Goal: Information Seeking & Learning: Learn about a topic

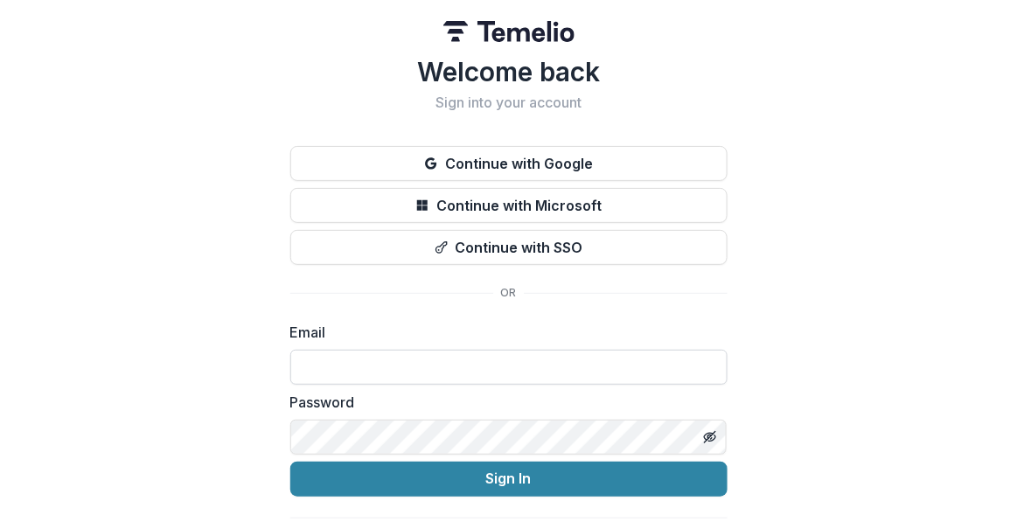
click at [373, 357] on input at bounding box center [508, 367] width 437 height 35
type input "**********"
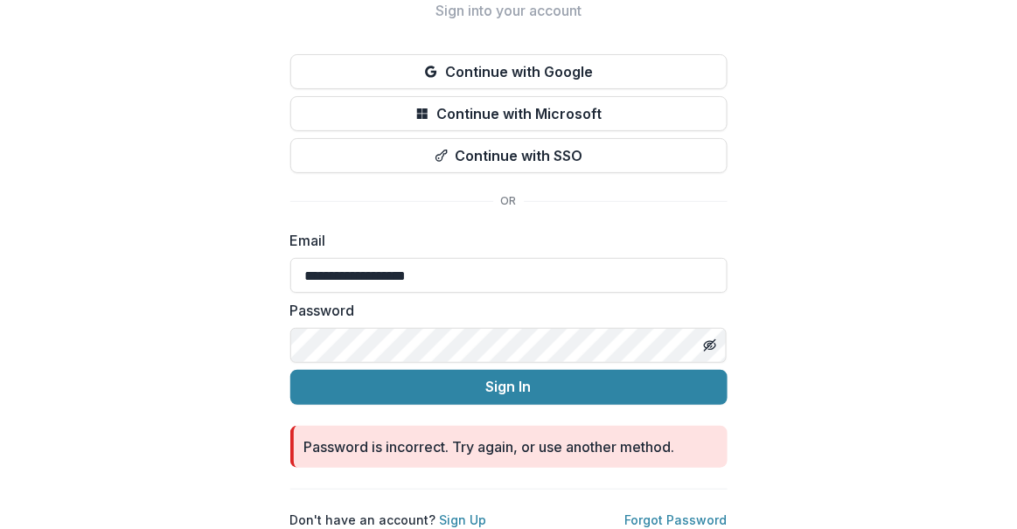
click at [476, 237] on div "**********" at bounding box center [508, 261] width 437 height 63
click at [483, 258] on input "**********" at bounding box center [508, 275] width 437 height 35
click at [696, 272] on input "**********" at bounding box center [508, 275] width 437 height 35
click at [0, 528] on com-1password-button at bounding box center [0, 529] width 0 height 0
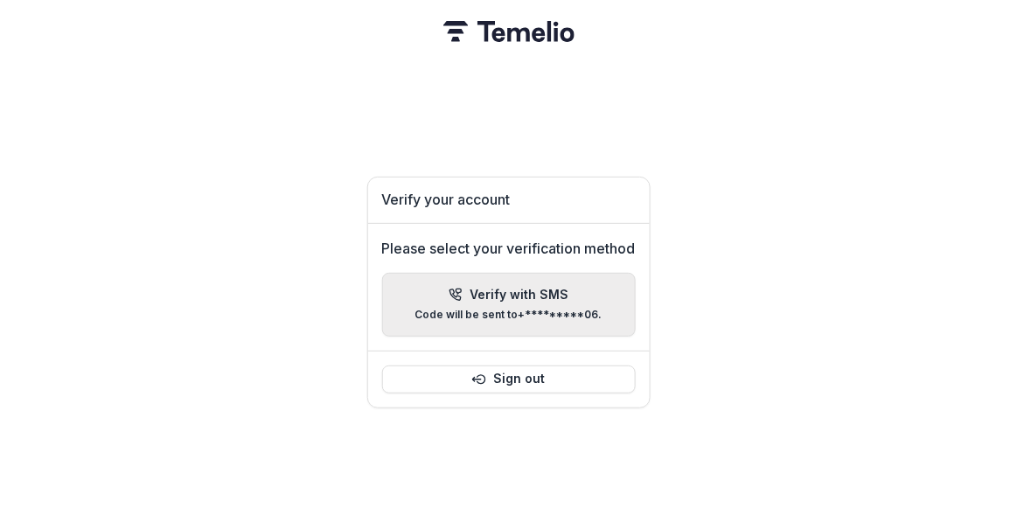
click at [497, 278] on button "Verify with SMS Code will be sent to +*********06 ." at bounding box center [508, 305] width 253 height 64
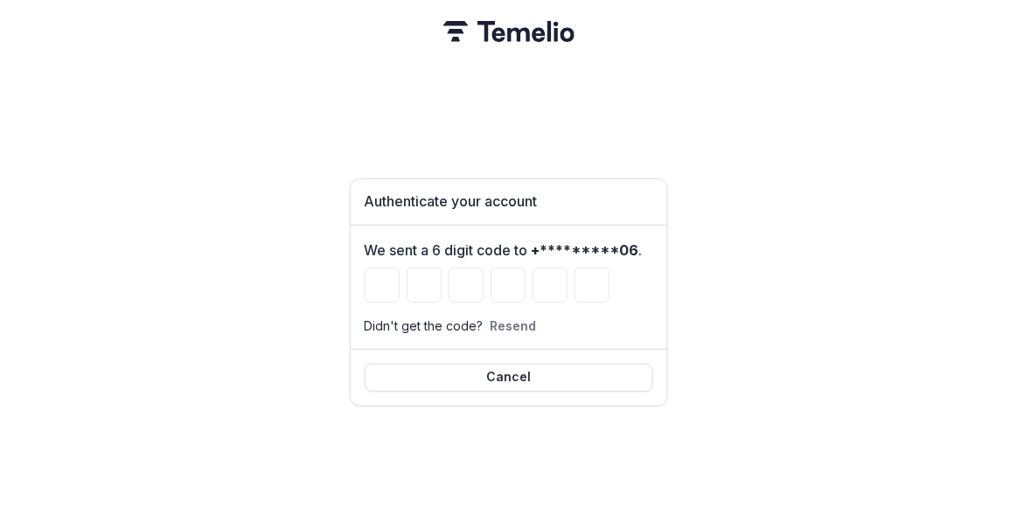
type input "*"
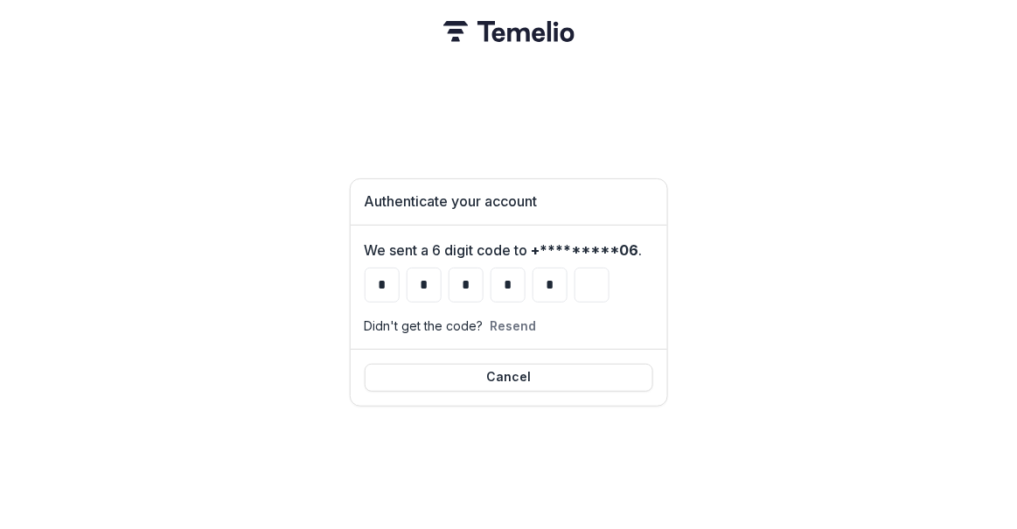
type input "*"
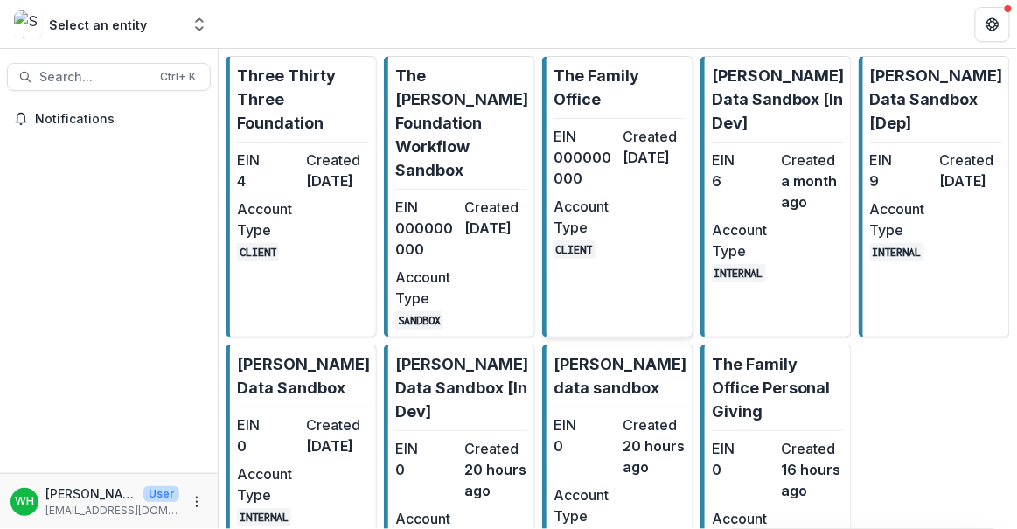
scroll to position [94, 0]
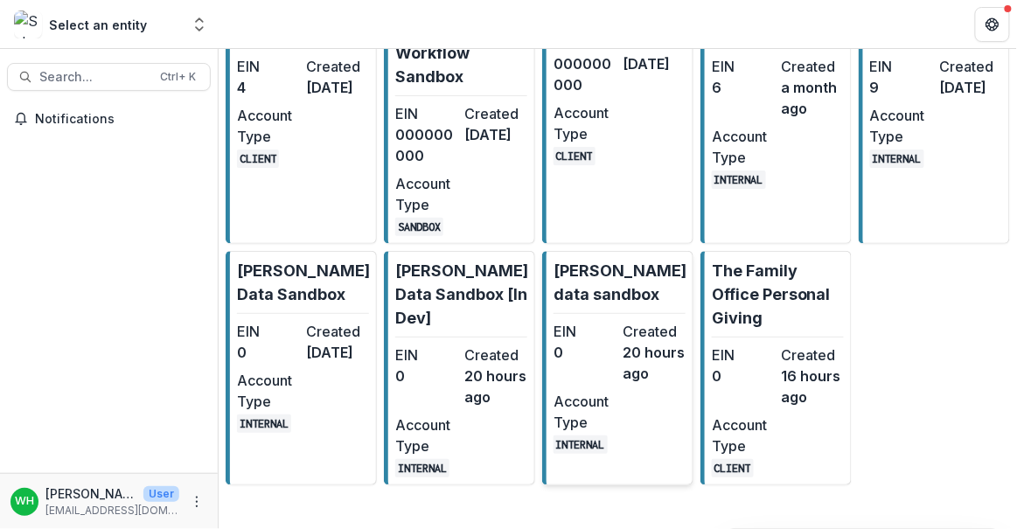
click at [653, 282] on p "[PERSON_NAME] data sandbox" at bounding box center [619, 282] width 133 height 47
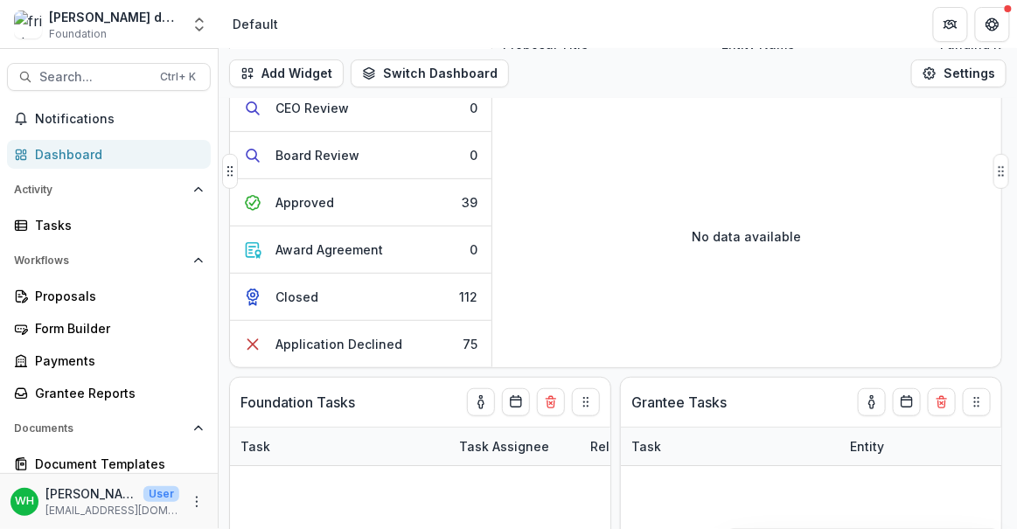
scroll to position [156, 0]
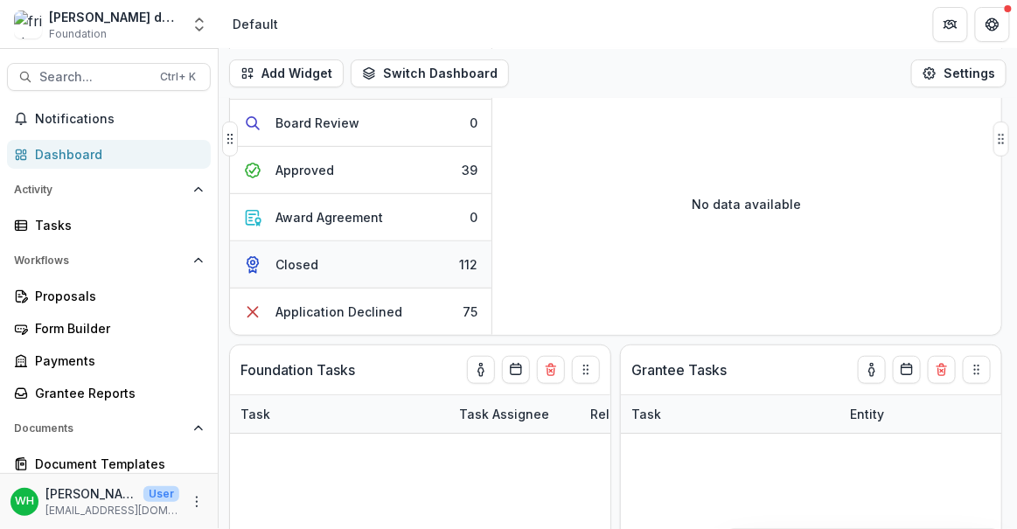
click at [348, 270] on button "Closed 112" at bounding box center [360, 264] width 261 height 47
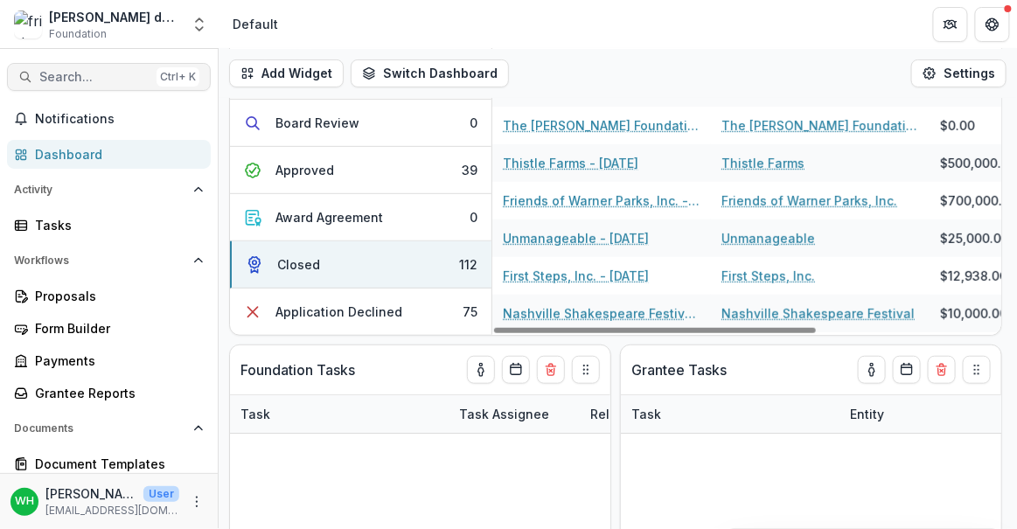
click at [95, 82] on span "Search..." at bounding box center [94, 77] width 110 height 15
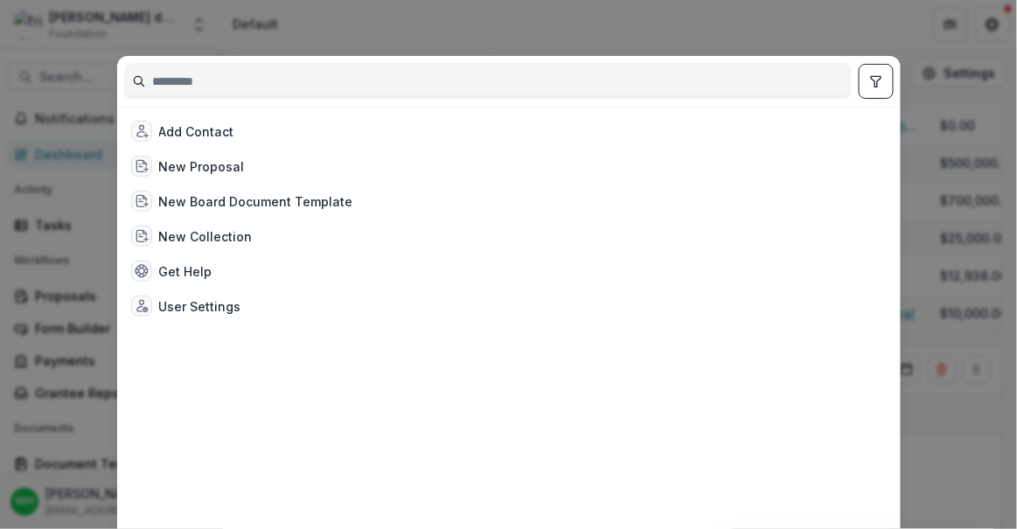
click at [224, 84] on input at bounding box center [487, 81] width 725 height 28
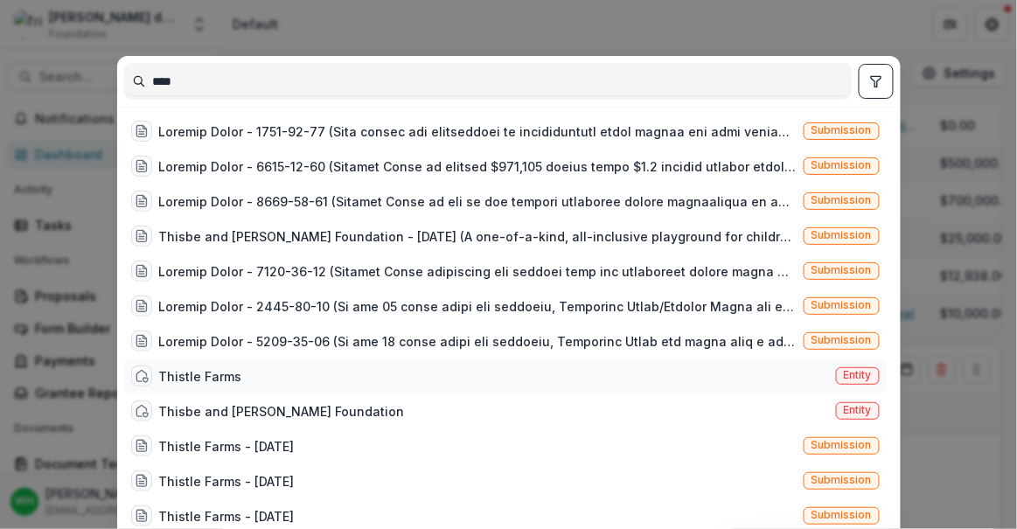
type input "****"
click at [226, 377] on div "Thistle Farms" at bounding box center [200, 376] width 83 height 18
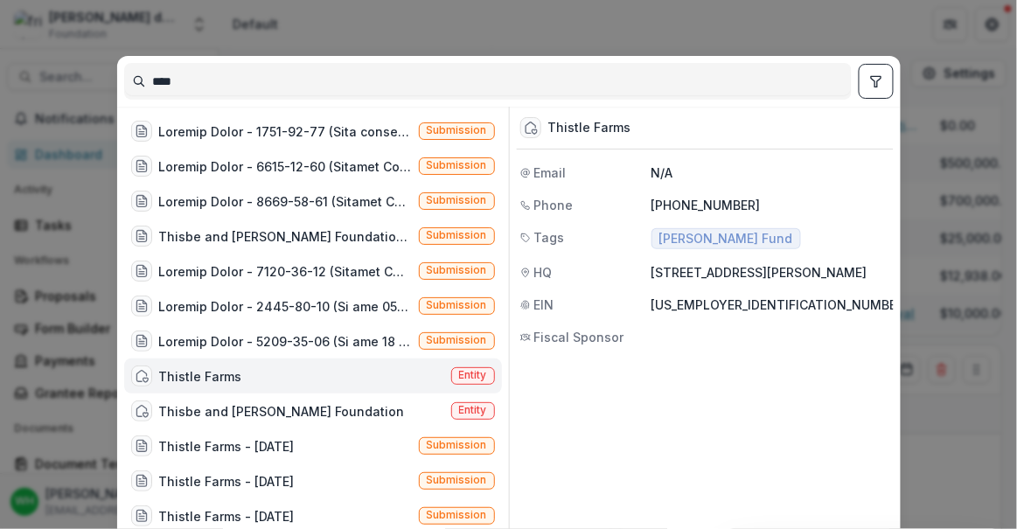
click at [194, 374] on div "Thistle Farms" at bounding box center [200, 376] width 83 height 18
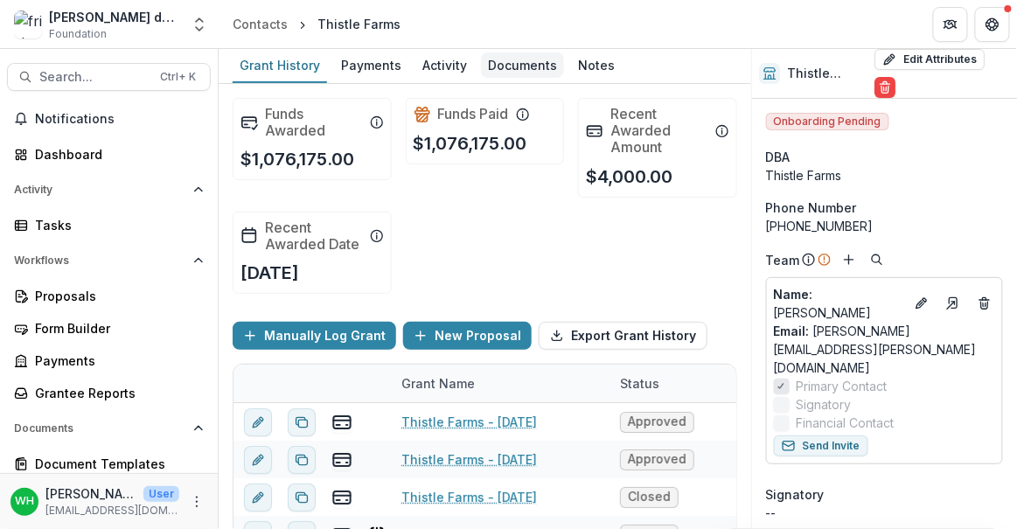
click at [528, 62] on div "Documents" at bounding box center [522, 64] width 83 height 25
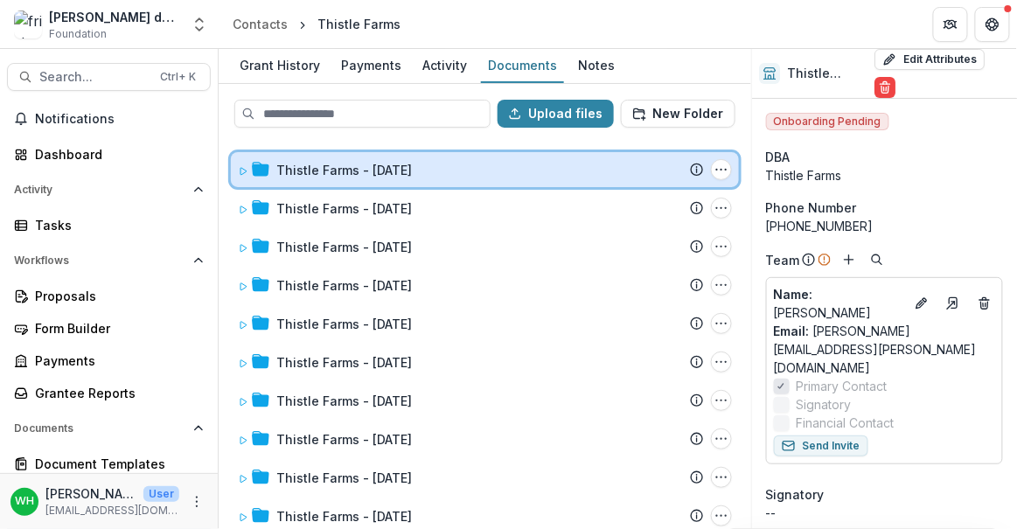
click at [243, 168] on icon at bounding box center [243, 171] width 6 height 7
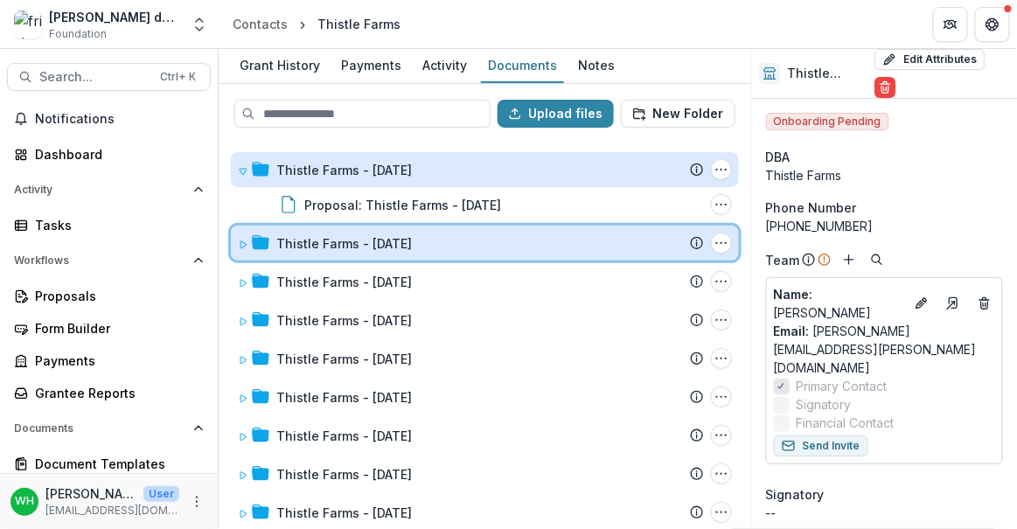
click at [240, 241] on icon at bounding box center [243, 244] width 6 height 7
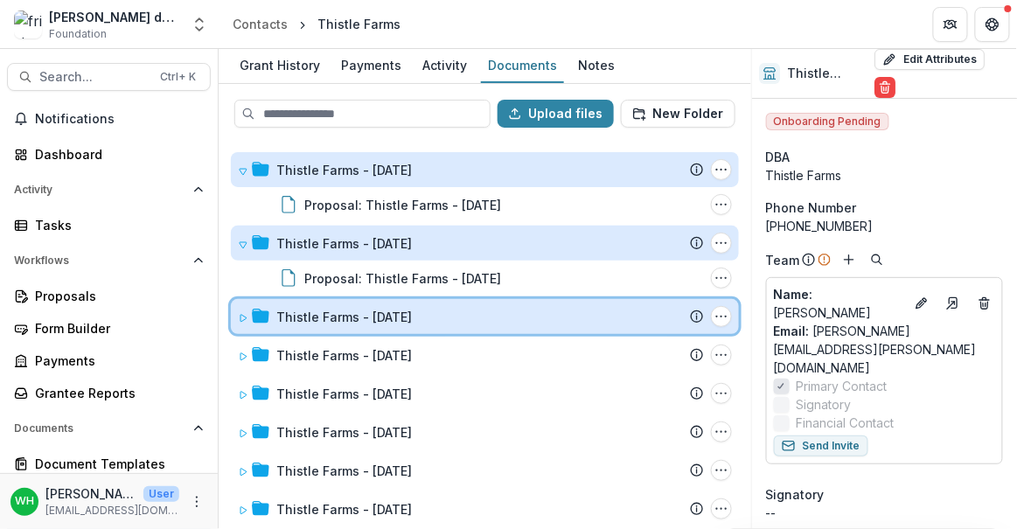
click at [243, 318] on icon at bounding box center [243, 318] width 10 height 10
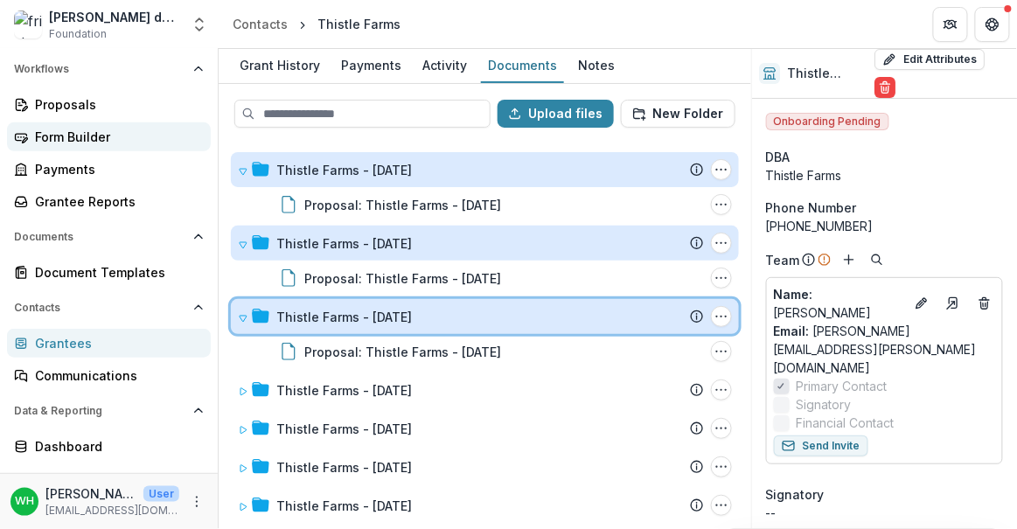
scroll to position [182, 0]
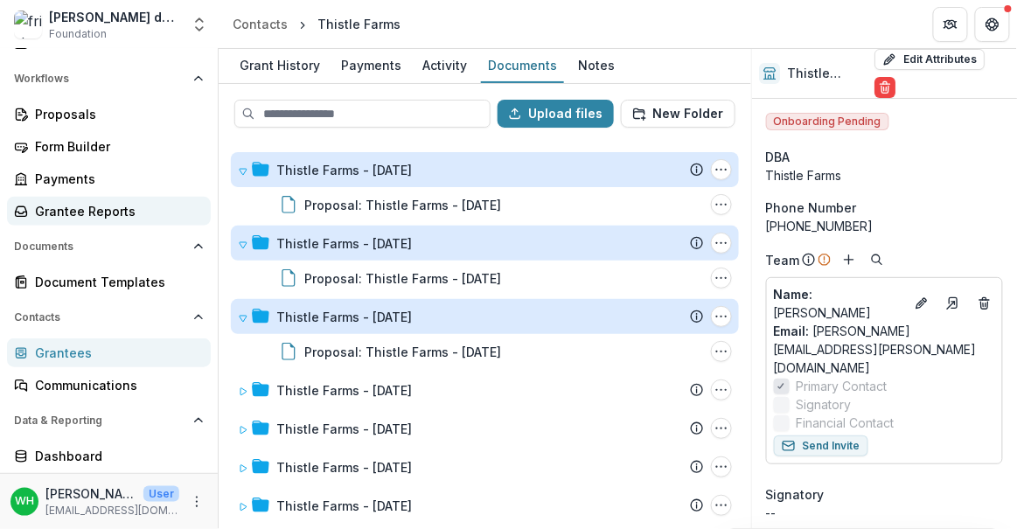
click at [60, 212] on div "Grantee Reports" at bounding box center [116, 211] width 162 height 18
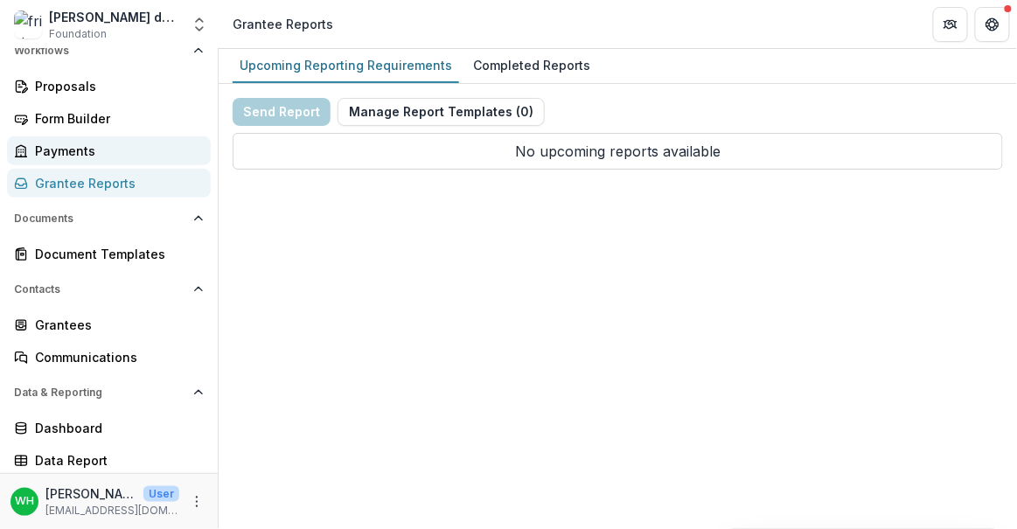
scroll to position [211, 0]
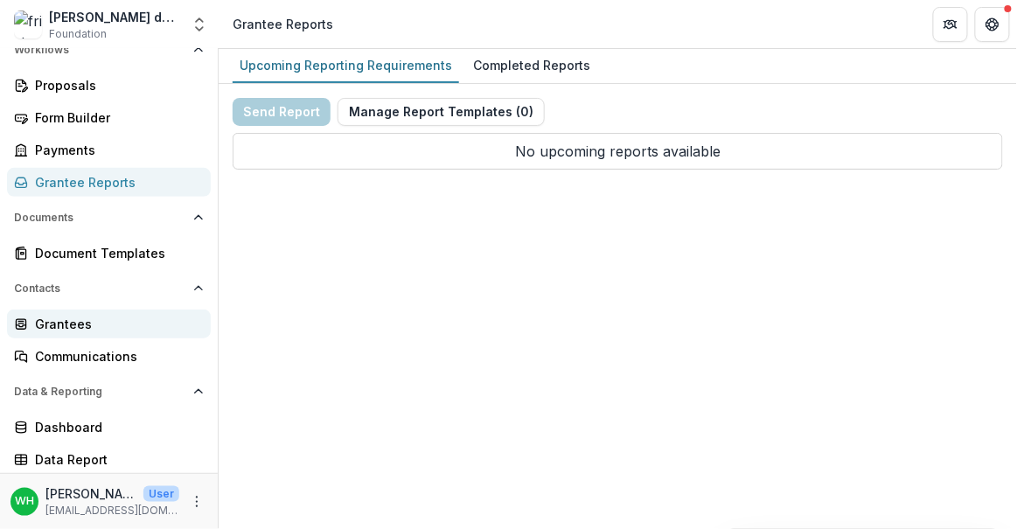
click at [78, 320] on div "Grantees" at bounding box center [116, 324] width 162 height 18
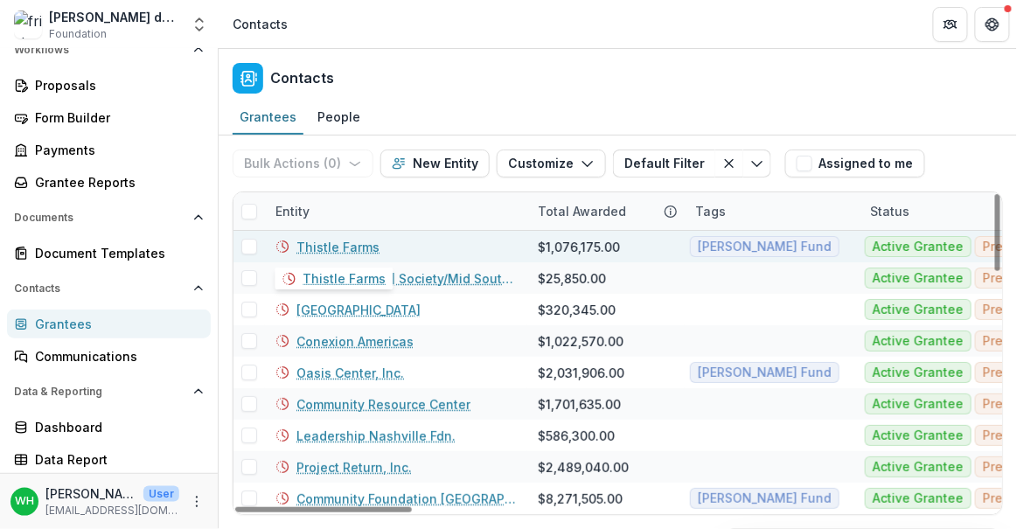
click at [345, 246] on link "Thistle Farms" at bounding box center [337, 247] width 83 height 18
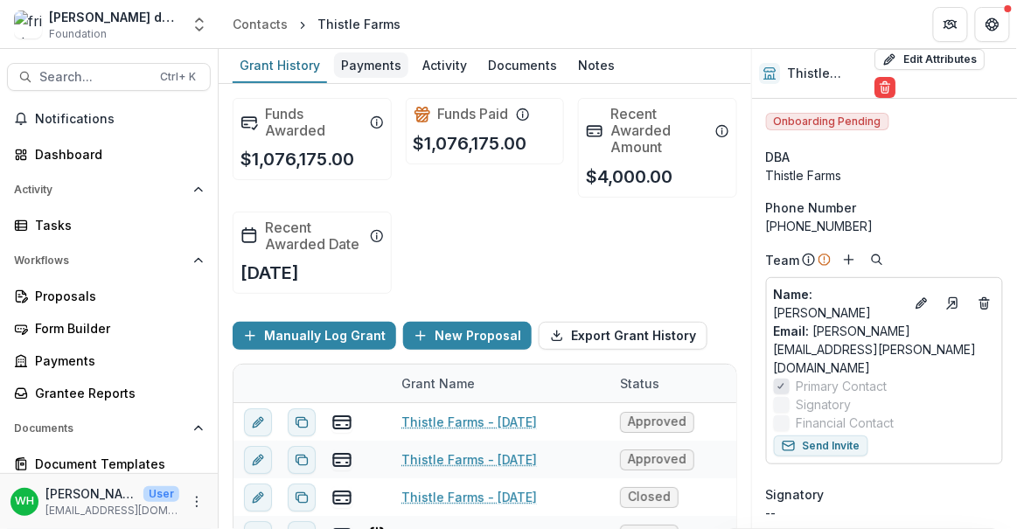
click at [375, 64] on div "Payments" at bounding box center [371, 64] width 74 height 25
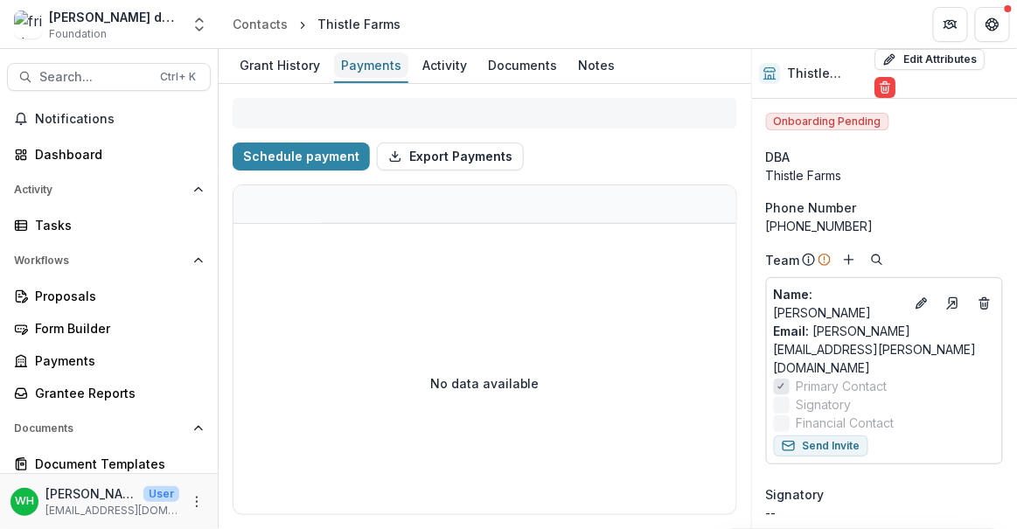
select select "**********"
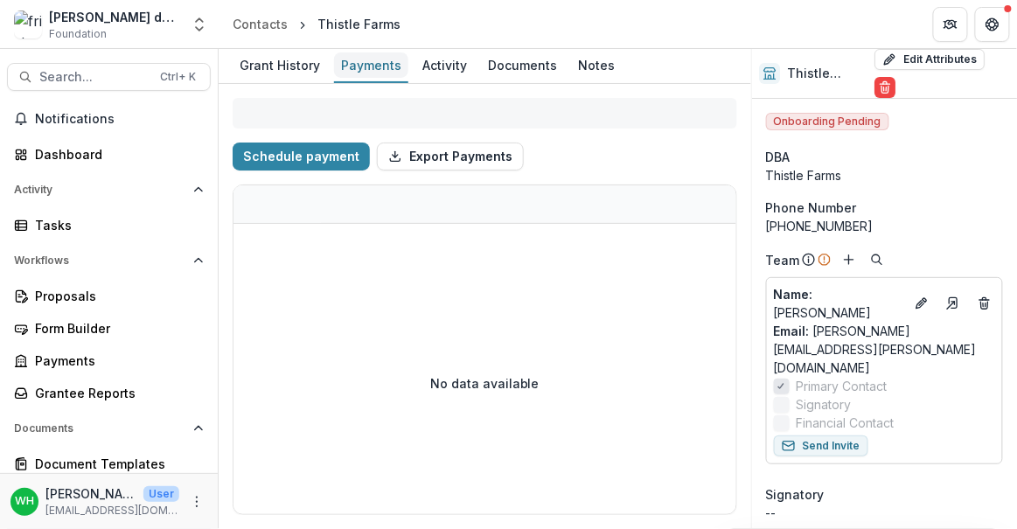
select select "**********"
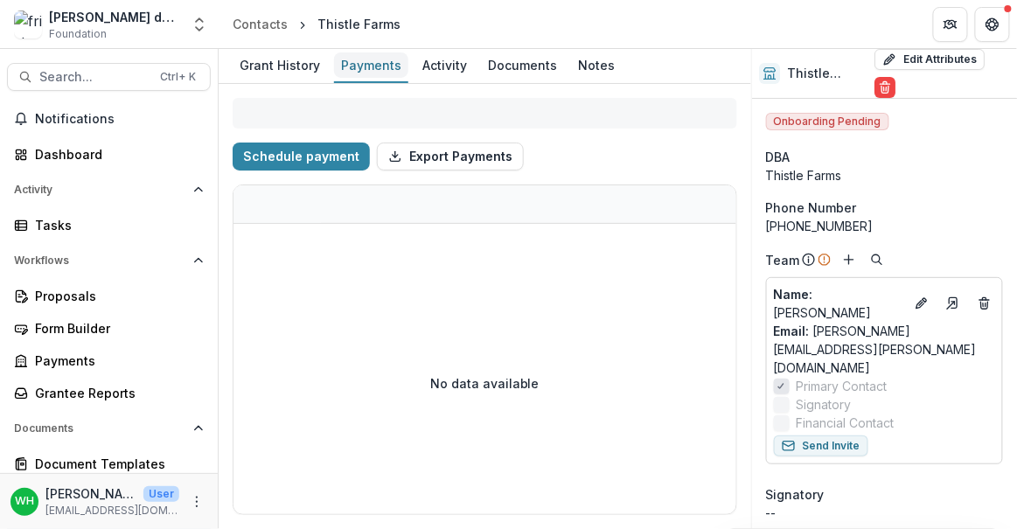
select select "**********"
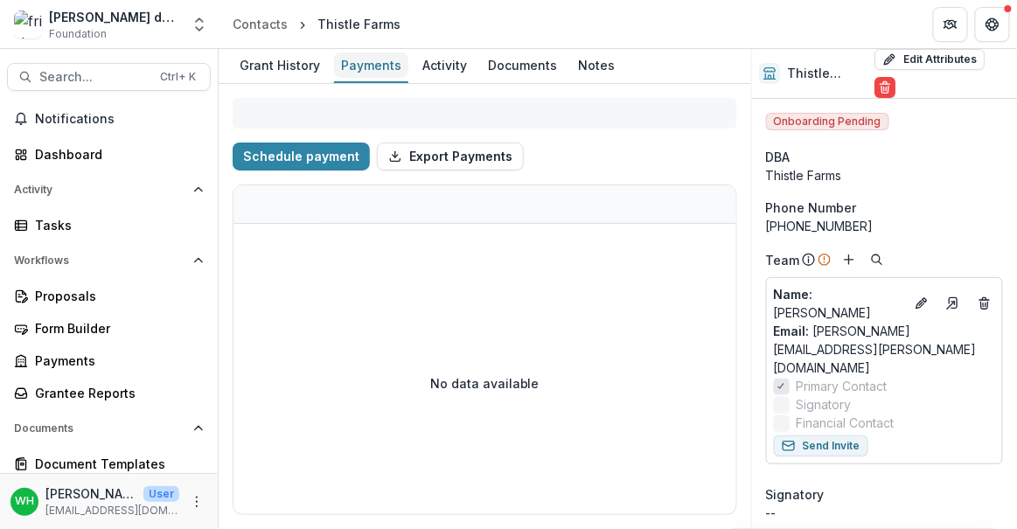
select select "**********"
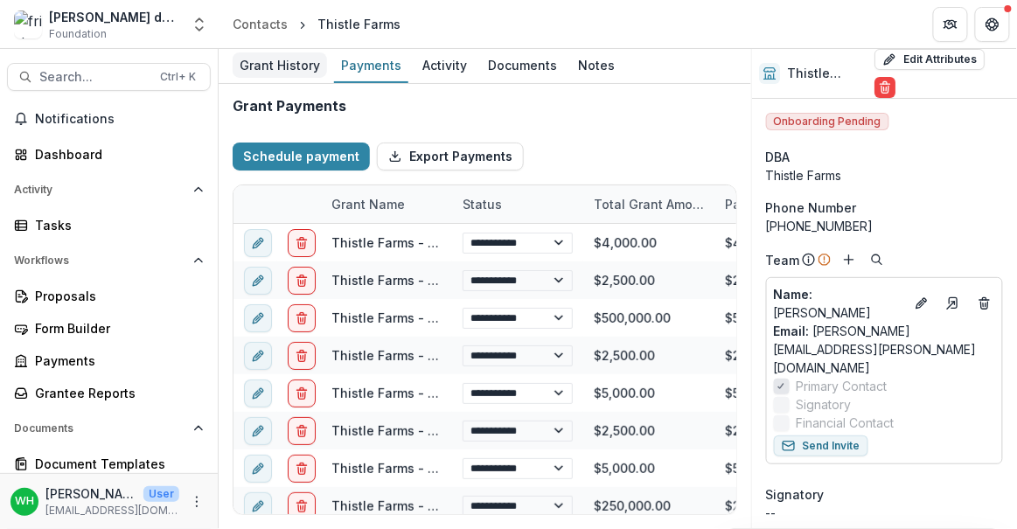
click at [278, 52] on div "Grant History" at bounding box center [280, 64] width 94 height 25
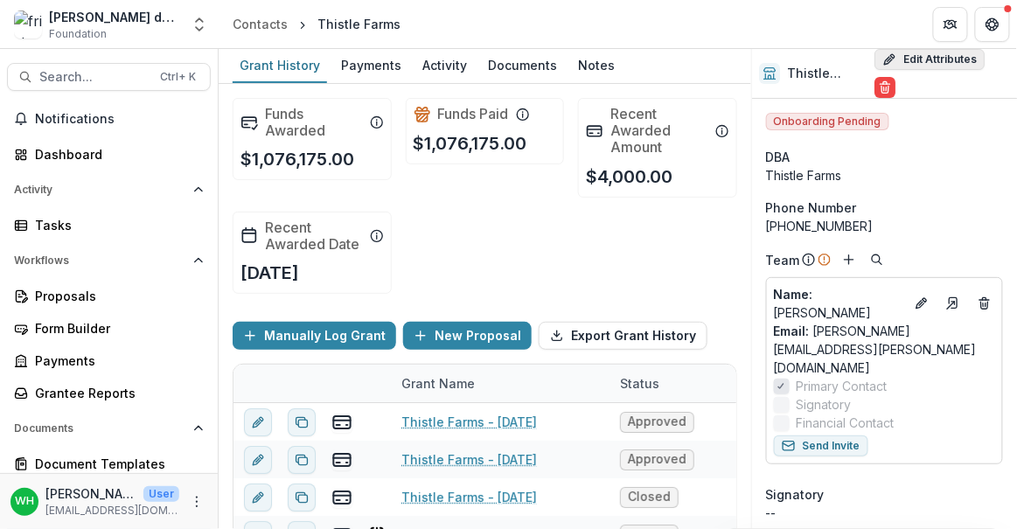
click at [916, 65] on button "Edit Attributes" at bounding box center [929, 59] width 110 height 21
select select
type input "**********"
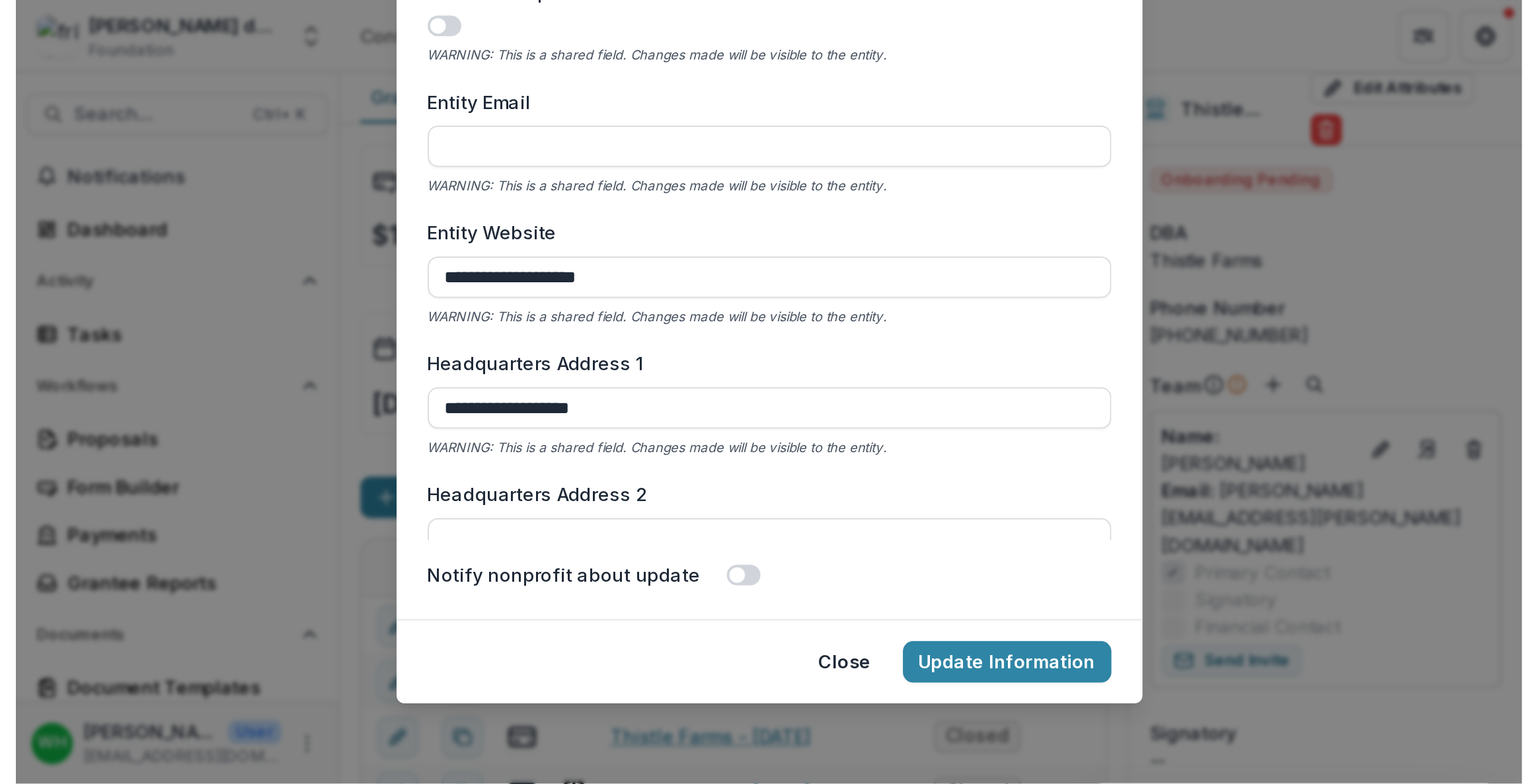
scroll to position [428, 0]
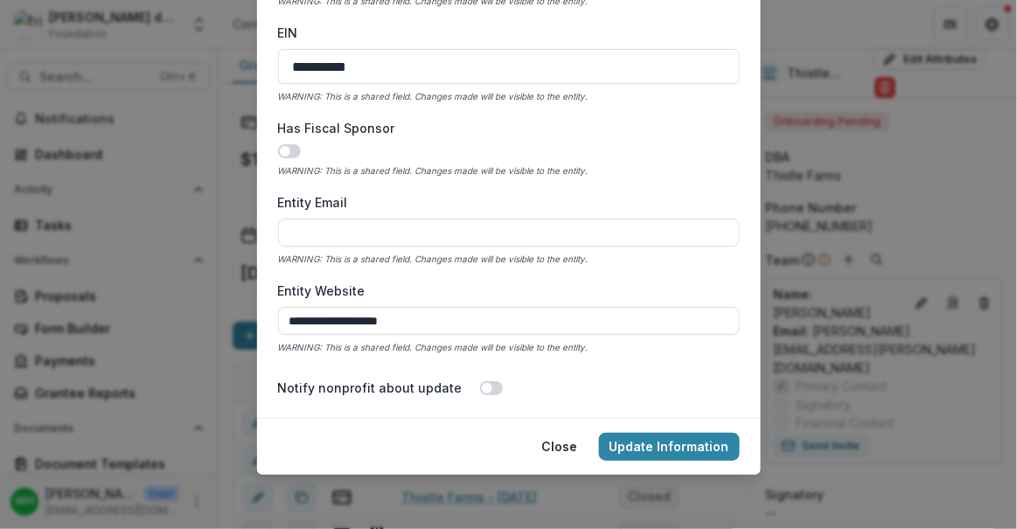
click at [899, 218] on div "**********" at bounding box center [508, 264] width 1017 height 529
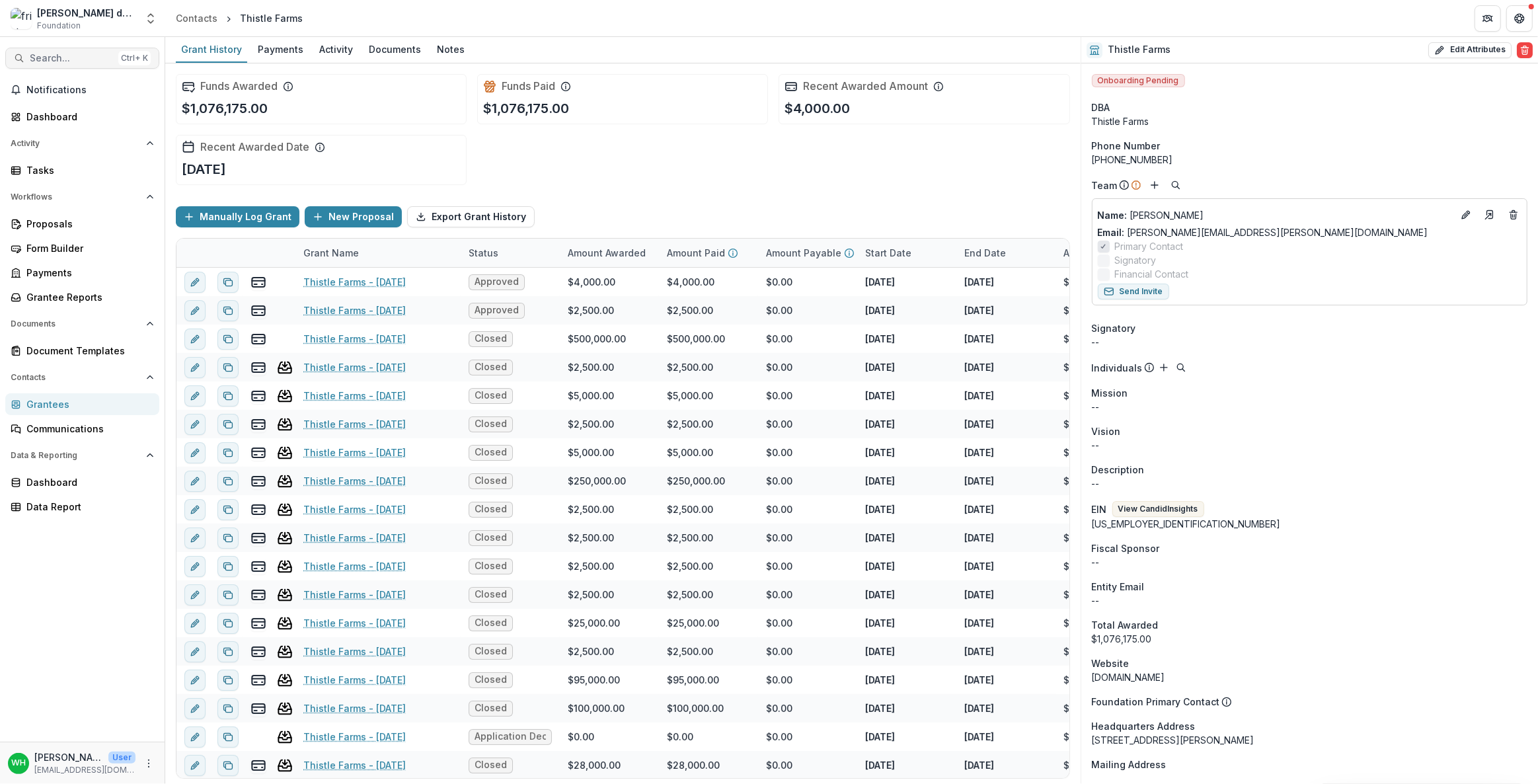
click at [66, 53] on span "Search..." at bounding box center [71, 58] width 83 height 11
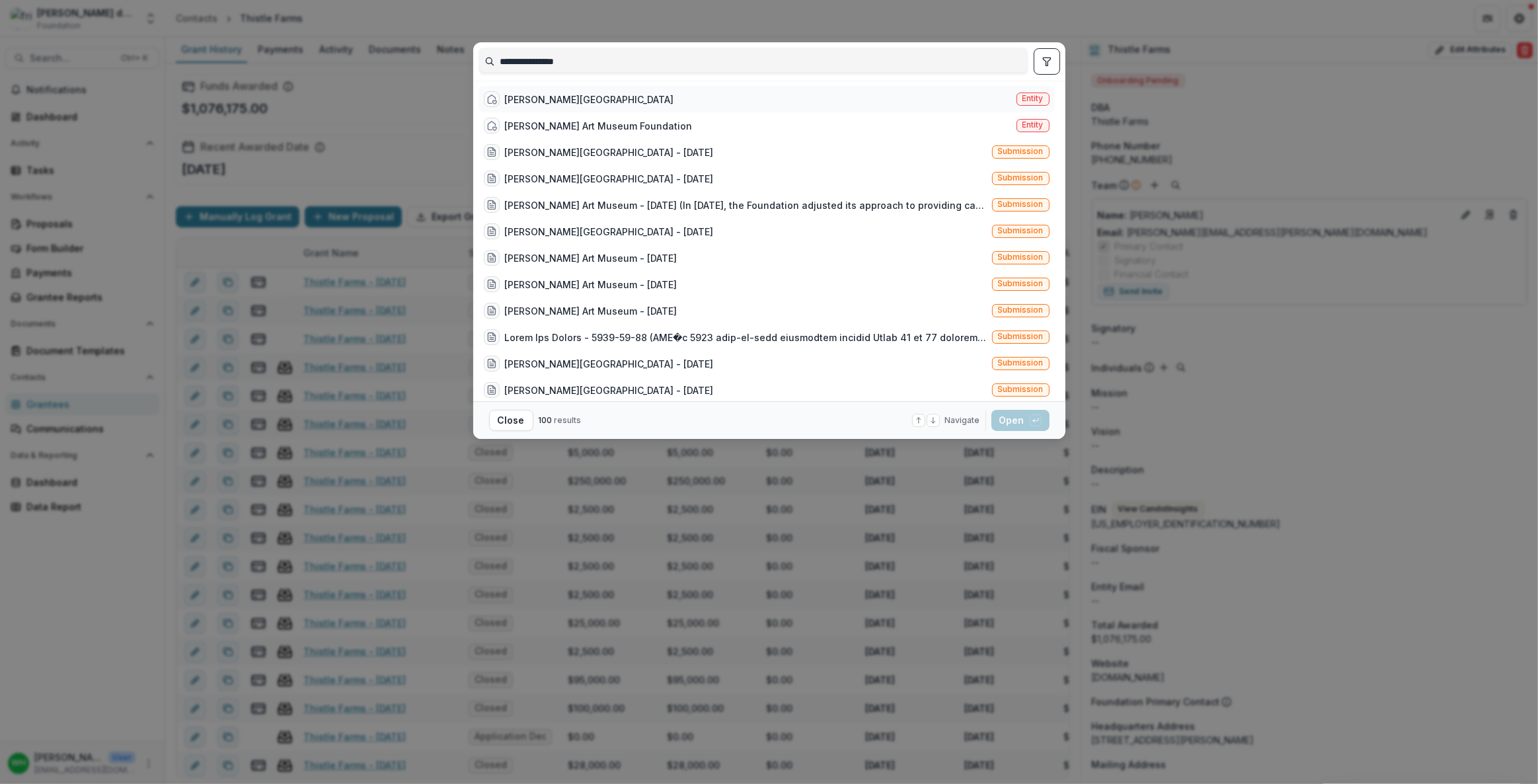
type input "**********"
click at [628, 99] on div "[PERSON_NAME] Art Museum Entity" at bounding box center [767, 99] width 576 height 26
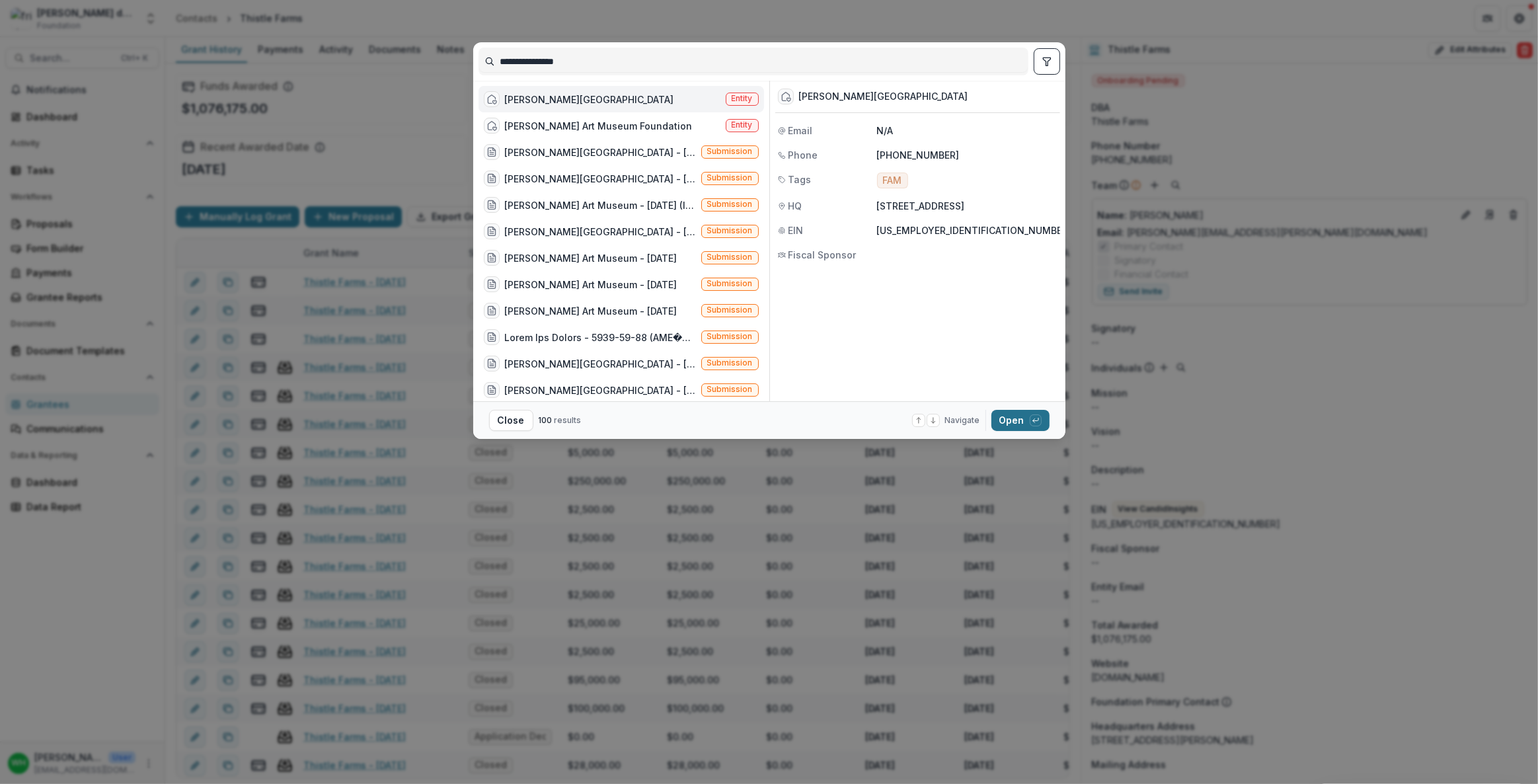
click at [768, 399] on button "Open with enter key" at bounding box center [1020, 420] width 58 height 21
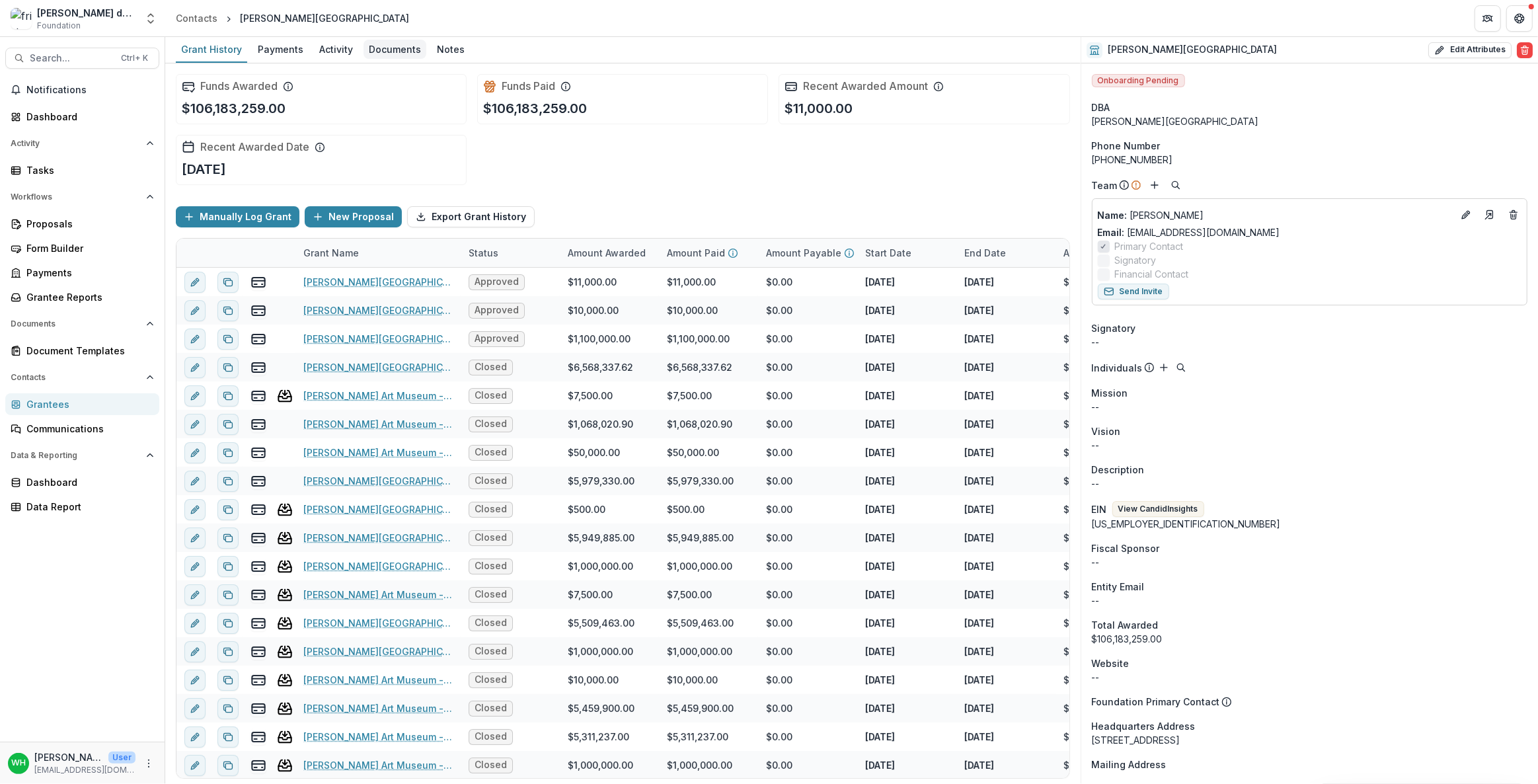
click at [386, 45] on div "Documents" at bounding box center [395, 48] width 63 height 19
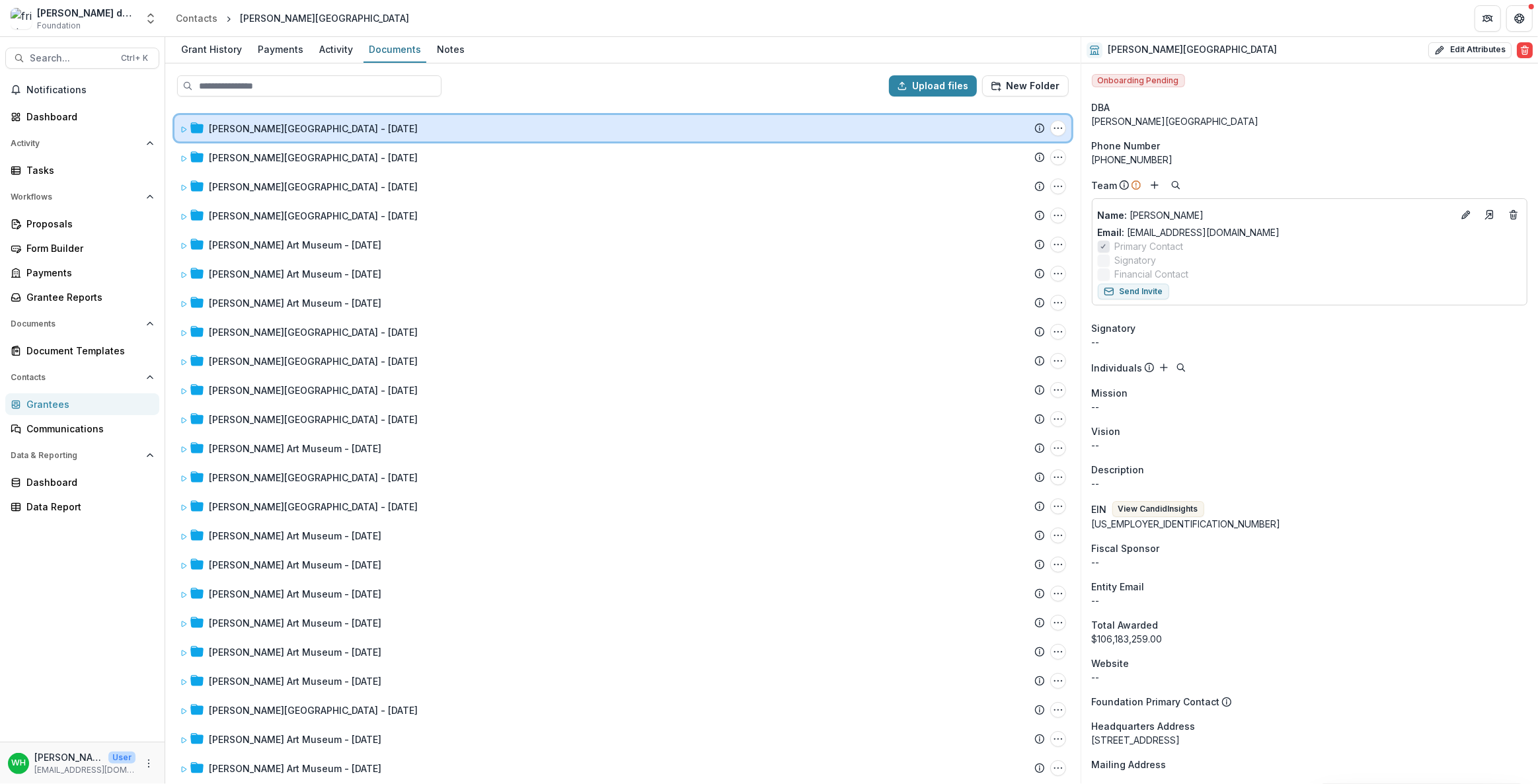
click at [185, 127] on icon at bounding box center [184, 129] width 5 height 5
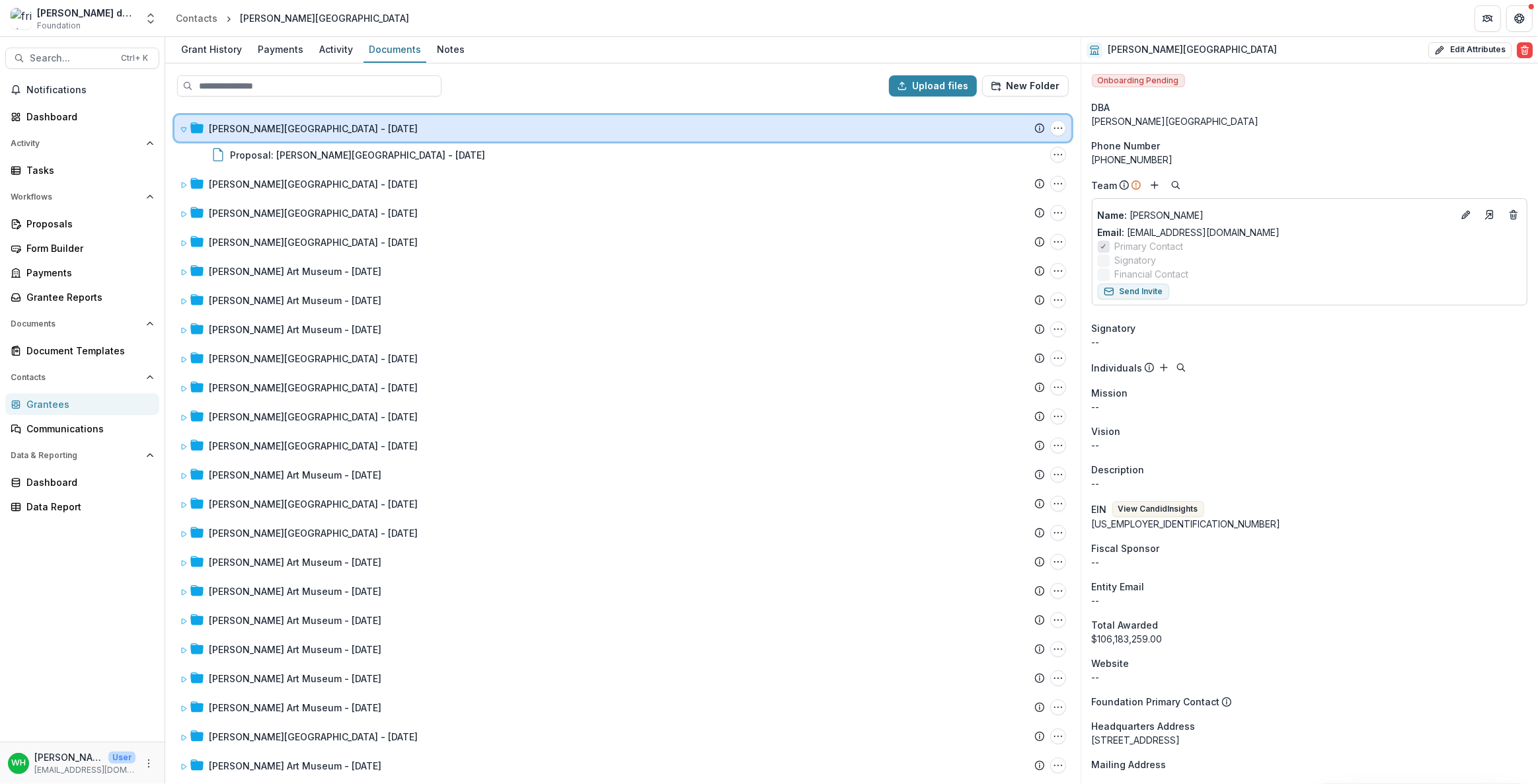
click at [185, 126] on icon at bounding box center [184, 129] width 8 height 8
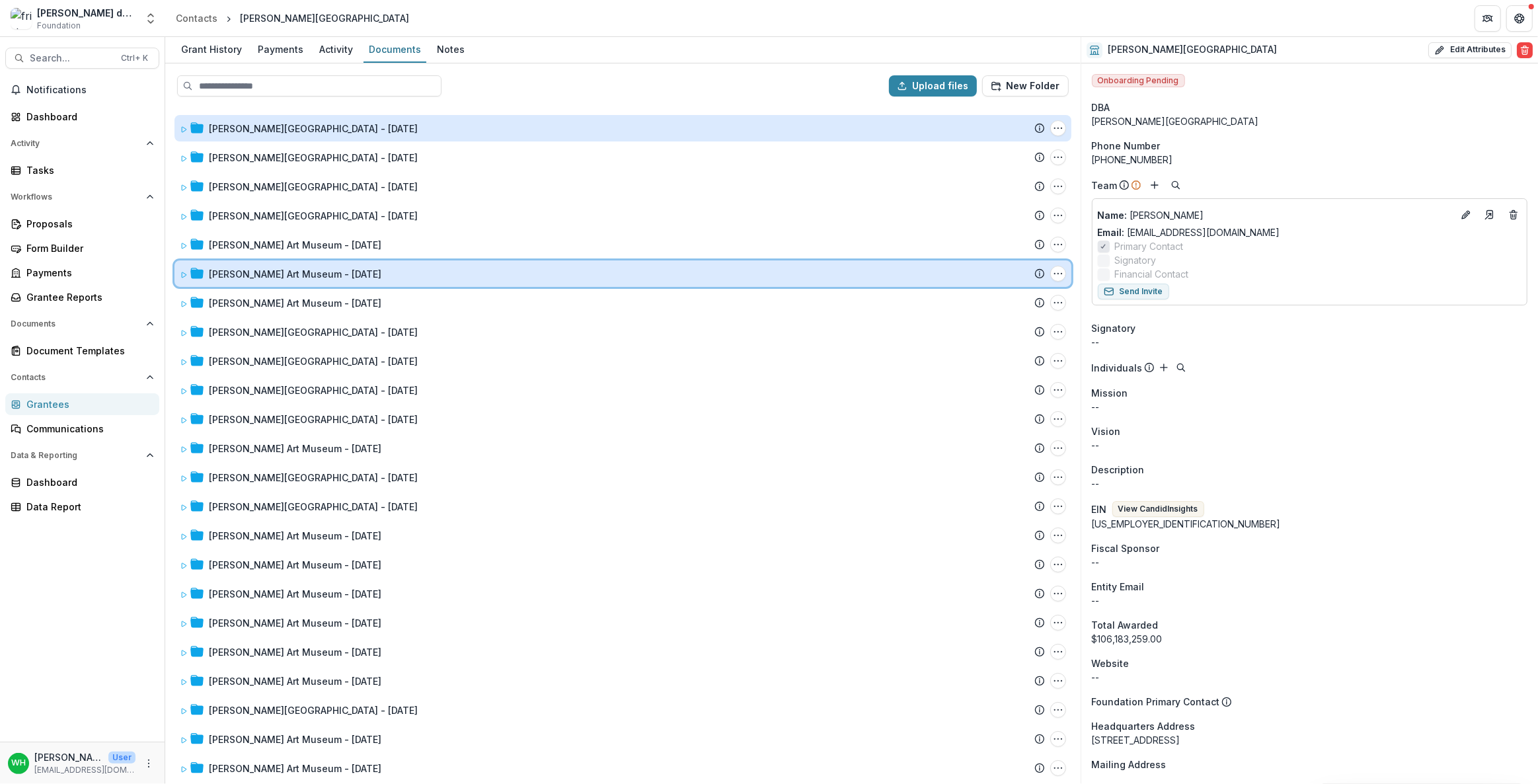
click at [180, 276] on icon at bounding box center [184, 274] width 8 height 8
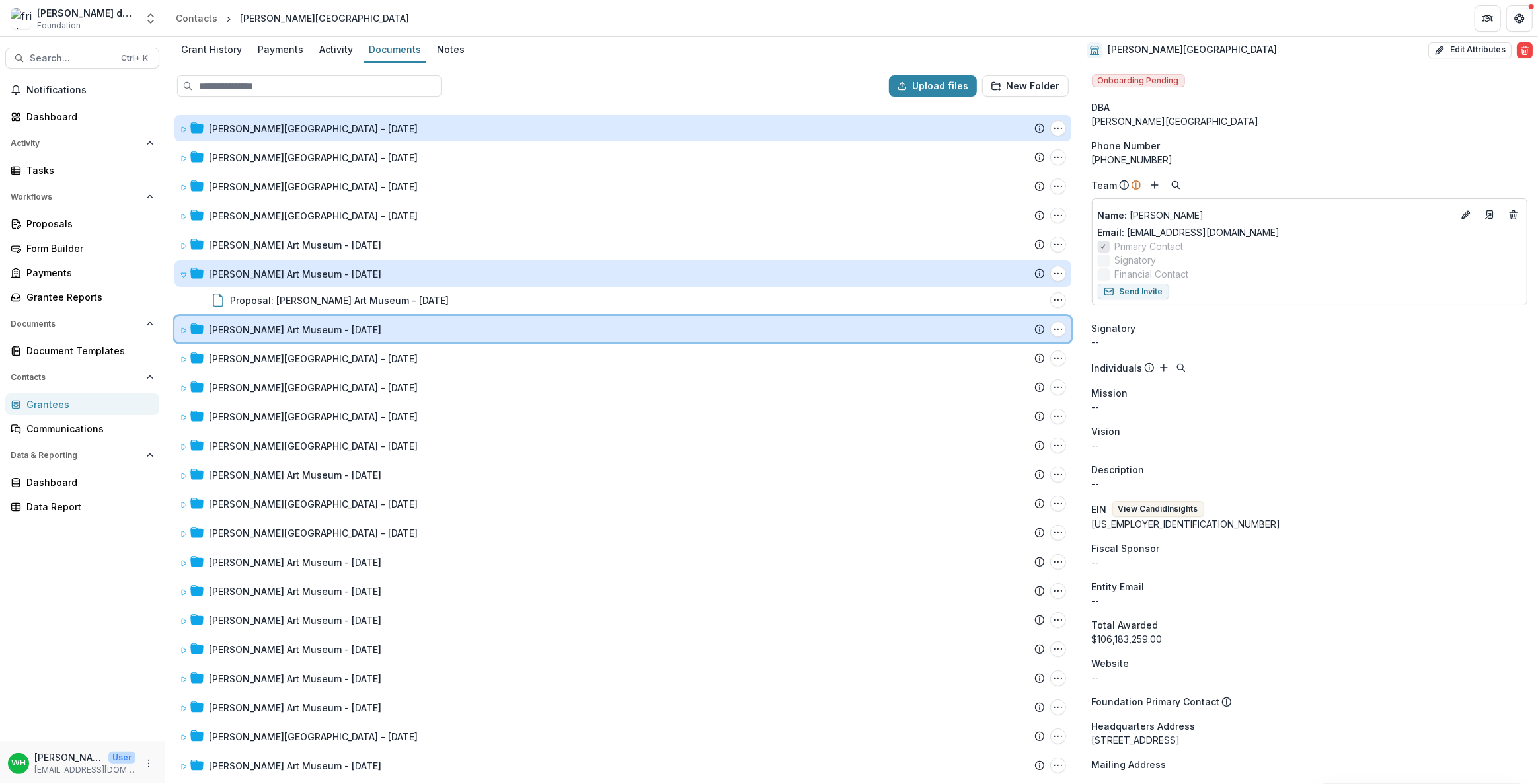
click at [186, 321] on div "[PERSON_NAME] Art Museum - [DATE] Submission Temelio Proposal Attached proposal…" at bounding box center [623, 329] width 897 height 26
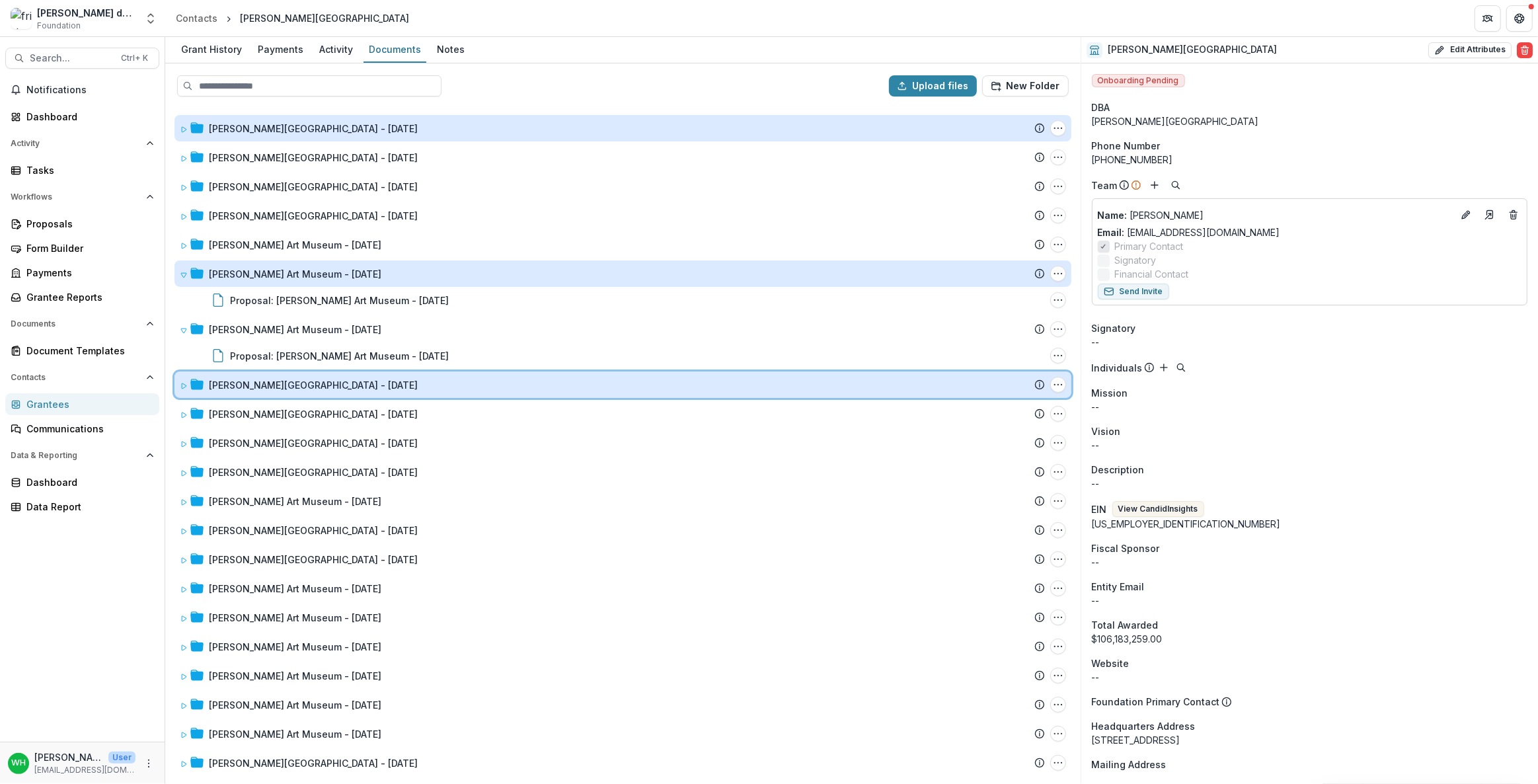
click at [184, 373] on div "[PERSON_NAME] Art Museum - [DATE] Submission Temelio Proposal Attached proposal…" at bounding box center [623, 384] width 897 height 26
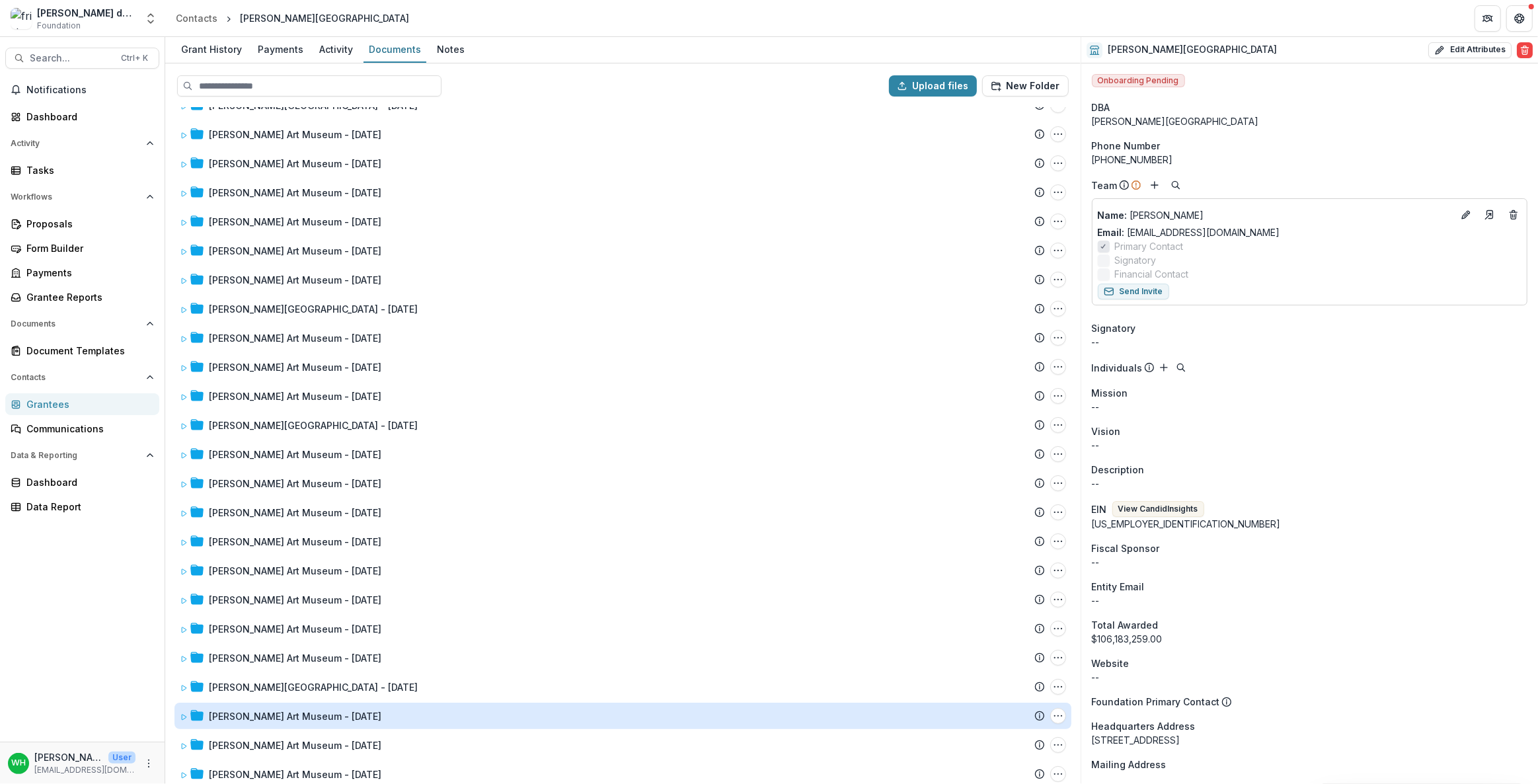
scroll to position [840, 0]
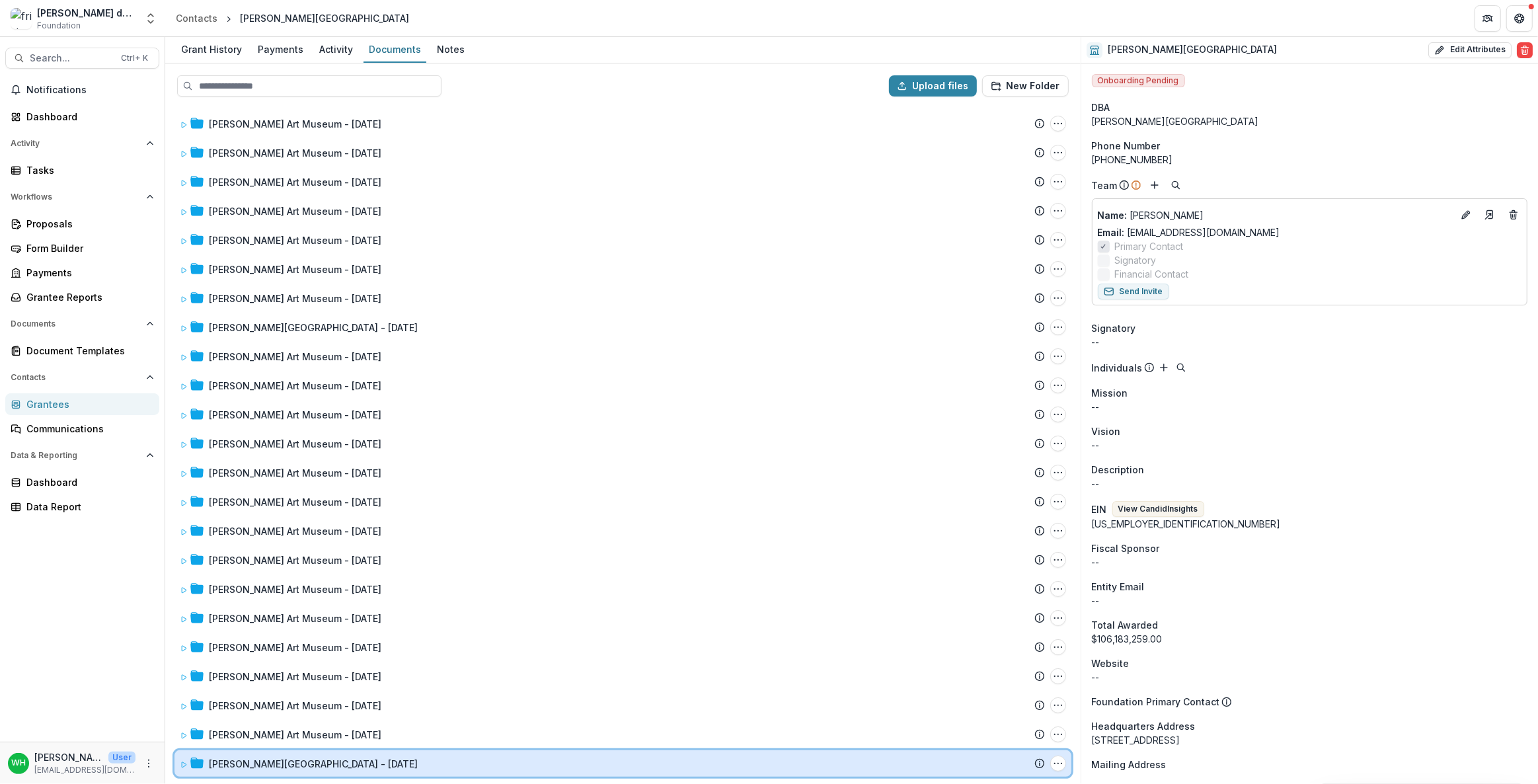
click at [175, 399] on div "[PERSON_NAME] Art Museum - [DATE] Submission Temelio Proposal Attached proposal…" at bounding box center [623, 763] width 897 height 26
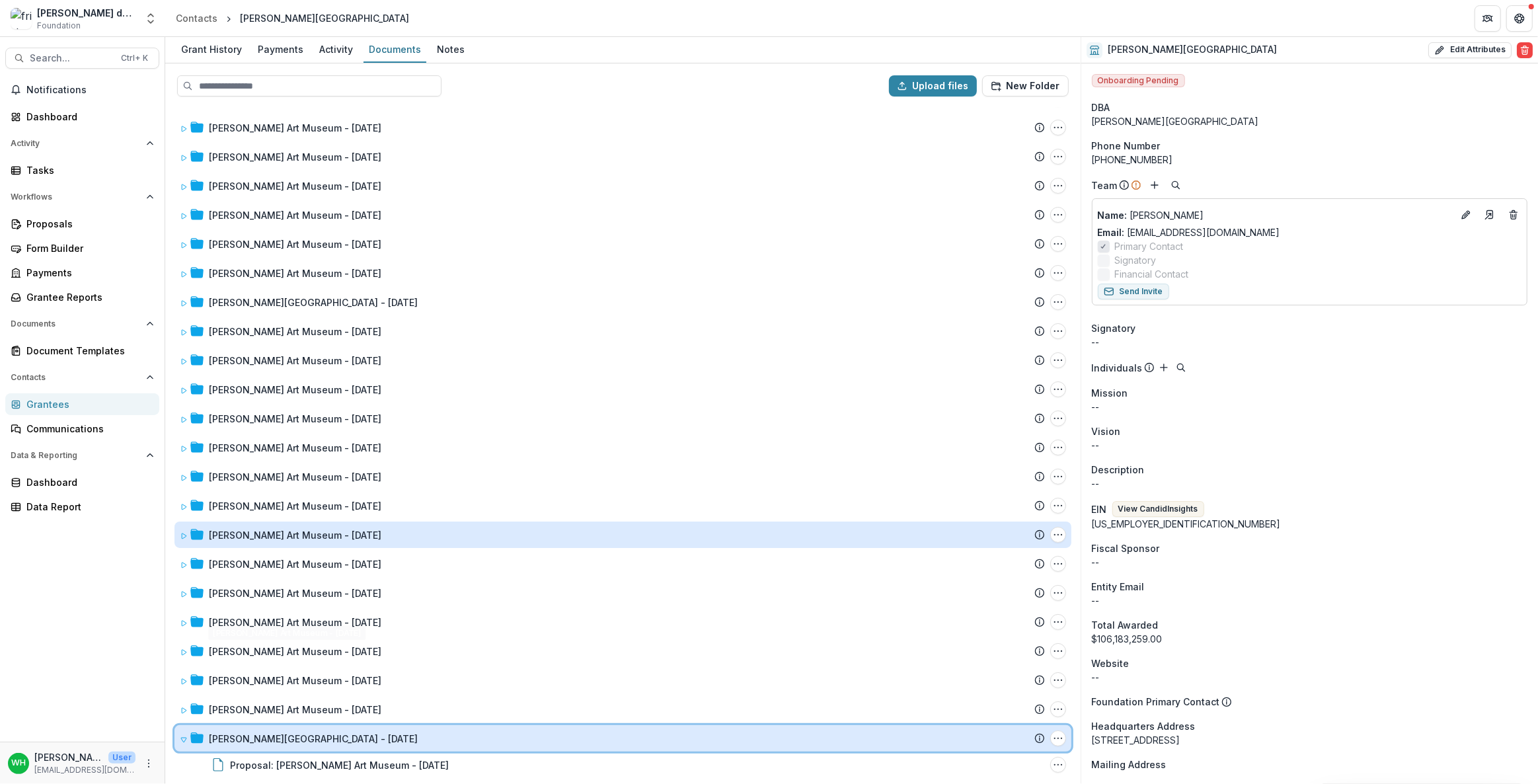
scroll to position [866, 0]
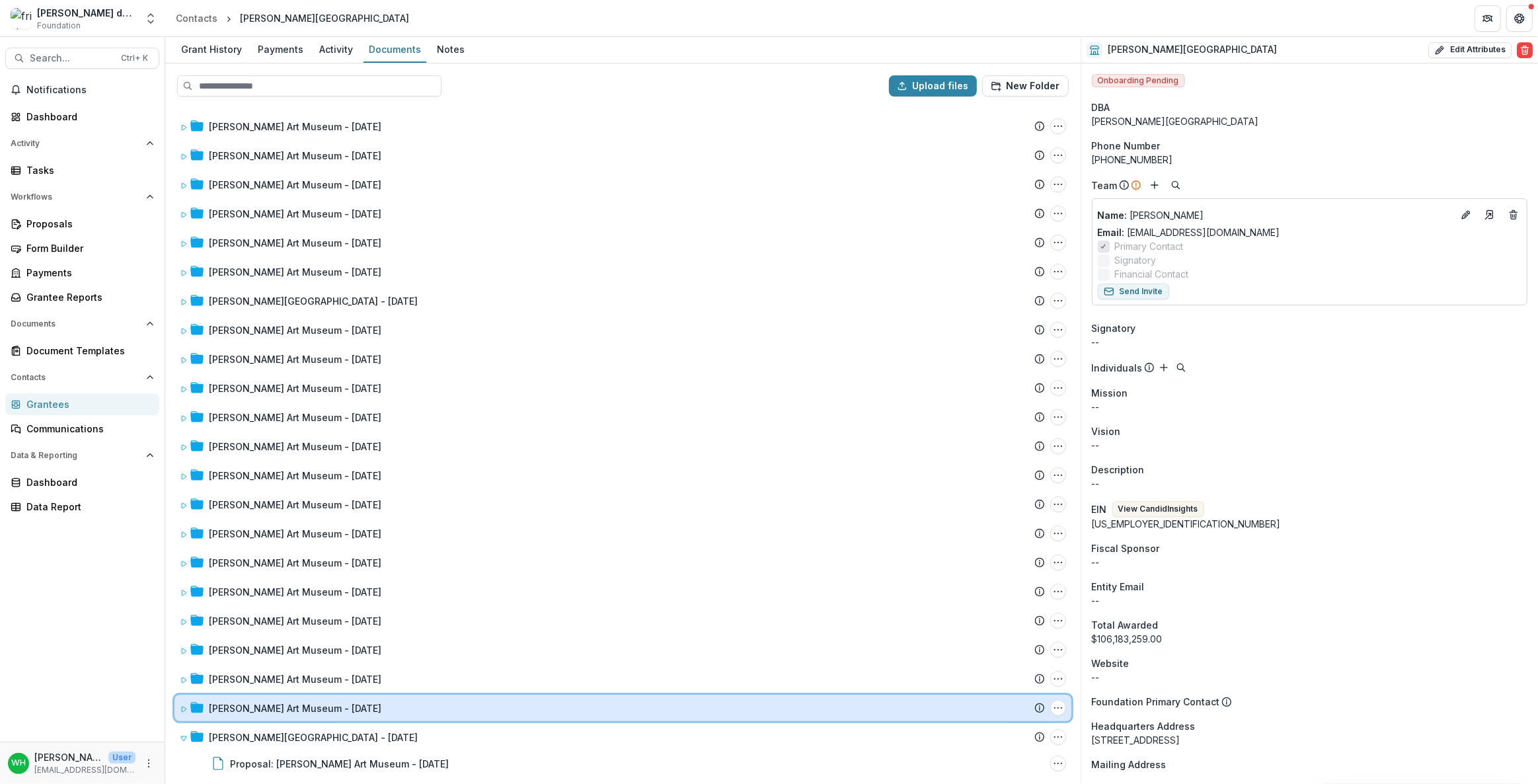
click at [181, 399] on icon at bounding box center [184, 708] width 5 height 5
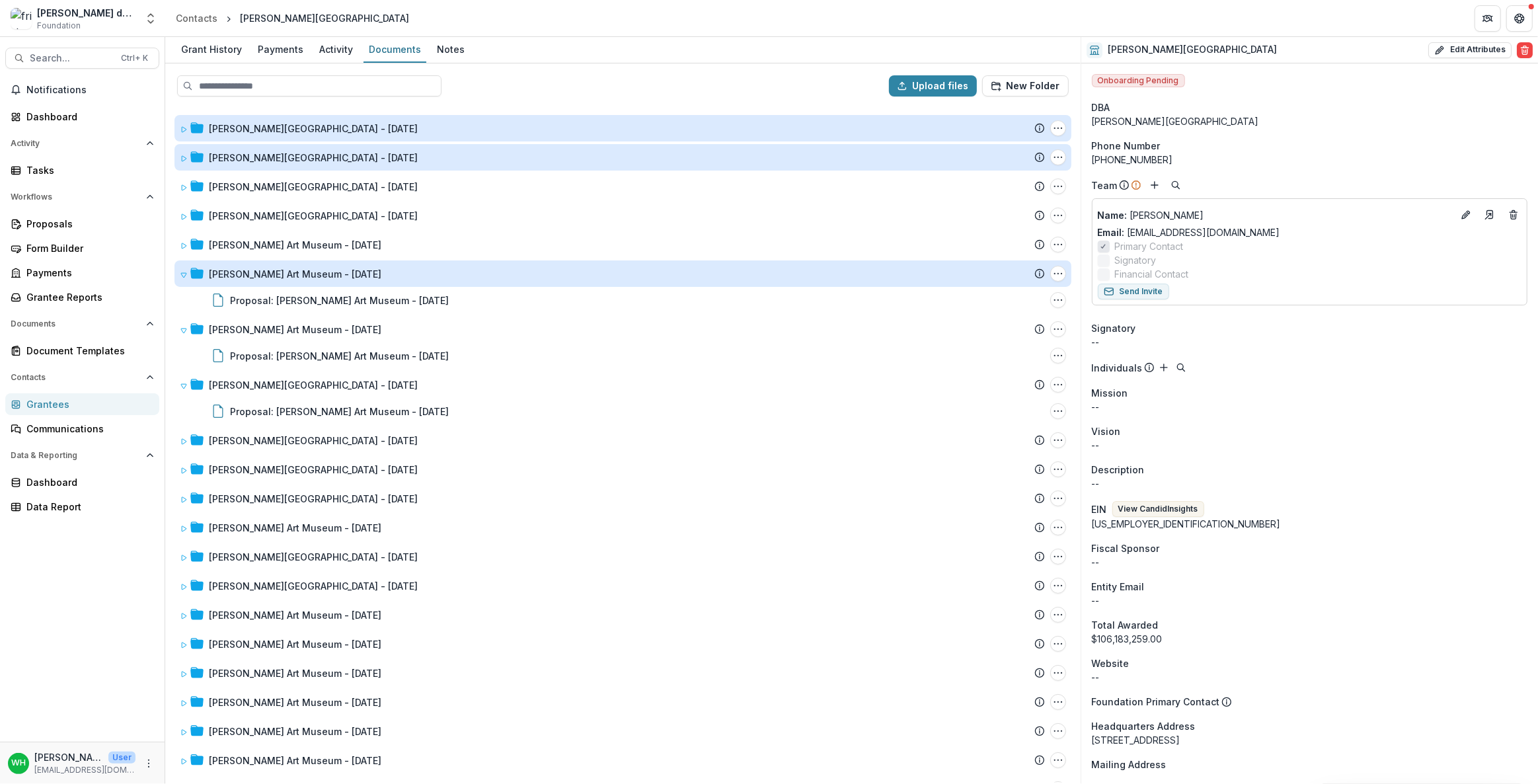
scroll to position [0, 0]
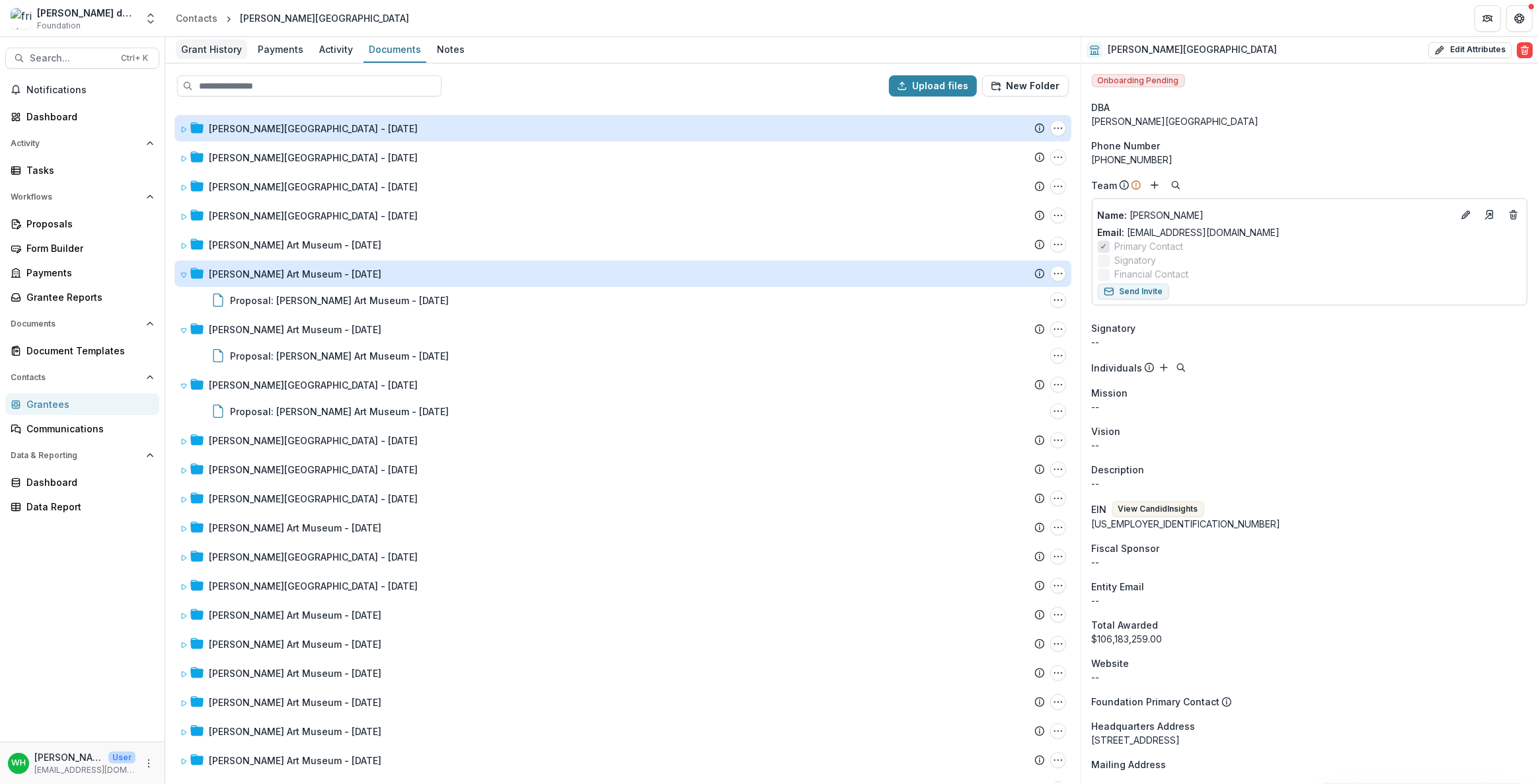
click at [194, 51] on div "Grant History" at bounding box center [212, 48] width 71 height 19
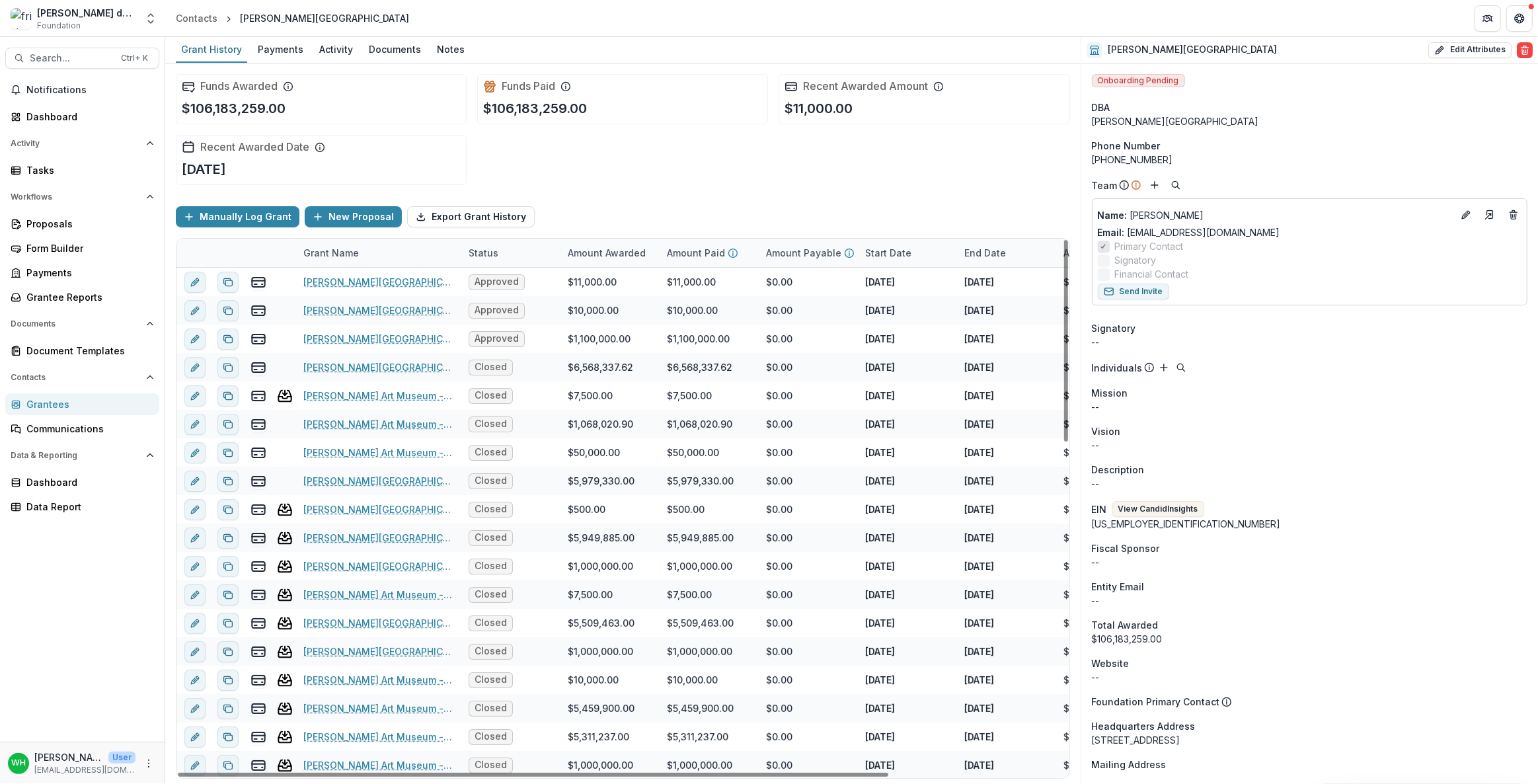
click at [660, 151] on div "Funds Awarded $106,183,259.00 Funds Paid $106,183,259.00 Recent Awarded Amount …" at bounding box center [623, 129] width 895 height 132
click at [768, 8] on header "Contacts [PERSON_NAME][GEOGRAPHIC_DATA]" at bounding box center [851, 18] width 1372 height 36
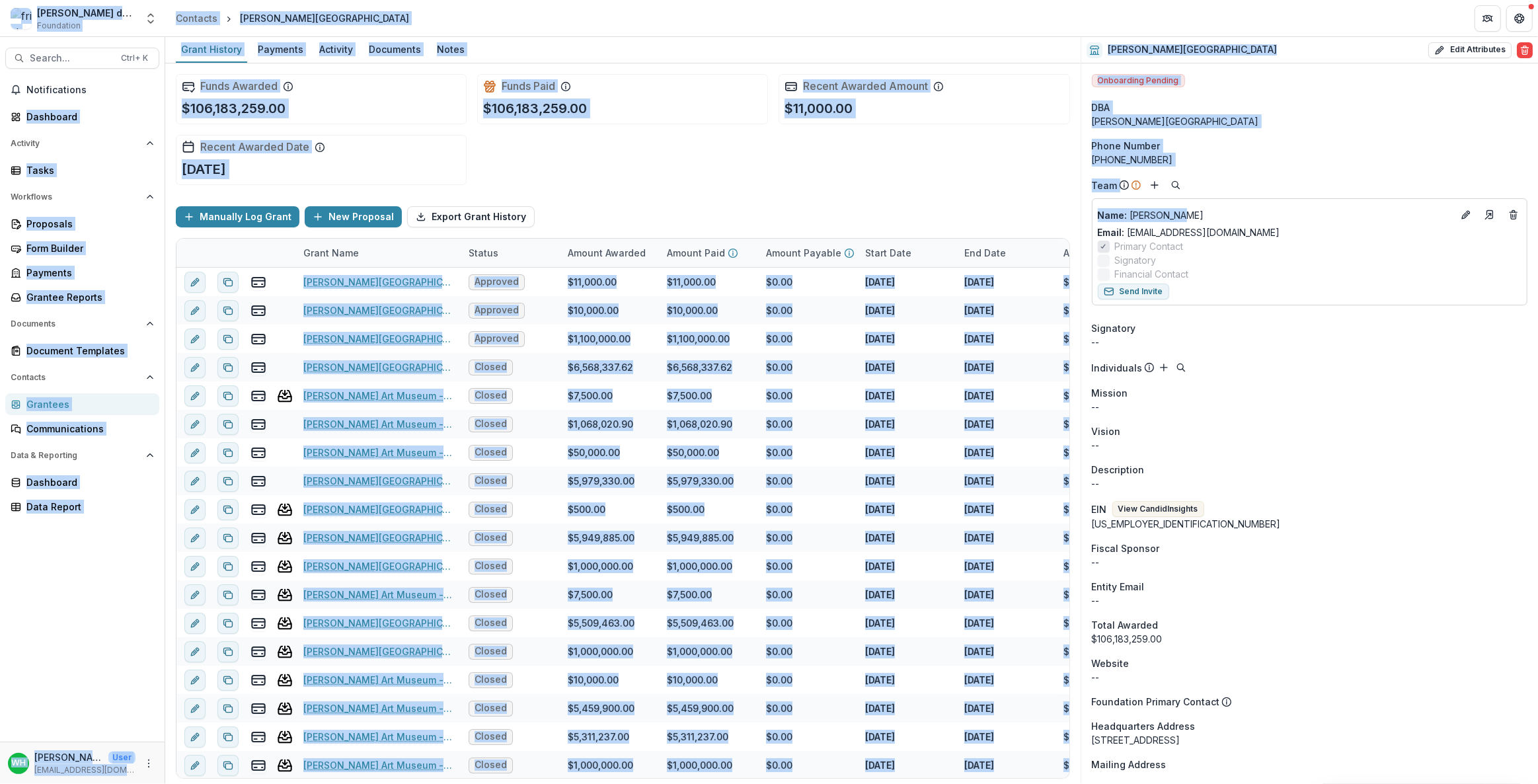
drag, startPoint x: 0, startPoint y: 14, endPoint x: 1074, endPoint y: 197, distance: 1089.5
click at [768, 218] on div "[PERSON_NAME] data sandbox Foundation Aggregate Analysis Foundations Three Thir…" at bounding box center [769, 392] width 1538 height 784
click at [768, 185] on div "Funds Awarded $106,183,259.00 Funds Paid $106,183,259.00 Recent Awarded Amount …" at bounding box center [623, 129] width 895 height 132
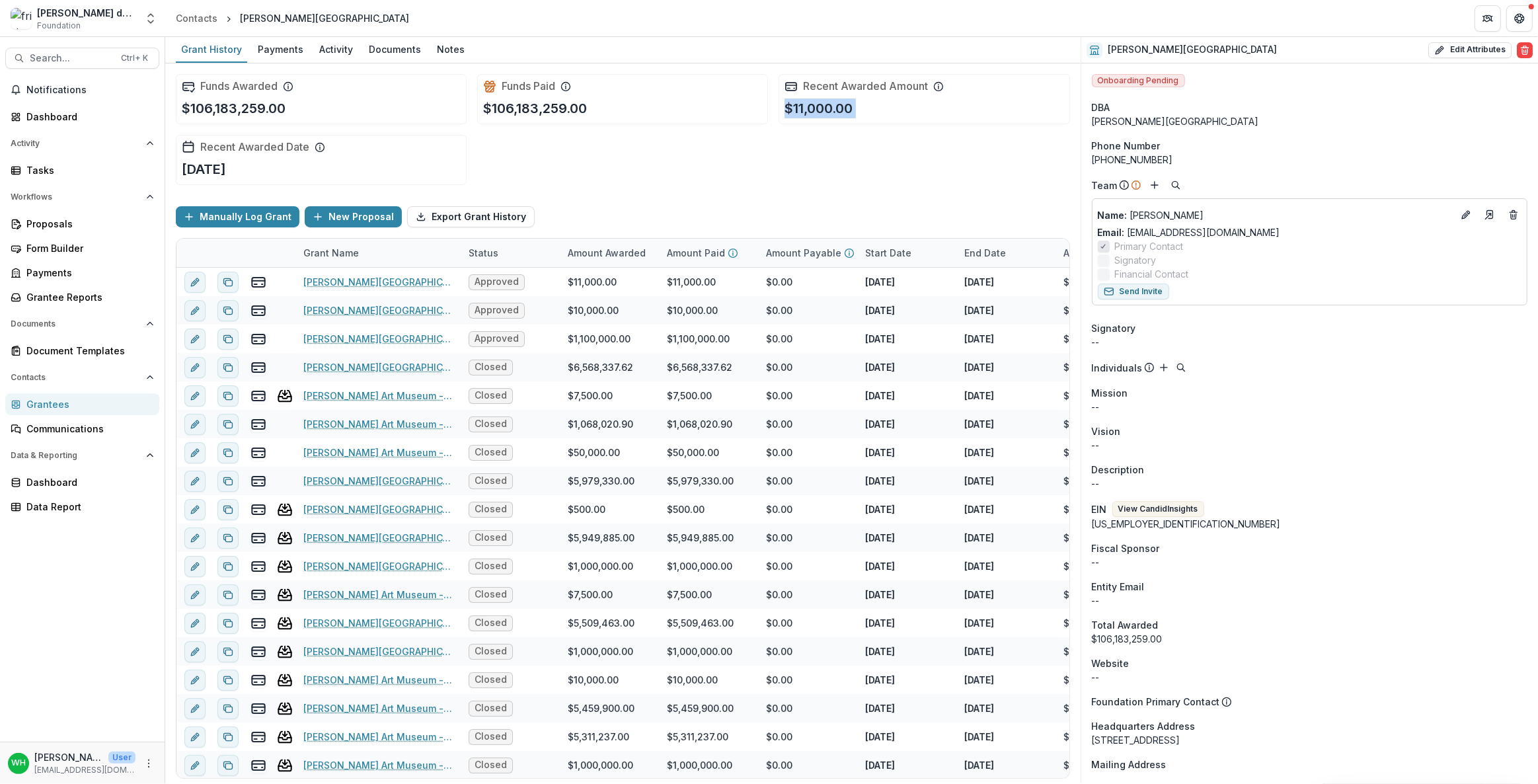
click at [768, 186] on div "Funds Awarded $106,183,259.00 Funds Paid $106,183,259.00 Recent Awarded Amount …" at bounding box center [623, 129] width 895 height 132
click at [768, 191] on div "Funds Awarded $106,183,259.00 Funds Paid $106,183,259.00 Recent Awarded Amount …" at bounding box center [623, 129] width 895 height 132
click at [768, 197] on div "Manually Log Grant New Proposal Export Grant History" at bounding box center [623, 217] width 895 height 42
click at [768, 196] on div "Manually Log Grant New Proposal Export Grant History" at bounding box center [623, 217] width 895 height 42
click at [677, 202] on div "Manually Log Grant New Proposal Export Grant History" at bounding box center [623, 217] width 895 height 42
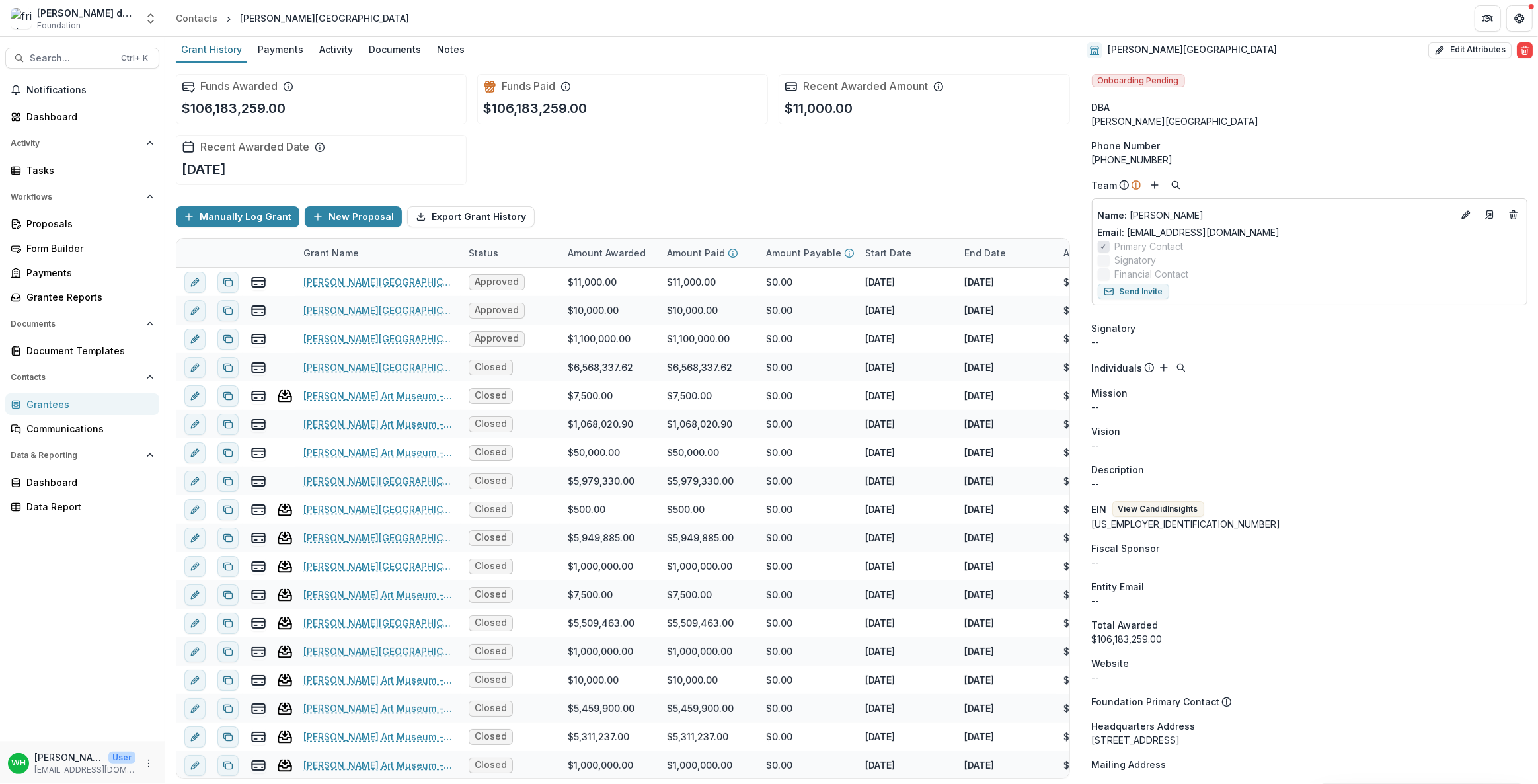
click at [677, 203] on div "Manually Log Grant New Proposal Export Grant History" at bounding box center [623, 217] width 895 height 42
click at [743, 212] on div "Manually Log Grant New Proposal Export Grant History" at bounding box center [623, 217] width 895 height 42
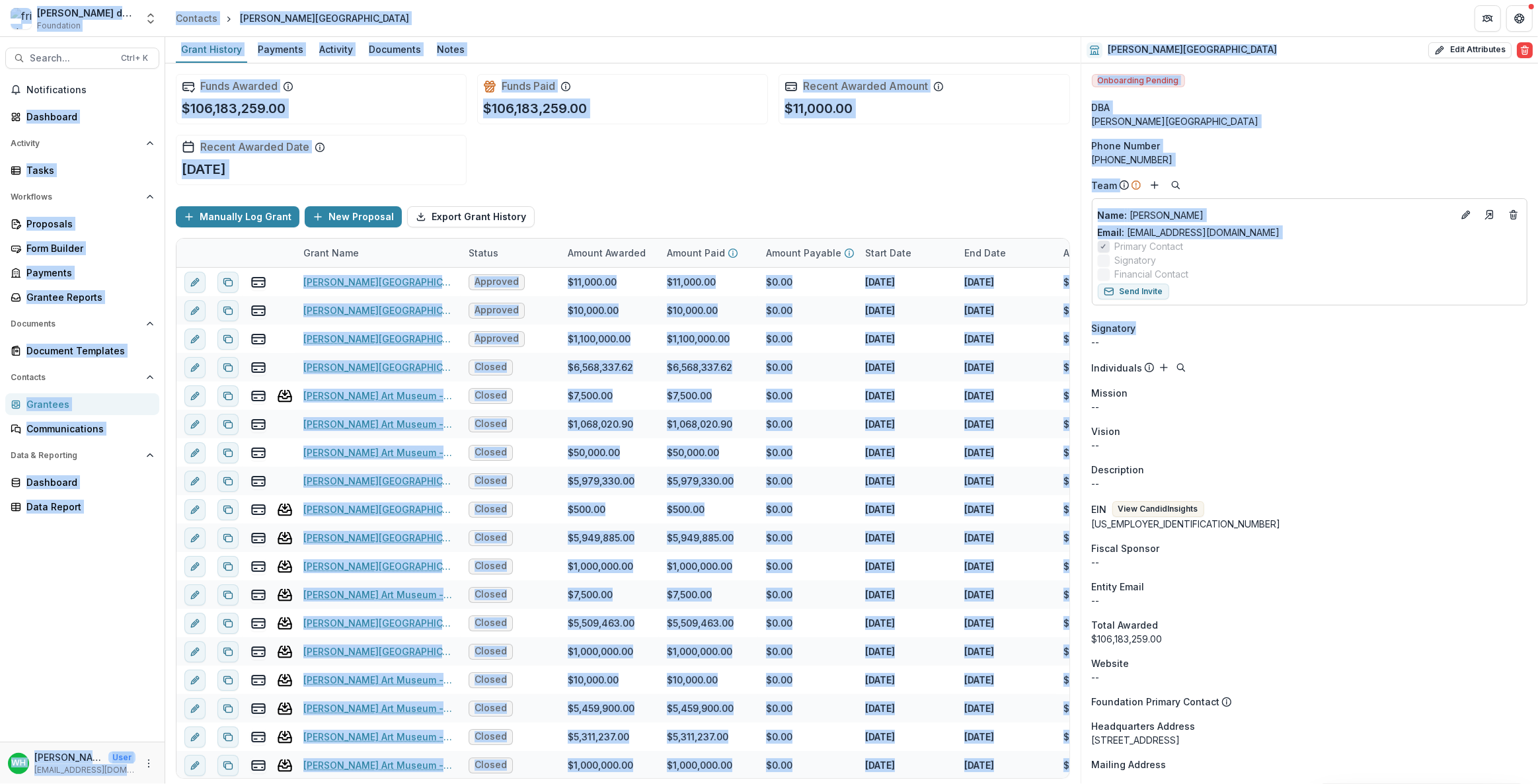
drag, startPoint x: 24, startPoint y: 34, endPoint x: 1230, endPoint y: 175, distance: 1214.2
click at [768, 317] on div "[PERSON_NAME] data sandbox Foundation Aggregate Analysis Foundations Three Thir…" at bounding box center [769, 392] width 1538 height 784
click at [768, 155] on div "Funds Awarded $106,183,259.00 Funds Paid $106,183,259.00 Recent Awarded Amount …" at bounding box center [623, 129] width 895 height 132
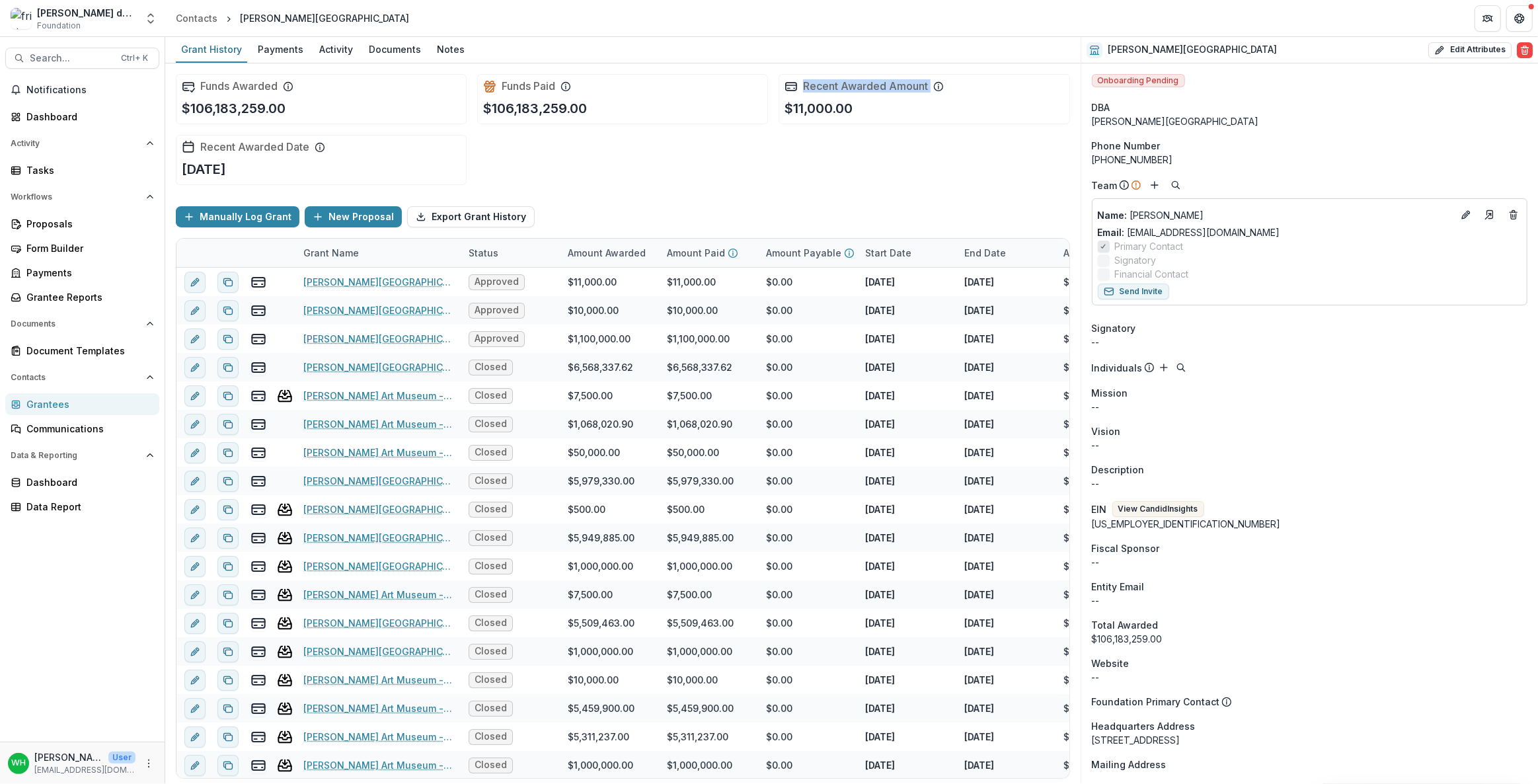
click at [768, 155] on div "Funds Awarded $106,183,259.00 Funds Paid $106,183,259.00 Recent Awarded Amount …" at bounding box center [623, 129] width 895 height 132
click at [768, 153] on div "Funds Awarded $106,183,259.00 Funds Paid $106,183,259.00 Recent Awarded Amount …" at bounding box center [623, 129] width 895 height 132
click at [768, 154] on div "Funds Awarded $106,183,259.00 Funds Paid $106,183,259.00 Recent Awarded Amount …" at bounding box center [623, 129] width 895 height 132
click at [768, 155] on div "Funds Awarded $106,183,259.00 Funds Paid $106,183,259.00 Recent Awarded Amount …" at bounding box center [623, 129] width 895 height 132
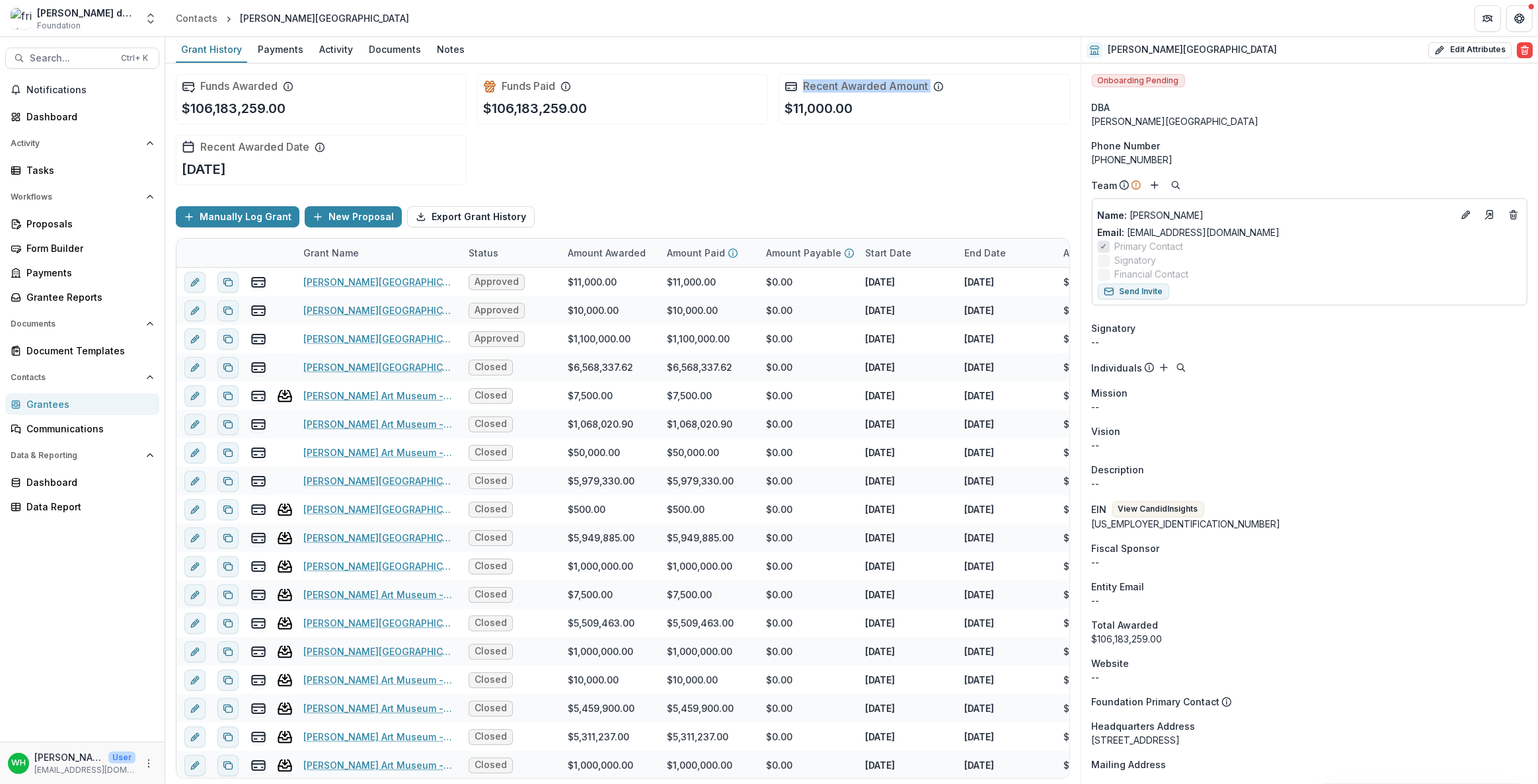
click at [768, 155] on div "Funds Awarded $106,183,259.00 Funds Paid $106,183,259.00 Recent Awarded Amount …" at bounding box center [623, 129] width 895 height 132
click at [768, 154] on div "Funds Awarded $106,183,259.00 Funds Paid $106,183,259.00 Recent Awarded Amount …" at bounding box center [623, 129] width 895 height 132
click at [768, 155] on div "Funds Awarded $106,183,259.00 Funds Paid $106,183,259.00 Recent Awarded Amount …" at bounding box center [623, 129] width 895 height 132
drag, startPoint x: 911, startPoint y: 155, endPoint x: 1276, endPoint y: 235, distance: 373.7
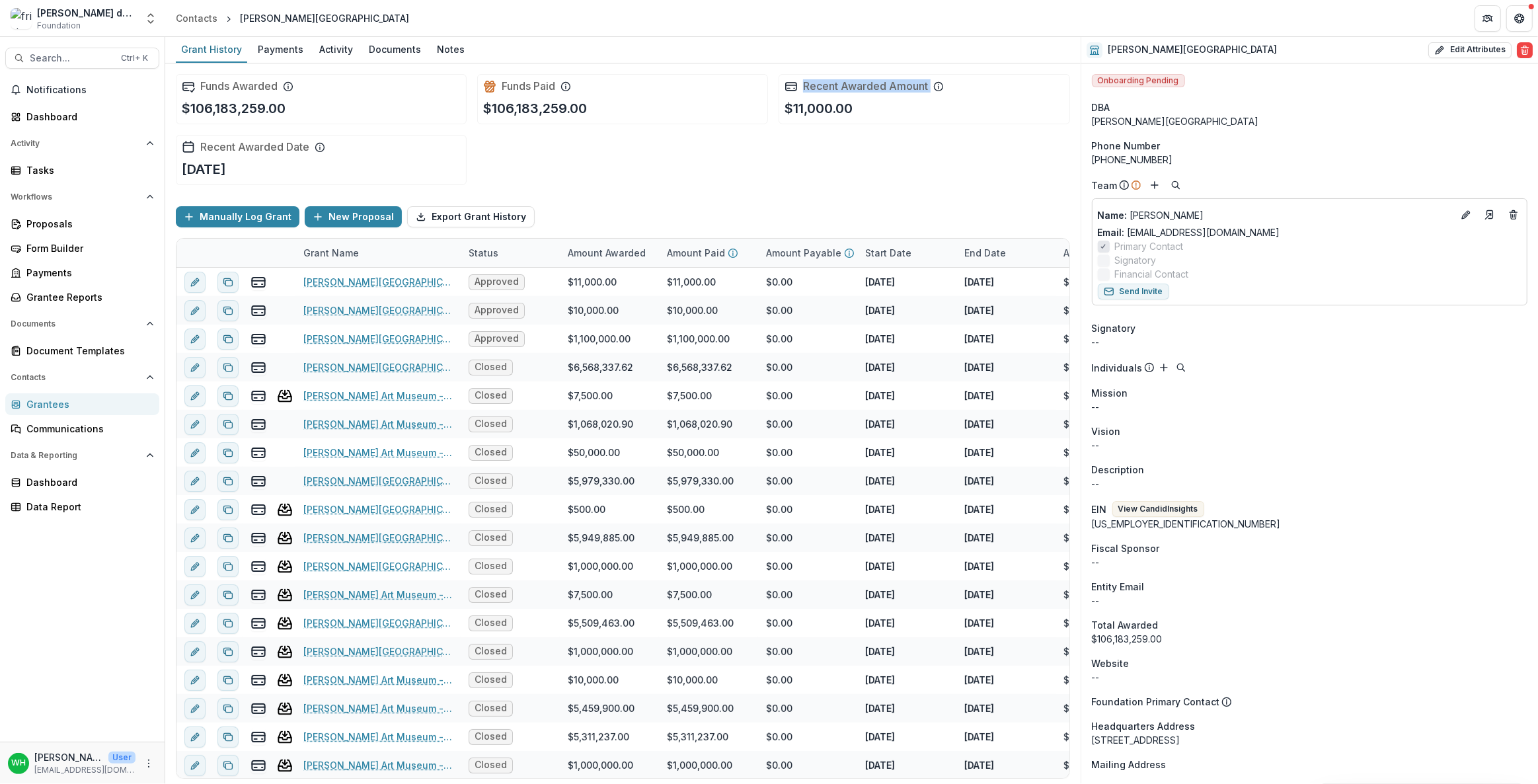
click at [768, 156] on div "Funds Awarded $106,183,259.00 Funds Paid $106,183,259.00 Recent Awarded Amount …" at bounding box center [623, 129] width 895 height 132
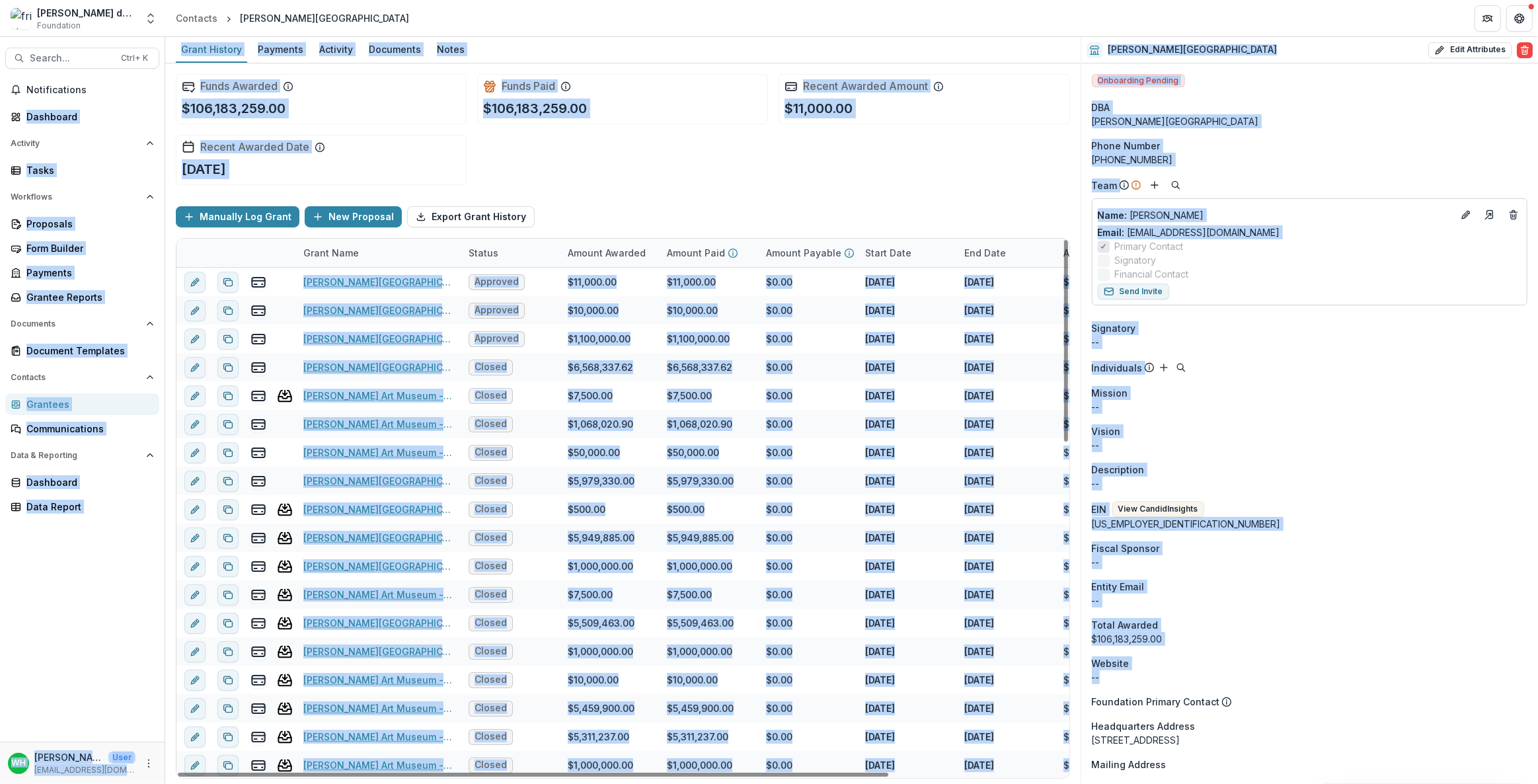
drag, startPoint x: 1149, startPoint y: 678, endPoint x: 780, endPoint y: 172, distance: 626.3
click at [768, 20] on div "[PERSON_NAME] data sandbox Foundation Aggregate Analysis Foundations Three Thir…" at bounding box center [769, 392] width 1538 height 784
click at [768, 174] on div "Funds Awarded $106,183,259.00 Funds Paid $106,183,259.00 Recent Awarded Amount …" at bounding box center [623, 129] width 895 height 132
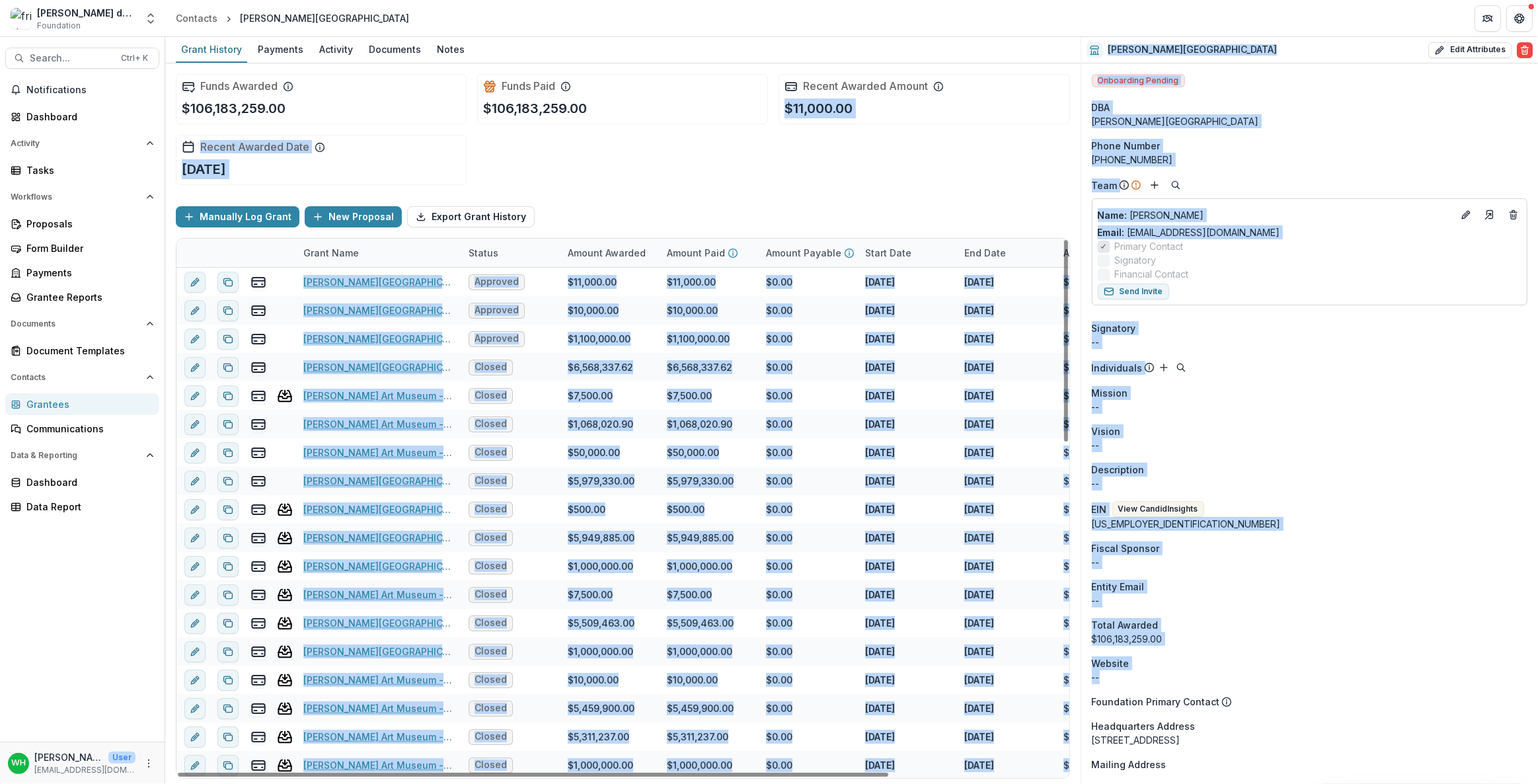
click at [768, 172] on div "Funds Awarded $106,183,259.00 Funds Paid $106,183,259.00 Recent Awarded Amount …" at bounding box center [623, 129] width 895 height 132
click at [768, 172] on div "Funds Awarded $106,183,259.00 Funds Paid $106,183,259.00 Recent Awarded Amount …" at bounding box center [623, 129] width 895 height 132
click at [768, 175] on div "Funds Awarded $106,183,259.00 Funds Paid $106,183,259.00 Recent Awarded Amount …" at bounding box center [623, 129] width 895 height 132
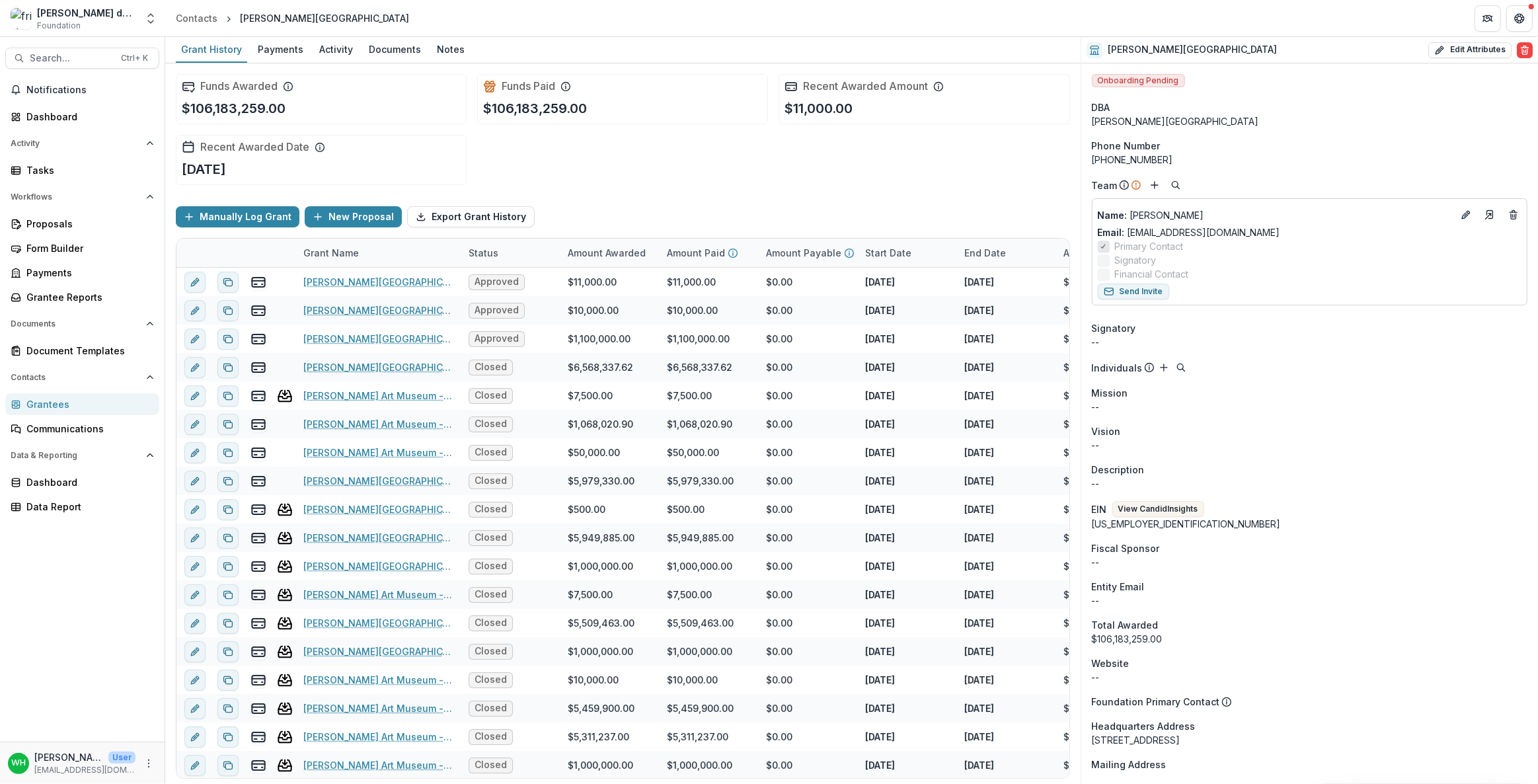
click at [768, 175] on div "Funds Awarded $106,183,259.00 Funds Paid $106,183,259.00 Recent Awarded Amount …" at bounding box center [623, 129] width 895 height 132
click at [768, 174] on div "Funds Awarded $106,183,259.00 Funds Paid $106,183,259.00 Recent Awarded Amount …" at bounding box center [623, 129] width 895 height 132
click at [768, 173] on div "Funds Awarded $106,183,259.00 Funds Paid $106,183,259.00 Recent Awarded Amount …" at bounding box center [623, 129] width 895 height 132
click at [768, 172] on div "Funds Awarded $106,183,259.00 Funds Paid $106,183,259.00 Recent Awarded Amount …" at bounding box center [623, 129] width 895 height 132
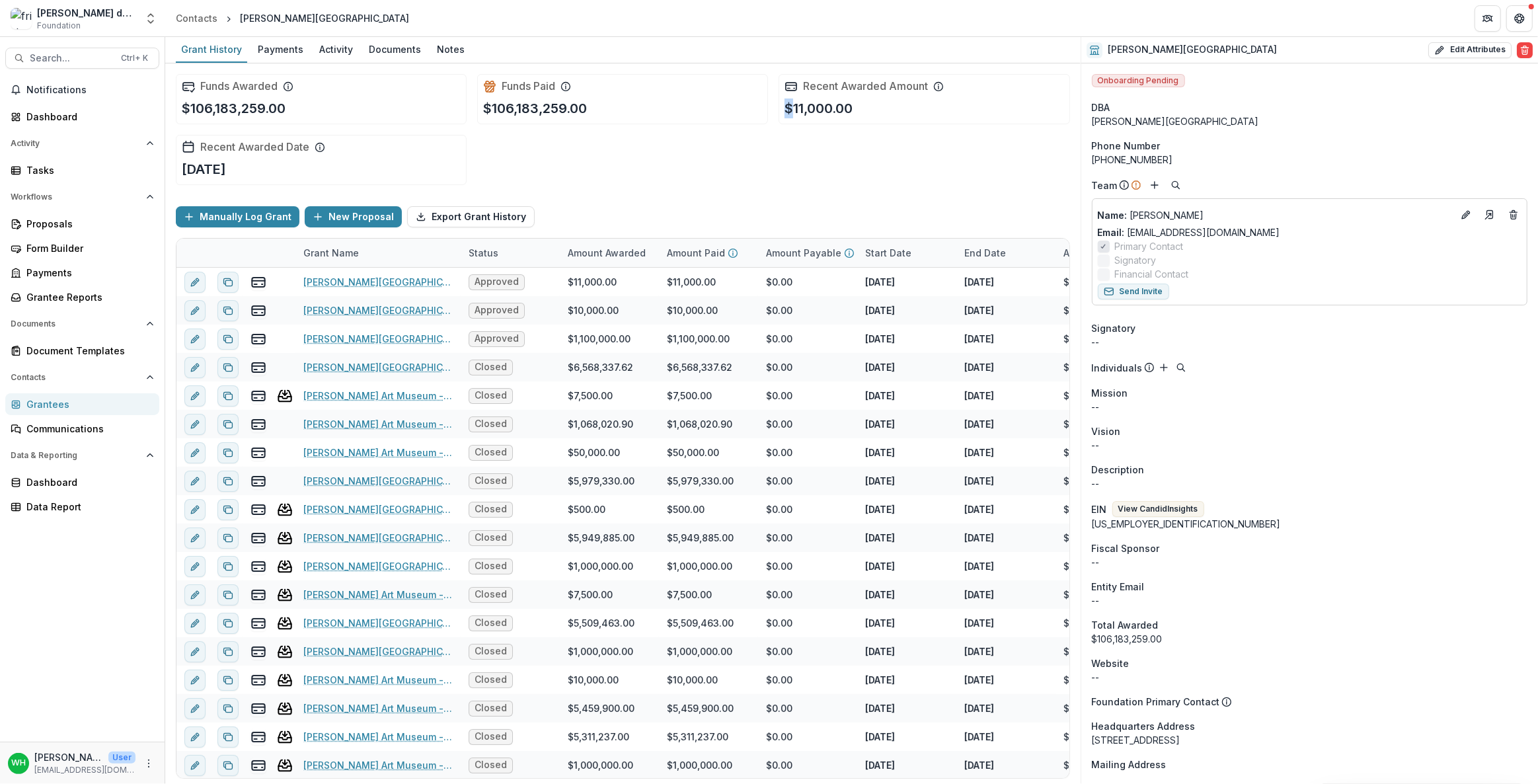
click at [768, 172] on div "Funds Awarded $106,183,259.00 Funds Paid $106,183,259.00 Recent Awarded Amount …" at bounding box center [623, 129] width 895 height 132
click at [768, 178] on div "Funds Awarded $106,183,259.00 Funds Paid $106,183,259.00 Recent Awarded Amount …" at bounding box center [623, 129] width 895 height 132
click at [768, 177] on div "Funds Awarded $106,183,259.00 Funds Paid $106,183,259.00 Recent Awarded Amount …" at bounding box center [623, 129] width 895 height 132
click at [768, 172] on div "Funds Awarded $106,183,259.00 Funds Paid $106,183,259.00 Recent Awarded Amount …" at bounding box center [623, 129] width 895 height 132
drag, startPoint x: 985, startPoint y: 172, endPoint x: 978, endPoint y: 165, distance: 9.9
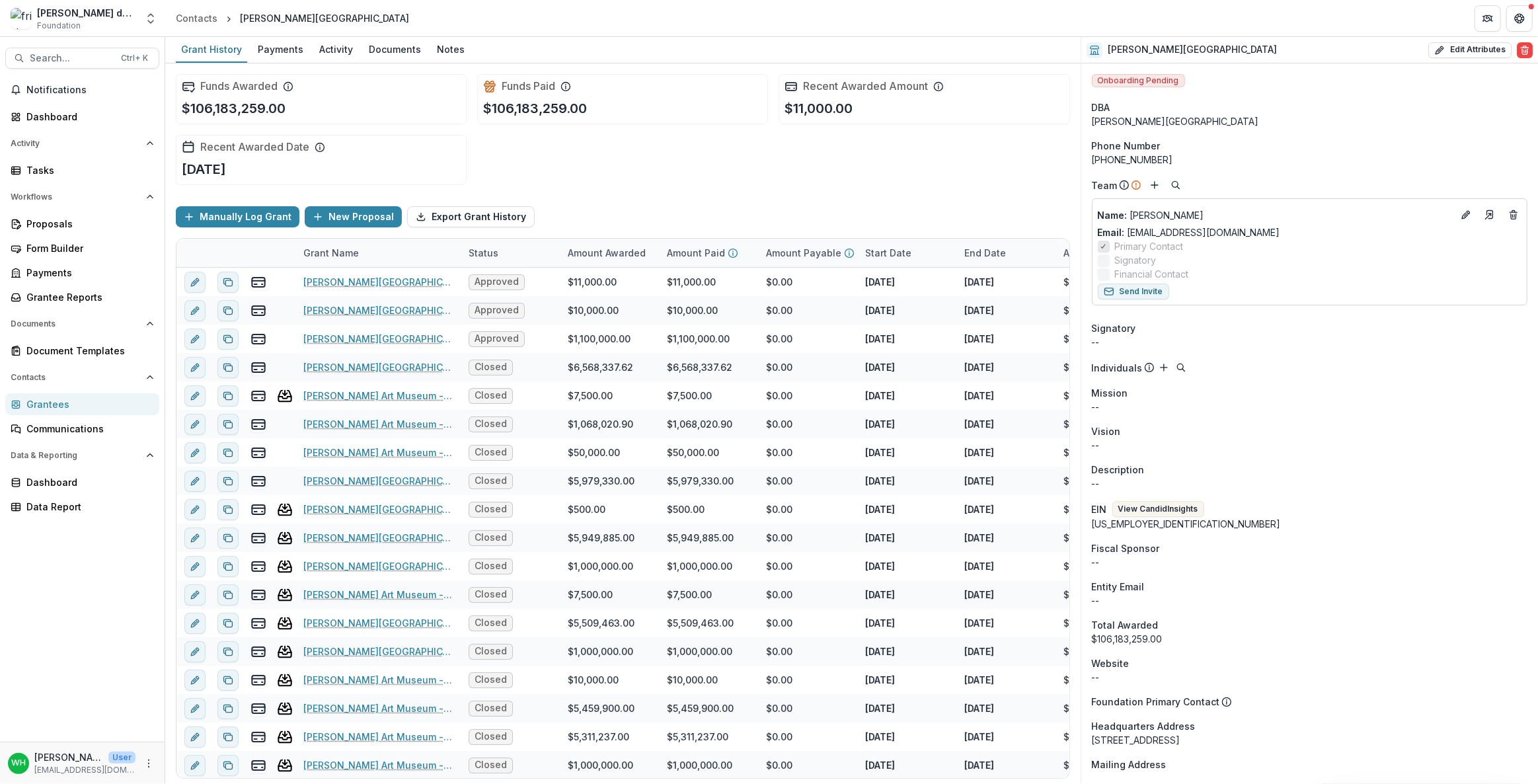
click at [768, 172] on div "Funds Awarded $106,183,259.00 Funds Paid $106,183,259.00 Recent Awarded Amount …" at bounding box center [623, 129] width 895 height 132
click at [768, 162] on div "Funds Awarded $106,183,259.00 Funds Paid $106,183,259.00 Recent Awarded Amount …" at bounding box center [623, 129] width 895 height 132
click at [768, 169] on div "Funds Awarded $106,183,259.00 Funds Paid $106,183,259.00 Recent Awarded Amount …" at bounding box center [623, 129] width 895 height 132
click at [768, 168] on div "Funds Awarded $106,183,259.00 Funds Paid $106,183,259.00 Recent Awarded Amount …" at bounding box center [623, 129] width 895 height 132
click at [768, 167] on div "Funds Awarded $106,183,259.00 Funds Paid $106,183,259.00 Recent Awarded Amount …" at bounding box center [623, 129] width 895 height 132
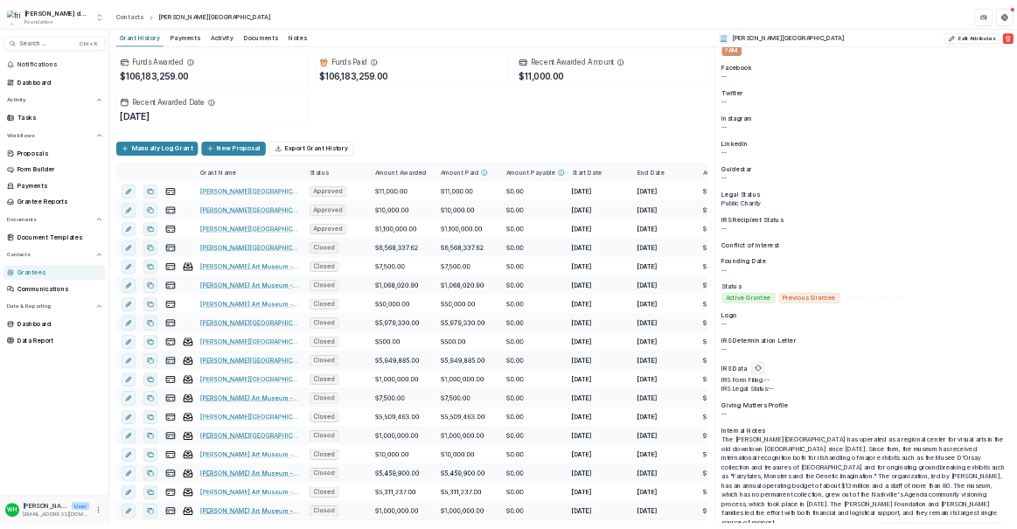
scroll to position [976, 0]
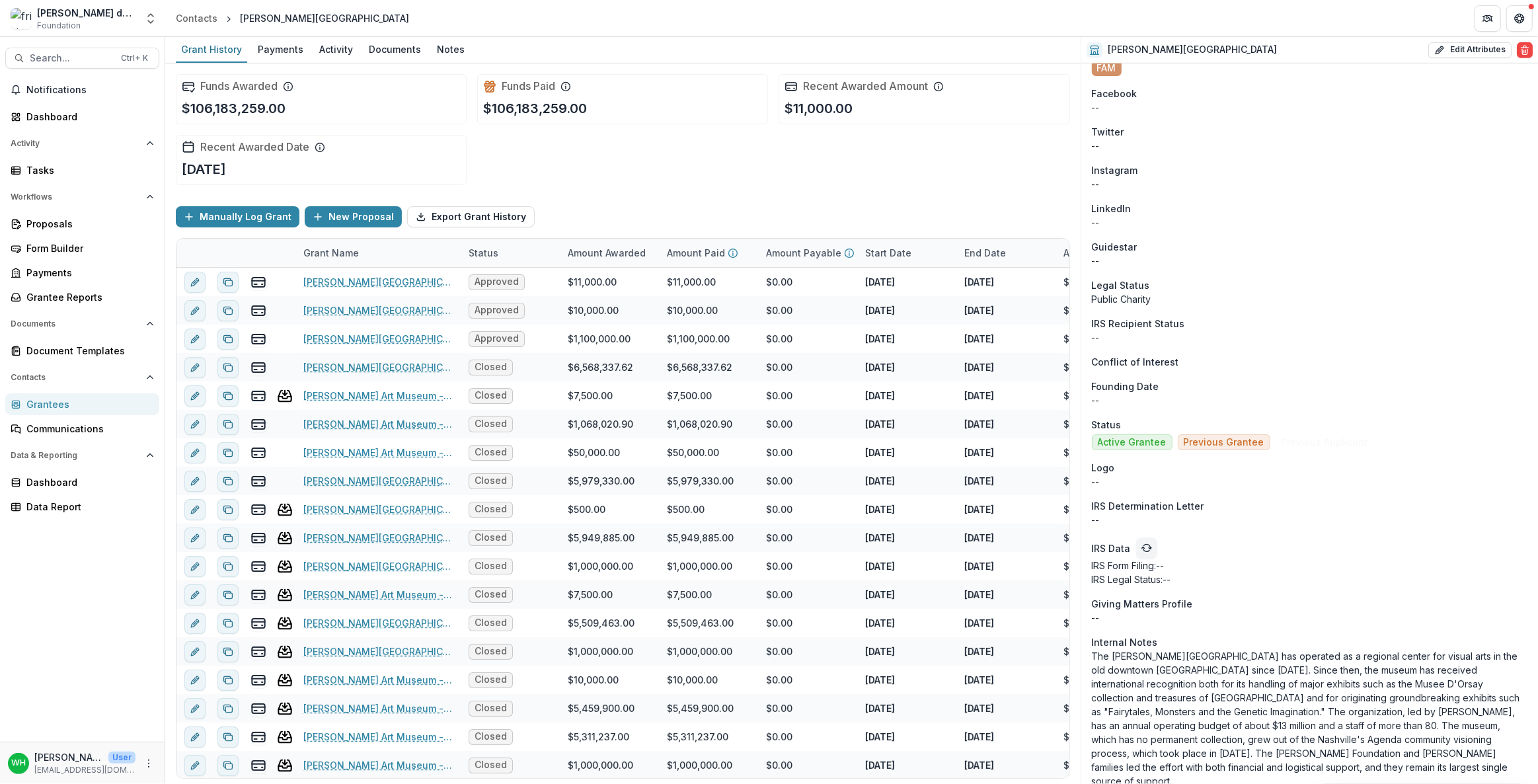
click at [768, 399] on p "The [PERSON_NAME][GEOGRAPHIC_DATA] has operated as a regional center for visual…" at bounding box center [1310, 718] width 436 height 139
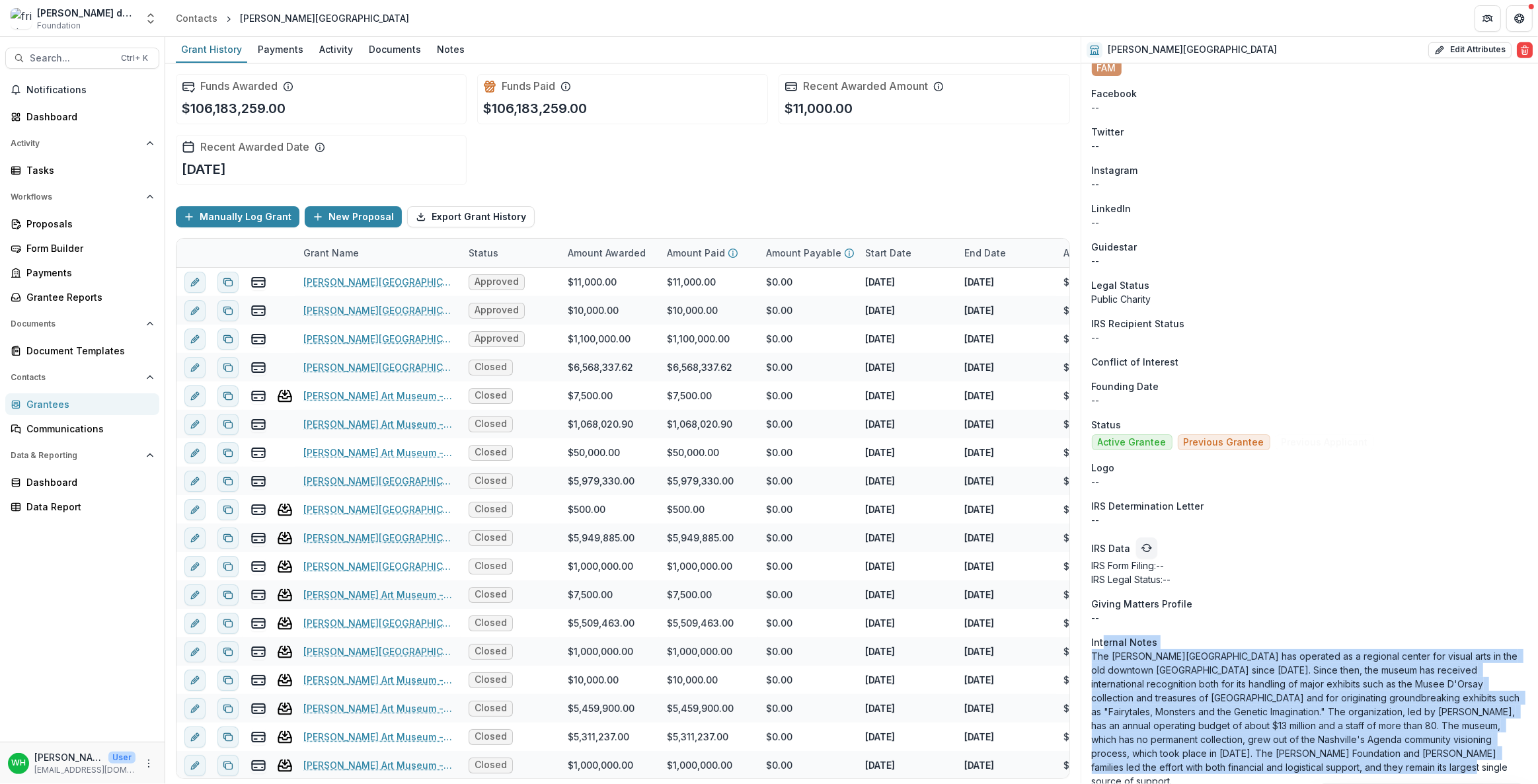
drag, startPoint x: 1294, startPoint y: 768, endPoint x: 1100, endPoint y: 644, distance: 230.2
click at [768, 399] on aside "Internal Notes The [PERSON_NAME][GEOGRAPHIC_DATA] has operated as a regional ce…" at bounding box center [1310, 711] width 436 height 153
click at [768, 399] on p "The [PERSON_NAME][GEOGRAPHIC_DATA] has operated as a regional center for visual…" at bounding box center [1310, 718] width 436 height 139
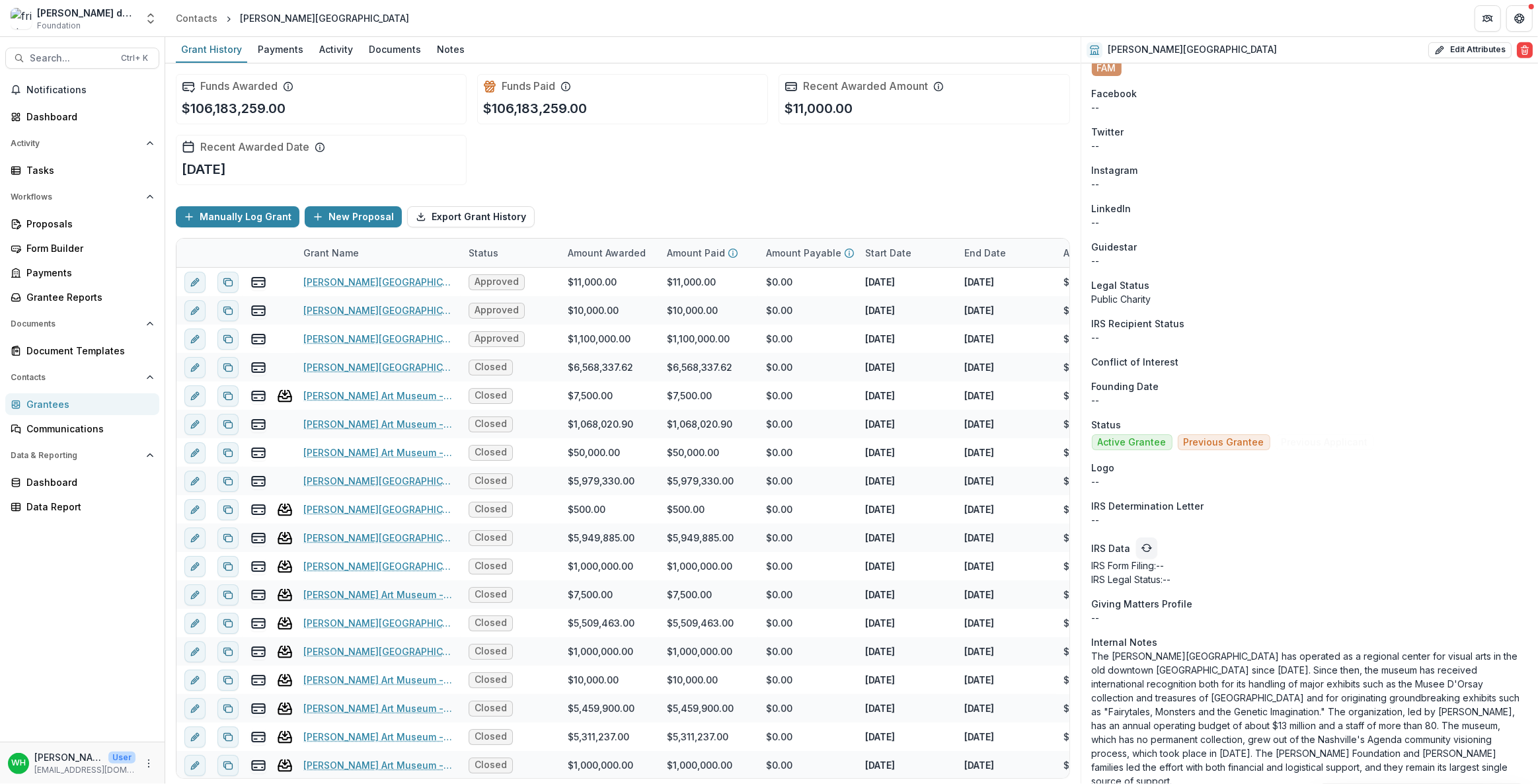
click at [768, 399] on p "The [PERSON_NAME][GEOGRAPHIC_DATA] has operated as a regional center for visual…" at bounding box center [1310, 718] width 436 height 139
drag, startPoint x: 1255, startPoint y: 758, endPoint x: 1282, endPoint y: 757, distance: 27.0
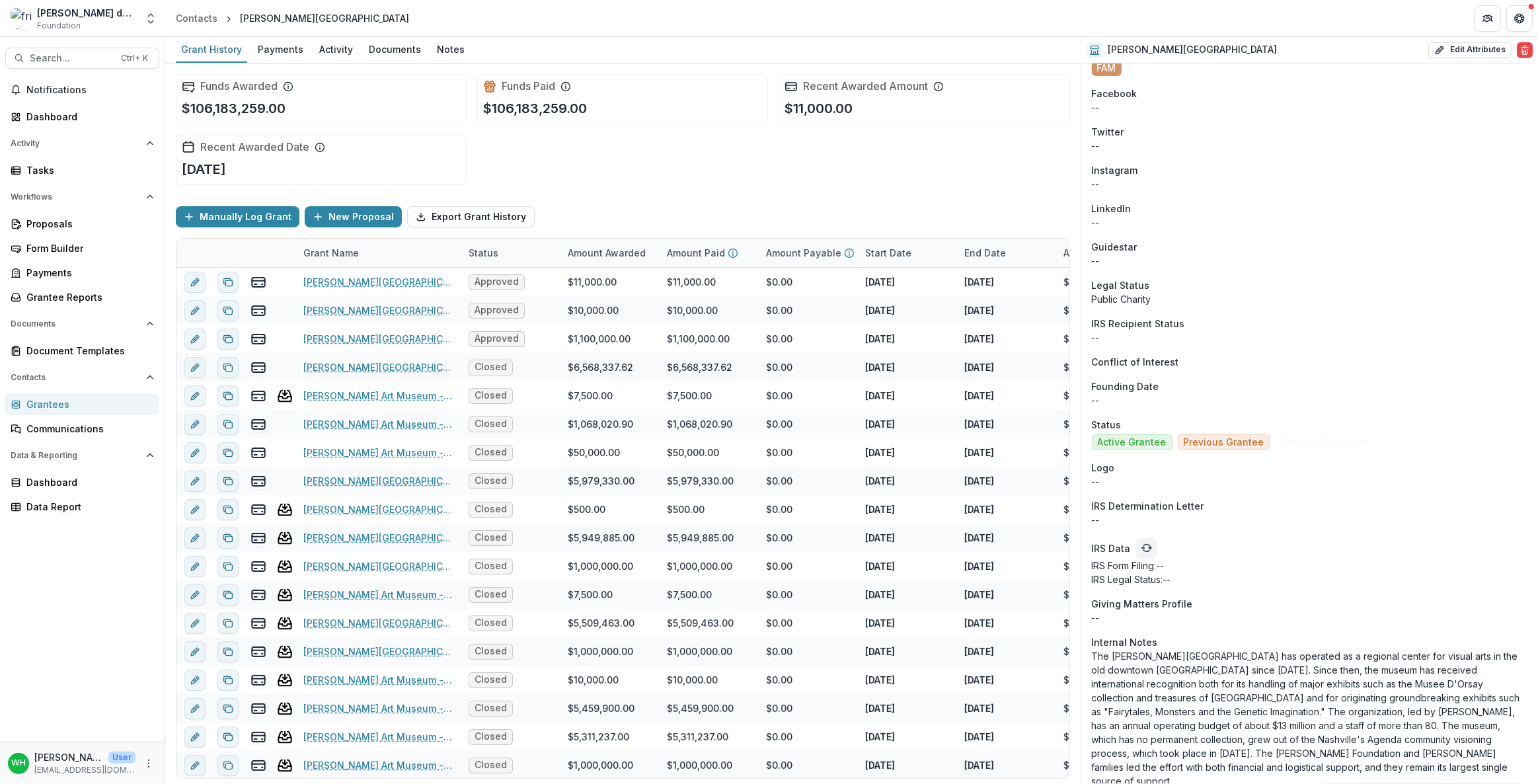
click at [768, 399] on p "The [PERSON_NAME][GEOGRAPHIC_DATA] has operated as a regional center for visual…" at bounding box center [1310, 718] width 436 height 139
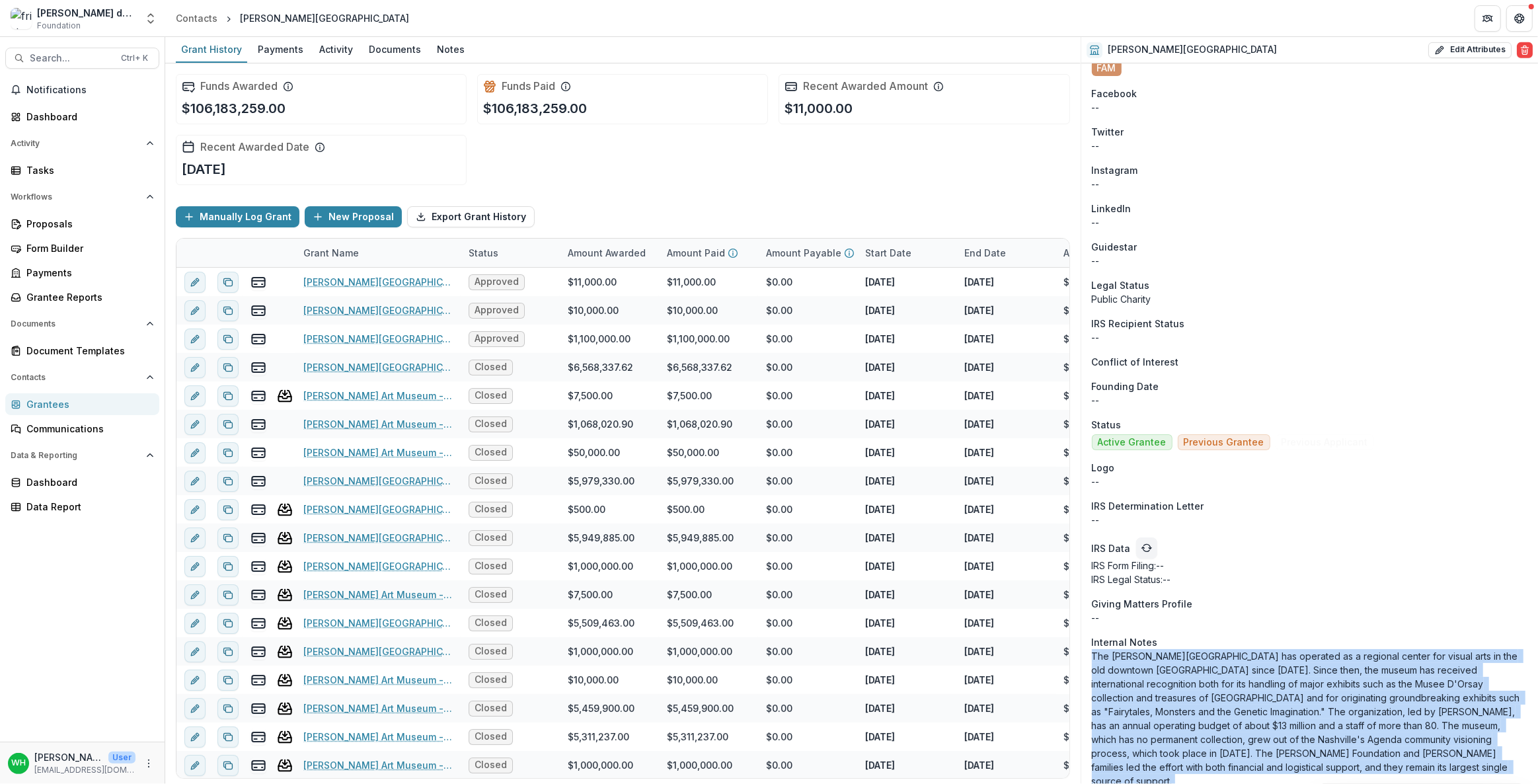
click at [768, 399] on p "The [PERSON_NAME][GEOGRAPHIC_DATA] has operated as a regional center for visual…" at bounding box center [1310, 718] width 436 height 139
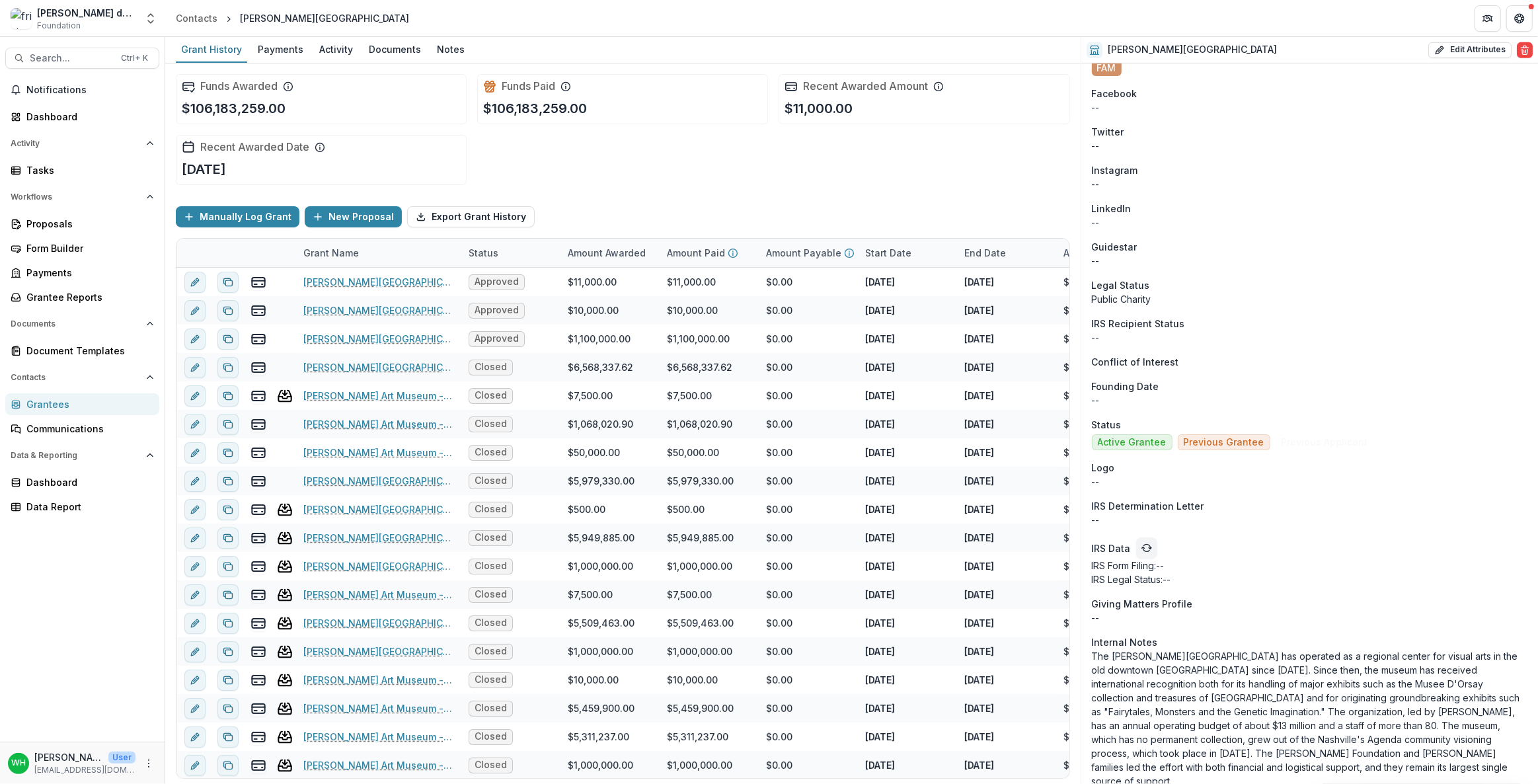
click at [768, 399] on div "Onboarding Pending DBA [PERSON_NAME] Art Museum Phone Number [PHONE_NUMBER] Tea…" at bounding box center [1310, 62] width 457 height 1473
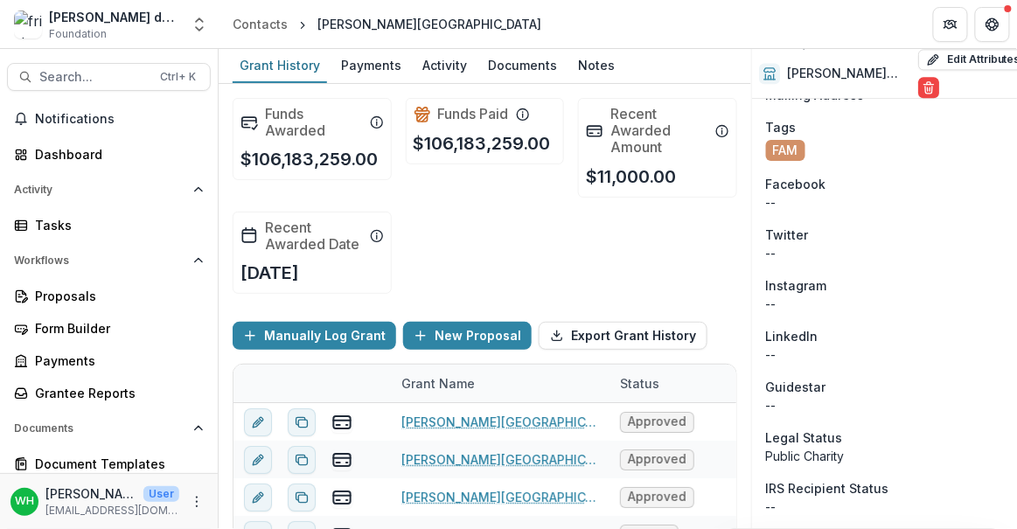
scroll to position [989, 0]
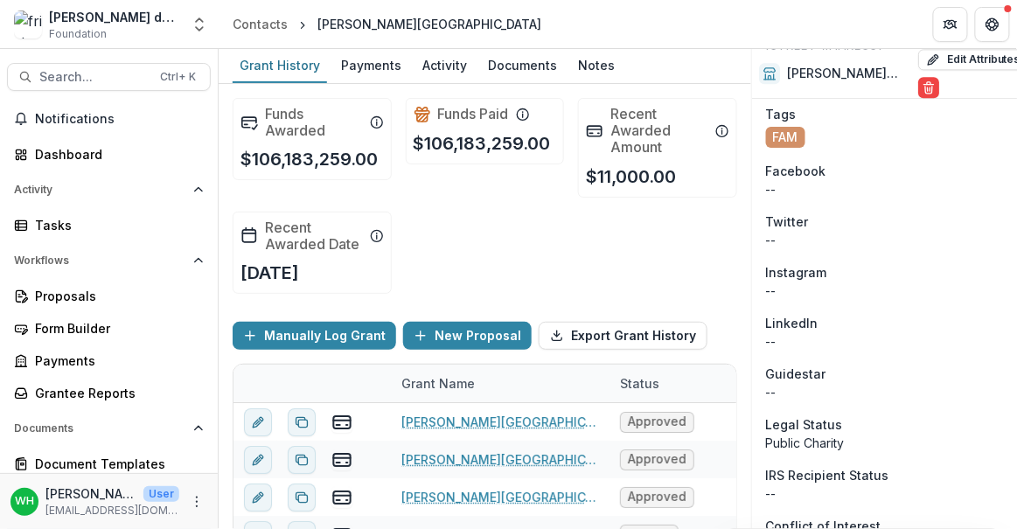
drag, startPoint x: 618, startPoint y: 260, endPoint x: 538, endPoint y: 35, distance: 238.3
click at [617, 261] on div "Funds Awarded $106,183,259.00 Funds Paid $106,183,259.00 Recent Awarded Amount …" at bounding box center [485, 196] width 504 height 224
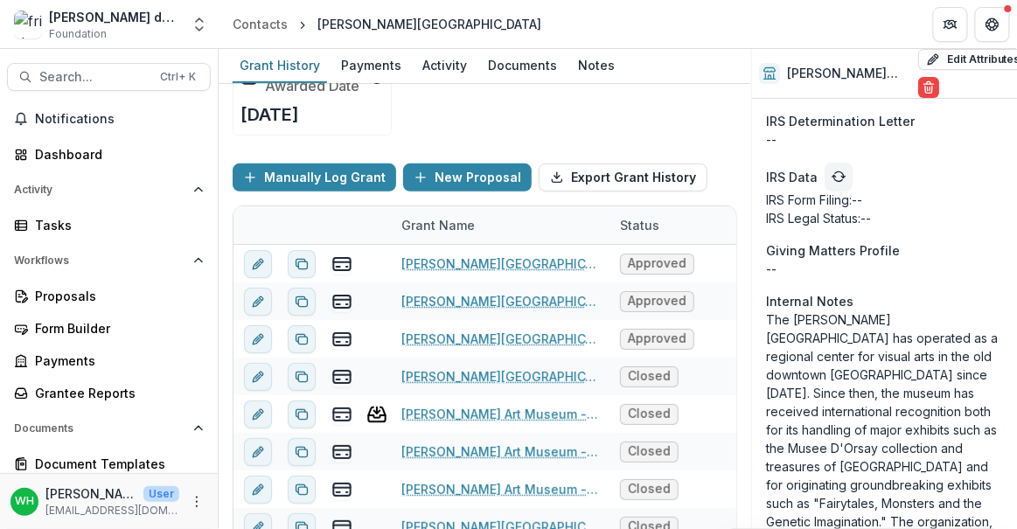
scroll to position [1747, 0]
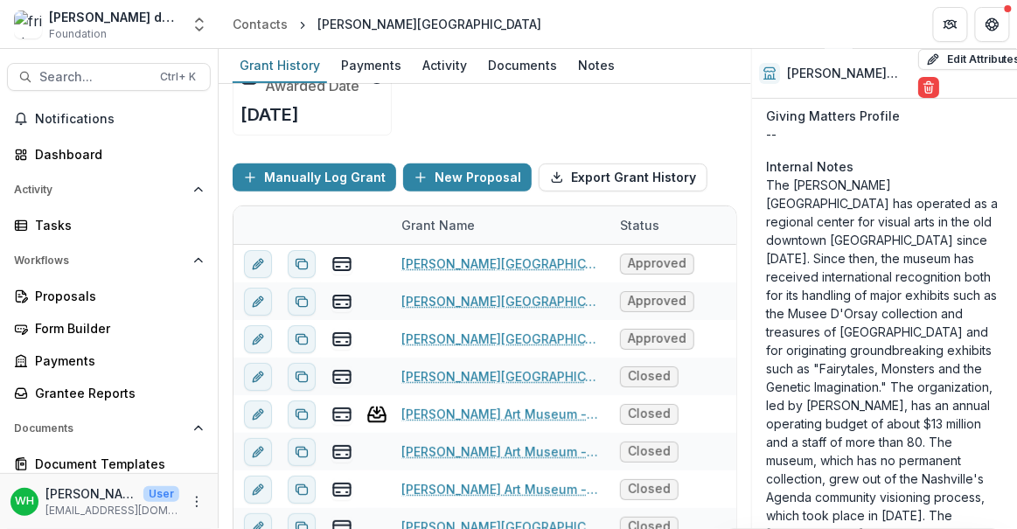
click at [891, 354] on p "The [PERSON_NAME][GEOGRAPHIC_DATA] has operated as a regional center for visual…" at bounding box center [884, 396] width 237 height 441
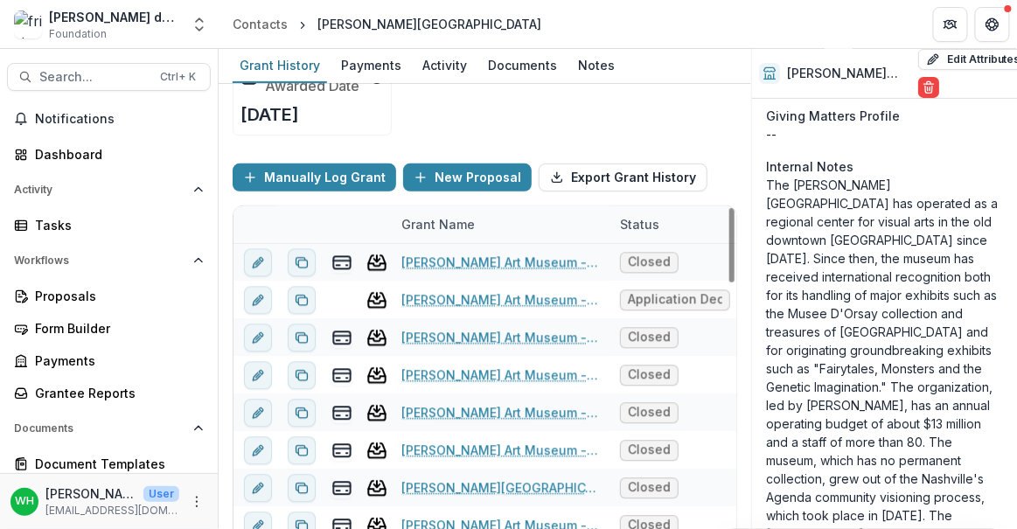
scroll to position [1396, 0]
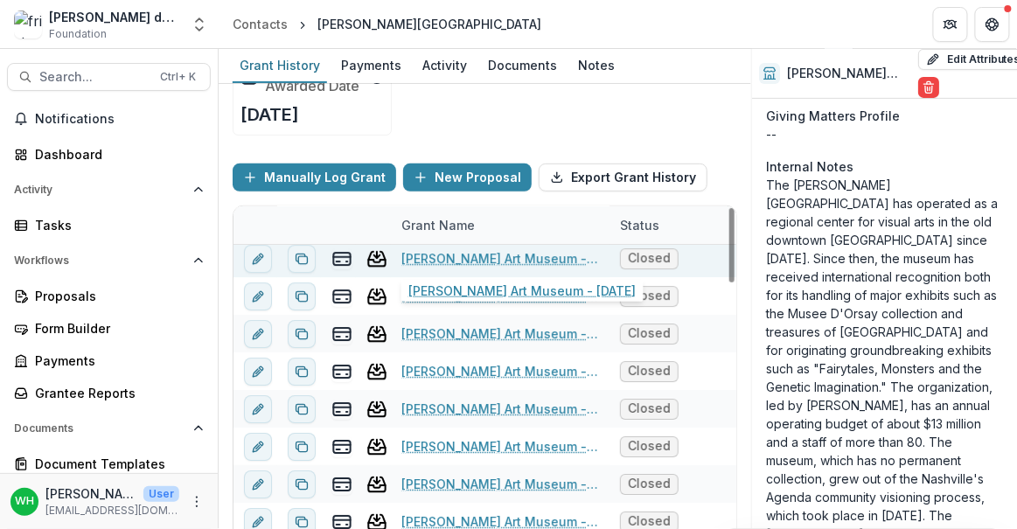
click at [519, 250] on link "[PERSON_NAME] Art Museum - [DATE]" at bounding box center [500, 258] width 198 height 18
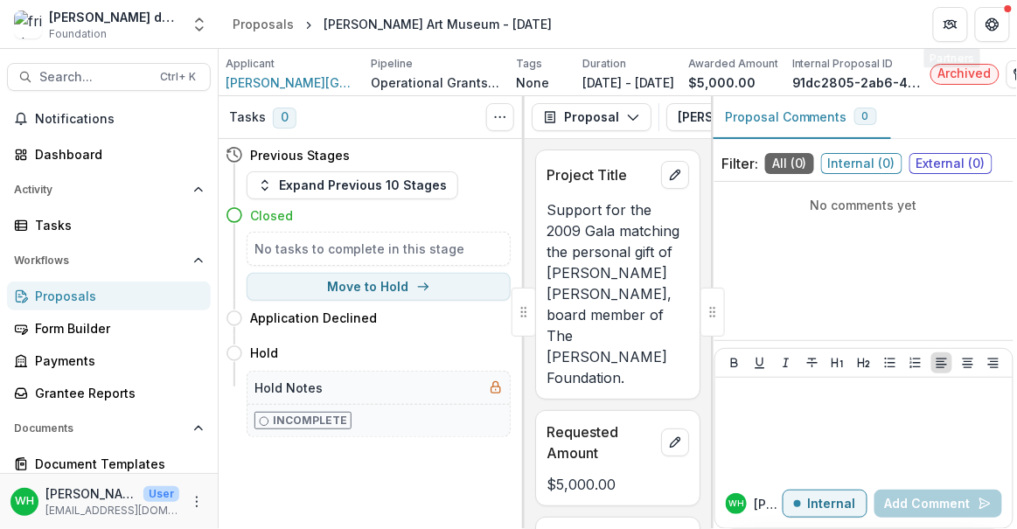
click at [630, 52] on div "Applicant [PERSON_NAME] Art Museum Pipeline Operational Grants Pipeline Tags No…" at bounding box center [618, 72] width 798 height 47
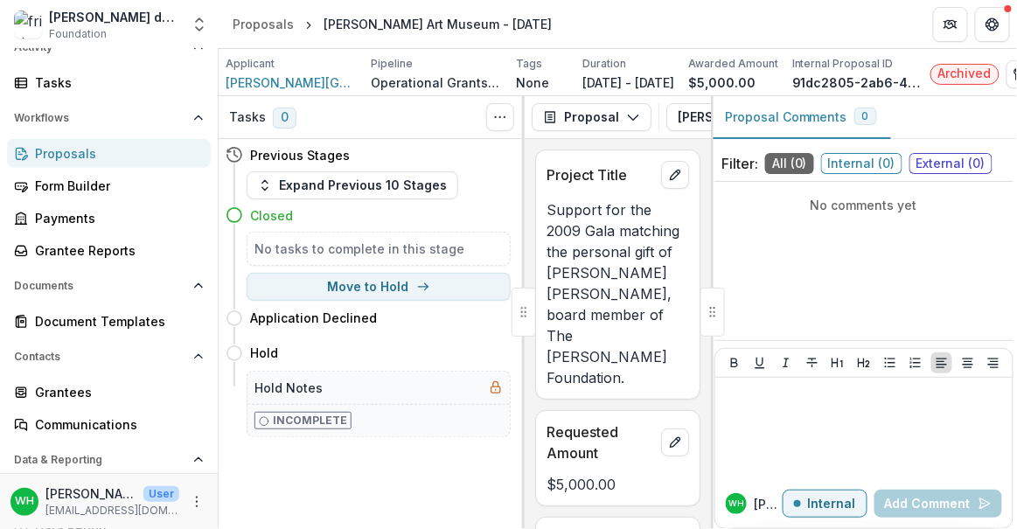
scroll to position [211, 0]
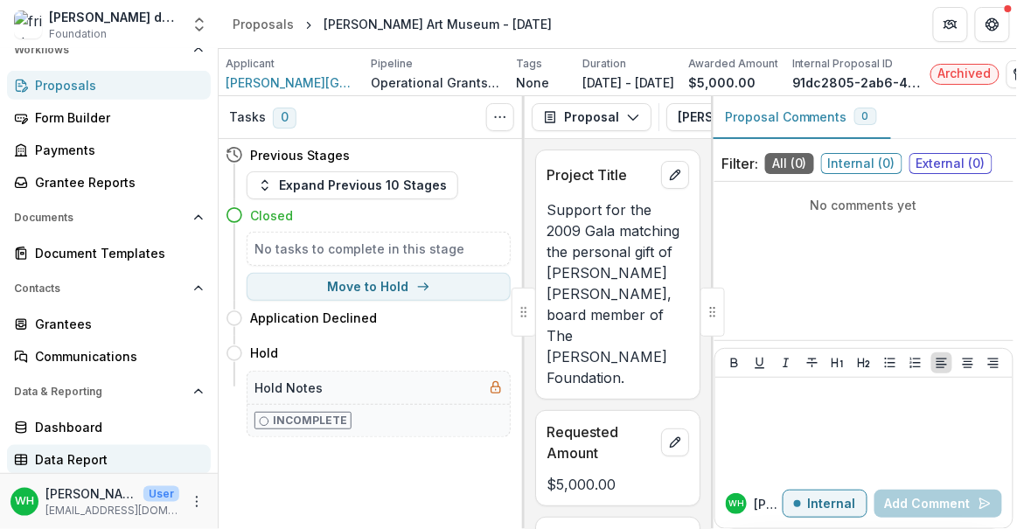
click at [81, 448] on link "Data Report" at bounding box center [109, 459] width 204 height 29
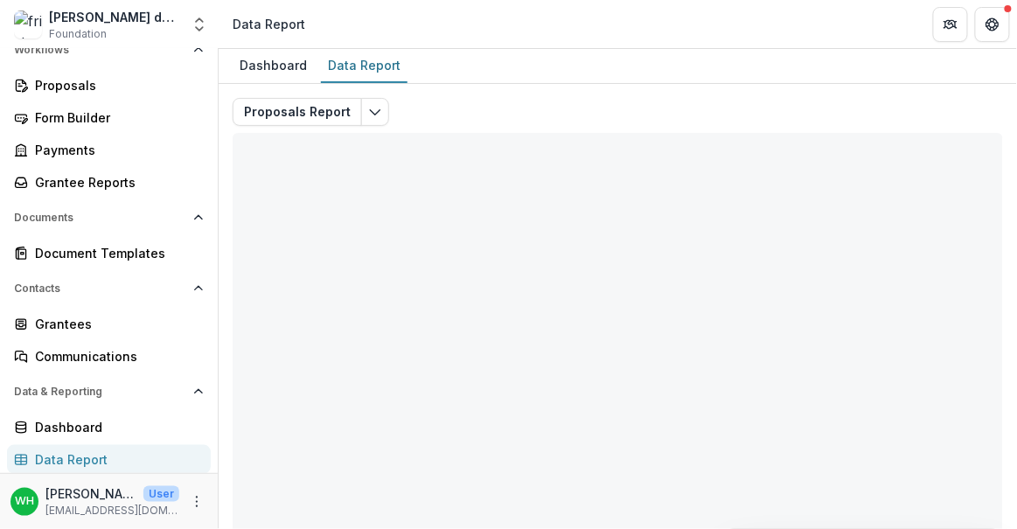
click at [463, 98] on div "Proposals Report Total rows: 0 Choose Filter Personal Filters Team Filters Teme…" at bounding box center [618, 421] width 770 height 647
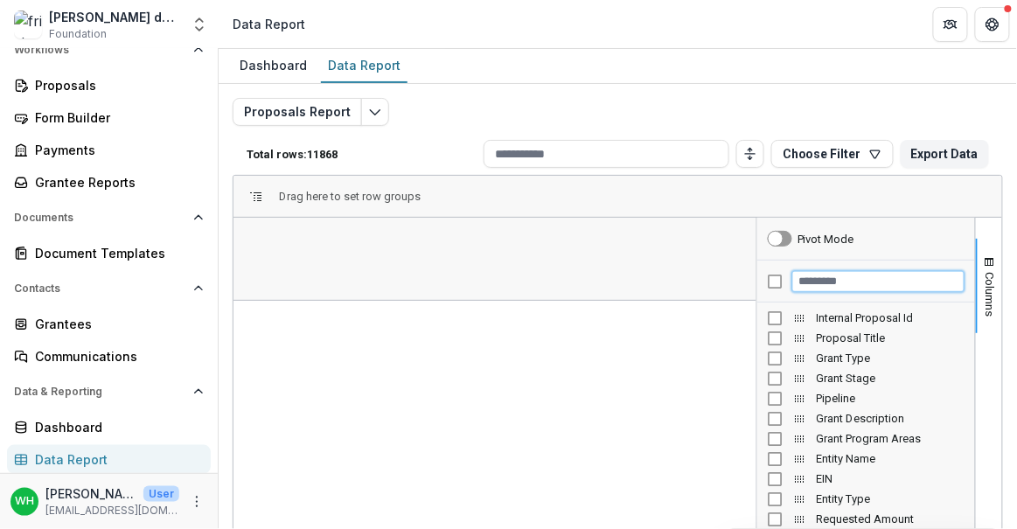
click at [828, 277] on input "Filter Columns Input" at bounding box center [878, 281] width 172 height 21
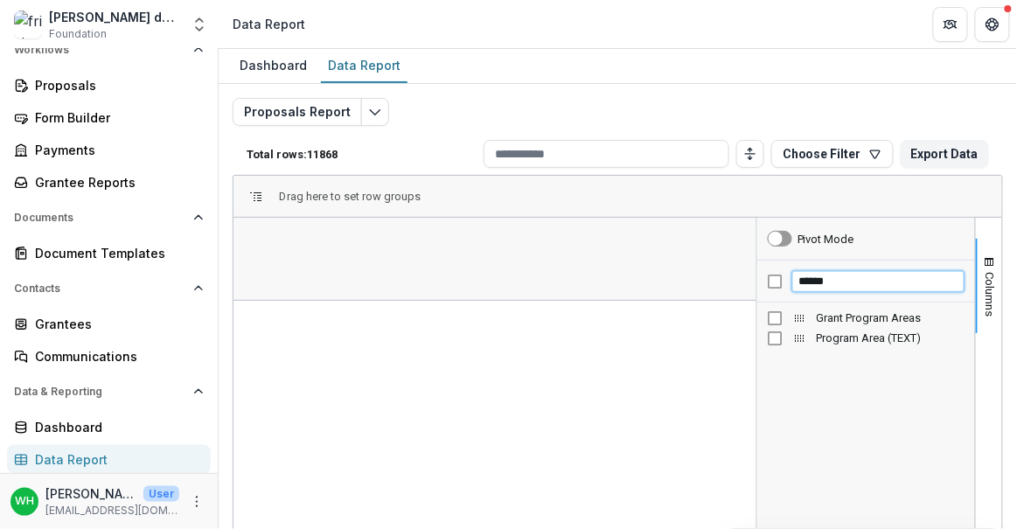
type input "******"
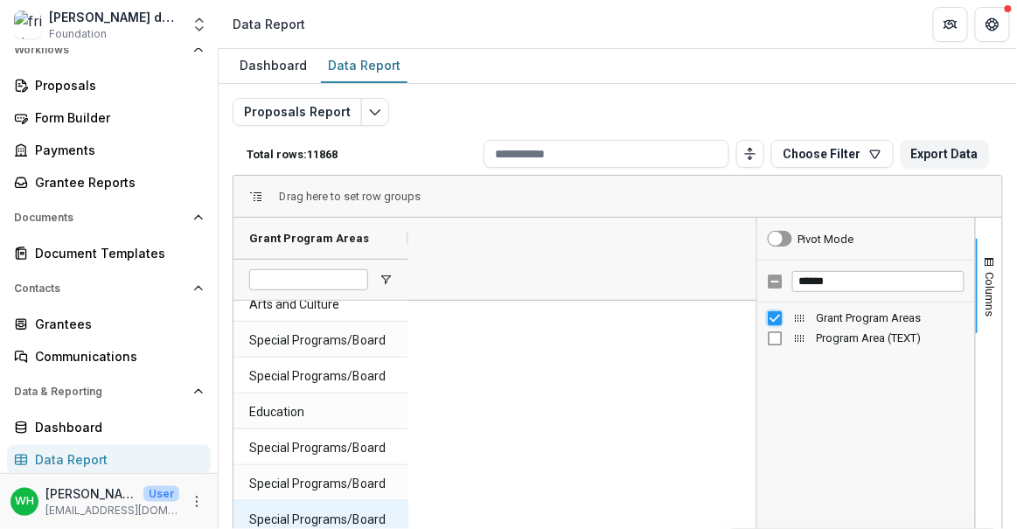
scroll to position [4291, 0]
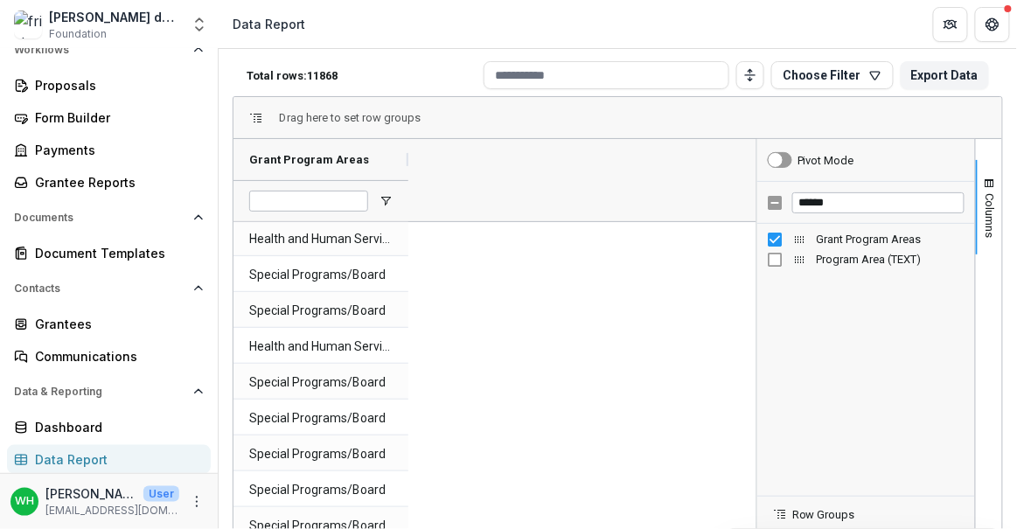
click at [388, 189] on div at bounding box center [320, 200] width 175 height 41
click at [378, 205] on span "Open Filter Menu" at bounding box center [385, 201] width 14 height 14
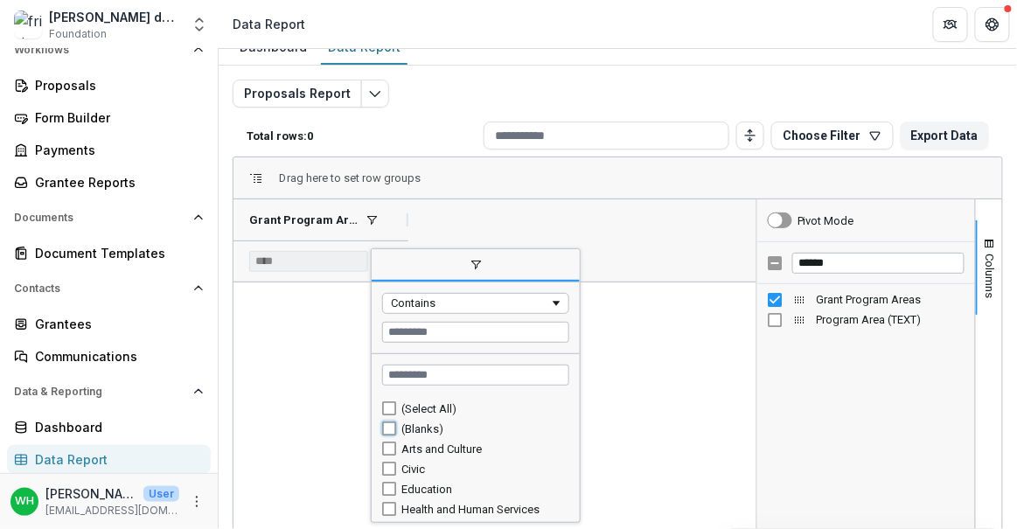
type input "**********"
click at [616, 232] on div "**********" at bounding box center [494, 240] width 523 height 82
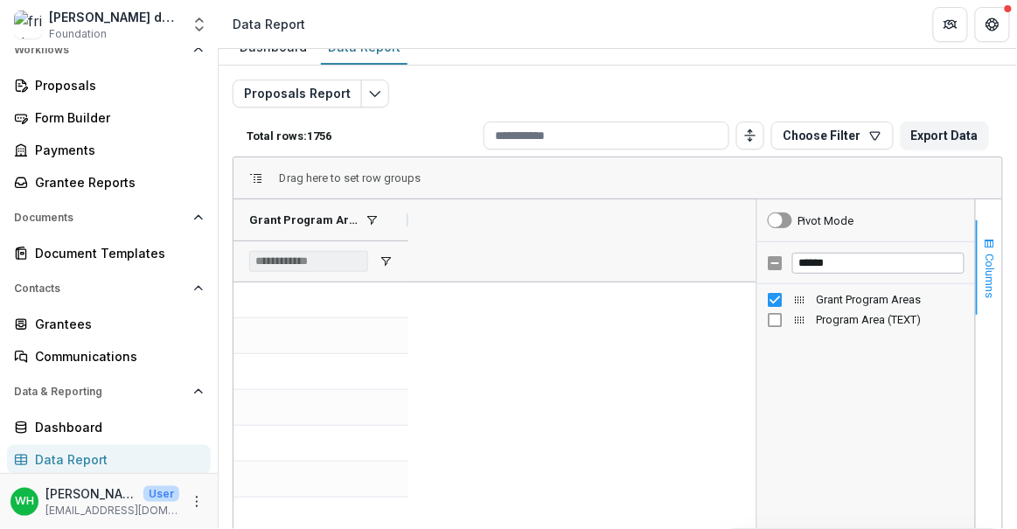
click at [989, 226] on button "Columns" at bounding box center [988, 267] width 26 height 94
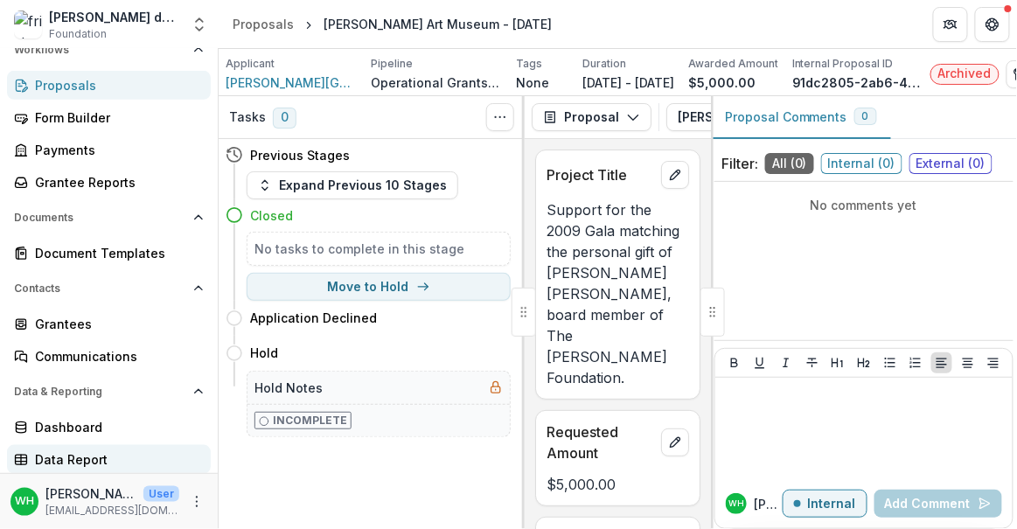
click at [63, 462] on div "Data Report" at bounding box center [116, 459] width 162 height 18
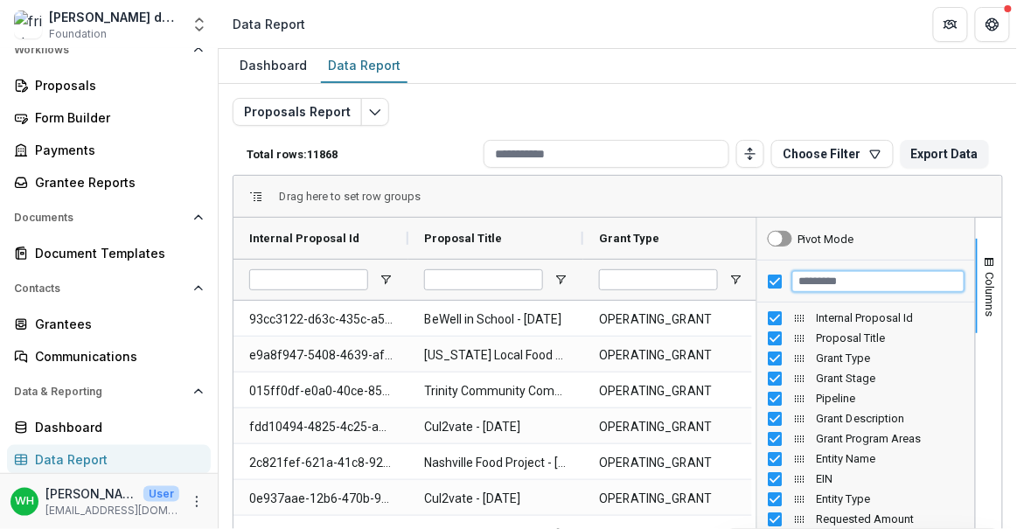
click at [882, 286] on input "Filter Columns Input" at bounding box center [878, 281] width 172 height 21
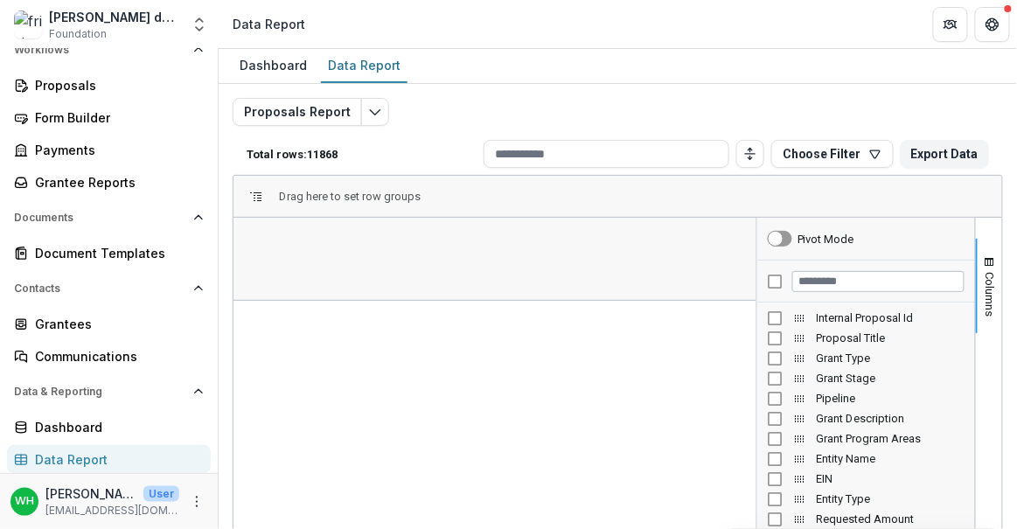
click at [760, 359] on div "Grant Type" at bounding box center [866, 358] width 218 height 20
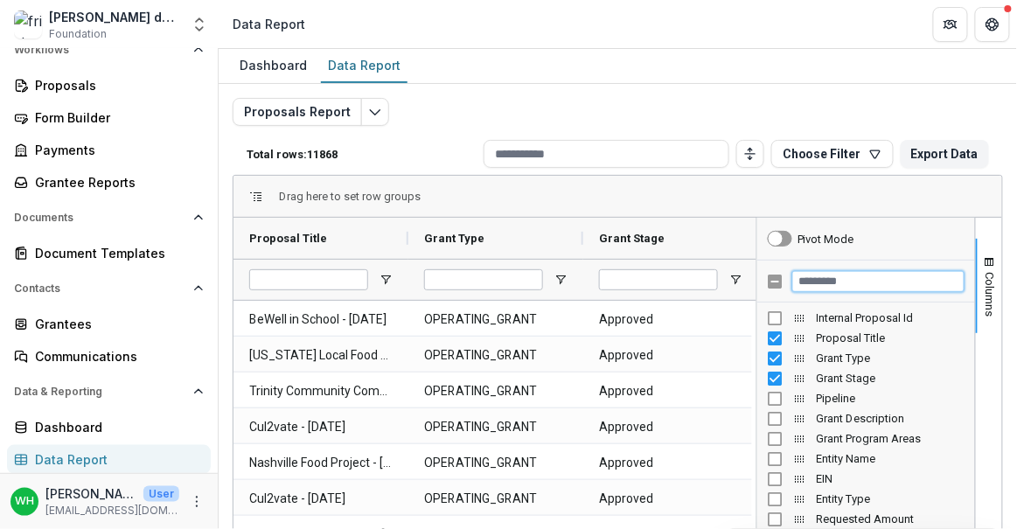
click at [878, 274] on input "Filter Columns Input" at bounding box center [878, 281] width 172 height 21
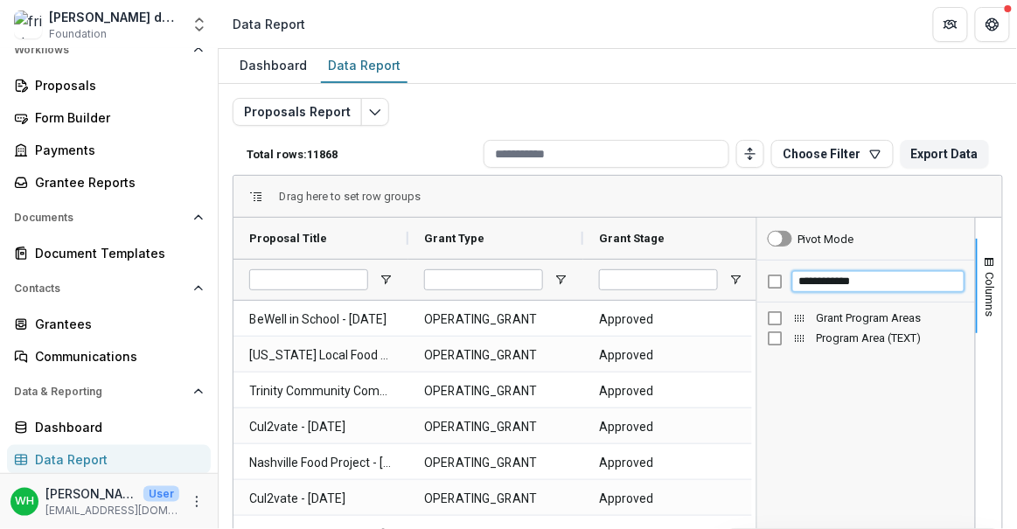
type input "**********"
click at [982, 260] on span "button" at bounding box center [989, 262] width 14 height 14
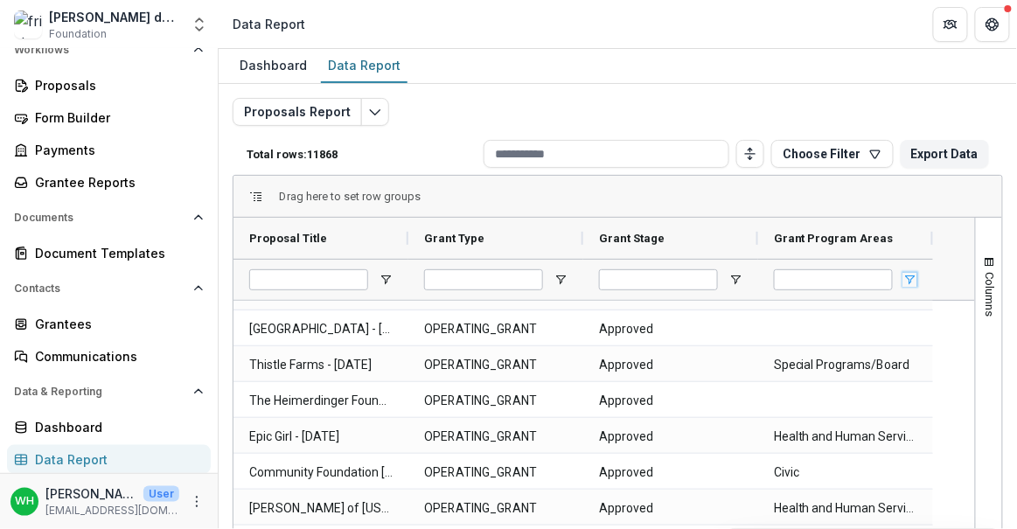
click at [910, 274] on span "Open Filter Menu" at bounding box center [910, 280] width 14 height 14
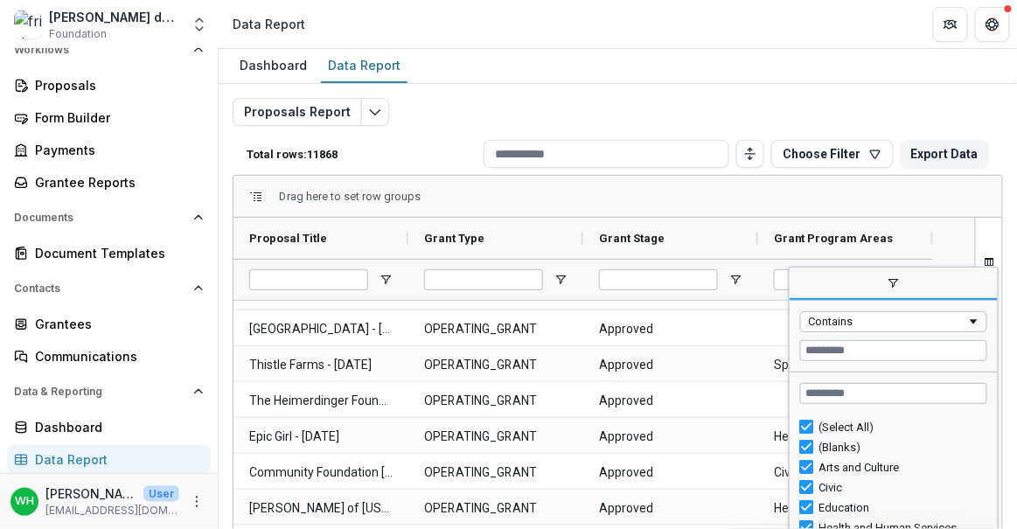
click at [821, 420] on div "(Select All)" at bounding box center [900, 426] width 163 height 13
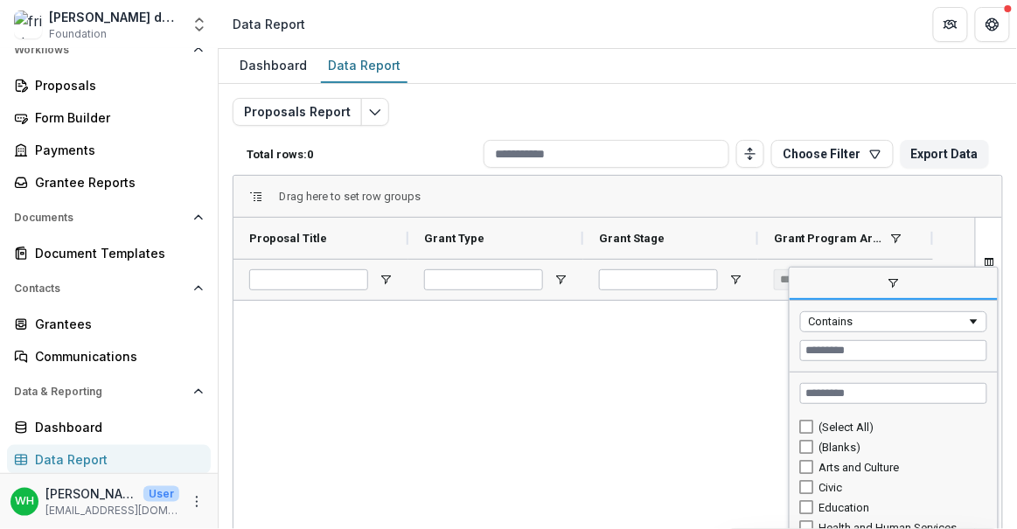
click at [820, 441] on div "(Blanks)" at bounding box center [900, 447] width 163 height 13
type input "**********"
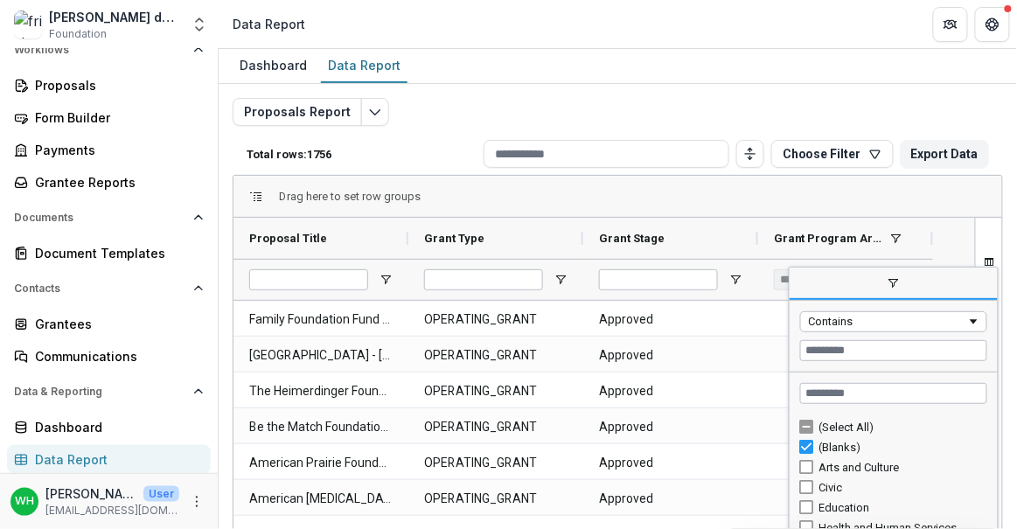
click at [707, 197] on div "Drag here to set row groups" at bounding box center [617, 197] width 768 height 42
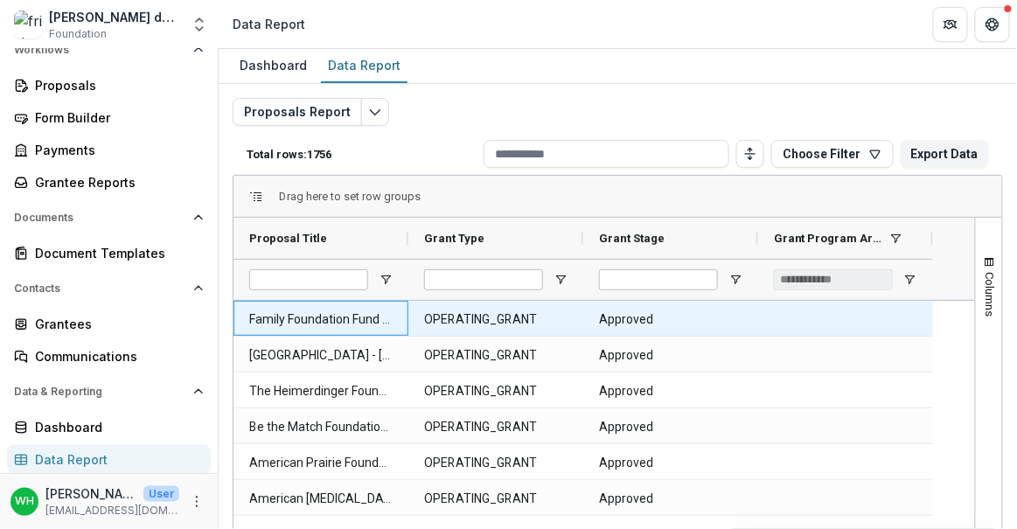
click at [311, 315] on Title-1355 "Family Foundation Fund - [DATE]" at bounding box center [320, 320] width 143 height 36
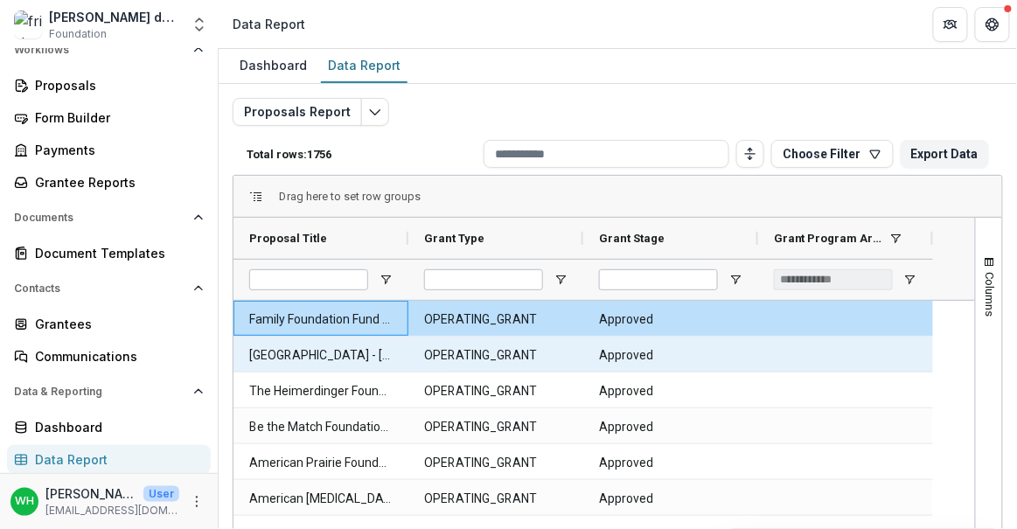
click at [320, 368] on Title-1359 "[GEOGRAPHIC_DATA] - [DATE]" at bounding box center [320, 355] width 143 height 36
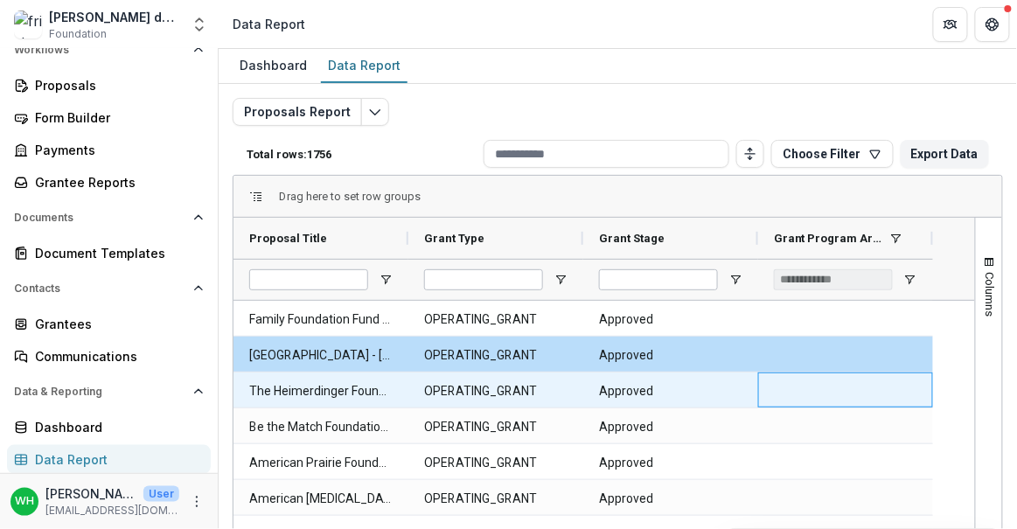
click at [330, 390] on Title-1363 "The Heimerdinger Foundation - [DATE]" at bounding box center [320, 391] width 143 height 36
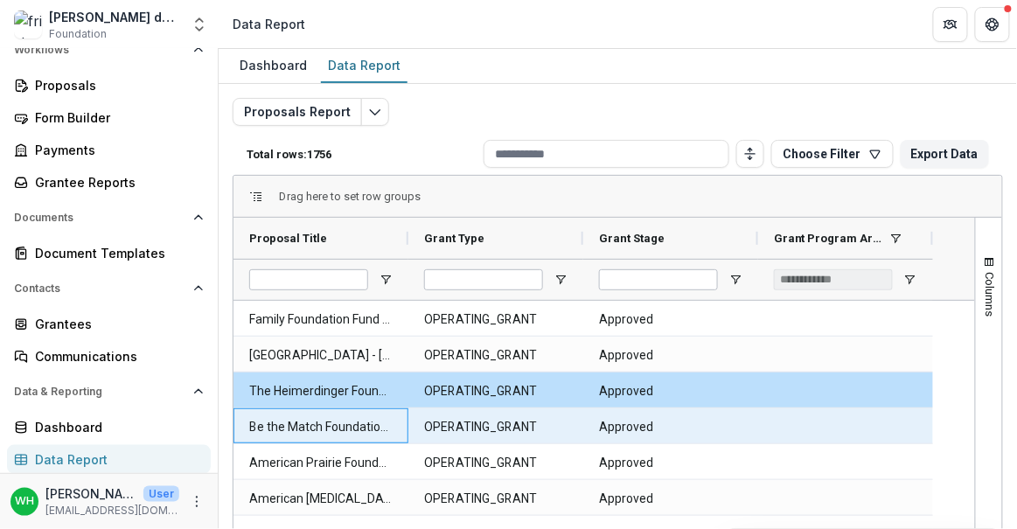
click at [333, 427] on Title-1367 "Be the Match Foundation - [DATE]" at bounding box center [320, 427] width 143 height 36
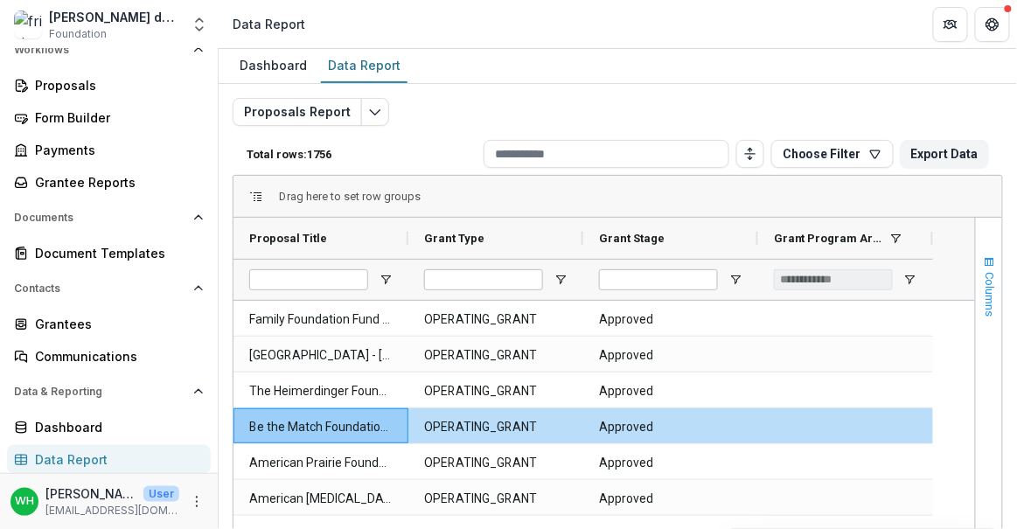
click at [990, 265] on span "button" at bounding box center [989, 262] width 14 height 14
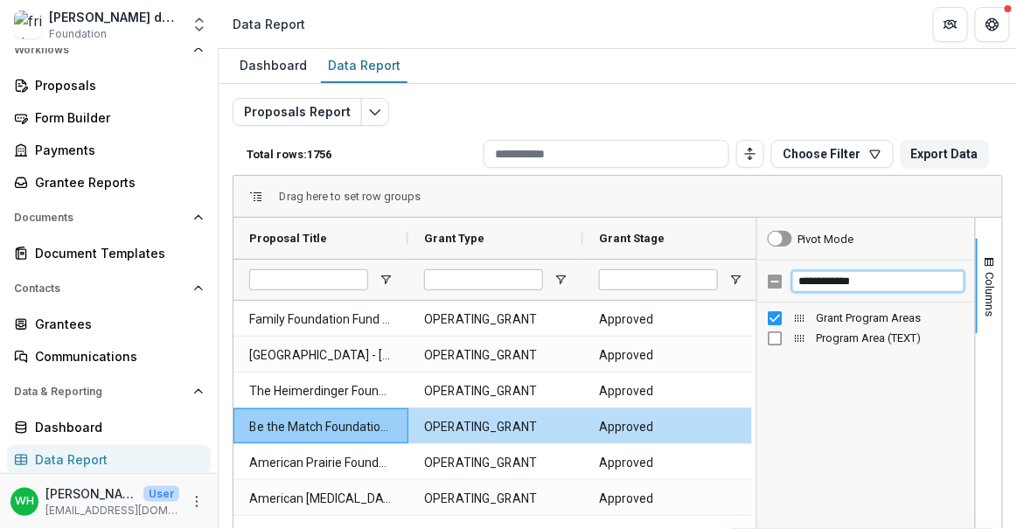
click at [856, 283] on input "**********" at bounding box center [878, 281] width 172 height 21
click at [862, 281] on input "**********" at bounding box center [878, 281] width 172 height 21
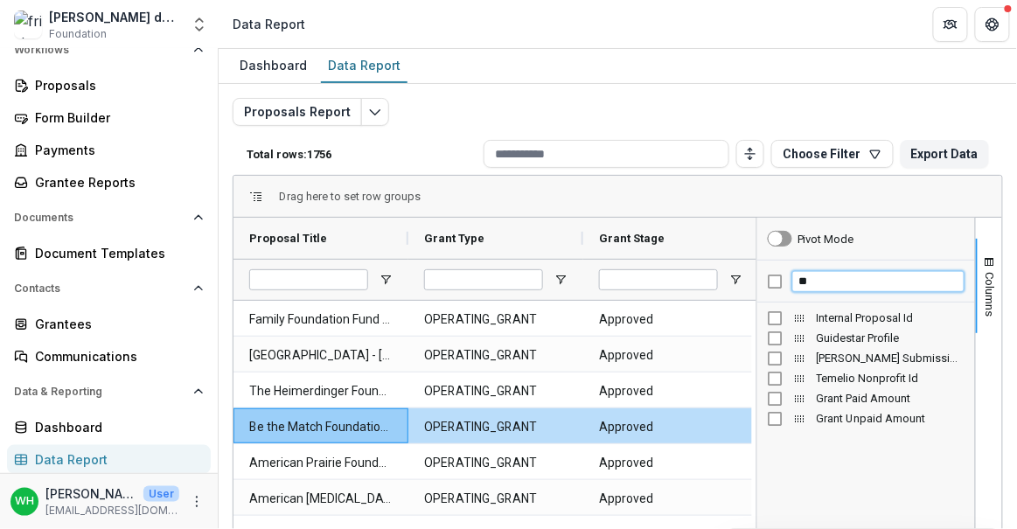
type input "*"
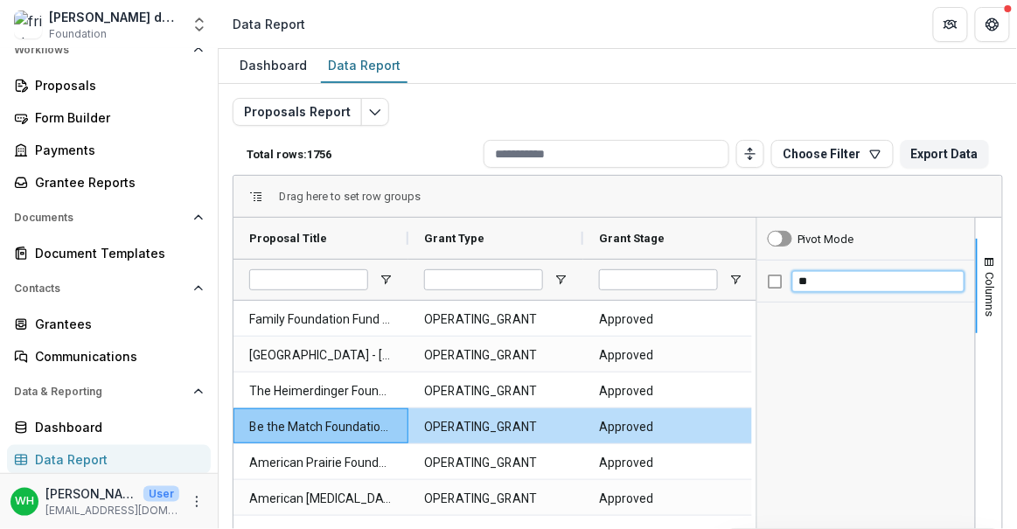
type input "*"
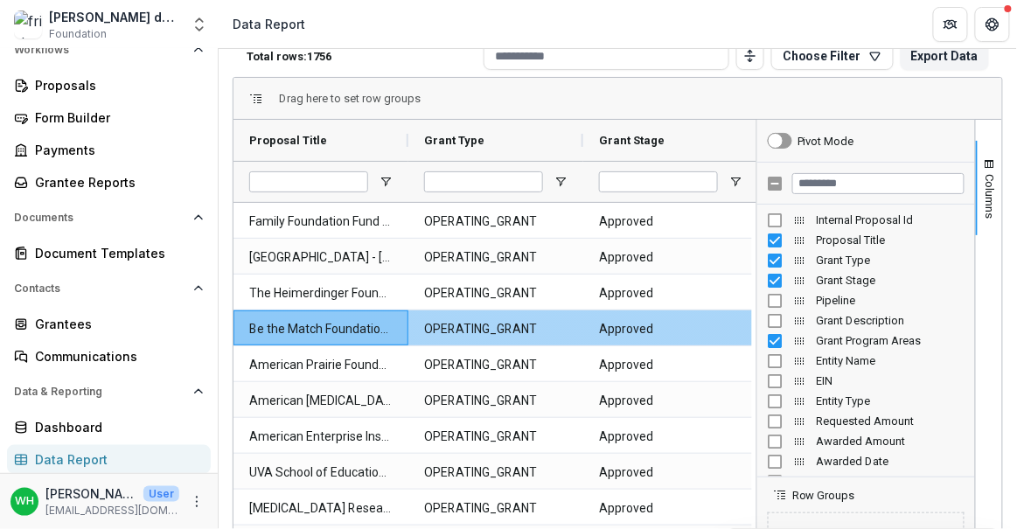
click at [295, 331] on Title-1367 "Be the Match Foundation - [DATE]" at bounding box center [320, 329] width 143 height 36
drag, startPoint x: 490, startPoint y: 334, endPoint x: 336, endPoint y: 336, distance: 154.7
click at [490, 334] on Type-1368 "OPERATING_GRANT" at bounding box center [495, 329] width 143 height 36
click at [320, 335] on Title-1367 "Be the Match Foundation - [DATE]" at bounding box center [320, 329] width 143 height 36
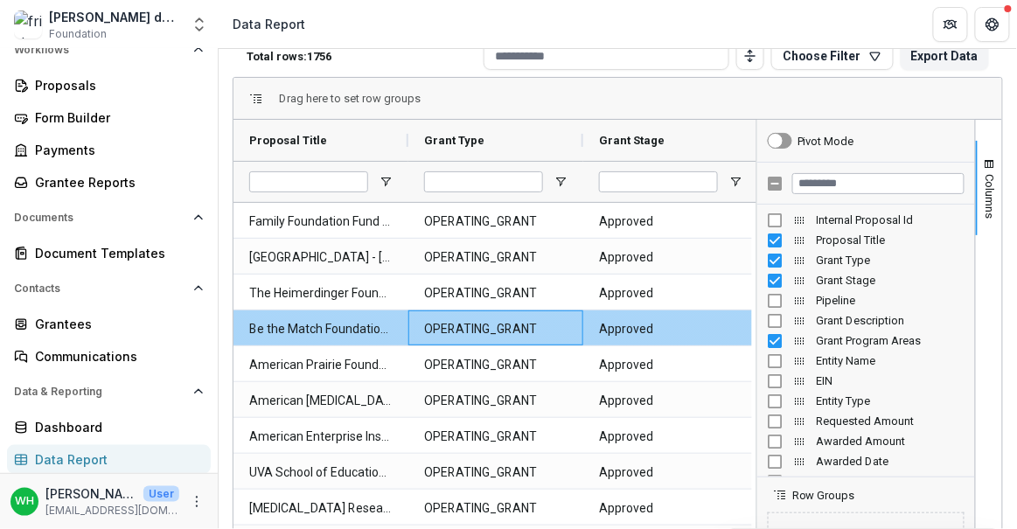
click at [477, 332] on Type-1368 "OPERATING_GRANT" at bounding box center [495, 329] width 143 height 36
drag, startPoint x: 650, startPoint y: 326, endPoint x: 835, endPoint y: 270, distance: 192.7
click at [650, 326] on Stage-1369 "Approved" at bounding box center [670, 329] width 143 height 36
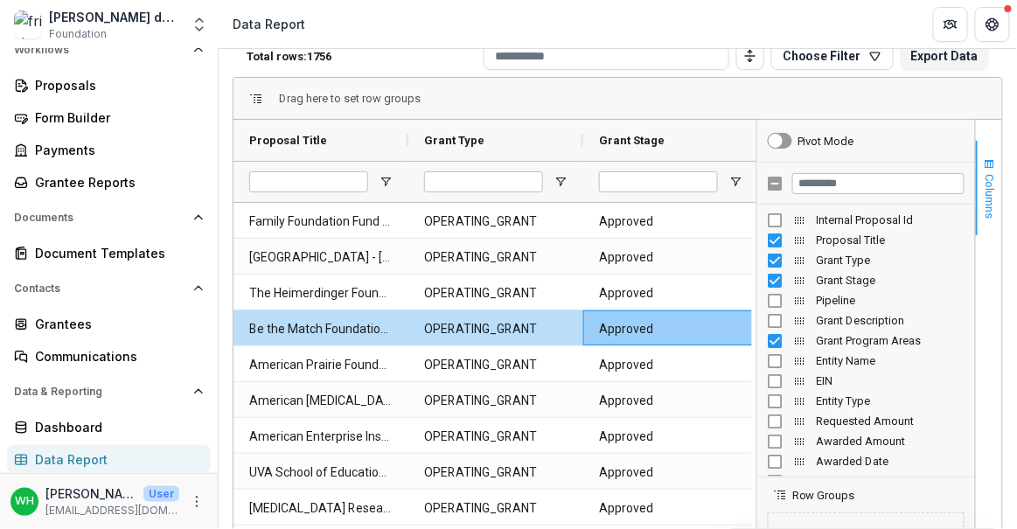
click at [975, 165] on button "Columns" at bounding box center [988, 188] width 26 height 94
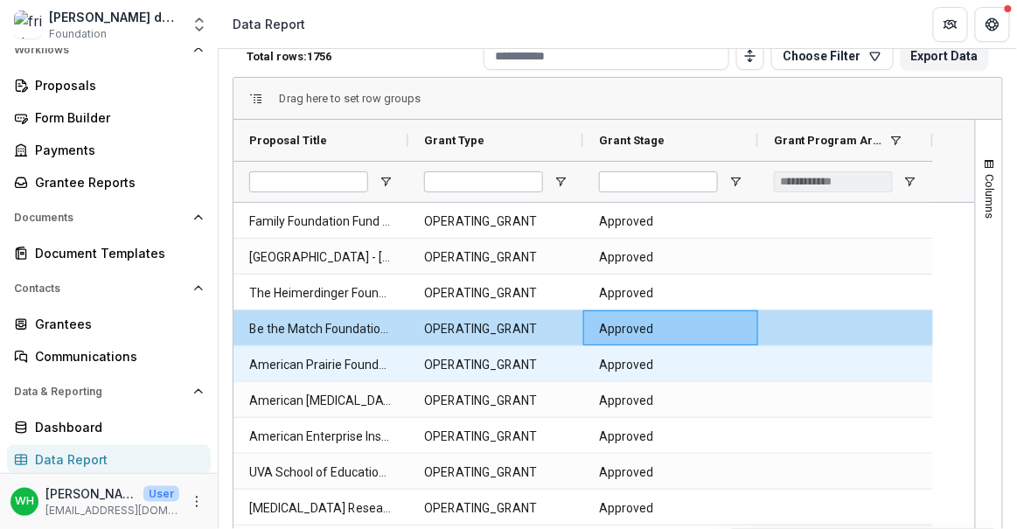
click at [652, 347] on Stage-1373 "Approved" at bounding box center [670, 365] width 143 height 36
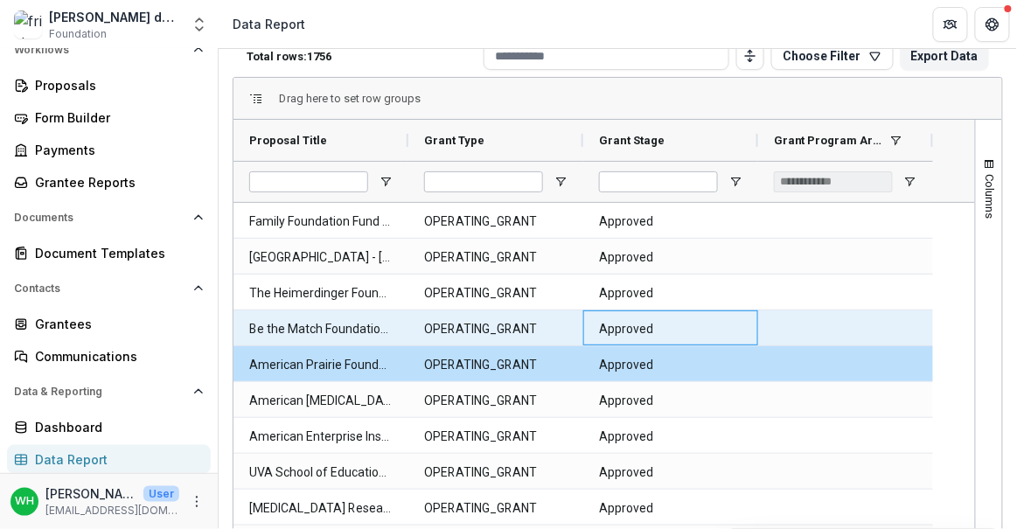
drag, startPoint x: 663, startPoint y: 330, endPoint x: 525, endPoint y: 337, distance: 138.3
click at [663, 330] on Stage-1369 "Approved" at bounding box center [670, 329] width 143 height 36
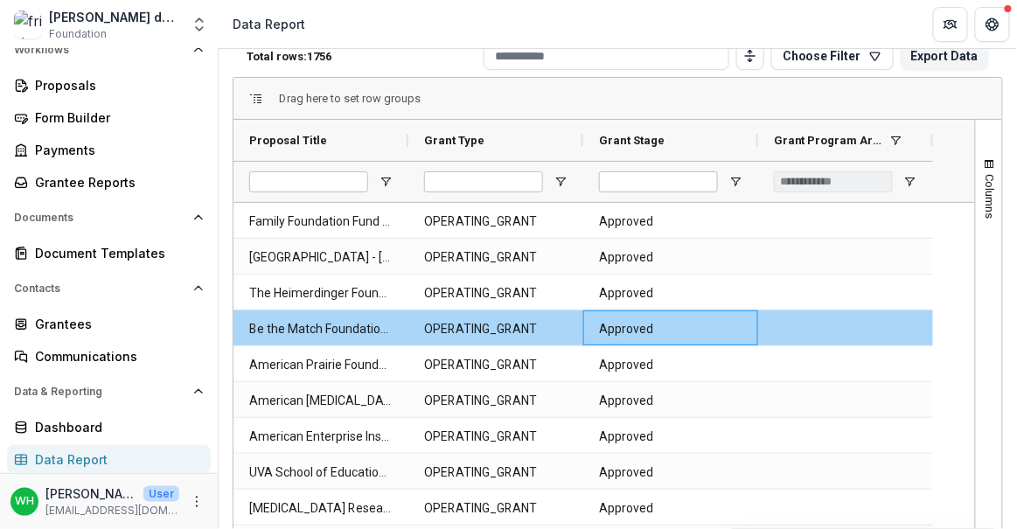
click at [416, 337] on div "OPERATING_GRANT" at bounding box center [495, 327] width 175 height 35
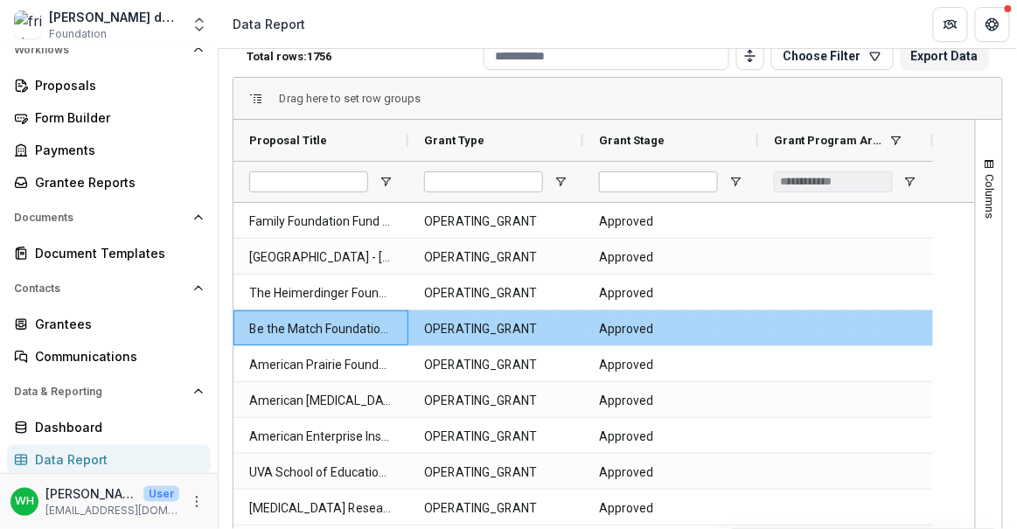
click at [289, 330] on Title-1367 "Be the Match Foundation - [DATE]" at bounding box center [320, 329] width 143 height 36
click at [509, 316] on Type-1368 "OPERATING_GRANT" at bounding box center [495, 329] width 143 height 36
click at [310, 323] on Title-1367 "Be the Match Foundation - [DATE]" at bounding box center [320, 329] width 143 height 36
click at [767, 354] on div at bounding box center [845, 363] width 175 height 35
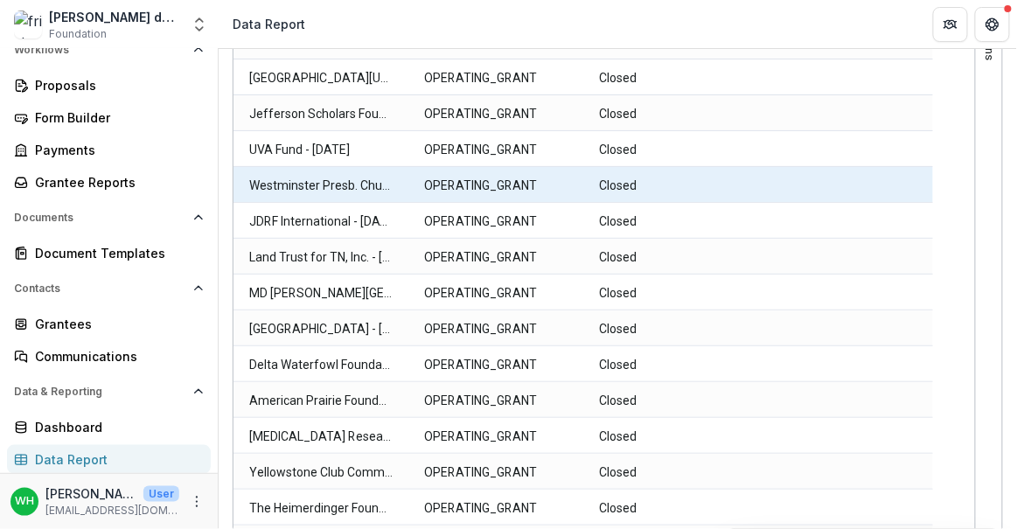
scroll to position [556, 0]
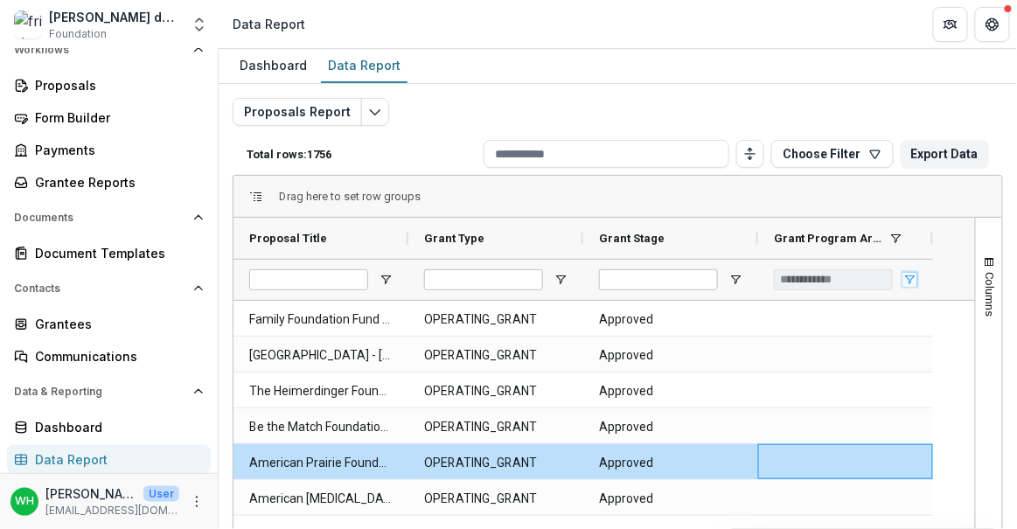
click at [910, 277] on span "Open Filter Menu" at bounding box center [910, 280] width 14 height 14
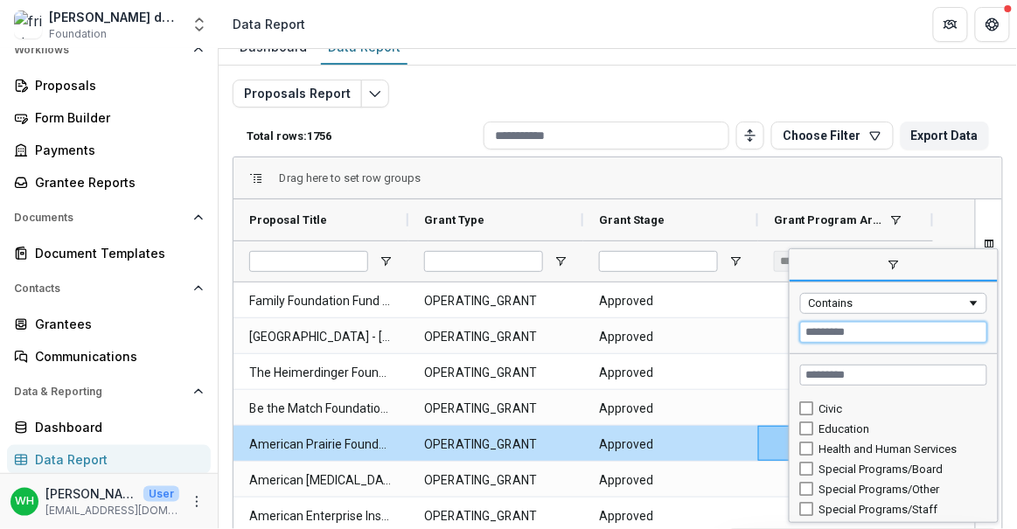
click at [872, 324] on input "Filter Value" at bounding box center [893, 332] width 187 height 21
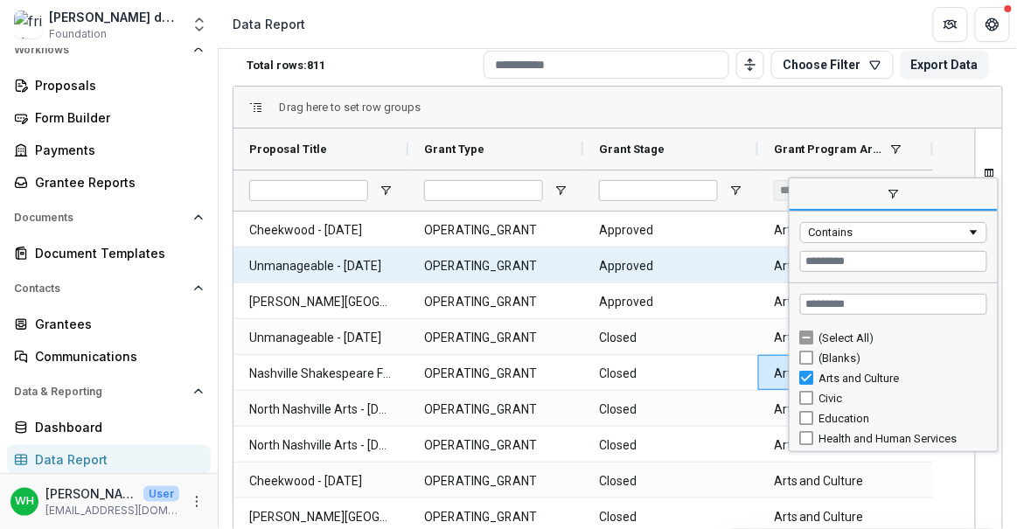
scroll to position [0, 0]
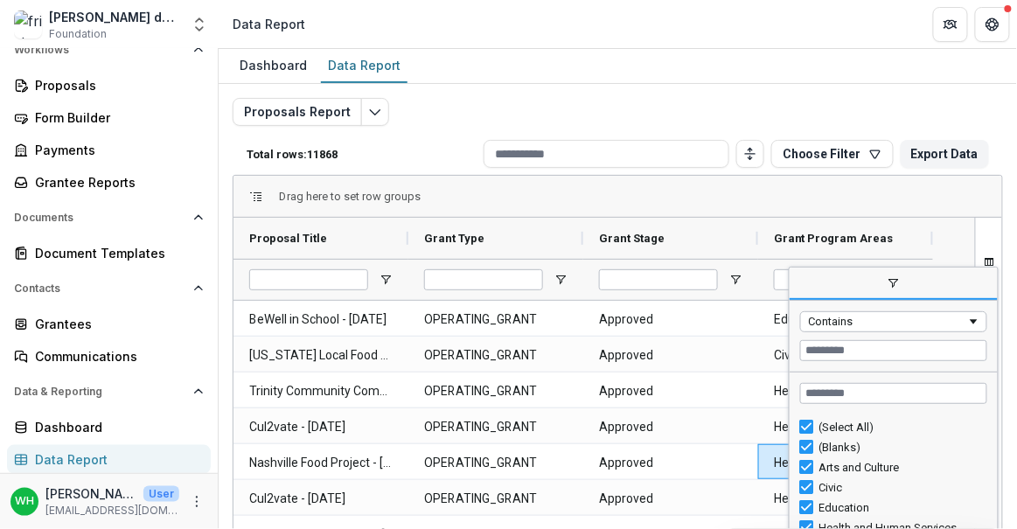
click at [812, 430] on div "(Select All)" at bounding box center [893, 427] width 187 height 20
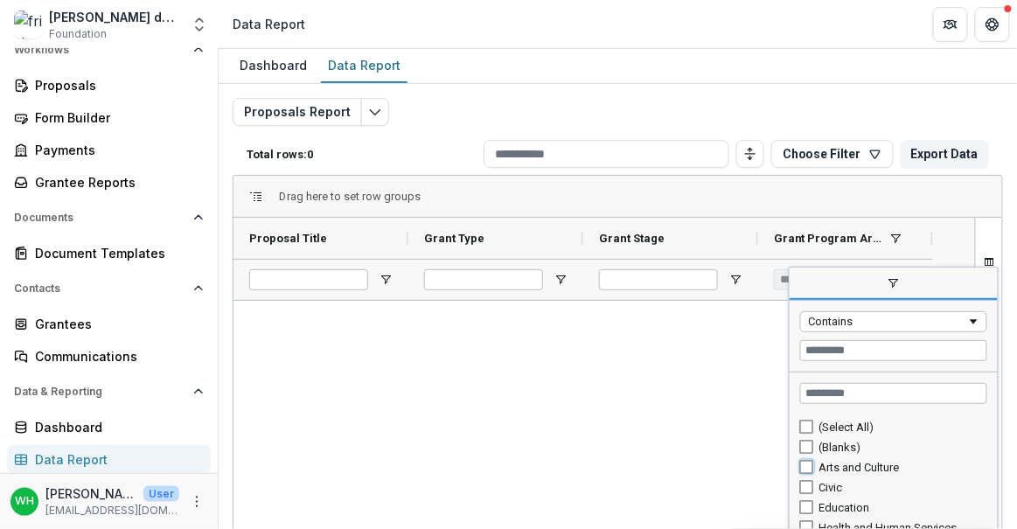
type input "**********"
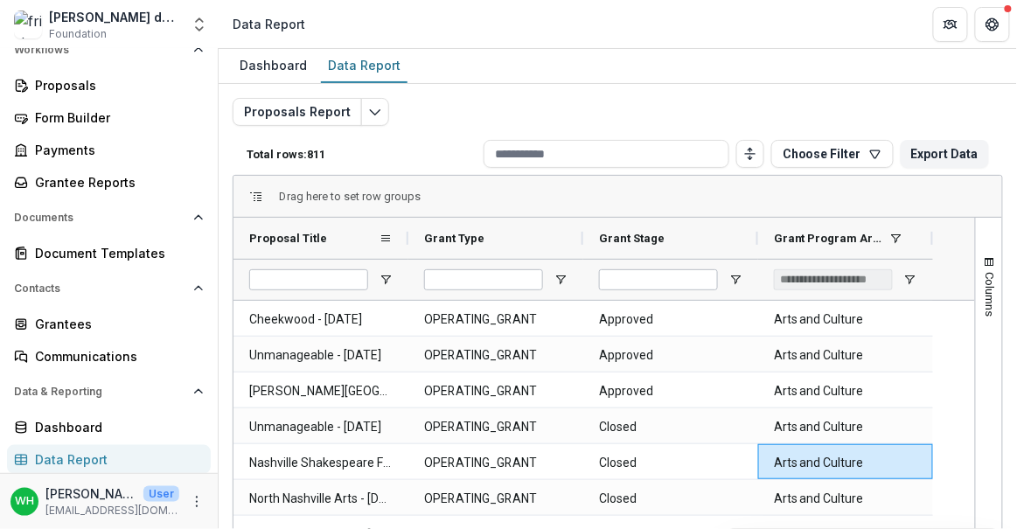
click at [404, 232] on div "Proposal Title" at bounding box center [320, 238] width 175 height 41
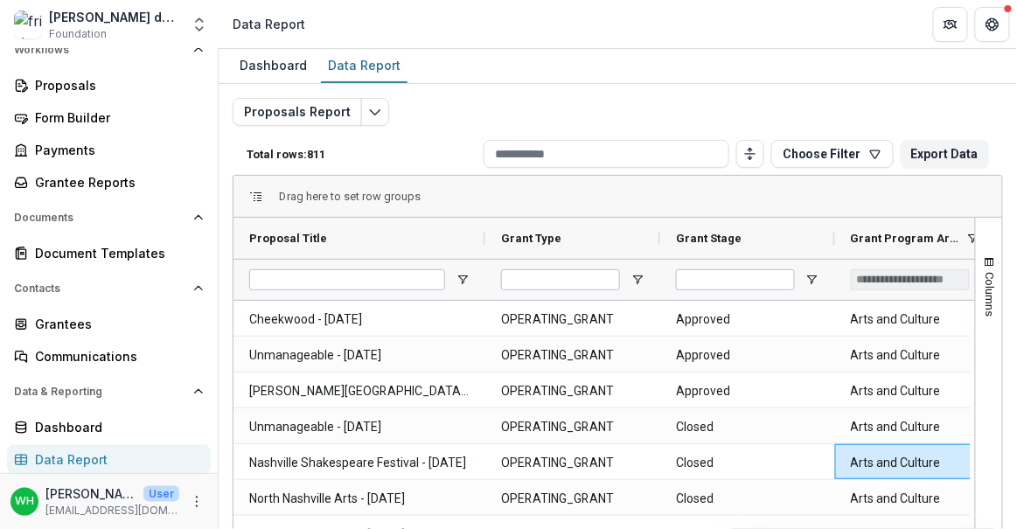
drag, startPoint x: 407, startPoint y: 233, endPoint x: 461, endPoint y: 432, distance: 206.3
click at [484, 271] on div "Proposal Title Grant Type Grant Stage" at bounding box center [623, 259] width 781 height 82
click at [890, 295] on div "**********" at bounding box center [909, 280] width 119 height 40
click at [919, 228] on div "Grant Program Areas" at bounding box center [914, 238] width 129 height 32
click at [955, 237] on span at bounding box center [954, 239] width 14 height 14
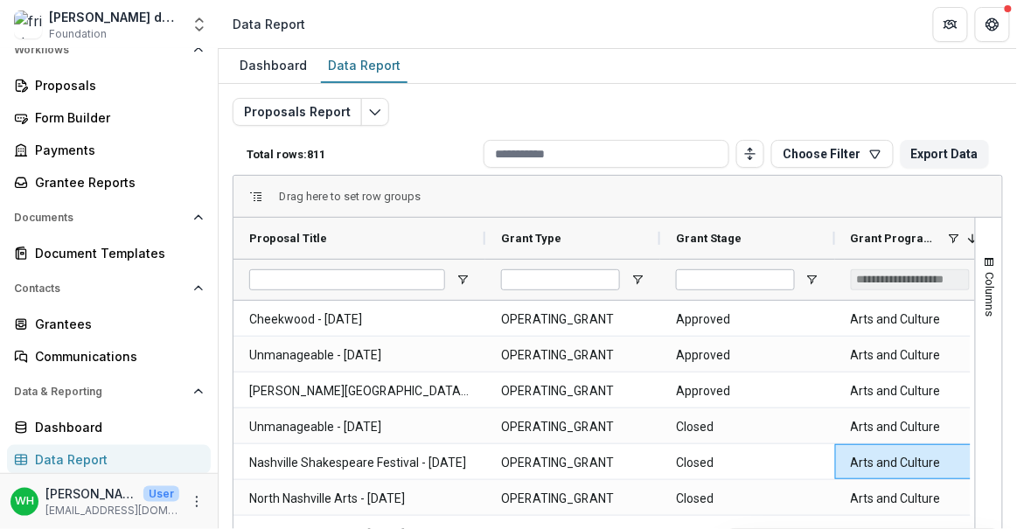
click at [957, 232] on span at bounding box center [954, 239] width 14 height 14
click at [938, 232] on span "Grant Program Areas" at bounding box center [905, 238] width 110 height 13
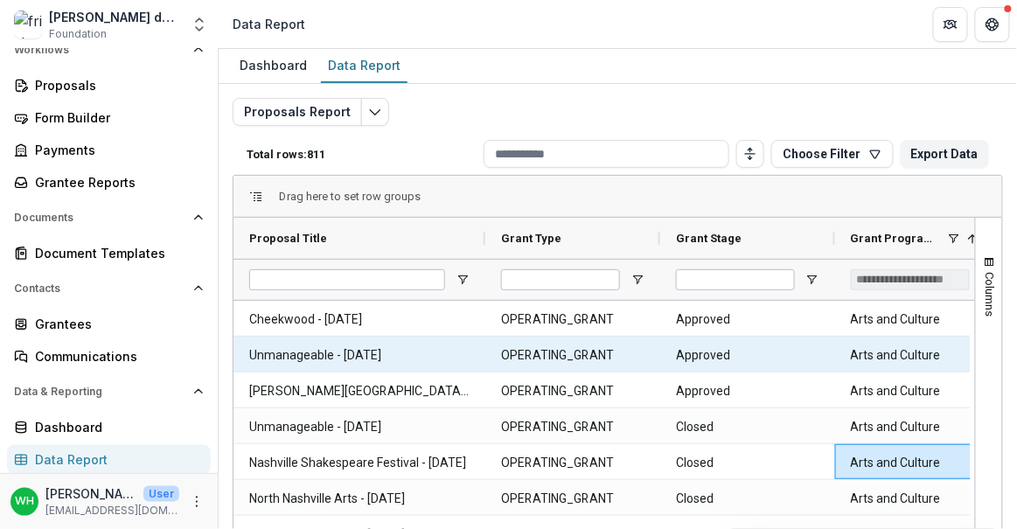
scroll to position [0, 41]
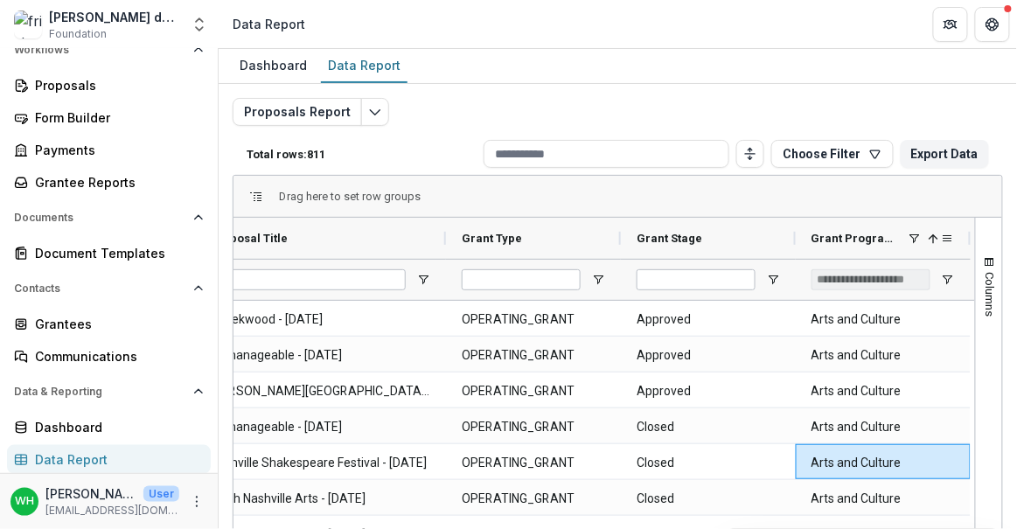
click at [910, 234] on span at bounding box center [914, 239] width 14 height 14
click at [563, 51] on div "Dashboard Data Report" at bounding box center [618, 66] width 798 height 35
click at [907, 235] on span at bounding box center [914, 239] width 14 height 14
click at [929, 233] on span at bounding box center [934, 239] width 14 height 14
click at [914, 233] on span at bounding box center [914, 239] width 14 height 14
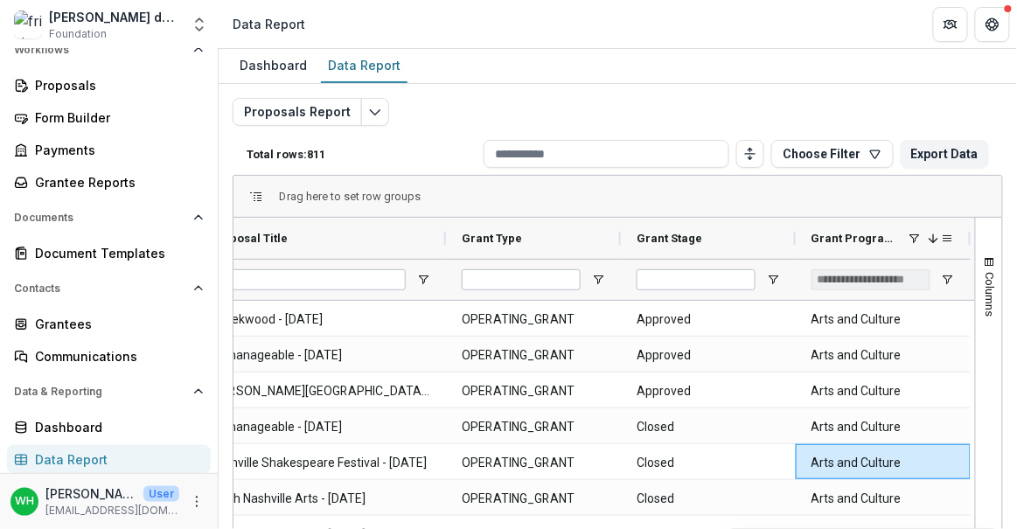
click at [914, 234] on span at bounding box center [914, 239] width 14 height 14
click at [949, 273] on span "Open Filter Menu" at bounding box center [948, 280] width 14 height 14
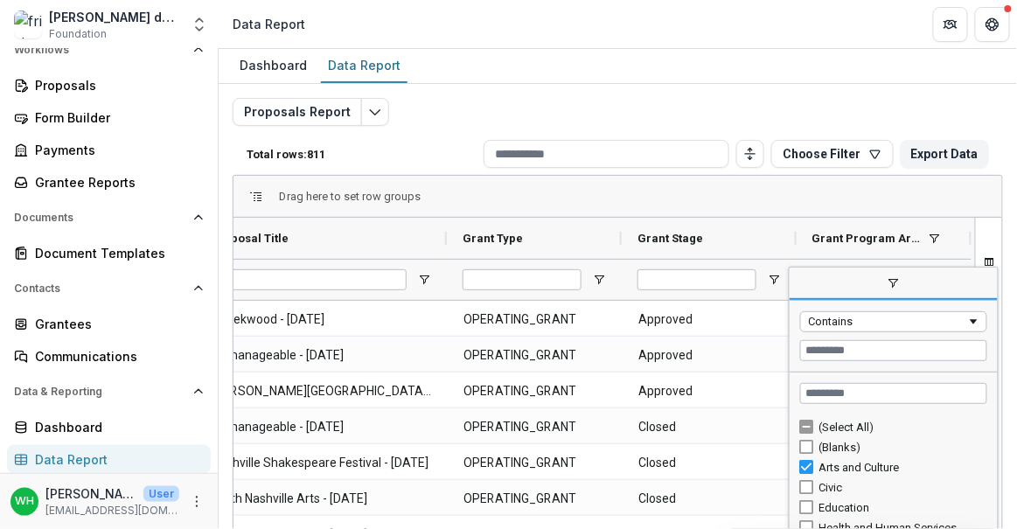
scroll to position [0, 38]
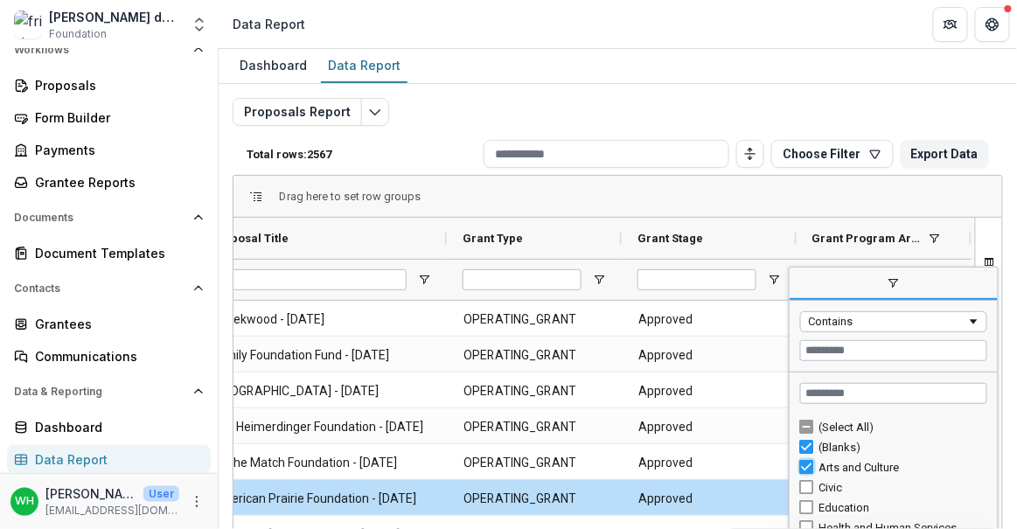
type input "**********"
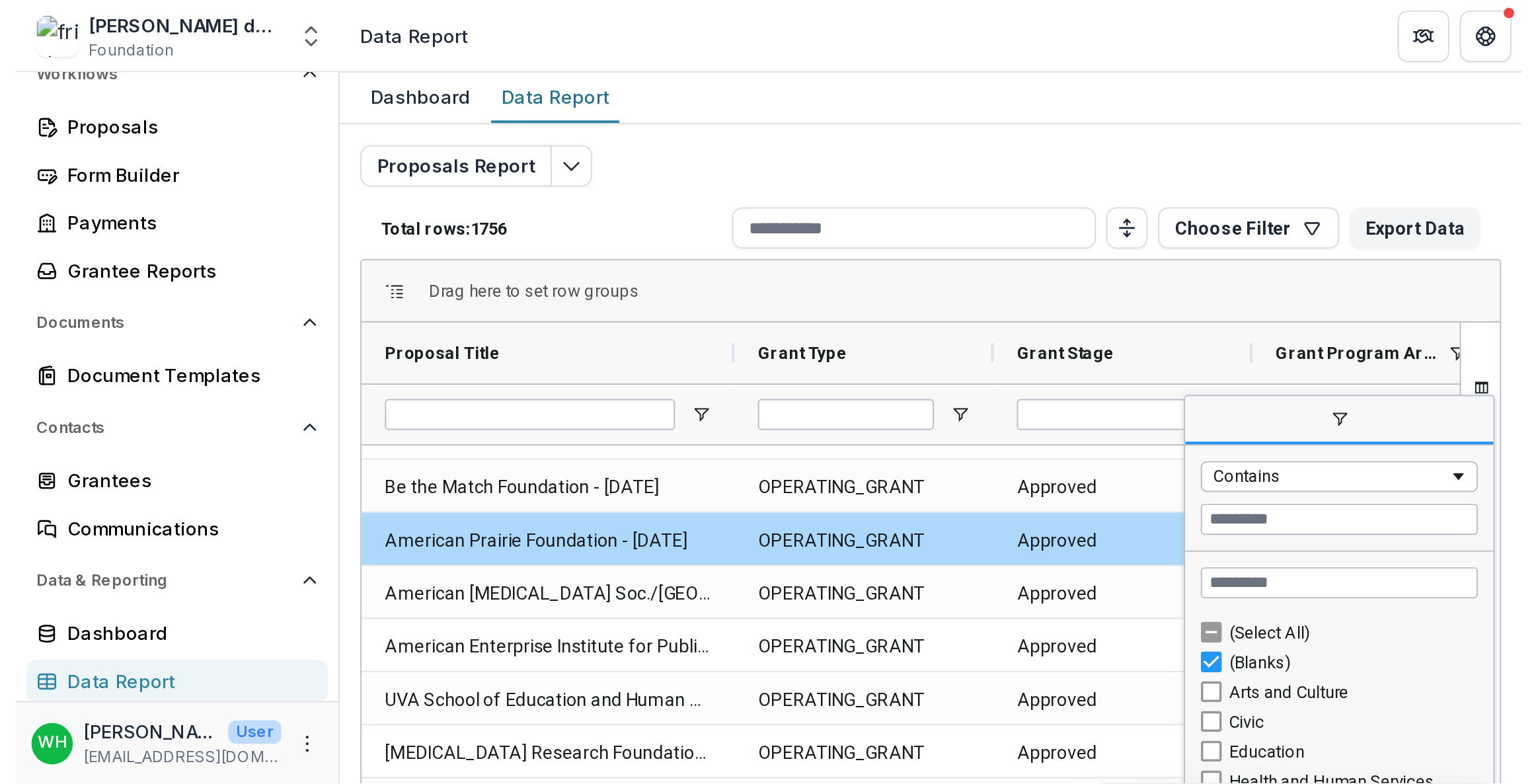
scroll to position [60, 0]
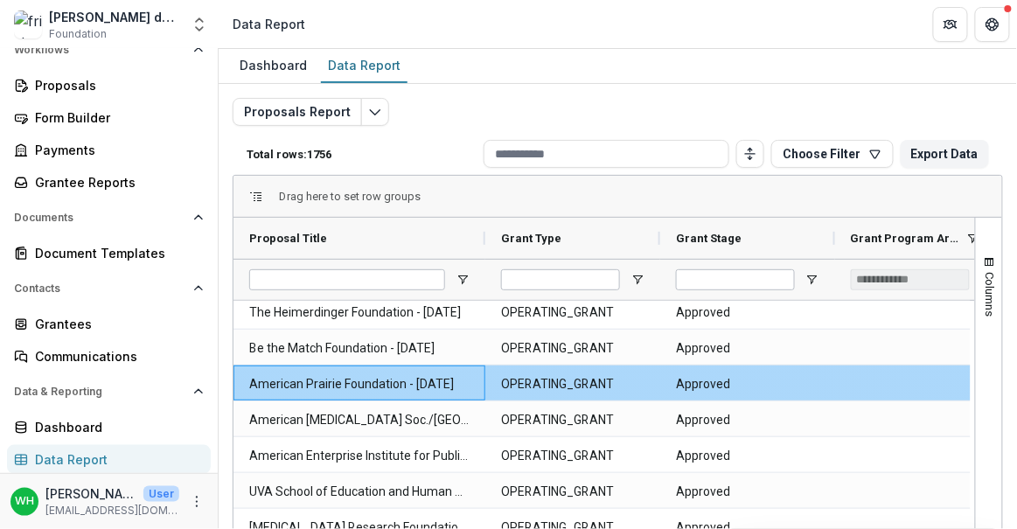
click at [330, 383] on Title-2615 "American Prairie Foundation - [DATE]" at bounding box center [359, 384] width 220 height 36
click at [276, 374] on Title-2615 "American Prairie Foundation - [DATE]" at bounding box center [359, 384] width 220 height 36
click at [313, 373] on Title-2615 "American Prairie Foundation - [DATE]" at bounding box center [359, 384] width 220 height 36
click at [311, 374] on Title-2615 "American Prairie Foundation - [DATE]" at bounding box center [359, 384] width 220 height 36
drag, startPoint x: 400, startPoint y: 365, endPoint x: 392, endPoint y: 397, distance: 32.7
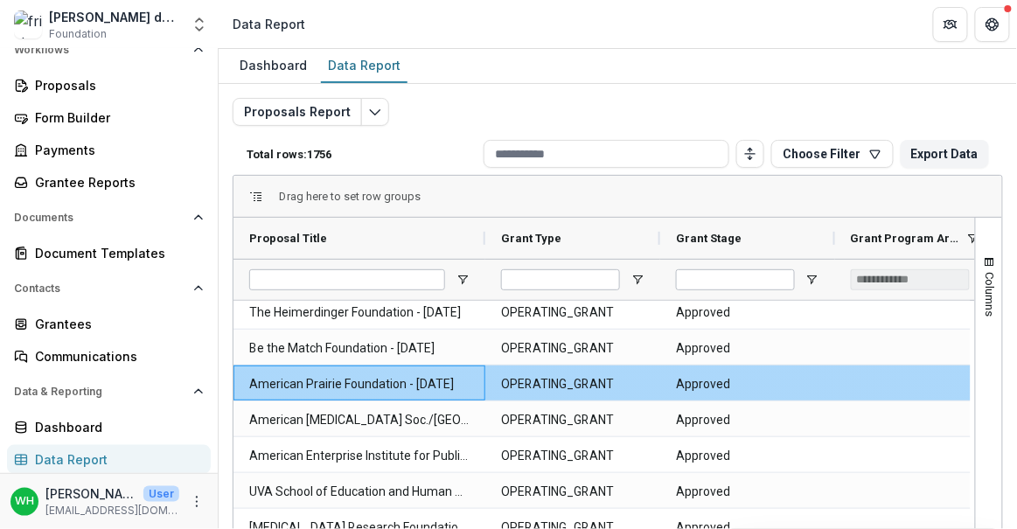
click at [400, 366] on Title-2615 "American Prairie Foundation - [DATE]" at bounding box center [359, 384] width 220 height 36
click at [392, 394] on Title-2615 "American Prairie Foundation - [DATE]" at bounding box center [359, 384] width 220 height 36
click at [392, 393] on Title-2615 "American Prairie Foundation - [DATE]" at bounding box center [359, 384] width 220 height 36
click at [392, 394] on Title-2615 "American Prairie Foundation - [DATE]" at bounding box center [359, 384] width 220 height 36
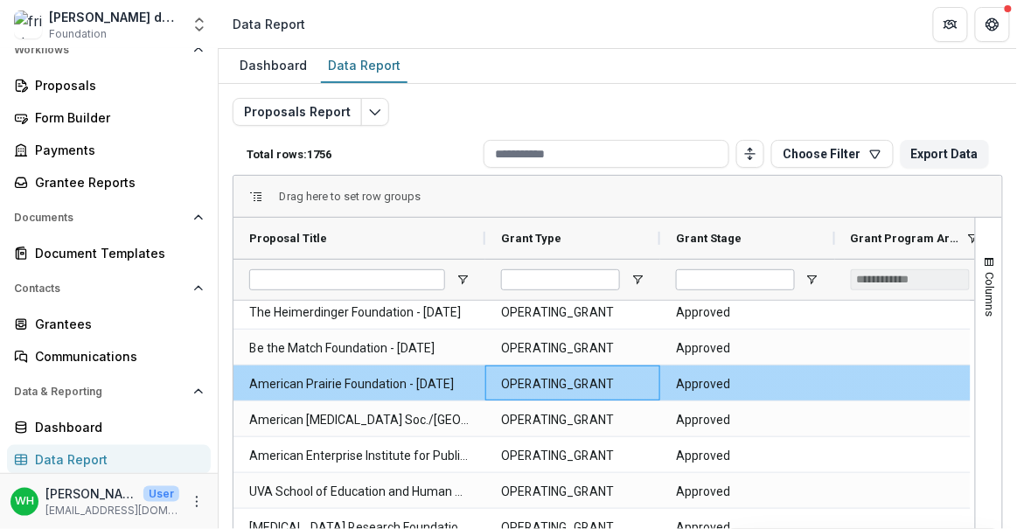
click at [545, 385] on Type-2616 "OPERATING_GRANT" at bounding box center [572, 384] width 143 height 36
click at [390, 392] on Title-2615 "American Prairie Foundation - [DATE]" at bounding box center [359, 384] width 220 height 36
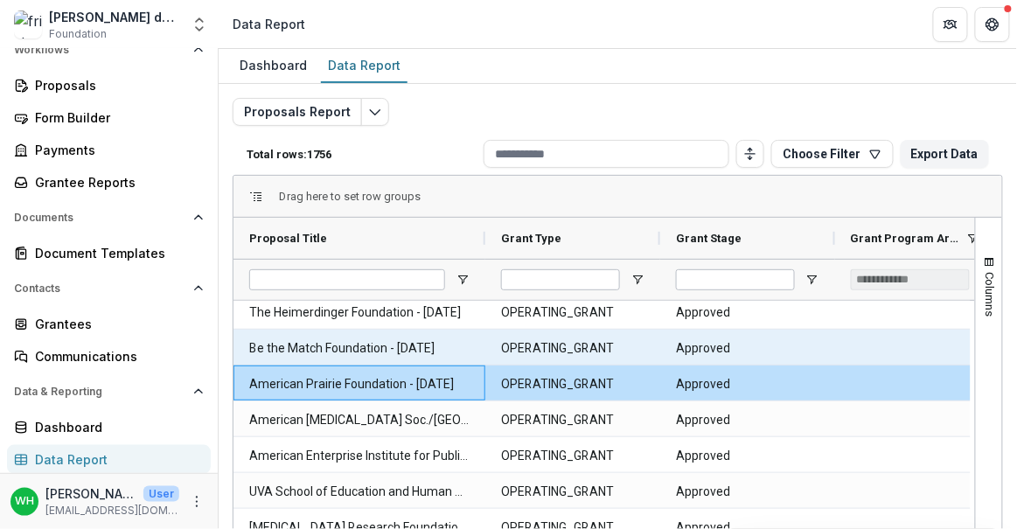
click at [344, 352] on Title-2611 "Be the Match Foundation - [DATE]" at bounding box center [359, 348] width 220 height 36
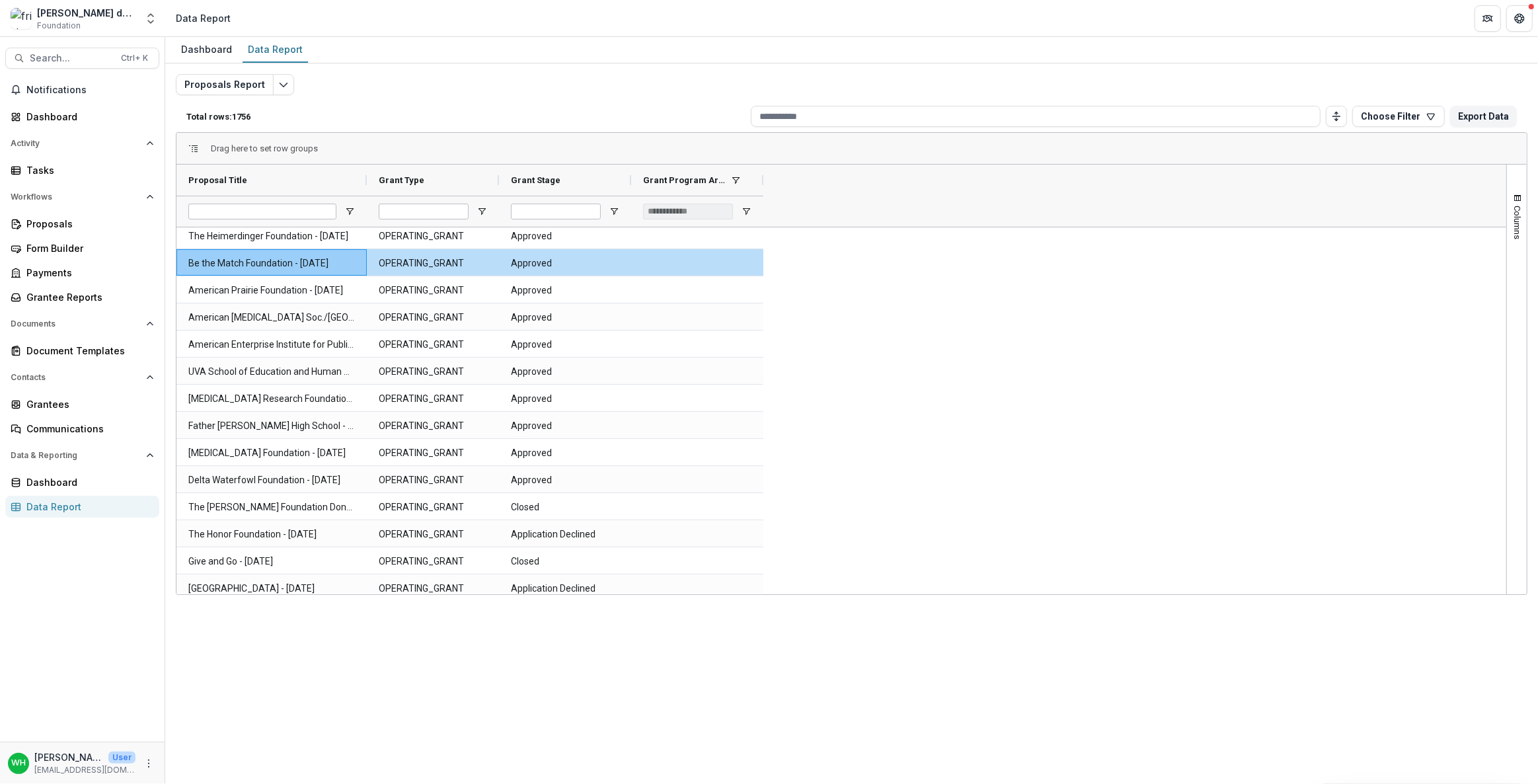
drag, startPoint x: 671, startPoint y: 720, endPoint x: 637, endPoint y: 522, distance: 200.9
click at [671, 399] on div "Dashboard Data Report Proposals Report Total rows: 1756 Choose Filter Personal …" at bounding box center [851, 411] width 1372 height 747
click at [746, 209] on span "Open Filter Menu" at bounding box center [746, 212] width 11 height 11
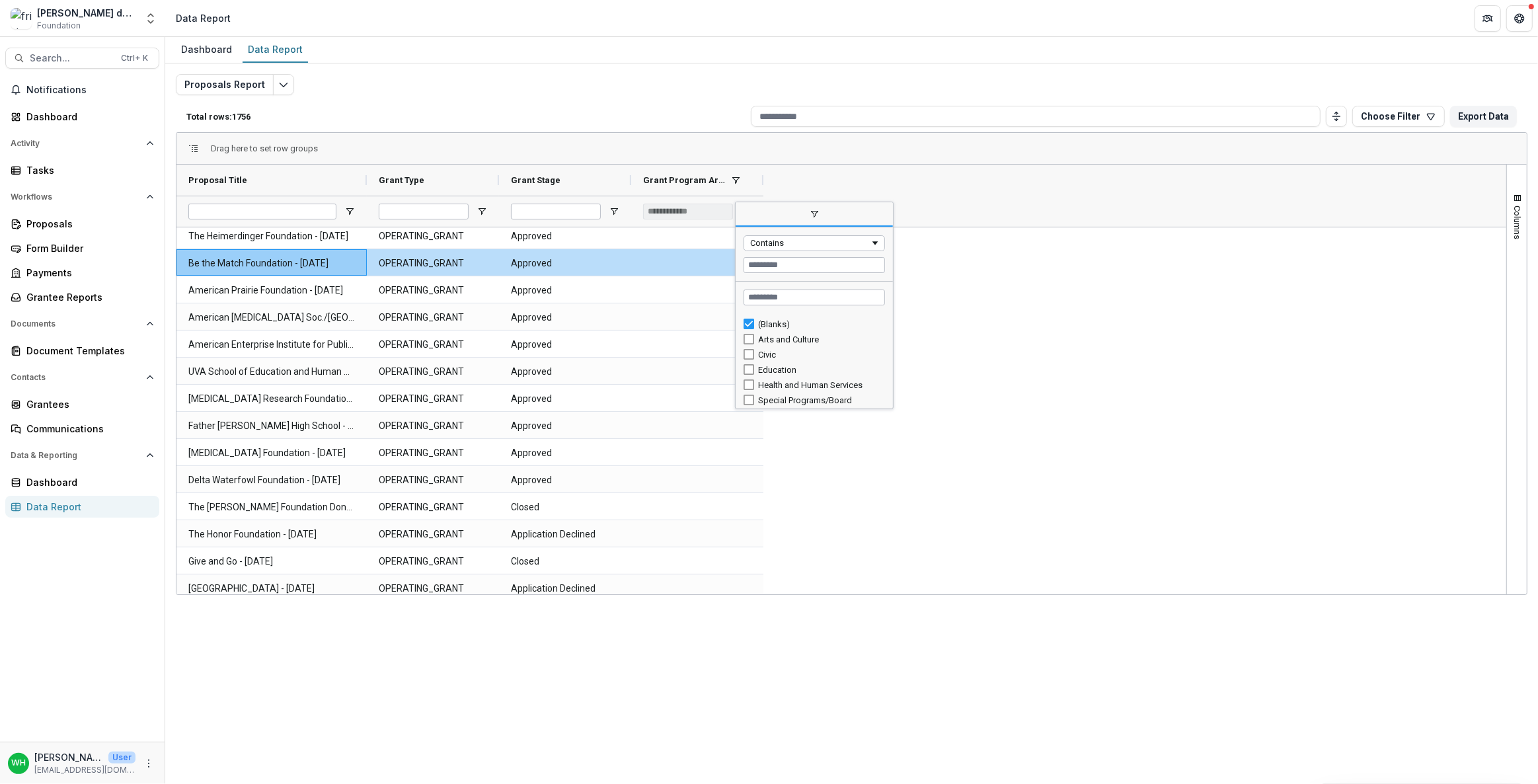
scroll to position [0, 0]
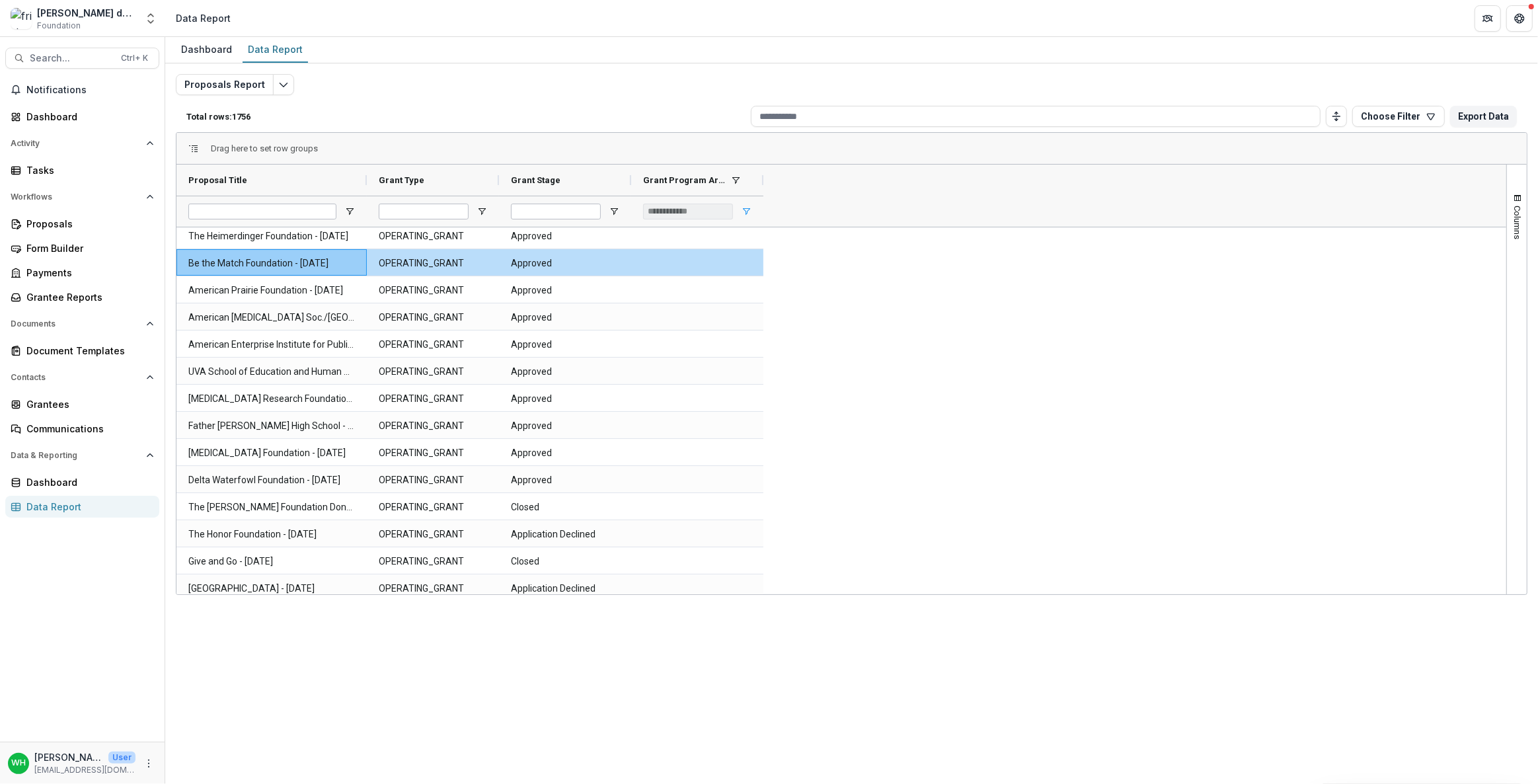
click at [743, 205] on div "**********" at bounding box center [697, 211] width 132 height 31
click at [743, 207] on span "Open Filter Menu" at bounding box center [746, 212] width 11 height 11
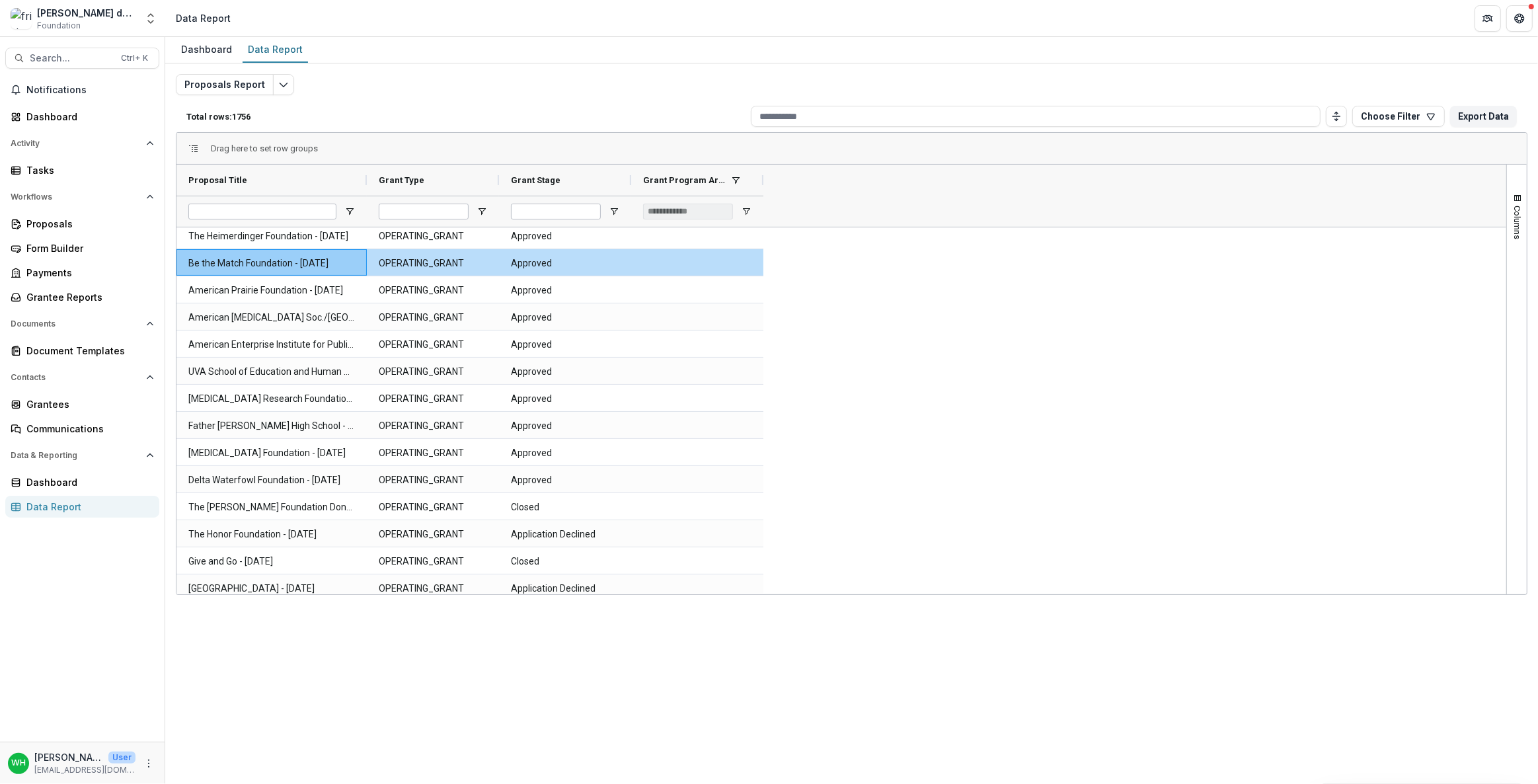
drag, startPoint x: 988, startPoint y: 346, endPoint x: 1083, endPoint y: 2, distance: 356.9
click at [768, 200] on span "button" at bounding box center [1518, 198] width 11 height 11
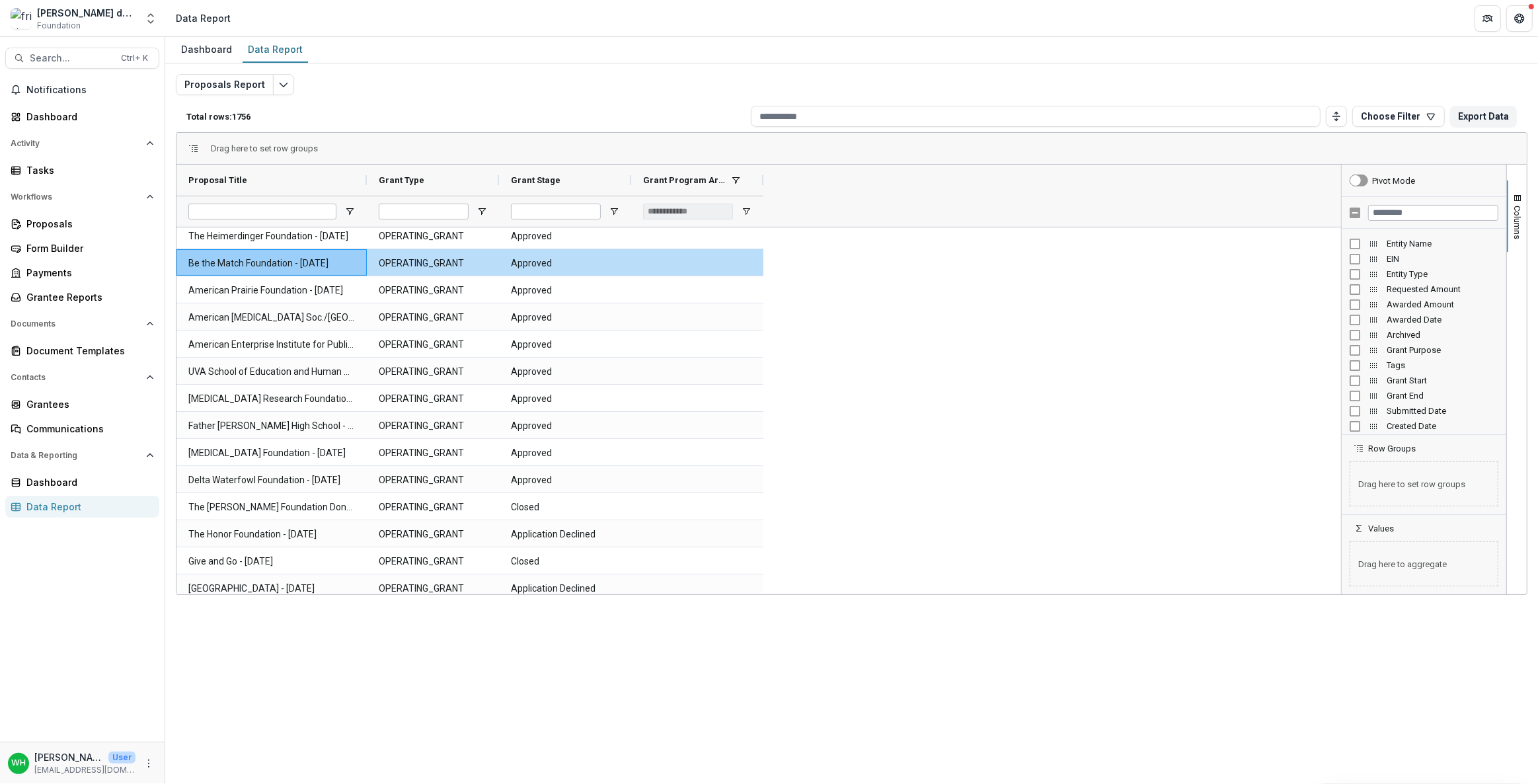
scroll to position [119, 0]
click at [768, 209] on span "Open Filter Menu" at bounding box center [879, 212] width 11 height 11
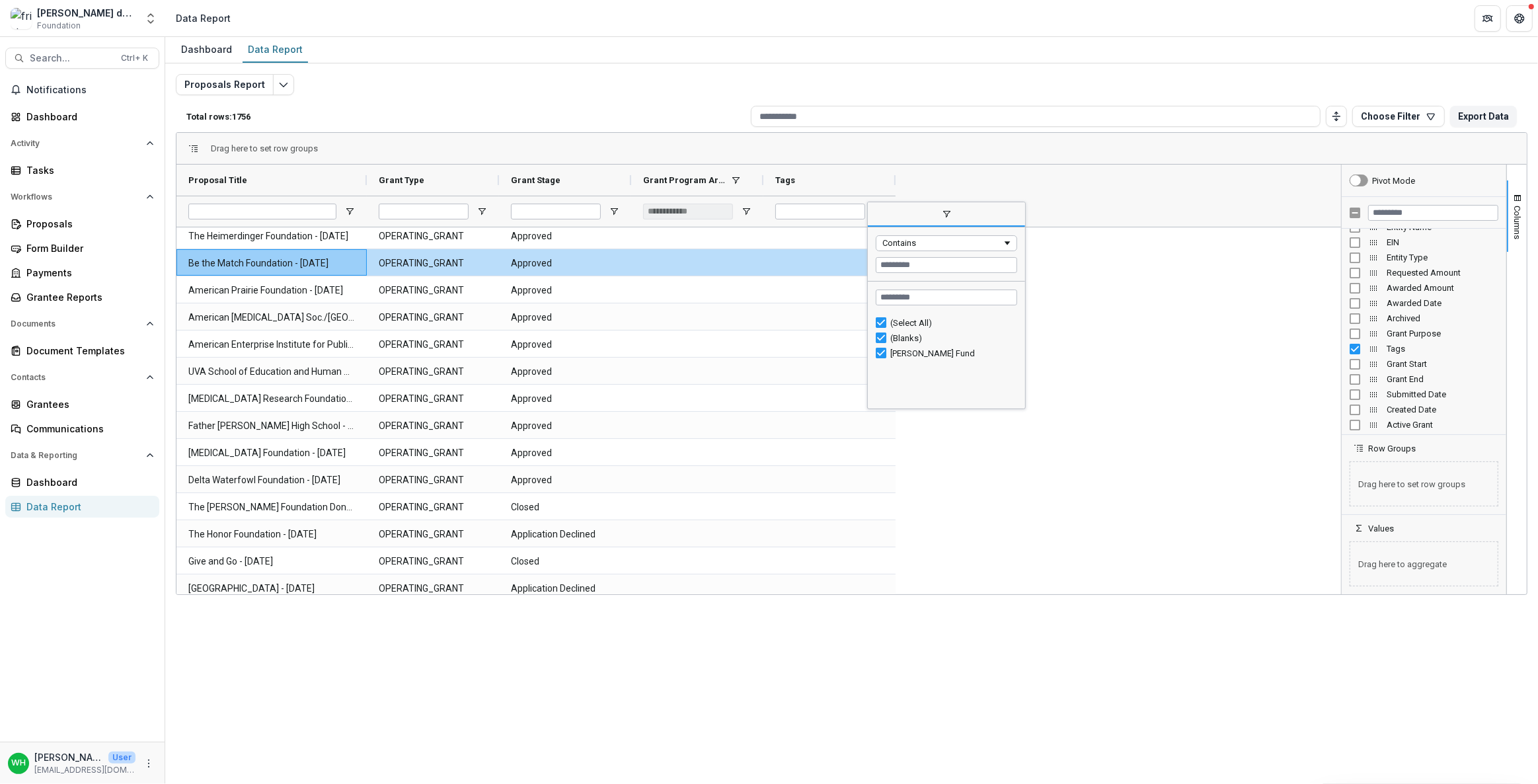
click at [768, 318] on div "(Select All)" at bounding box center [946, 323] width 141 height 15
type input "***"
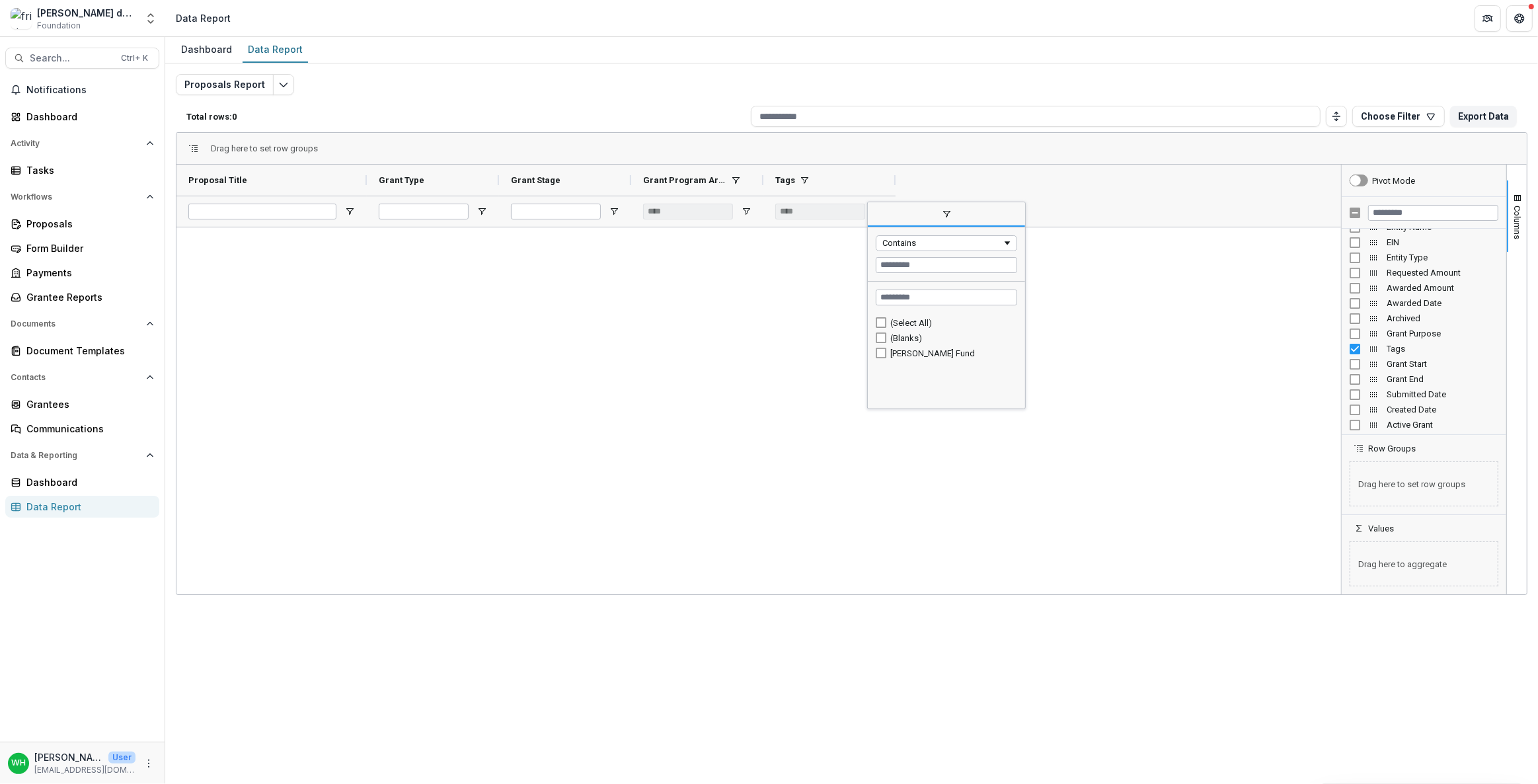
scroll to position [0, 0]
type input "**********"
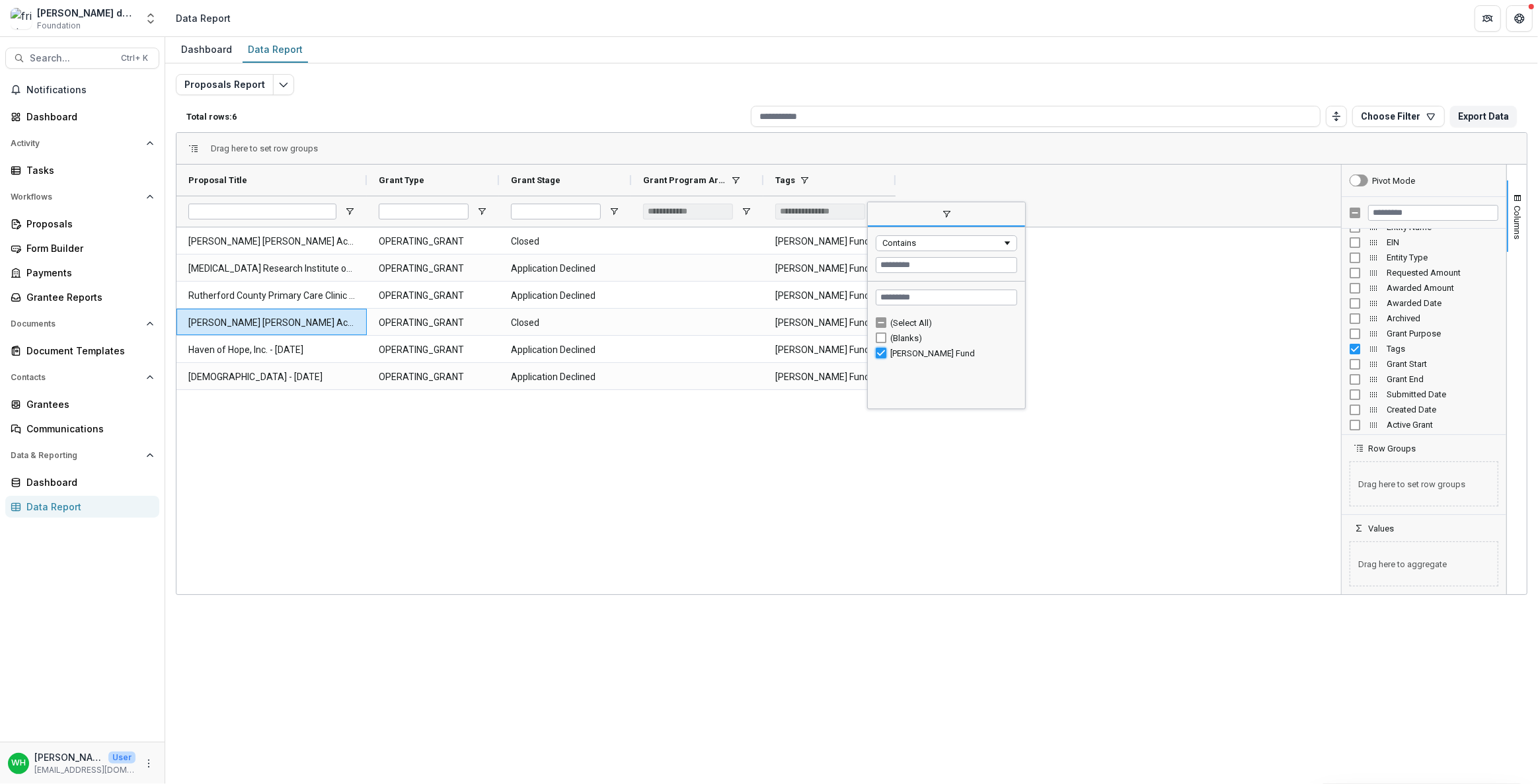
type input "***"
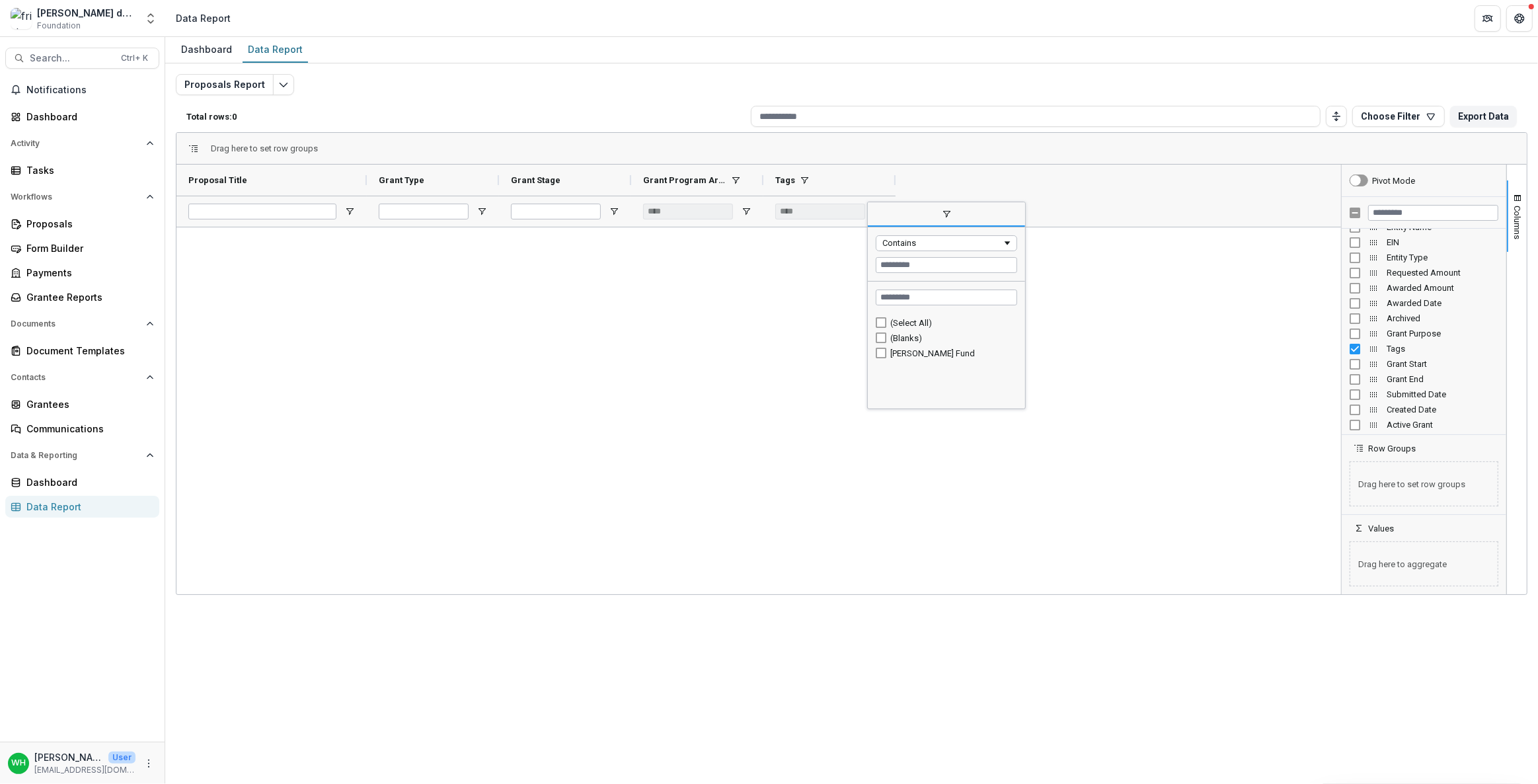
click at [736, 399] on div at bounding box center [758, 411] width 1164 height 367
click at [768, 299] on div at bounding box center [758, 411] width 1164 height 367
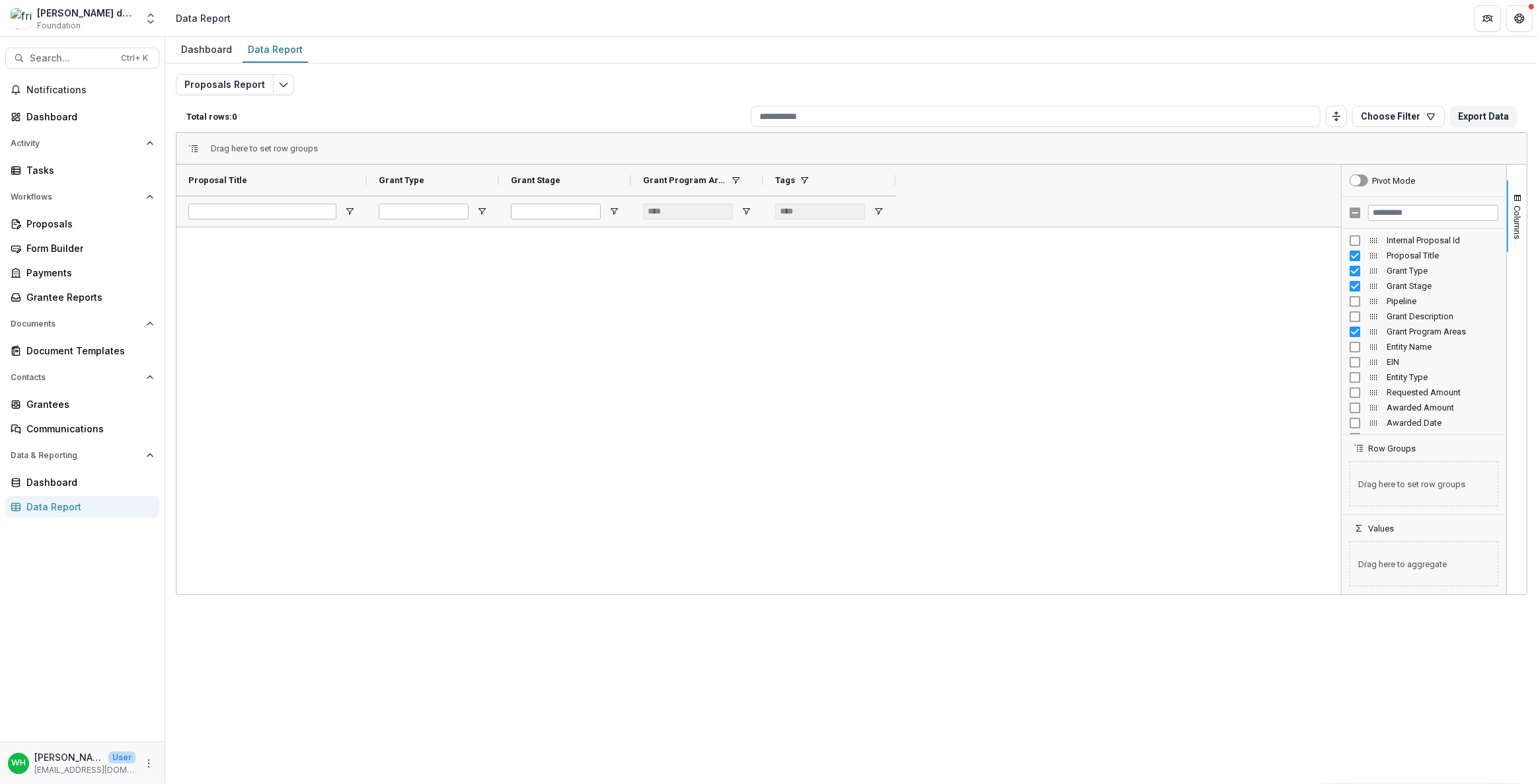
click at [717, 399] on div at bounding box center [758, 411] width 1164 height 367
click at [744, 212] on span "Open Filter Menu" at bounding box center [746, 212] width 11 height 11
click at [755, 323] on div "(Select All)" at bounding box center [814, 323] width 141 height 15
click at [768, 330] on div at bounding box center [758, 411] width 1164 height 367
click at [768, 210] on div "***" at bounding box center [829, 211] width 132 height 31
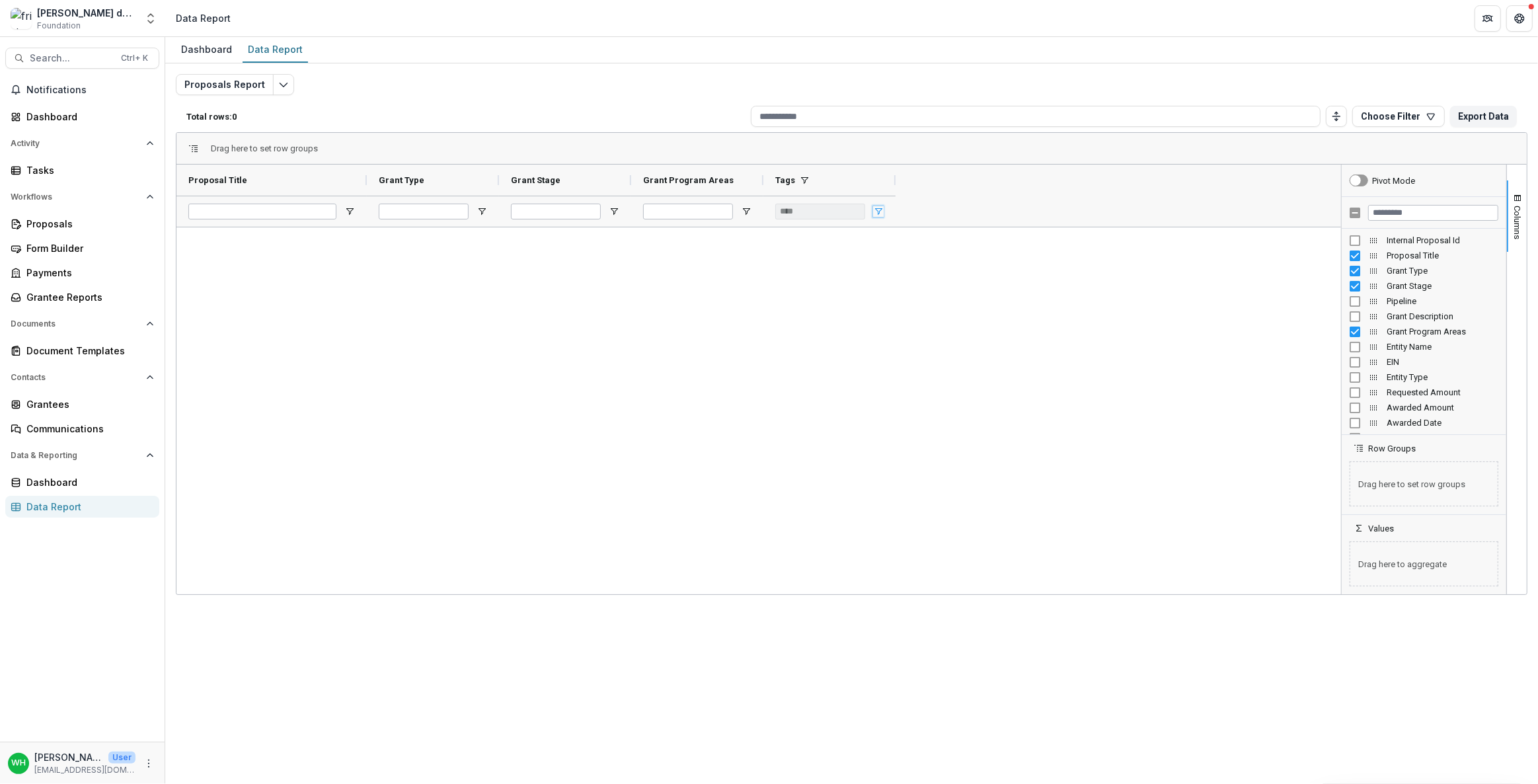
click at [768, 210] on span "Open Filter Menu" at bounding box center [879, 212] width 11 height 11
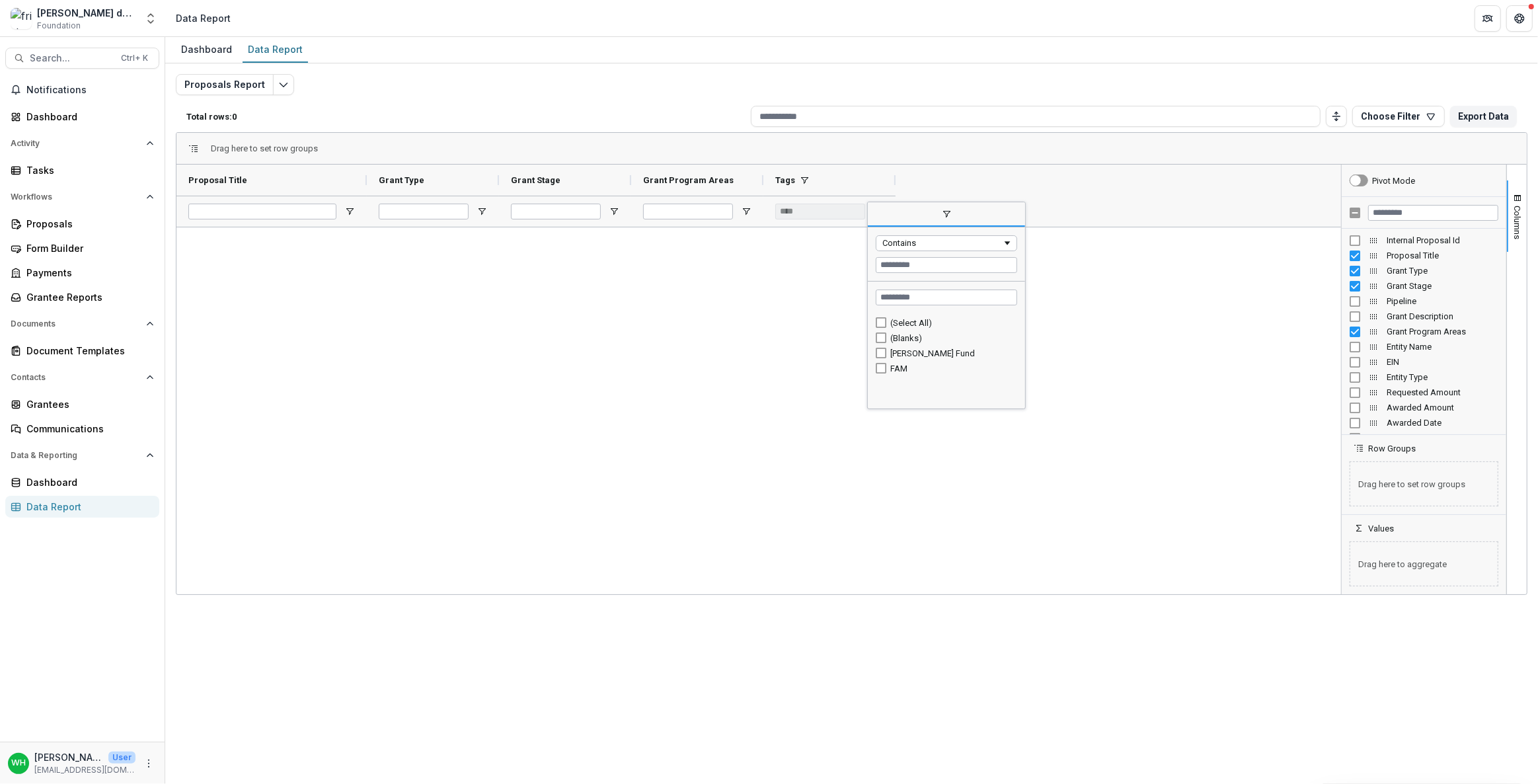
click at [768, 367] on div "FAM" at bounding box center [947, 368] width 157 height 15
click at [768, 363] on div "FAM" at bounding box center [946, 368] width 141 height 15
click at [768, 364] on div "FAM" at bounding box center [946, 368] width 141 height 15
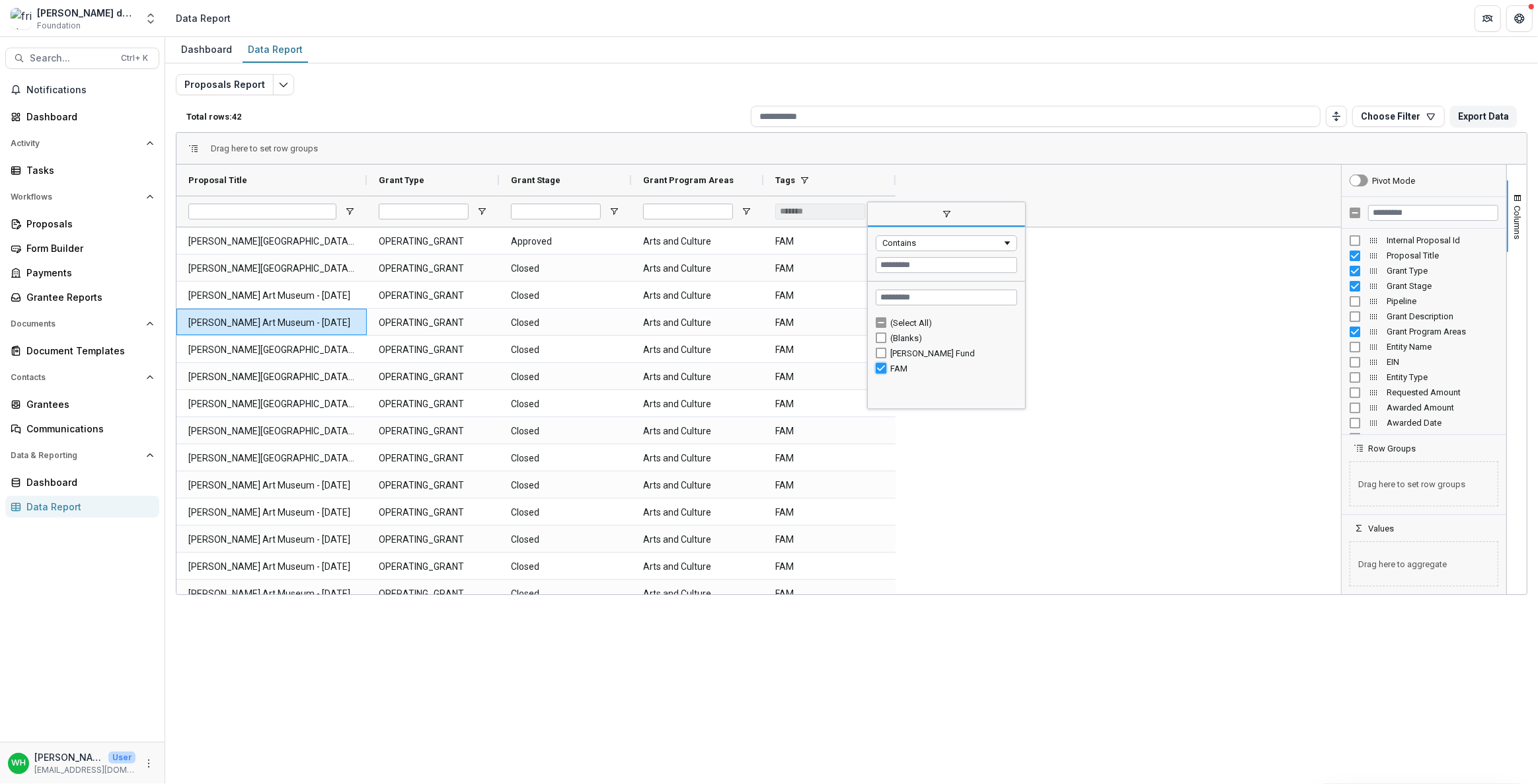
type input "***"
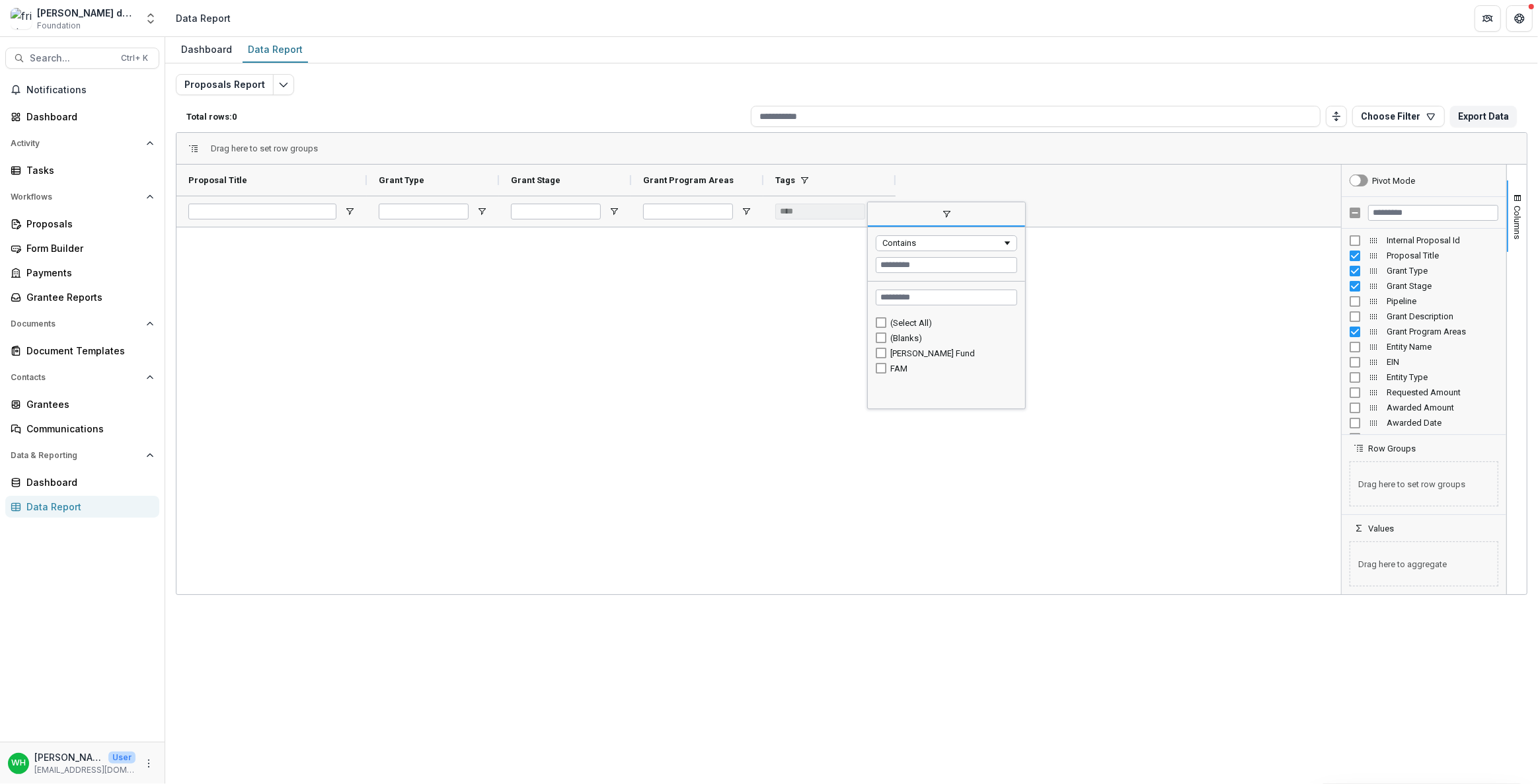
drag, startPoint x: 966, startPoint y: 477, endPoint x: 1008, endPoint y: 396, distance: 91.2
click at [768, 399] on div at bounding box center [758, 411] width 1164 height 367
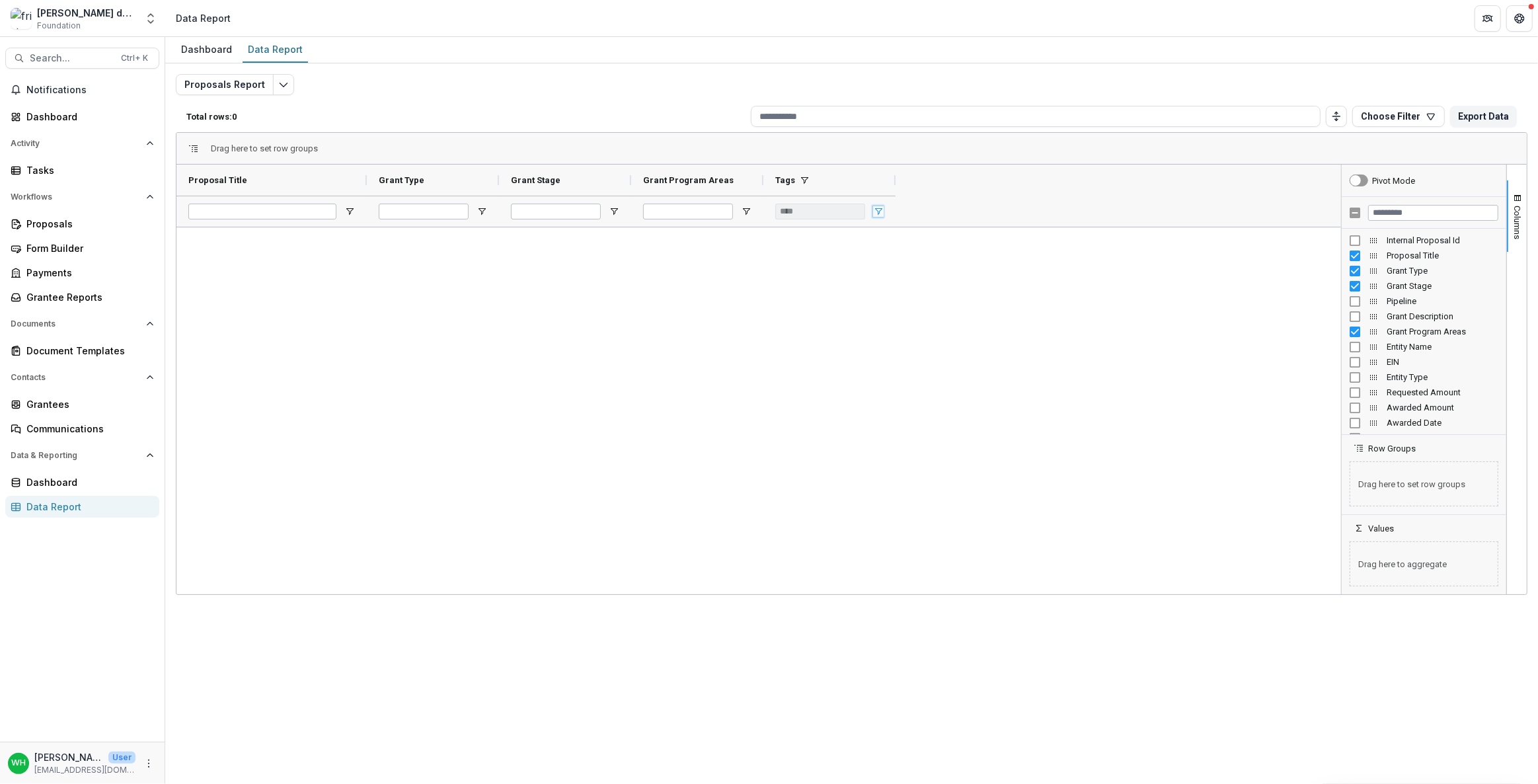
click at [768, 214] on span "Open Filter Menu" at bounding box center [879, 212] width 11 height 11
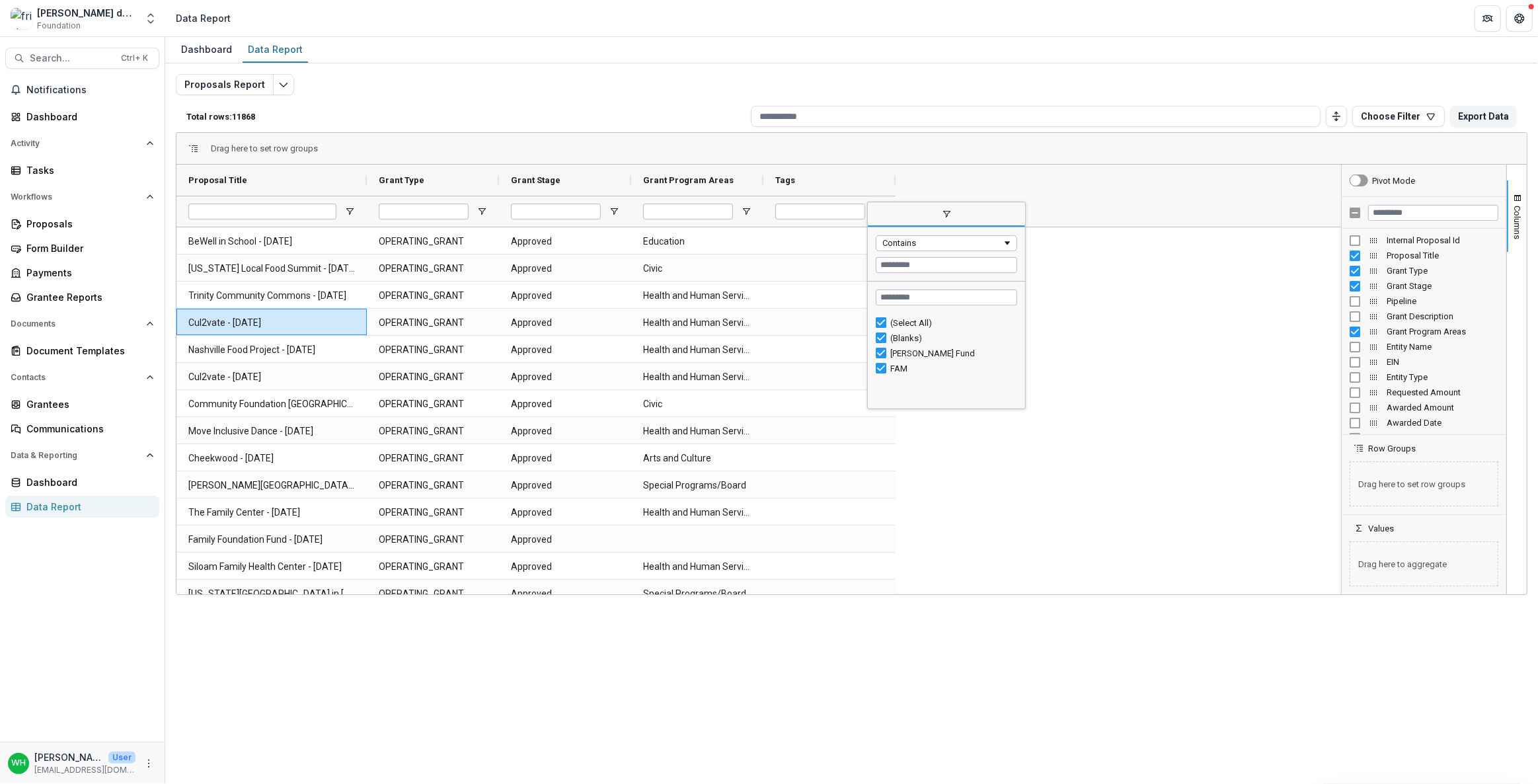
drag, startPoint x: 1258, startPoint y: 244, endPoint x: 1397, endPoint y: 175, distance: 155.2
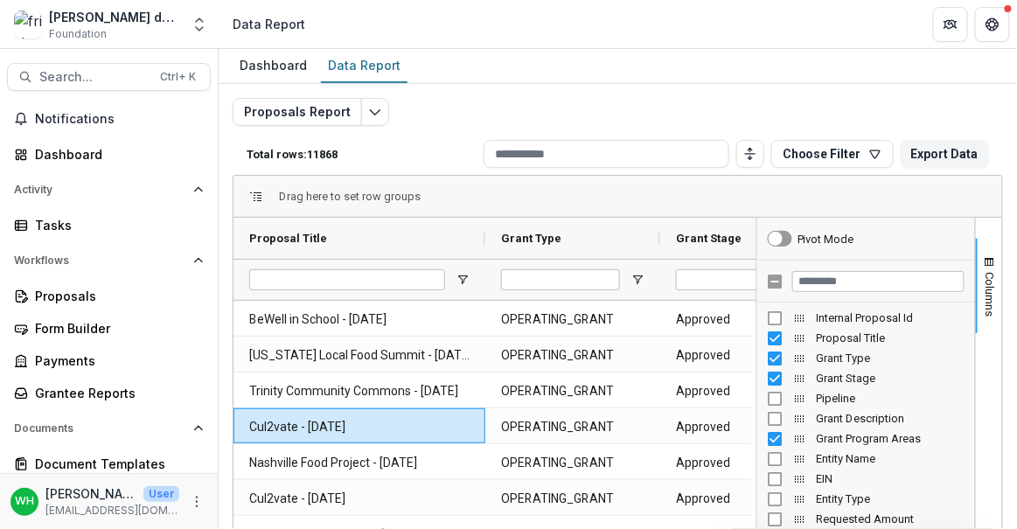
click at [574, 29] on header "Data Report" at bounding box center [618, 24] width 798 height 48
drag, startPoint x: 167, startPoint y: 30, endPoint x: 154, endPoint y: 24, distance: 14.5
click at [166, 29] on div "[PERSON_NAME] data sandbox Foundation" at bounding box center [97, 25] width 166 height 34
click at [198, 27] on icon "Open entity switcher" at bounding box center [199, 24] width 17 height 17
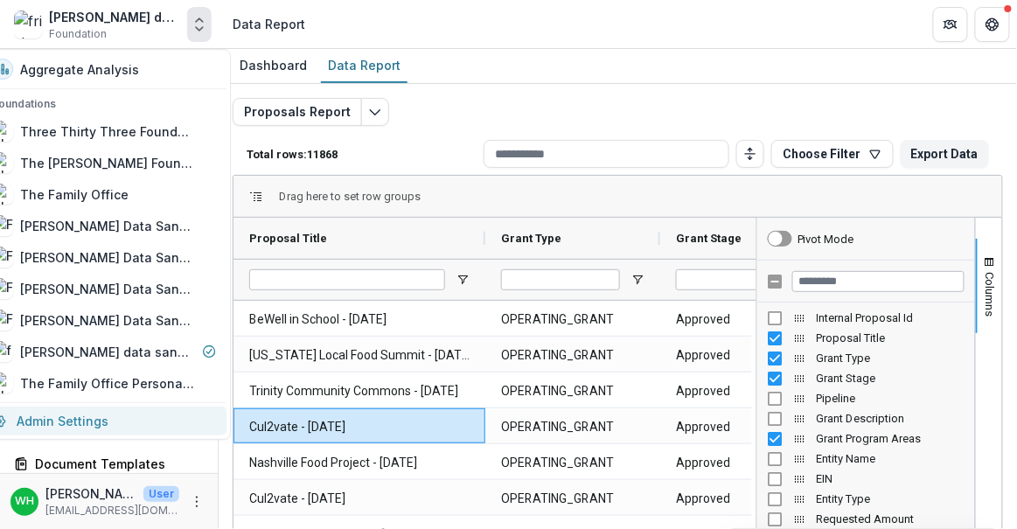
click at [104, 432] on link "Admin Settings" at bounding box center [104, 420] width 245 height 29
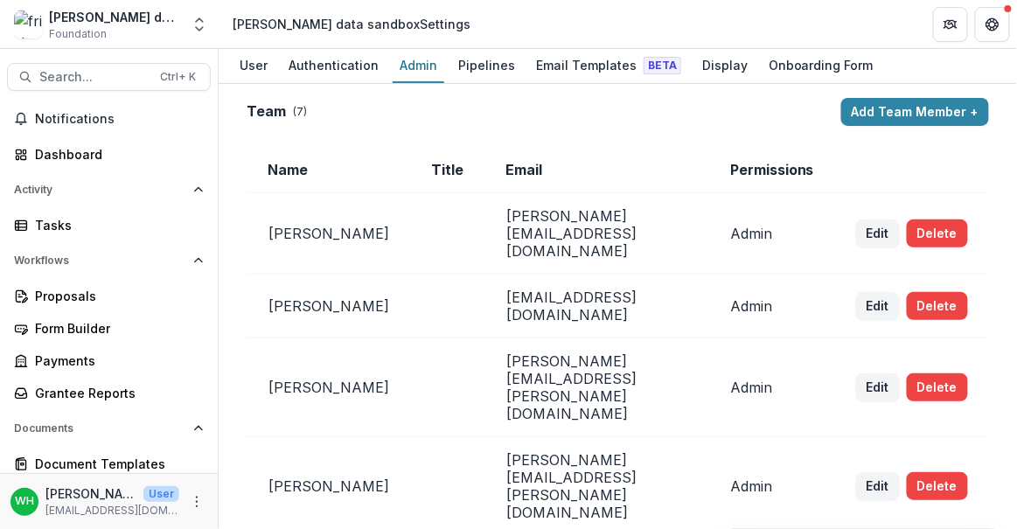
click at [181, 2] on div "[PERSON_NAME] data sandbox Foundation Aggregate Analysis Foundations Three Thir…" at bounding box center [109, 24] width 219 height 48
click at [191, 24] on icon "Open entity switcher" at bounding box center [199, 24] width 17 height 17
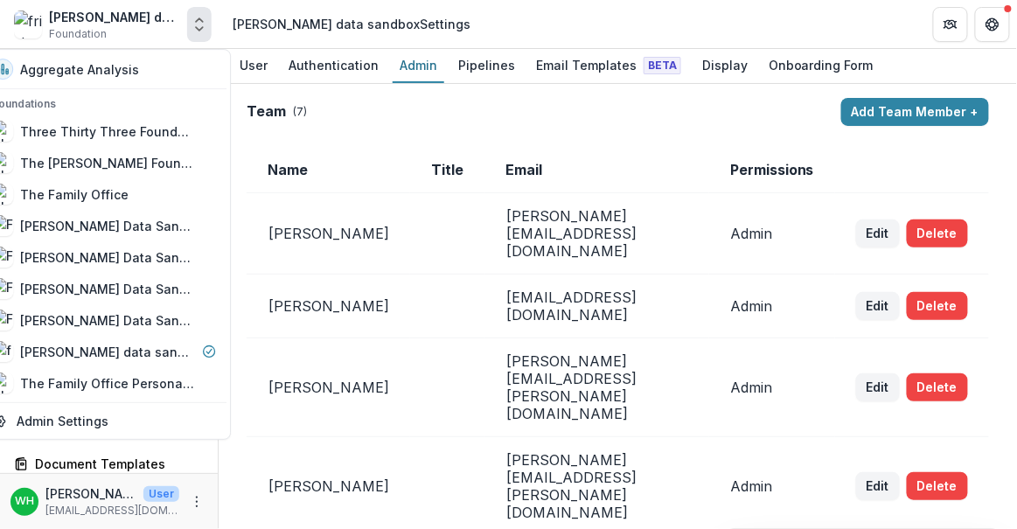
click at [534, 22] on header "[PERSON_NAME] data sandbox Settings" at bounding box center [618, 24] width 798 height 48
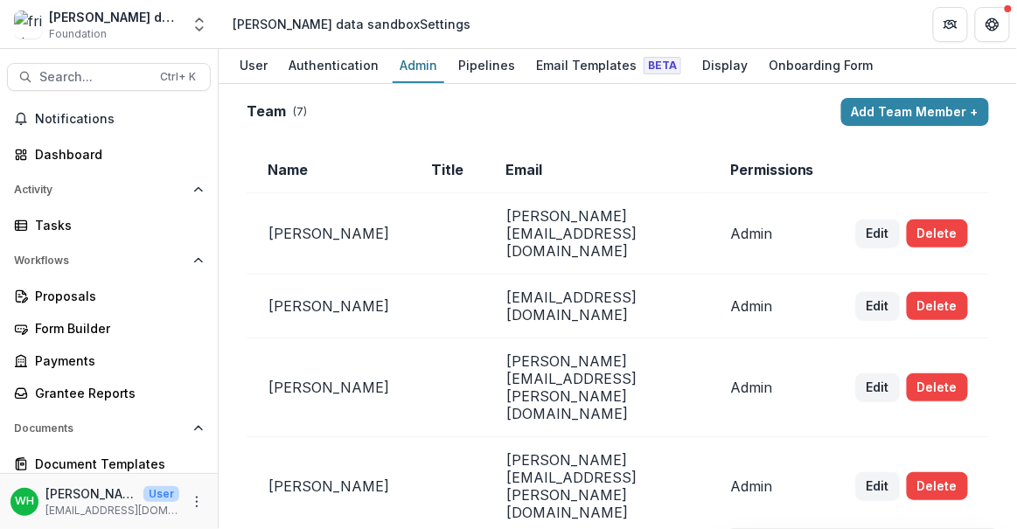
click at [236, 66] on div "User" at bounding box center [254, 64] width 42 height 25
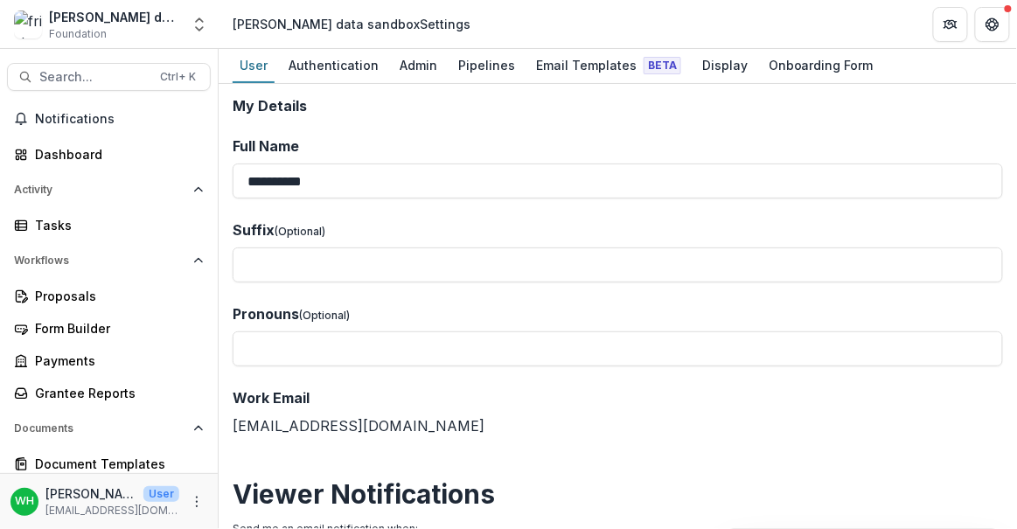
click at [515, 31] on header "[PERSON_NAME] data sandbox Settings" at bounding box center [618, 24] width 798 height 48
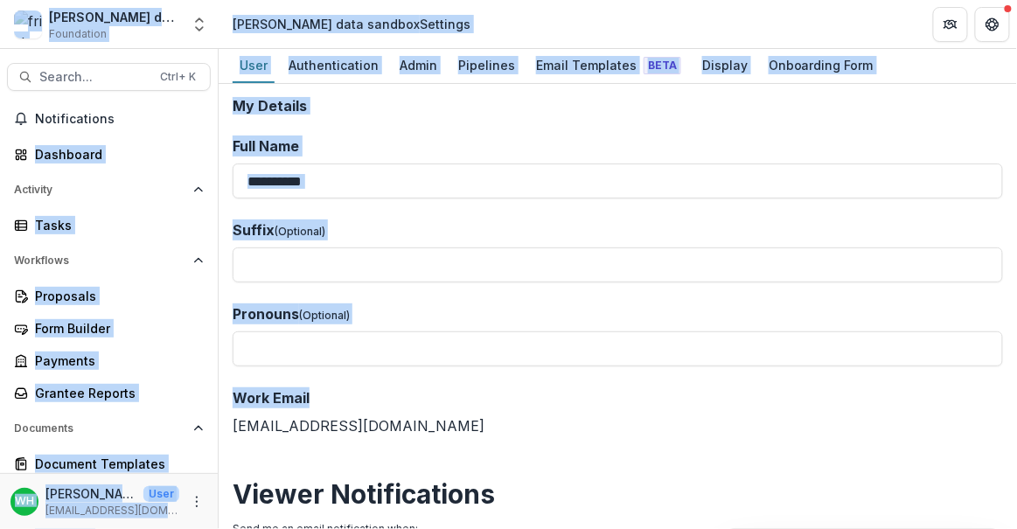
drag, startPoint x: 3, startPoint y: 9, endPoint x: 712, endPoint y: 283, distance: 759.3
click at [904, 399] on div "**********" at bounding box center [508, 264] width 1017 height 529
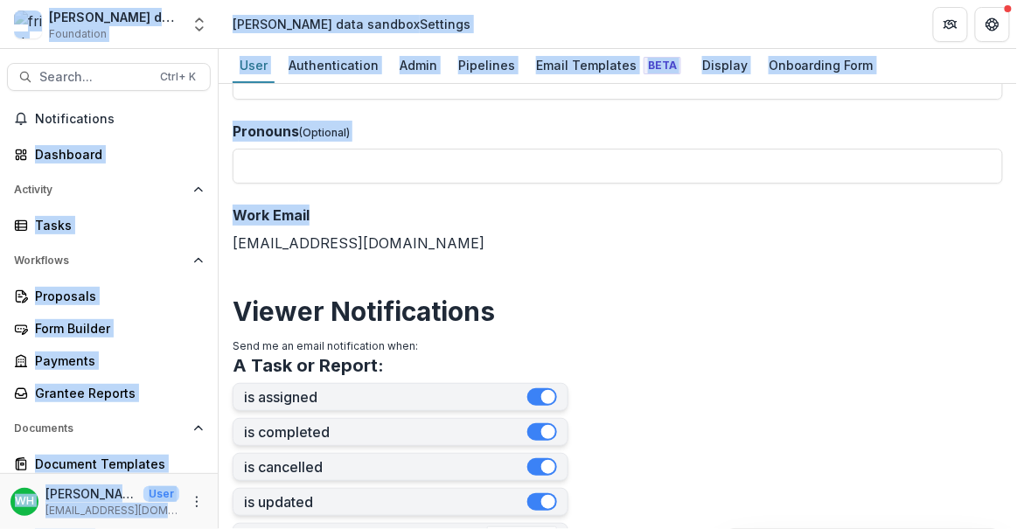
scroll to position [397, 0]
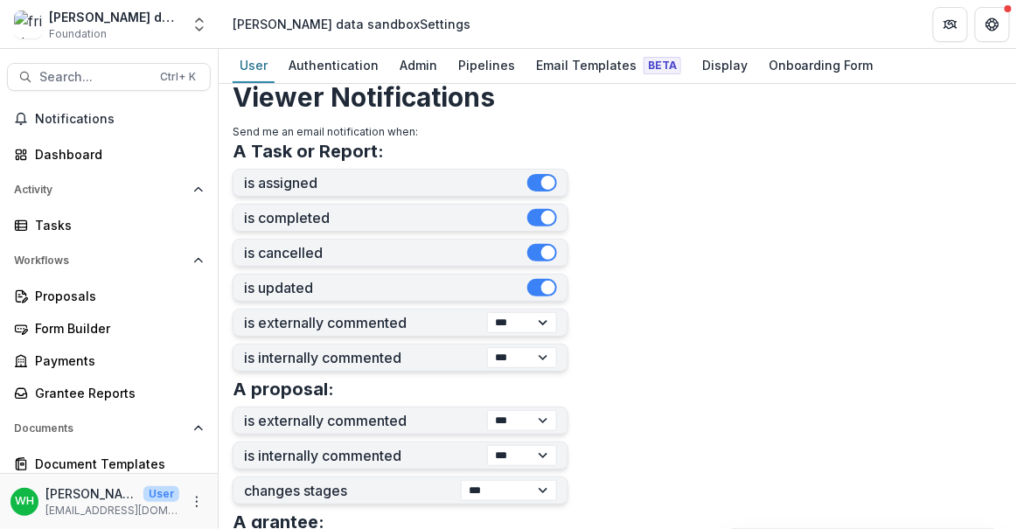
click at [804, 289] on form "**********" at bounding box center [618, 362] width 770 height 1323
click at [804, 288] on form "**********" at bounding box center [618, 362] width 770 height 1323
drag, startPoint x: 804, startPoint y: 288, endPoint x: 789, endPoint y: 309, distance: 26.4
click at [804, 288] on form "**********" at bounding box center [618, 362] width 770 height 1323
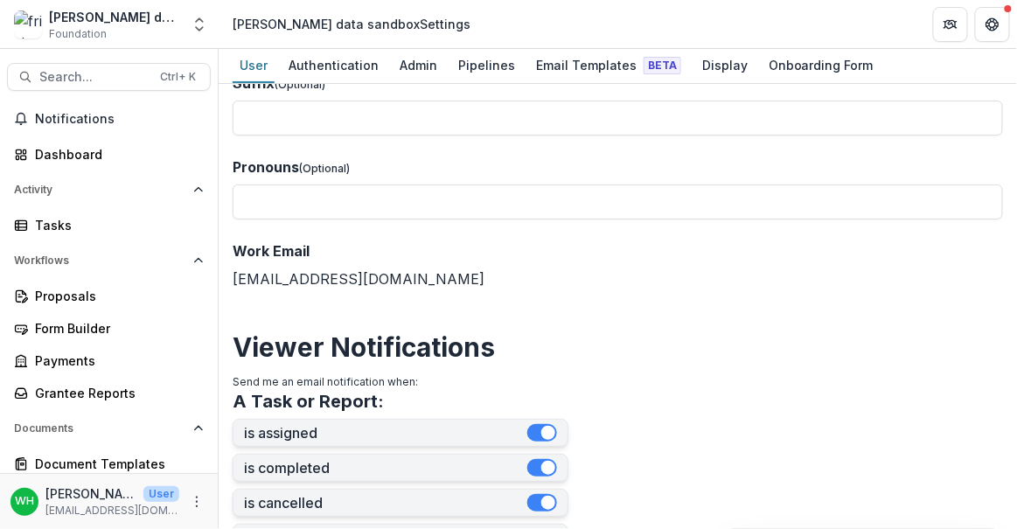
scroll to position [0, 0]
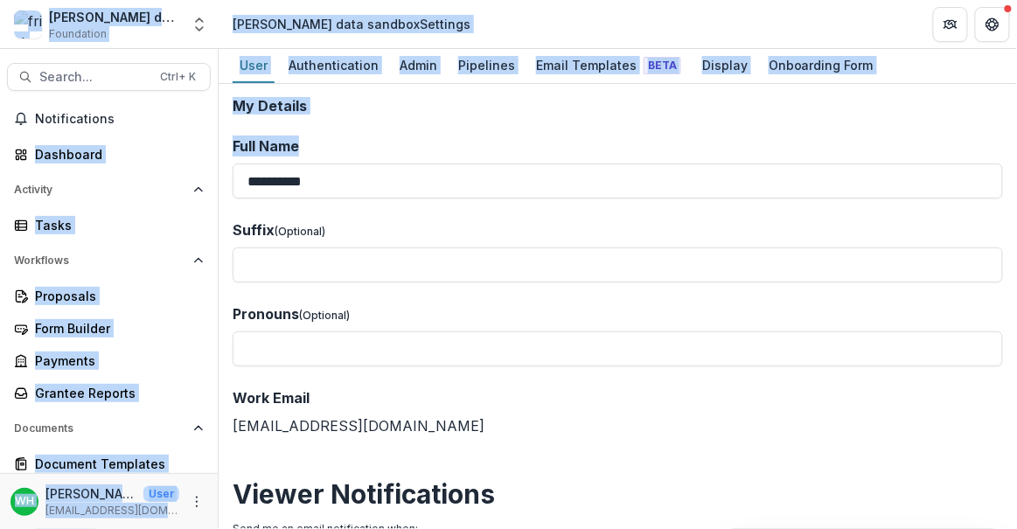
drag, startPoint x: 867, startPoint y: 142, endPoint x: 293, endPoint y: 21, distance: 587.0
click at [0, 0] on html "**********" at bounding box center [508, 264] width 1017 height 529
click at [509, 19] on header "[PERSON_NAME] data sandbox Settings" at bounding box center [618, 24] width 798 height 48
click at [509, 17] on header "[PERSON_NAME] data sandbox Settings" at bounding box center [618, 24] width 798 height 48
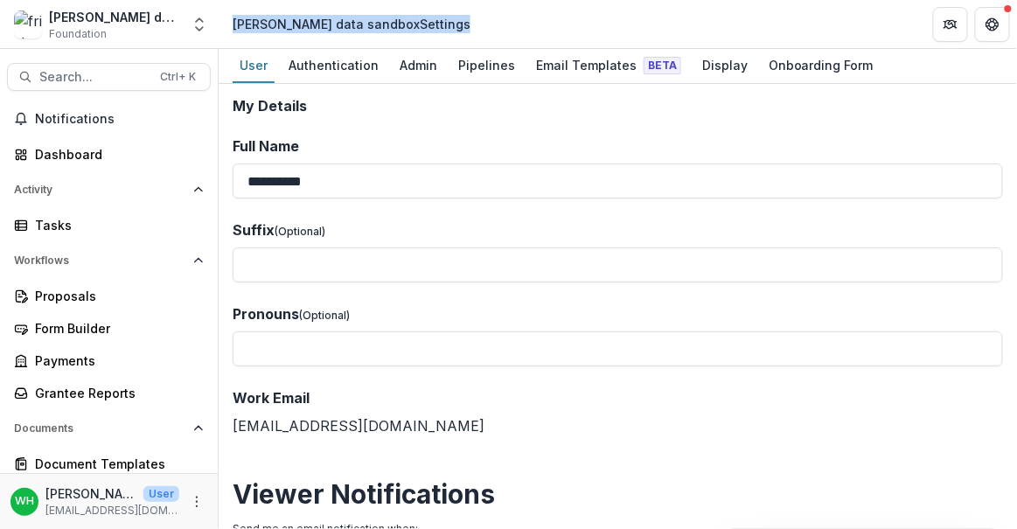
click at [509, 17] on header "[PERSON_NAME] data sandbox Settings" at bounding box center [618, 24] width 798 height 48
click at [509, 18] on header "[PERSON_NAME] data sandbox Settings" at bounding box center [618, 24] width 798 height 48
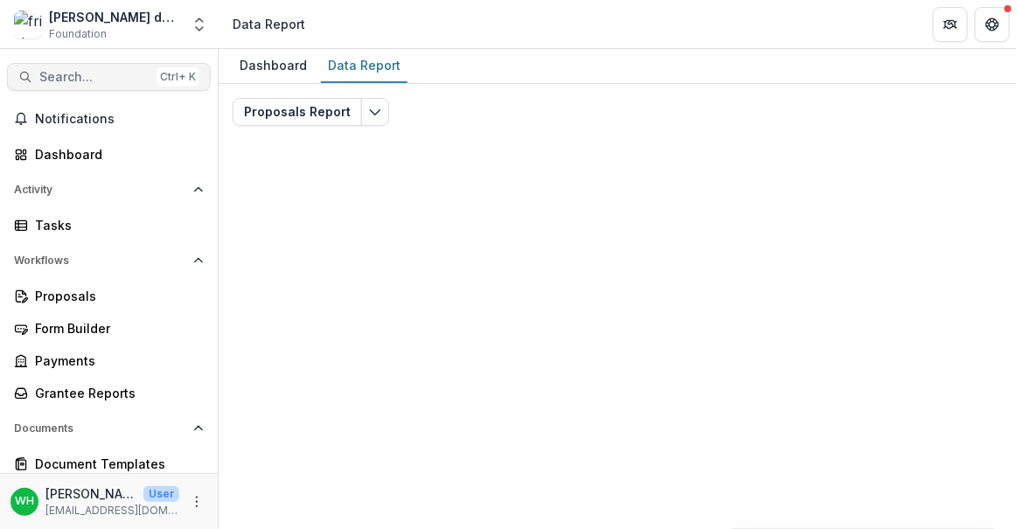
click at [77, 74] on span "Search..." at bounding box center [94, 77] width 110 height 15
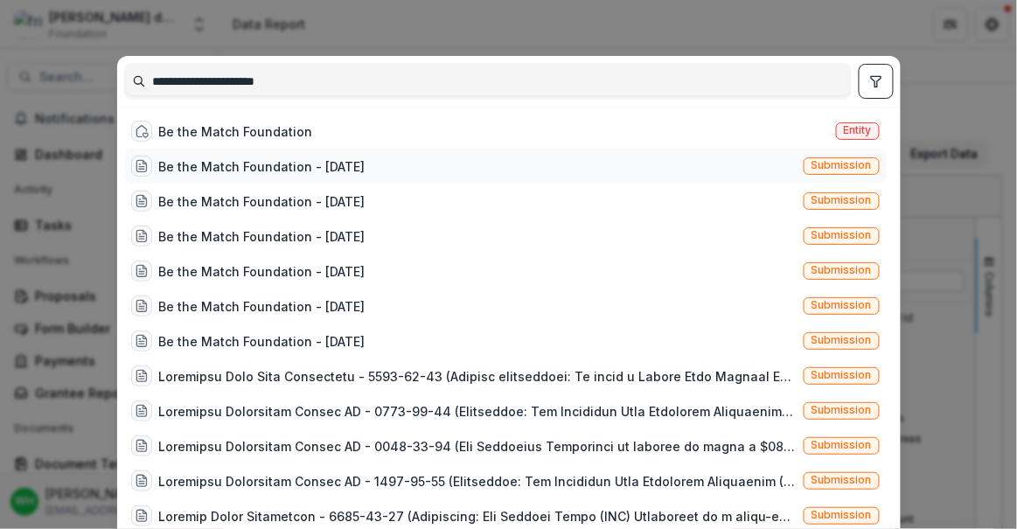
type input "**********"
click at [348, 170] on div "Be the Match Foundation - [DATE]" at bounding box center [262, 166] width 206 height 18
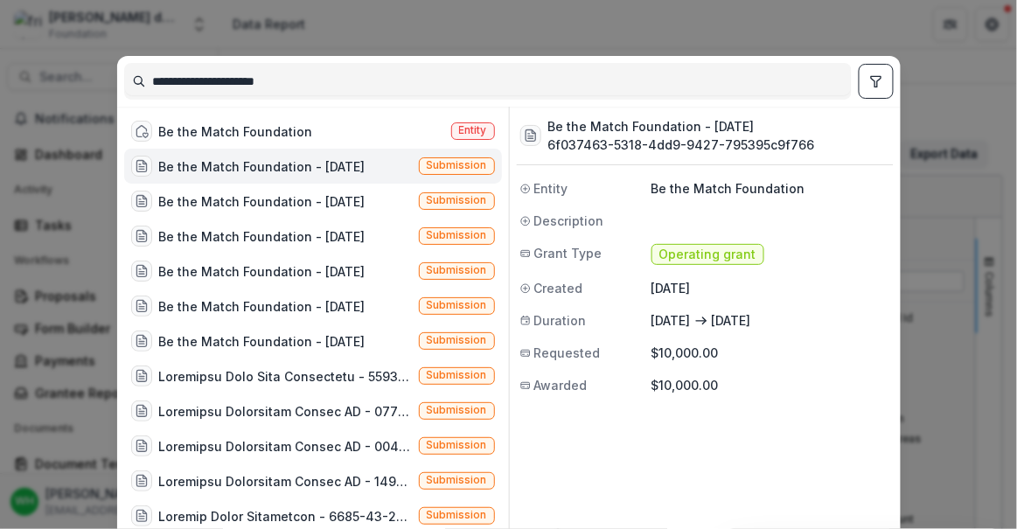
click at [771, 245] on div "Operating grant" at bounding box center [770, 254] width 239 height 21
click at [323, 162] on div "Be the Match Foundation - [DATE]" at bounding box center [262, 166] width 206 height 18
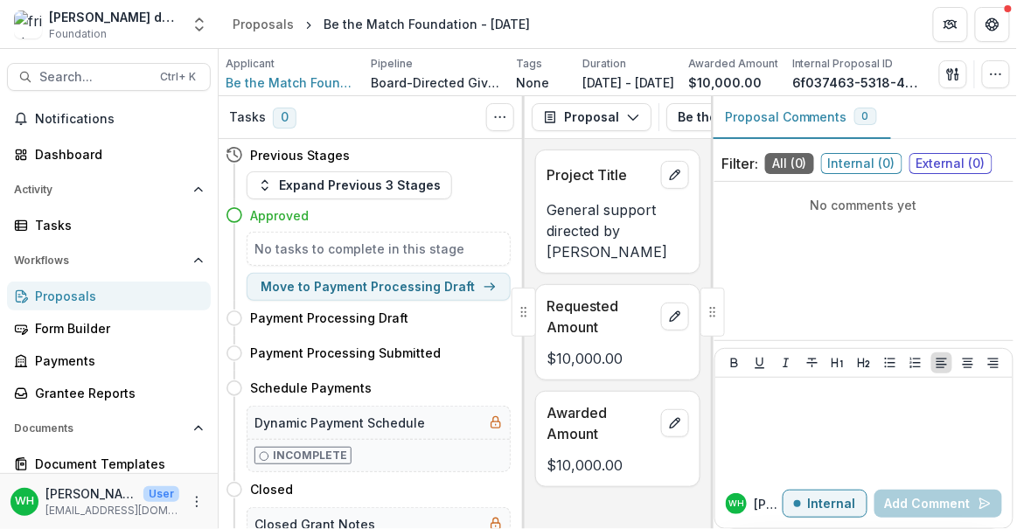
click at [787, 30] on header "Proposals Be the Match Foundation - 2024-12-16" at bounding box center [618, 24] width 798 height 48
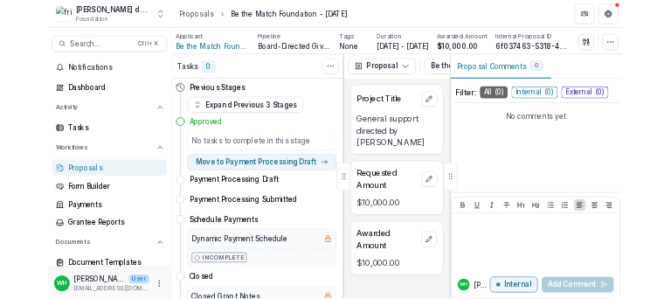
scroll to position [0, 31]
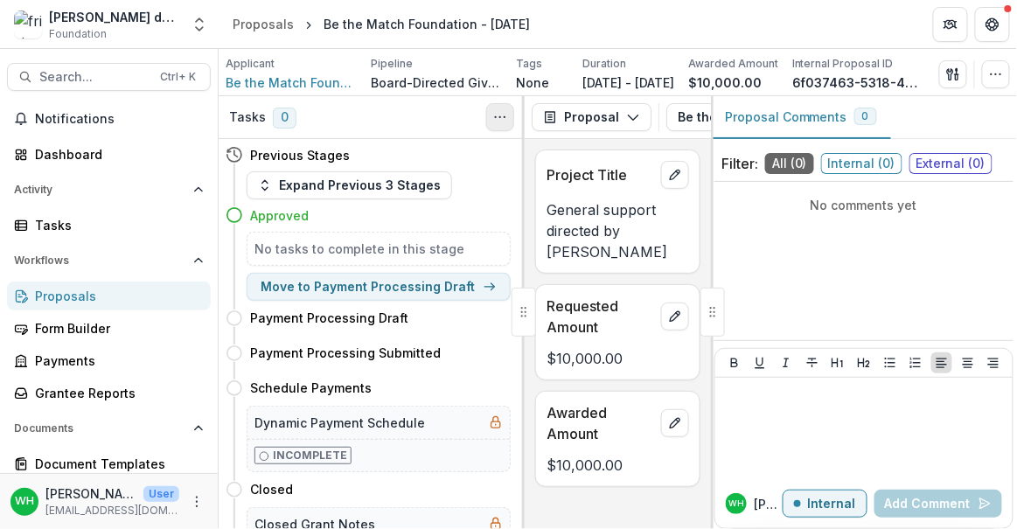
click at [503, 120] on icon "Toggle View Cancelled Tasks" at bounding box center [500, 117] width 14 height 14
click at [788, 32] on header "Proposals Be the Match Foundation - 2024-12-16" at bounding box center [618, 24] width 798 height 48
click at [1004, 28] on button "Get Help" at bounding box center [992, 24] width 35 height 35
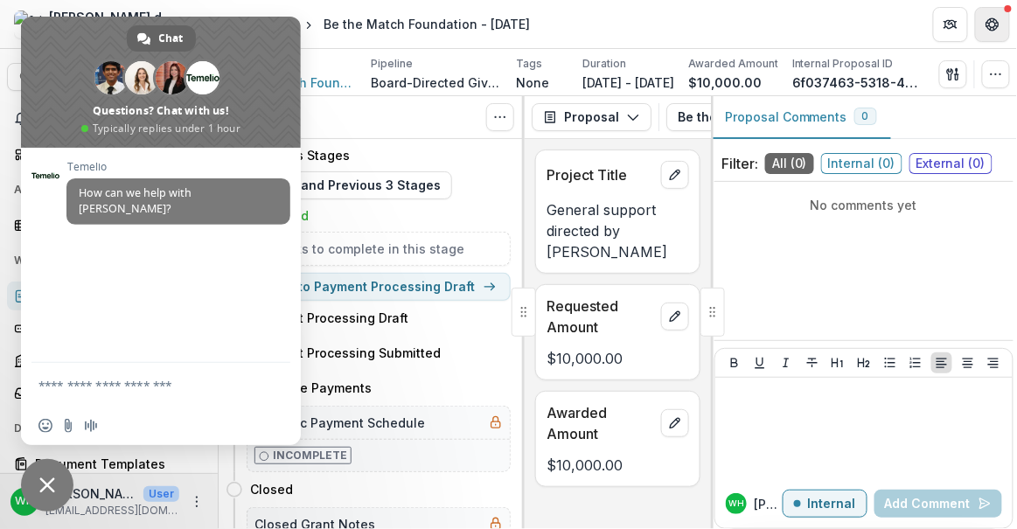
click at [997, 25] on g "Get Help" at bounding box center [992, 24] width 12 height 12
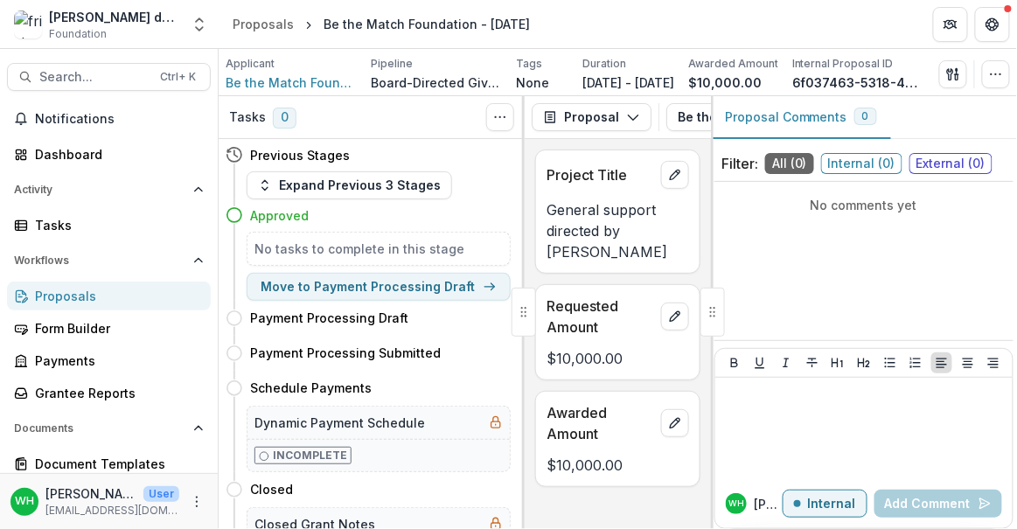
click at [726, 24] on header "Proposals Be the Match Foundation - 2024-12-16" at bounding box center [618, 24] width 798 height 48
drag, startPoint x: 842, startPoint y: 304, endPoint x: 825, endPoint y: 286, distance: 24.8
click at [842, 304] on div "No comments yet" at bounding box center [863, 261] width 299 height 144
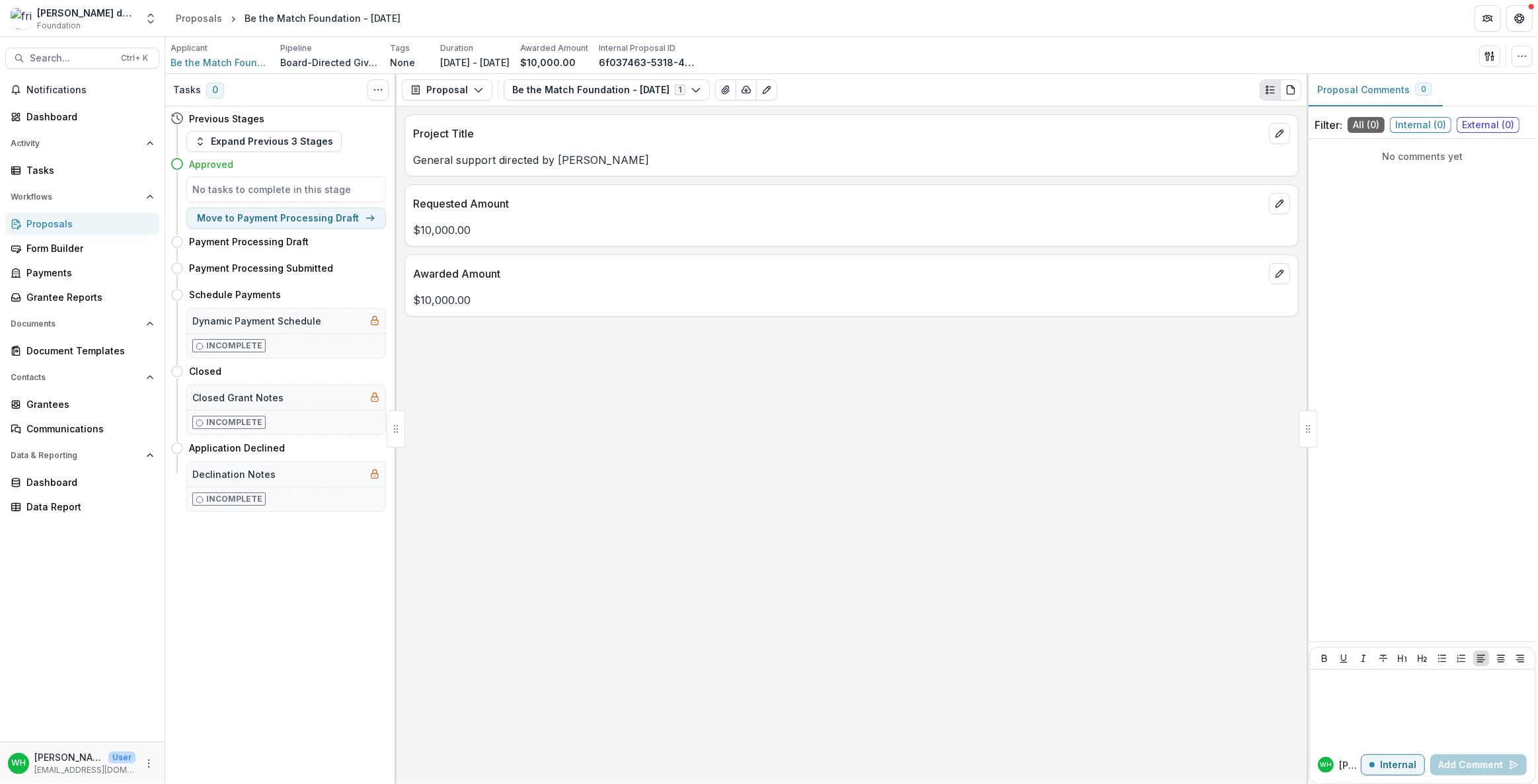
scroll to position [0, 0]
click at [768, 48] on button "button" at bounding box center [1522, 56] width 21 height 21
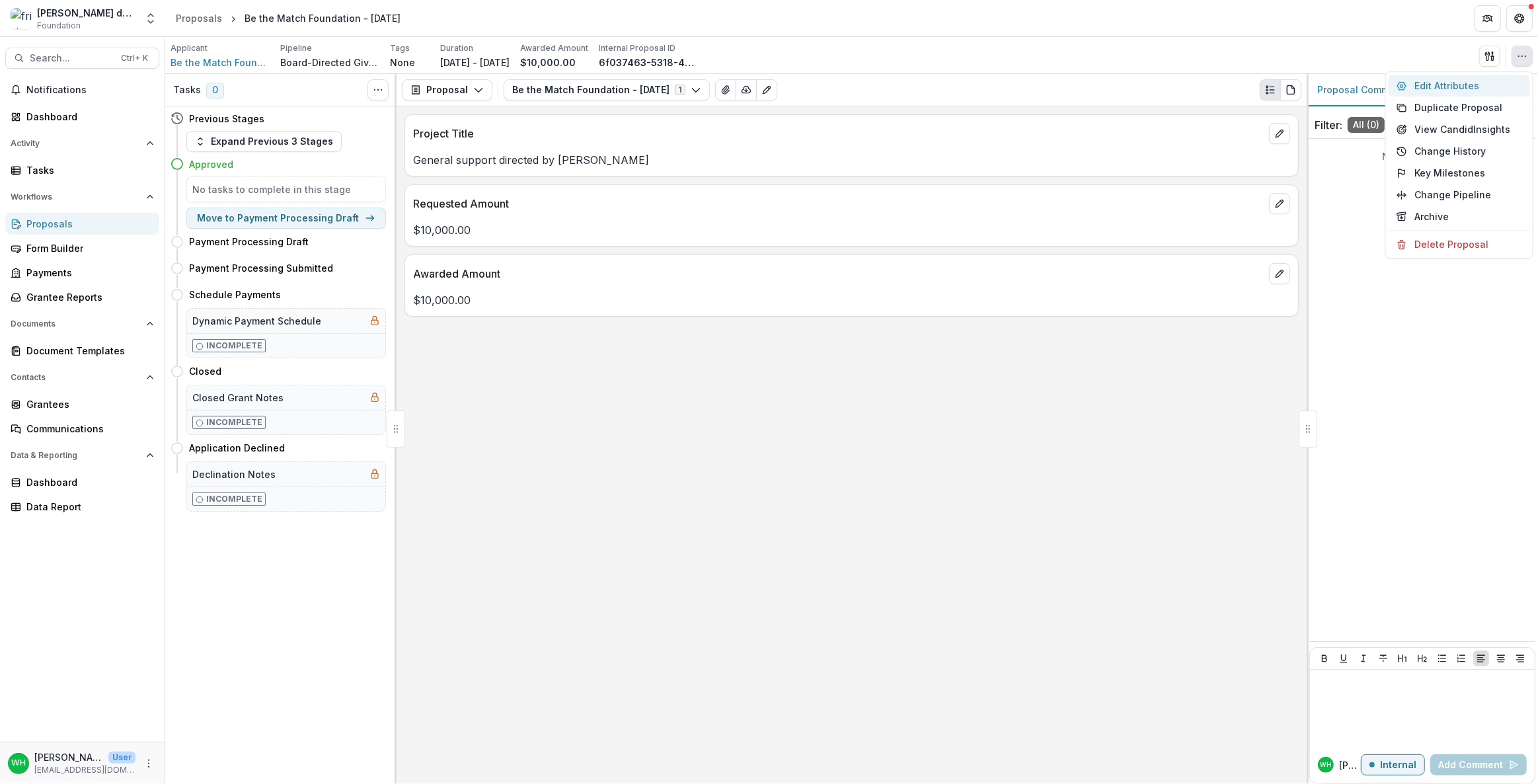
click at [768, 85] on button "Edit Attributes" at bounding box center [1459, 85] width 141 height 22
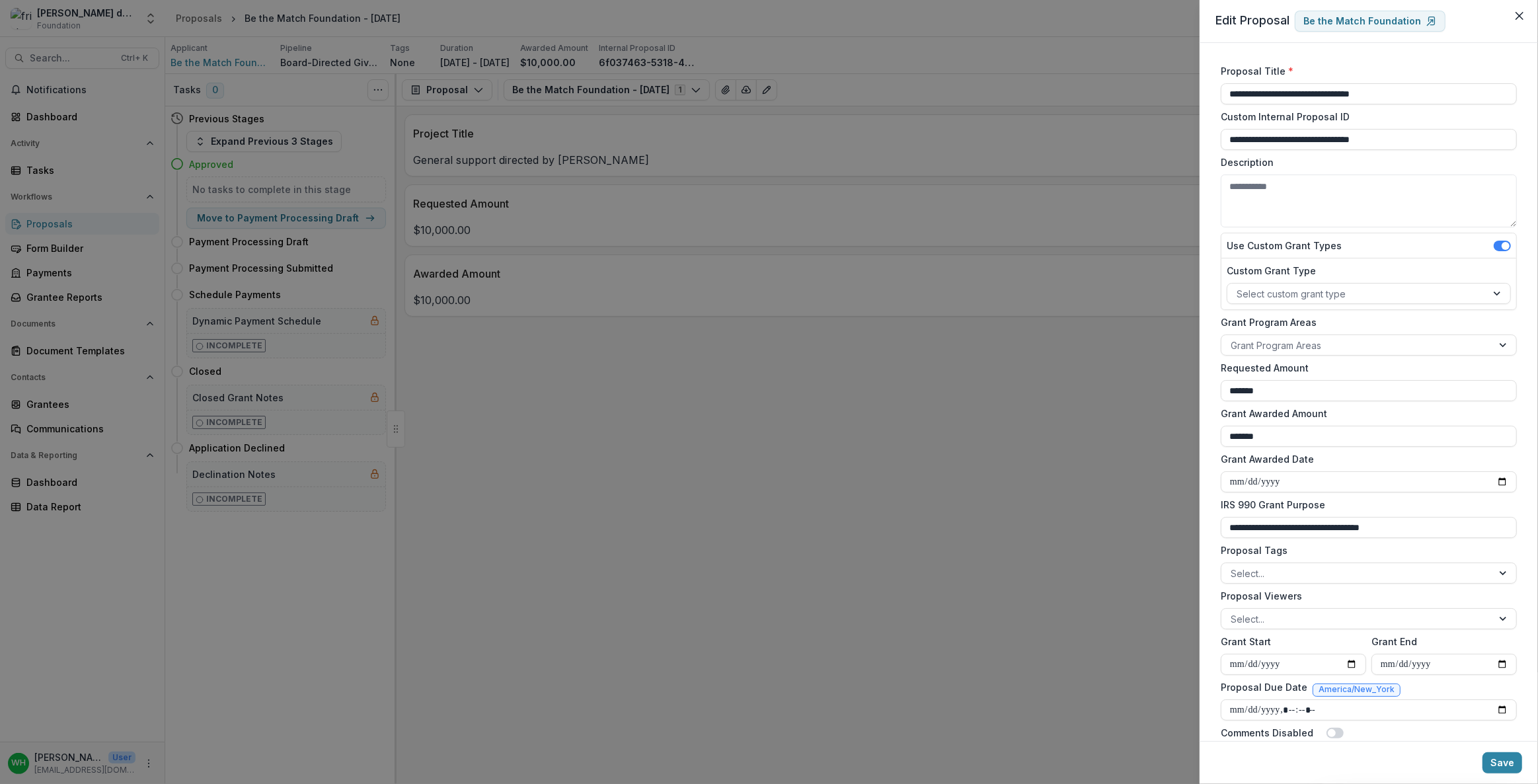
click at [768, 158] on label "Description" at bounding box center [1364, 162] width 288 height 14
click at [768, 175] on textarea "Description" at bounding box center [1369, 201] width 296 height 53
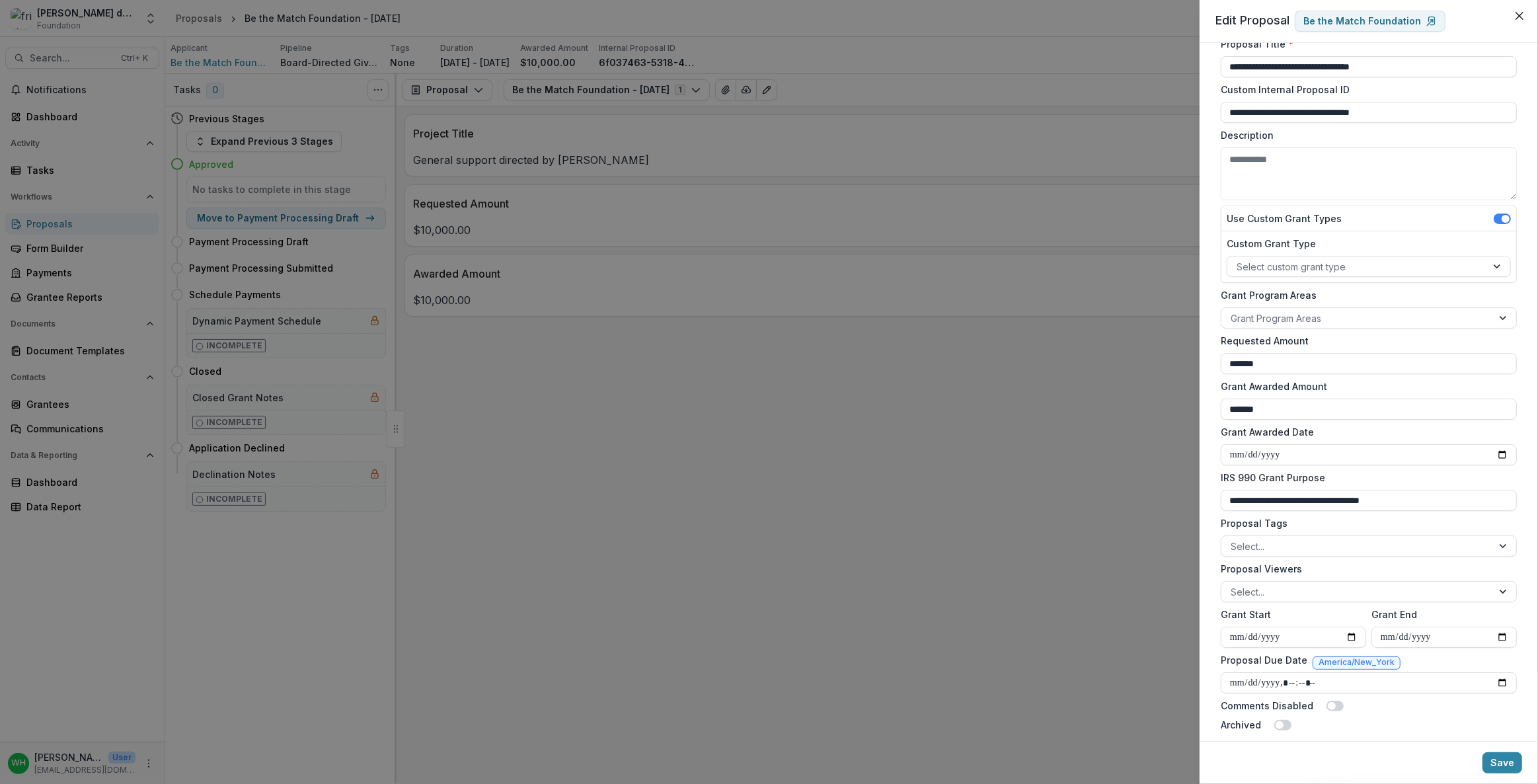
scroll to position [38, 0]
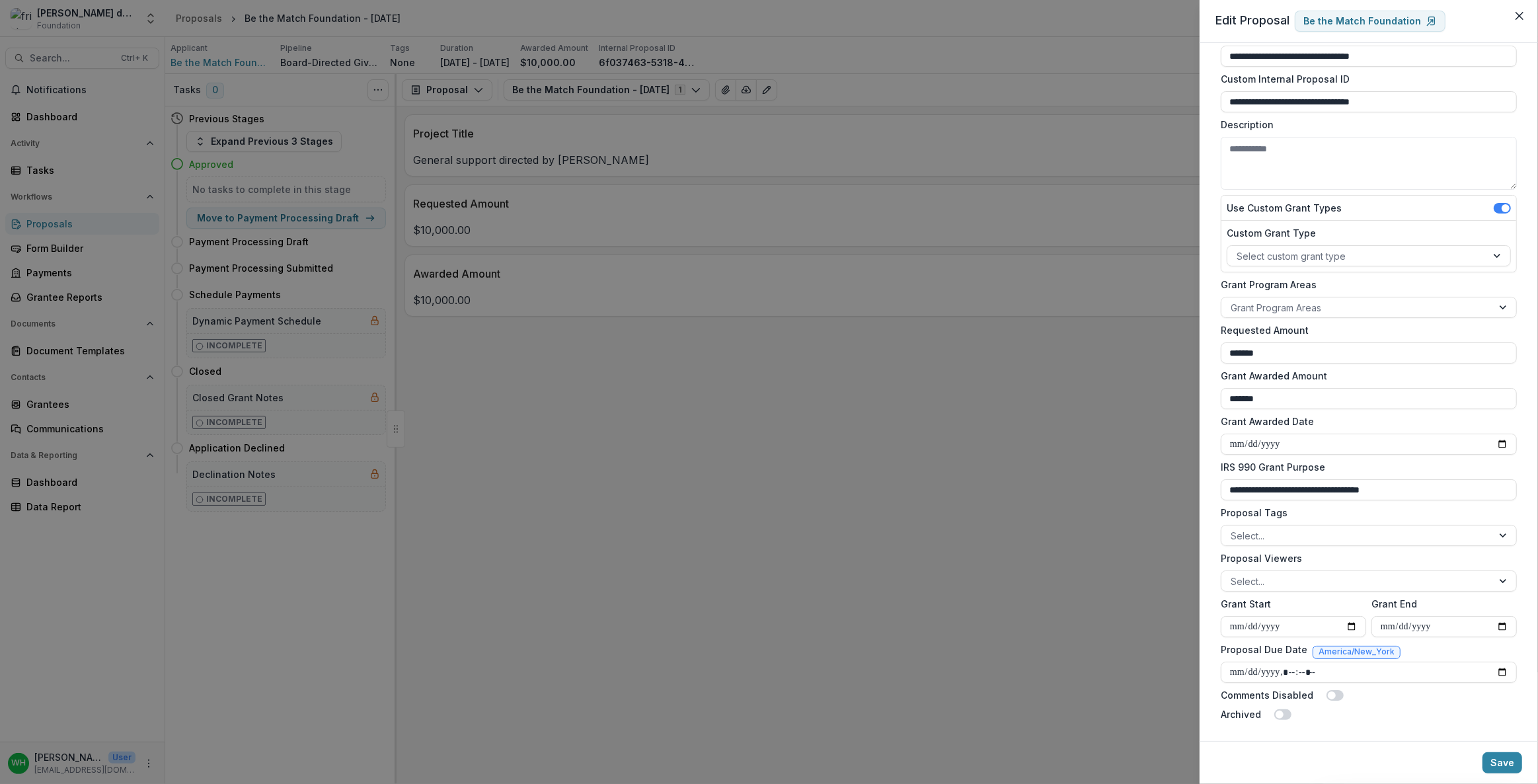
click at [768, 399] on div "Archived" at bounding box center [1369, 714] width 296 height 14
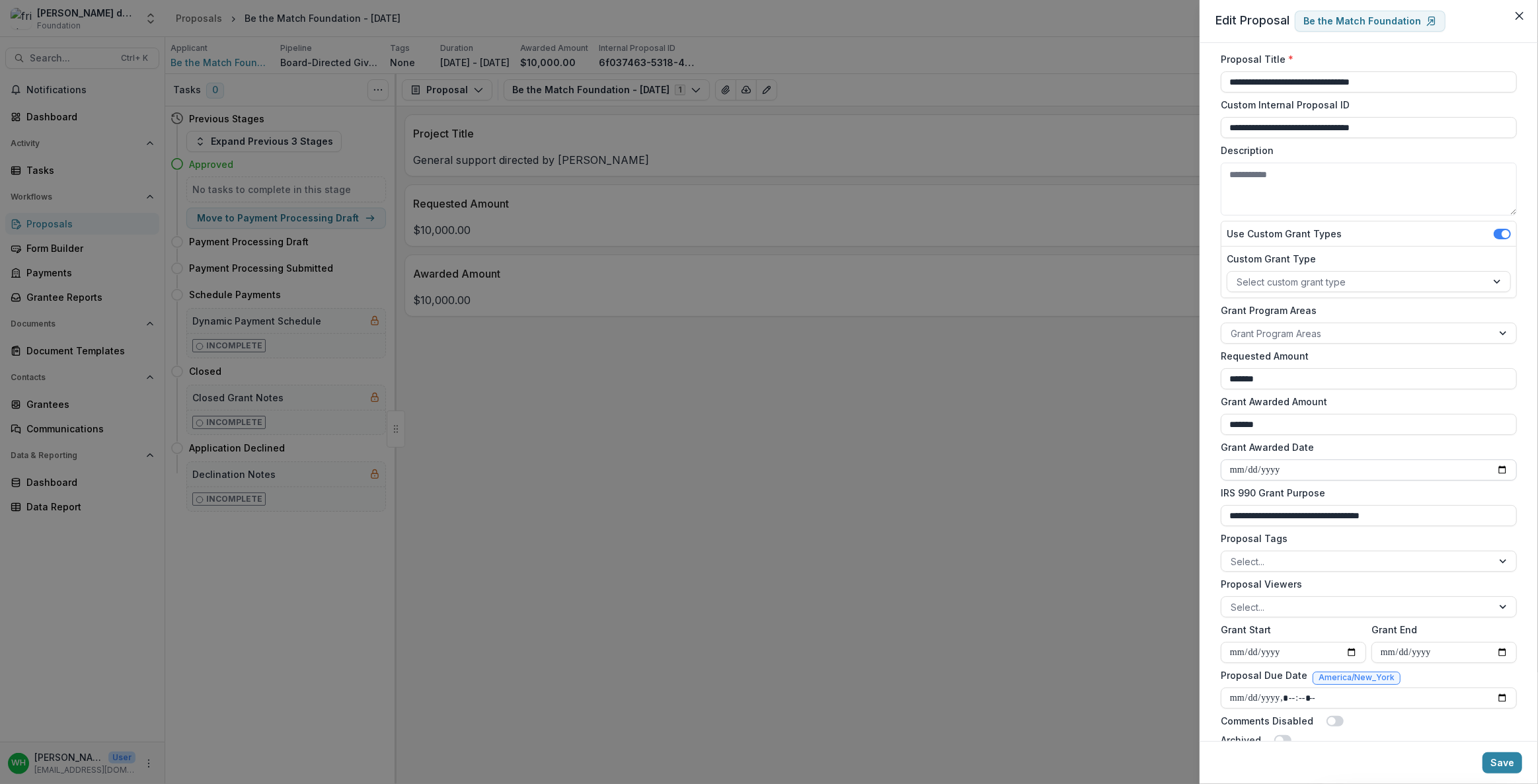
scroll to position [0, 0]
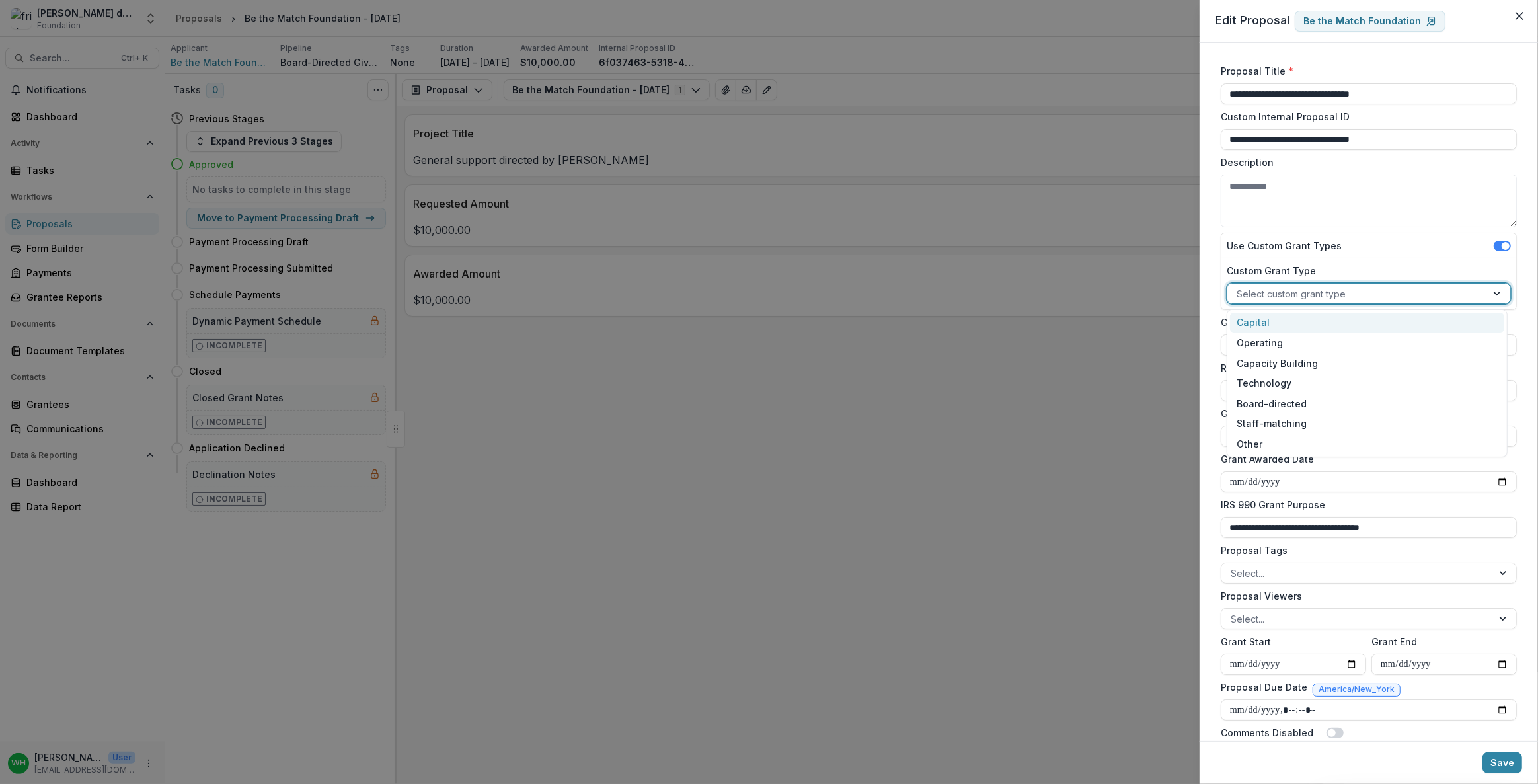
click at [768, 291] on div at bounding box center [1357, 294] width 240 height 17
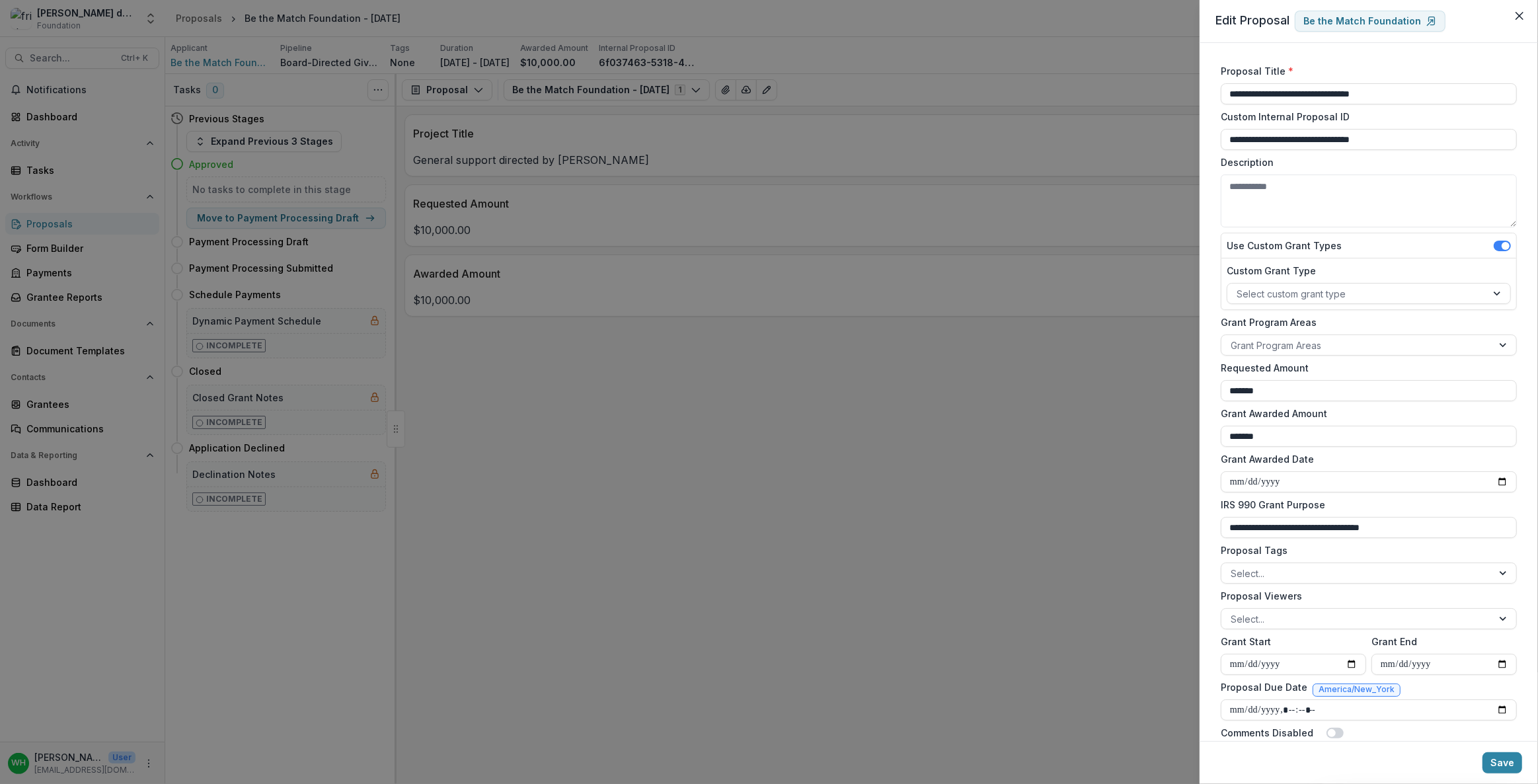
click at [768, 240] on div "Use Custom Grant Types" at bounding box center [1369, 246] width 295 height 25
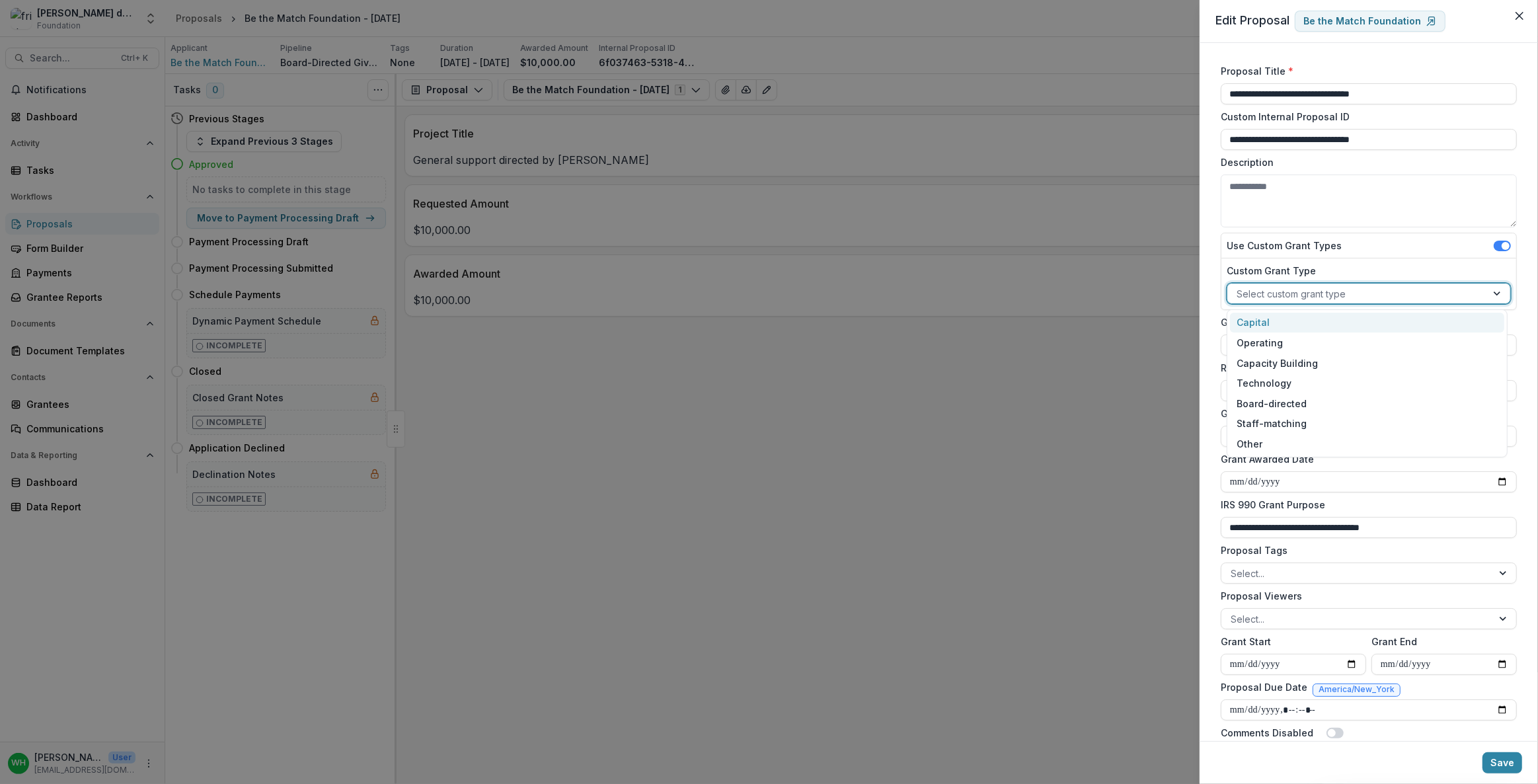
click at [768, 290] on div at bounding box center [1357, 294] width 240 height 17
click at [768, 265] on label "Custom Grant Type" at bounding box center [1364, 271] width 276 height 14
click at [768, 287] on input "Custom Grant Type" at bounding box center [1237, 293] width 2 height 14
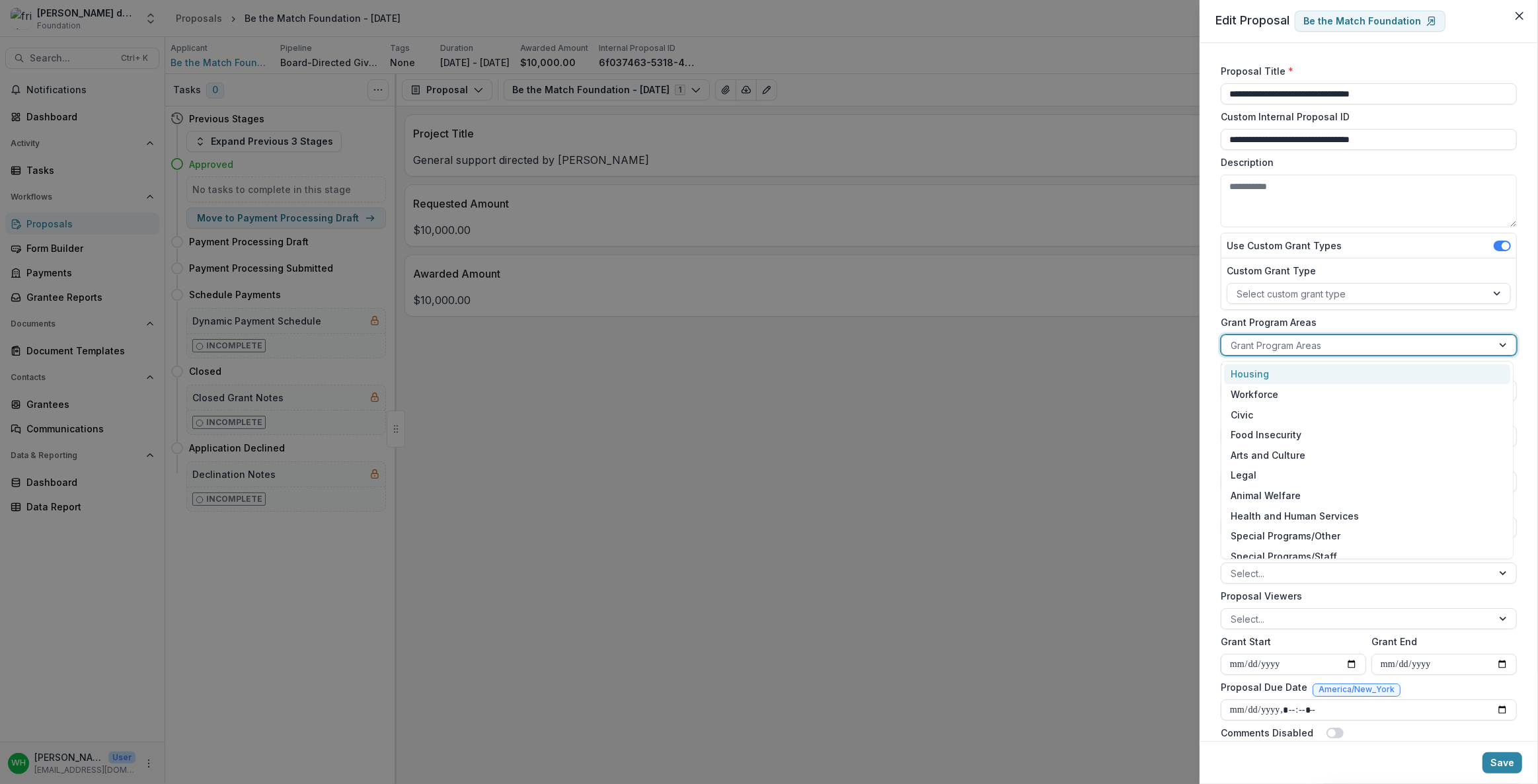
click at [768, 351] on div at bounding box center [1357, 346] width 253 height 17
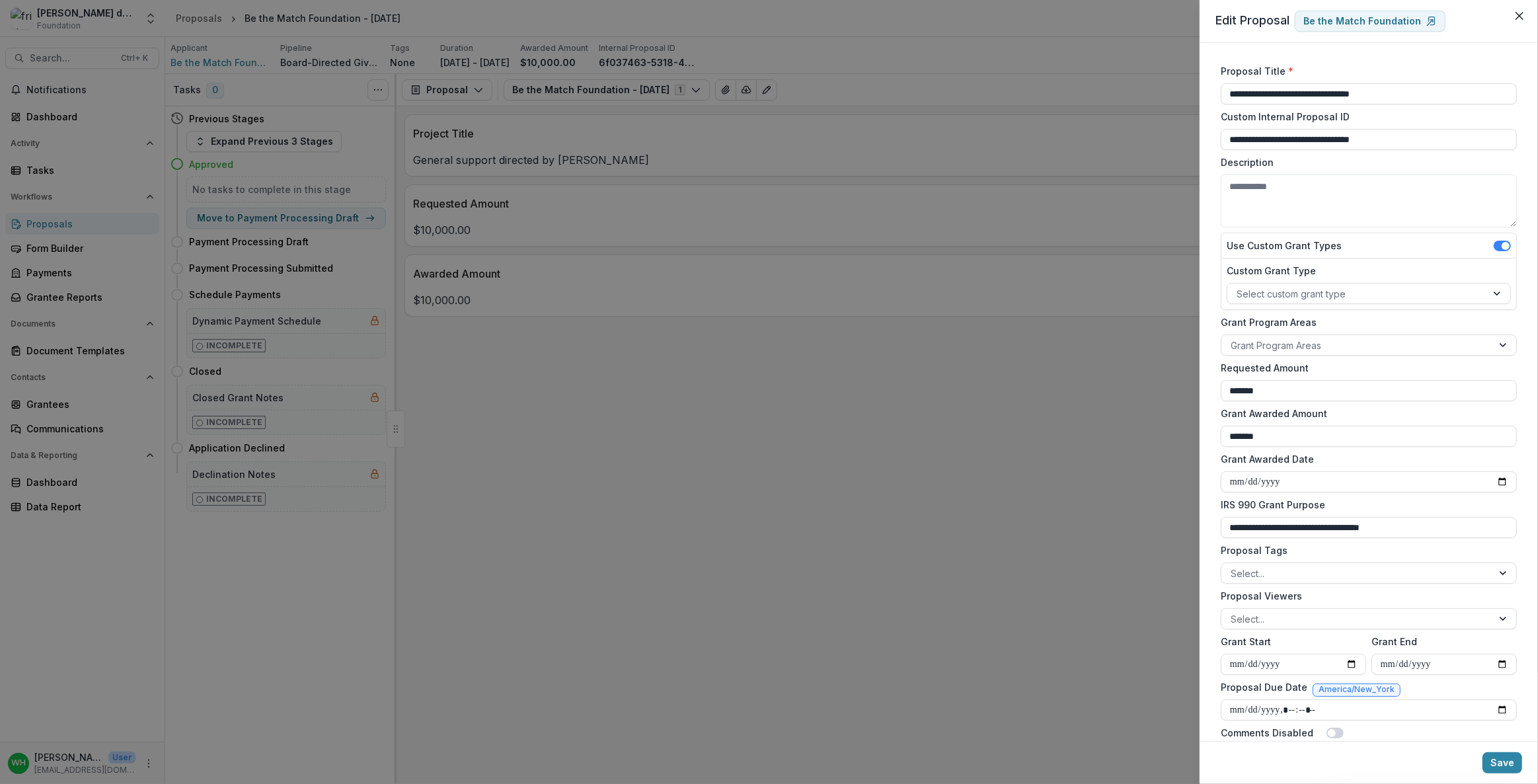
click at [768, 251] on div "Use Custom Grant Types" at bounding box center [1369, 246] width 295 height 25
click at [768, 16] on button "Close" at bounding box center [1520, 16] width 21 height 21
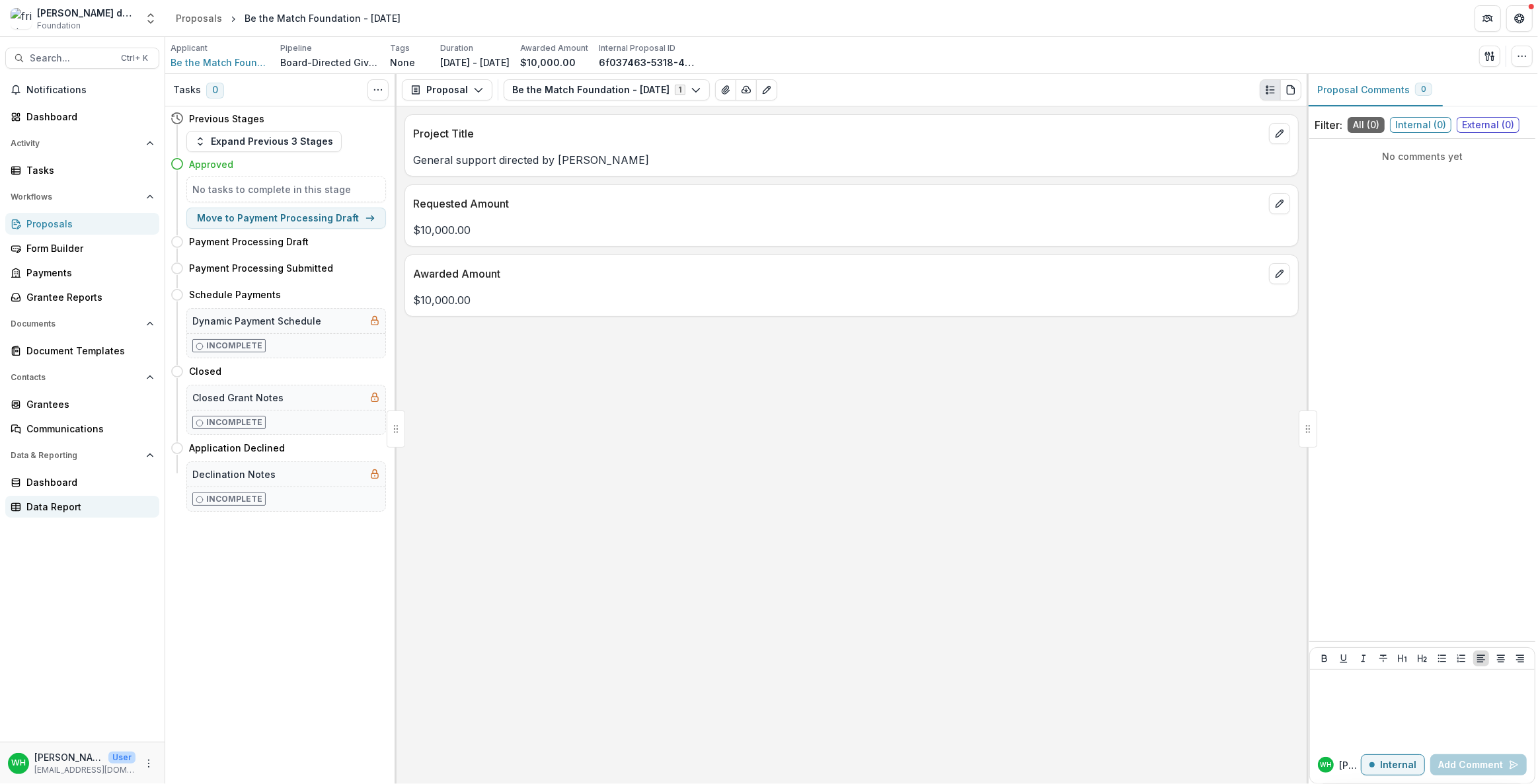
click at [74, 399] on div "Data Report" at bounding box center [88, 507] width 122 height 14
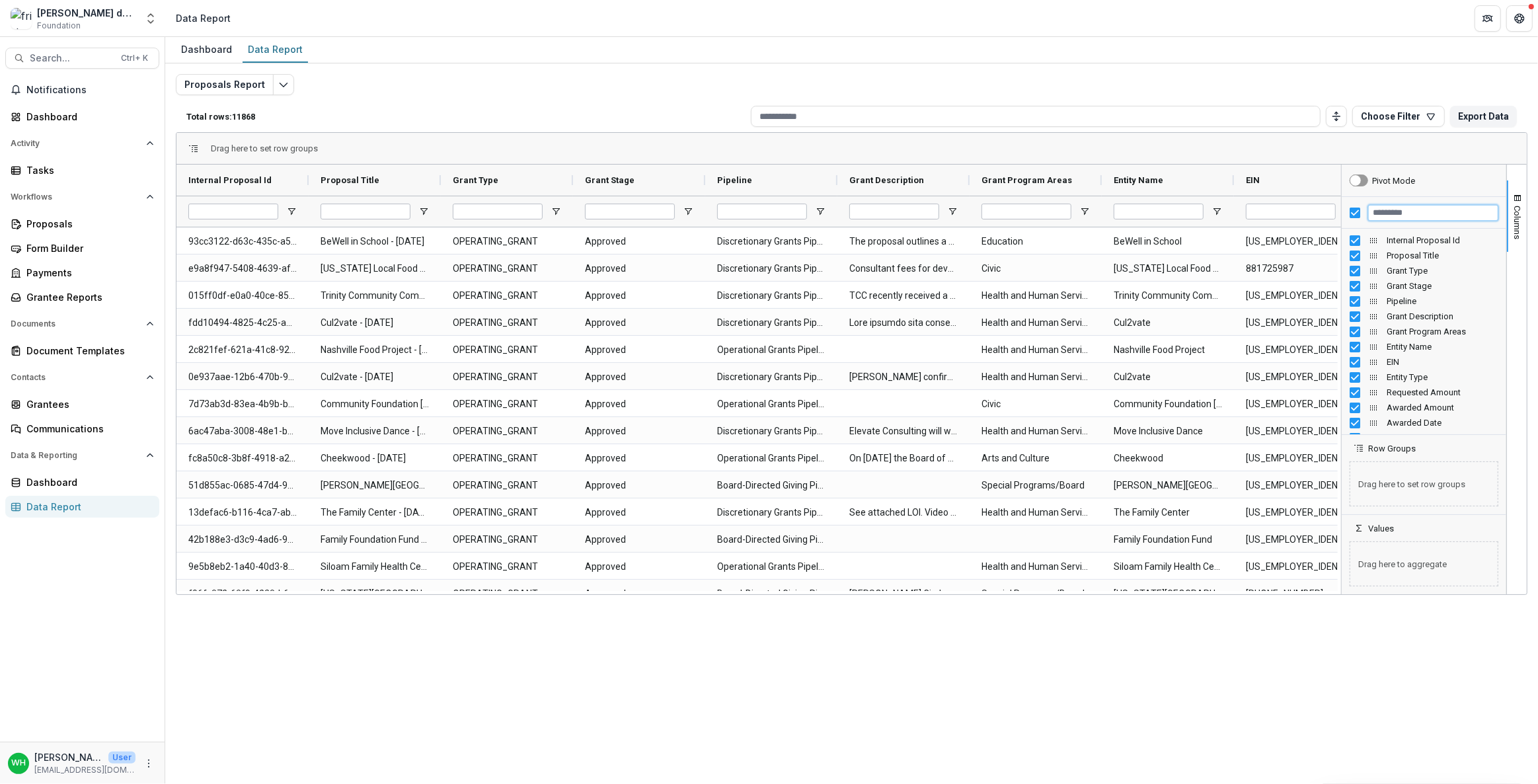
click at [768, 207] on input "Filter Columns Input" at bounding box center [1433, 212] width 130 height 16
click at [557, 211] on span "Open Filter Menu" at bounding box center [556, 212] width 11 height 11
click at [519, 175] on div "Grant Type" at bounding box center [501, 180] width 98 height 24
click at [559, 211] on span "Open Filter Menu" at bounding box center [556, 212] width 11 height 11
click at [640, 351] on div "(Select All) OPERATING_GRANT" at bounding box center [624, 361] width 157 height 91
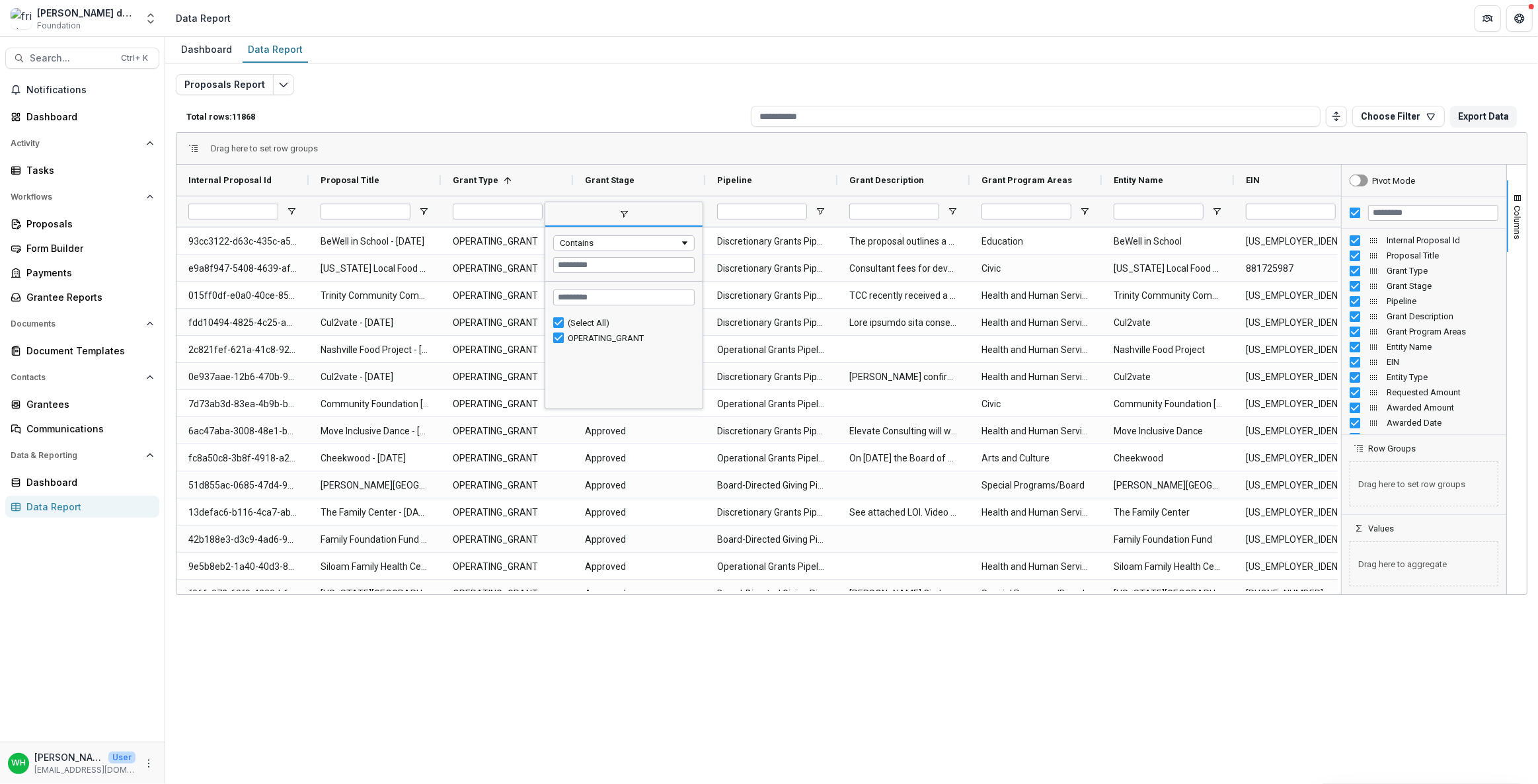
click at [640, 343] on div "OPERATING_GRANT" at bounding box center [624, 338] width 141 height 15
click at [752, 399] on div "Dashboard Data Report Proposals Report Total rows: 11868 Choose Filter Personal…" at bounding box center [851, 411] width 1372 height 747
click at [768, 399] on div "Dashboard Data Report Proposals Report Total rows: 11868 Choose Filter Personal…" at bounding box center [851, 411] width 1372 height 747
click at [768, 184] on span "Grant Program Areas" at bounding box center [1027, 180] width 91 height 10
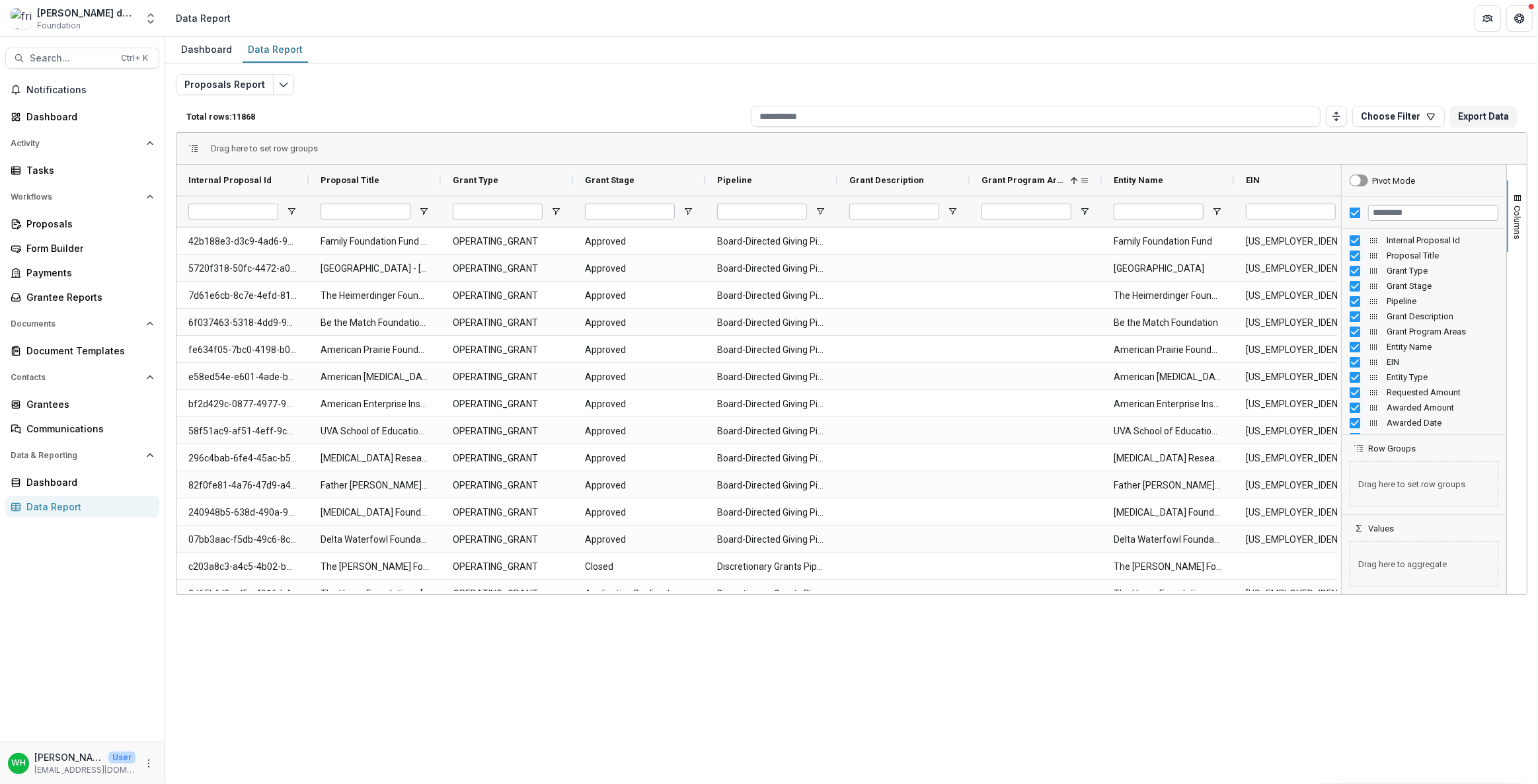
click at [768, 184] on span "Grant Program Areas" at bounding box center [1023, 180] width 83 height 10
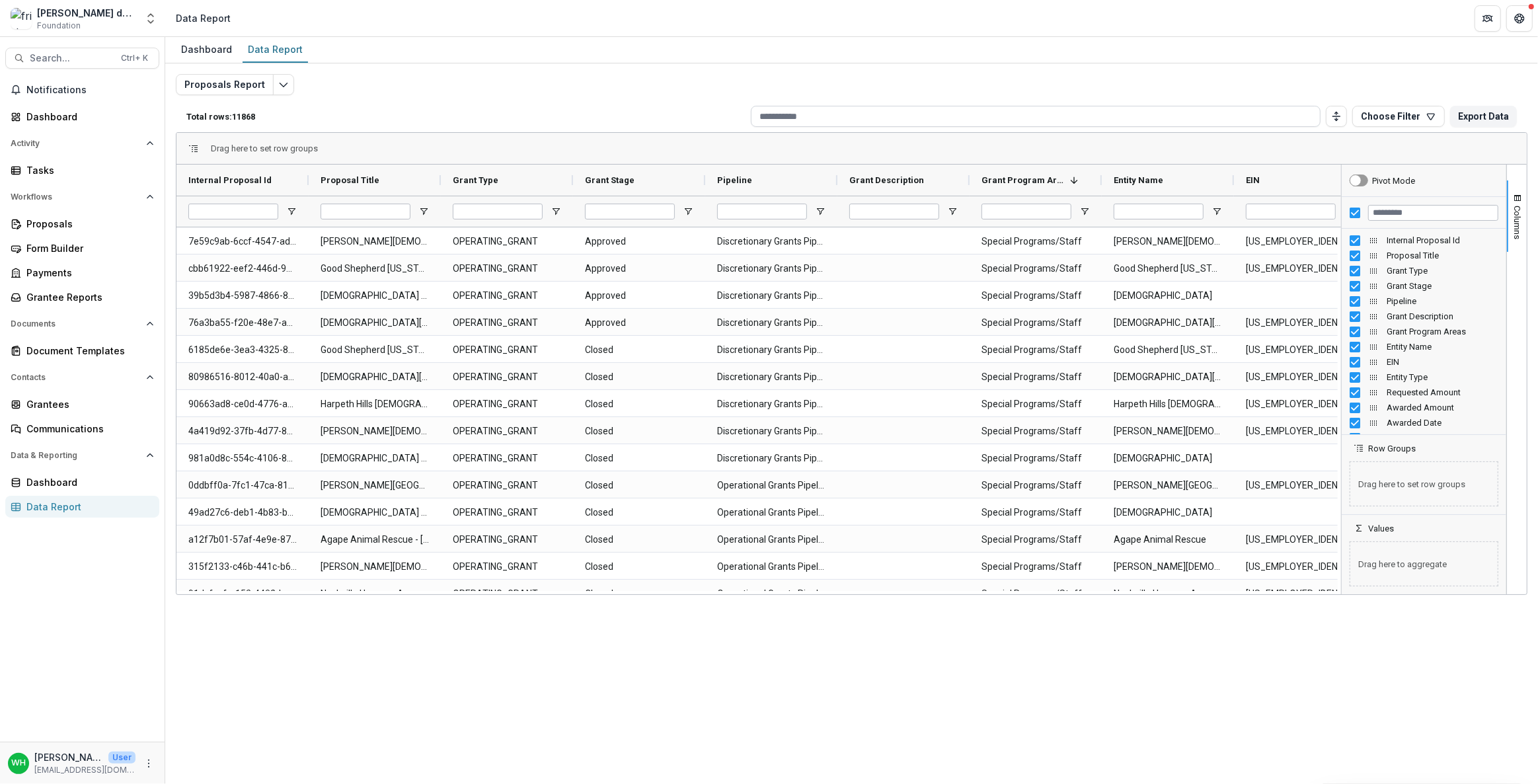
click at [768, 124] on input at bounding box center [1035, 116] width 569 height 21
click at [446, 179] on div "Grant Type" at bounding box center [507, 180] width 132 height 31
click at [550, 212] on span "Open Filter Menu" at bounding box center [556, 212] width 11 height 11
drag, startPoint x: 636, startPoint y: 758, endPoint x: 595, endPoint y: 717, distance: 58.0
click at [633, 399] on div "Dashboard Data Report Proposals Report Total rows: 11868 Choose Filter Personal…" at bounding box center [851, 411] width 1372 height 747
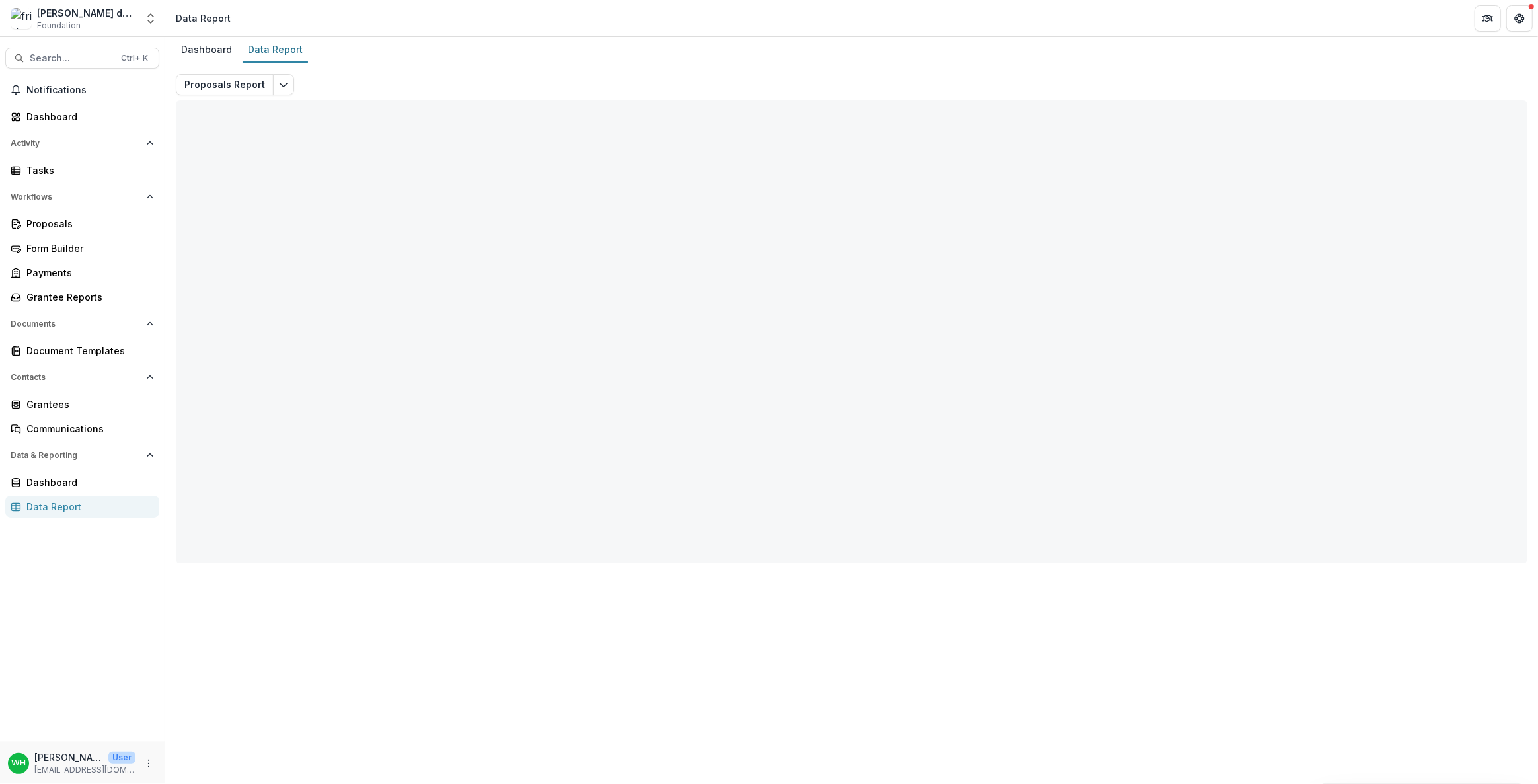
click at [667, 74] on div "Proposals Report Total rows: 0 Choose Filter Personal Filters Team Filters Teme…" at bounding box center [852, 318] width 1352 height 489
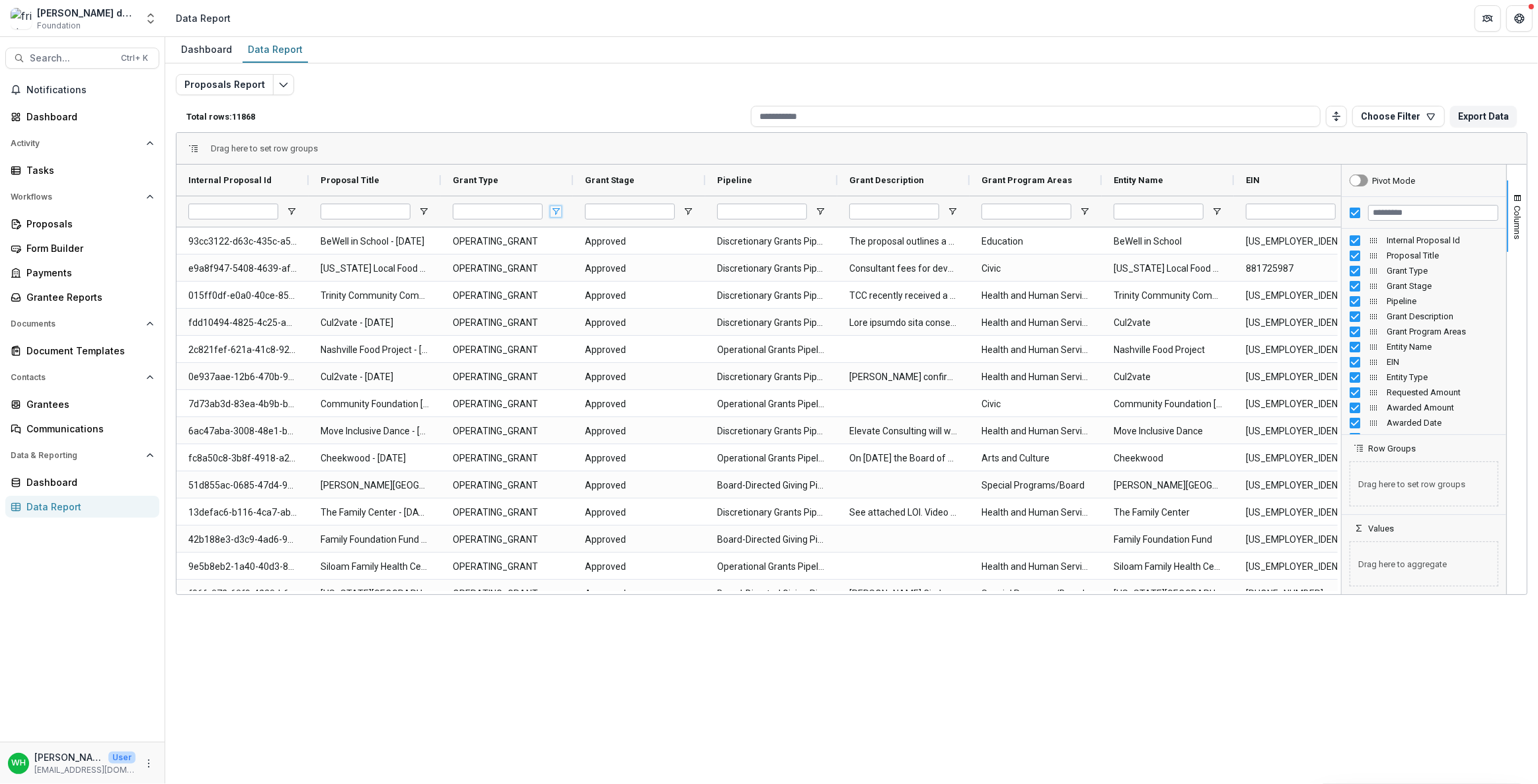
click at [554, 207] on span "Open Filter Menu" at bounding box center [556, 212] width 11 height 11
click at [642, 389] on div "(Select All) OPERATING_GRANT" at bounding box center [624, 361] width 157 height 91
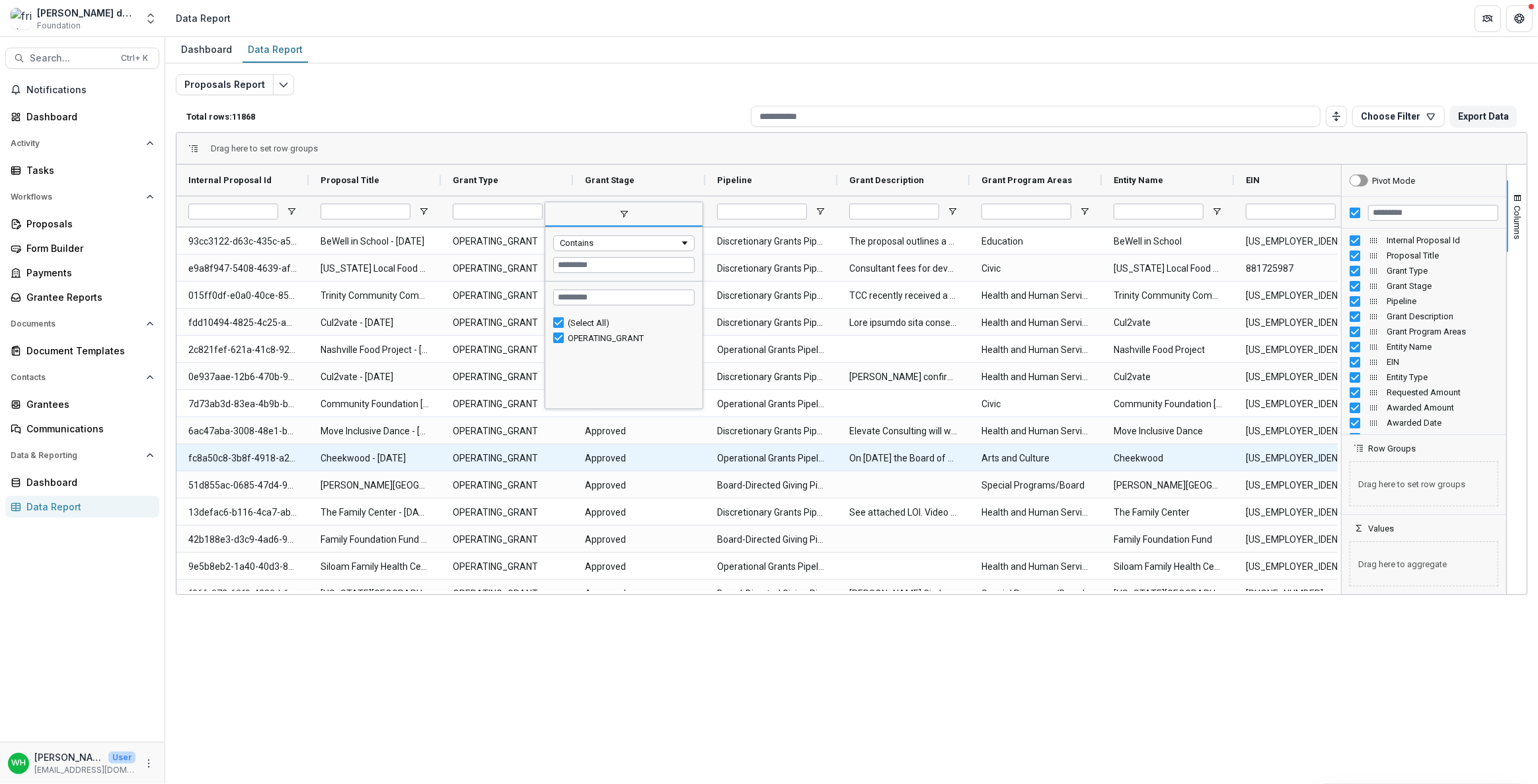
click at [1131, 449] on Name-651 "Cheekwood" at bounding box center [1167, 458] width 108 height 27
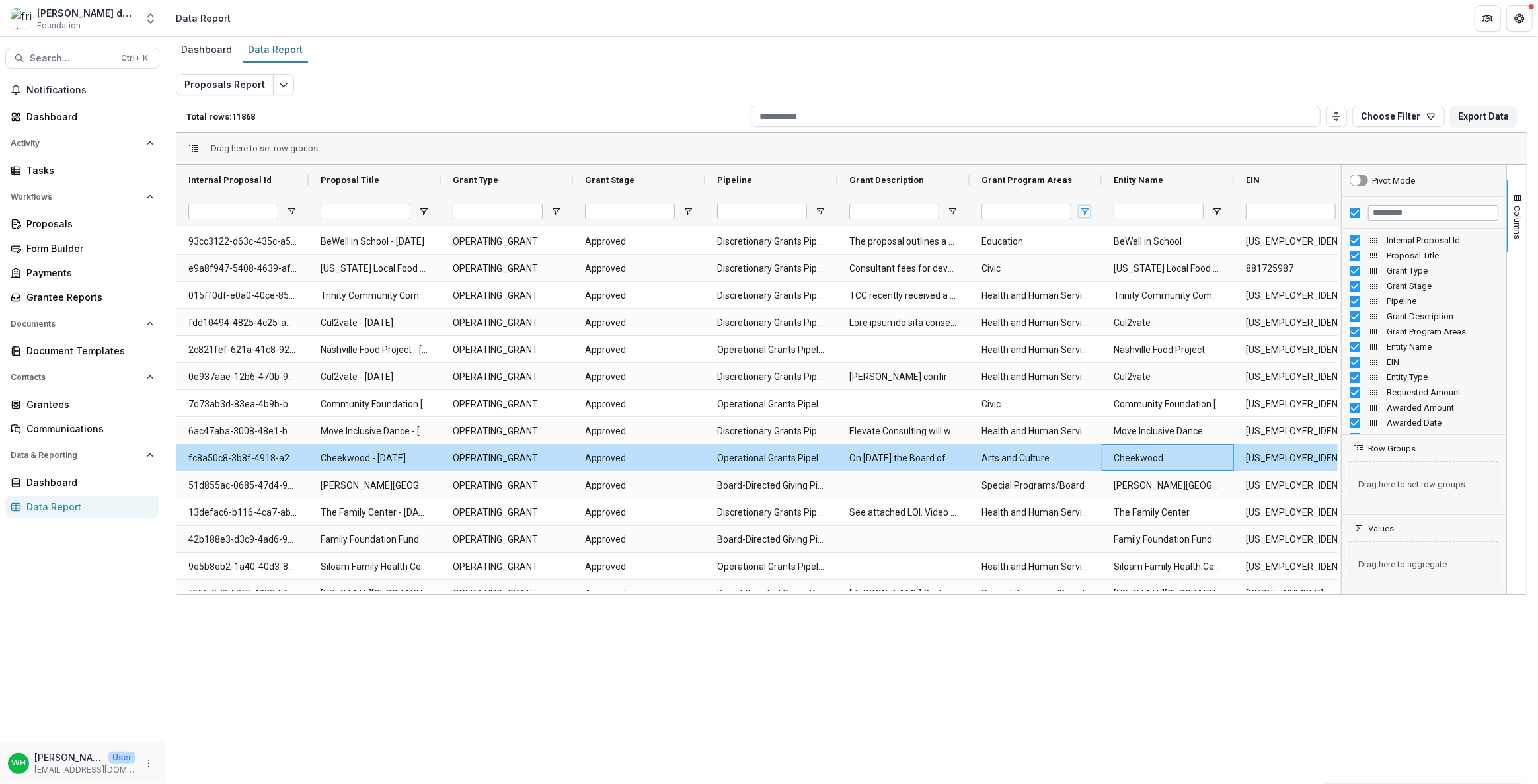
click at [1086, 206] on span "Open Filter Menu" at bounding box center [1084, 212] width 11 height 11
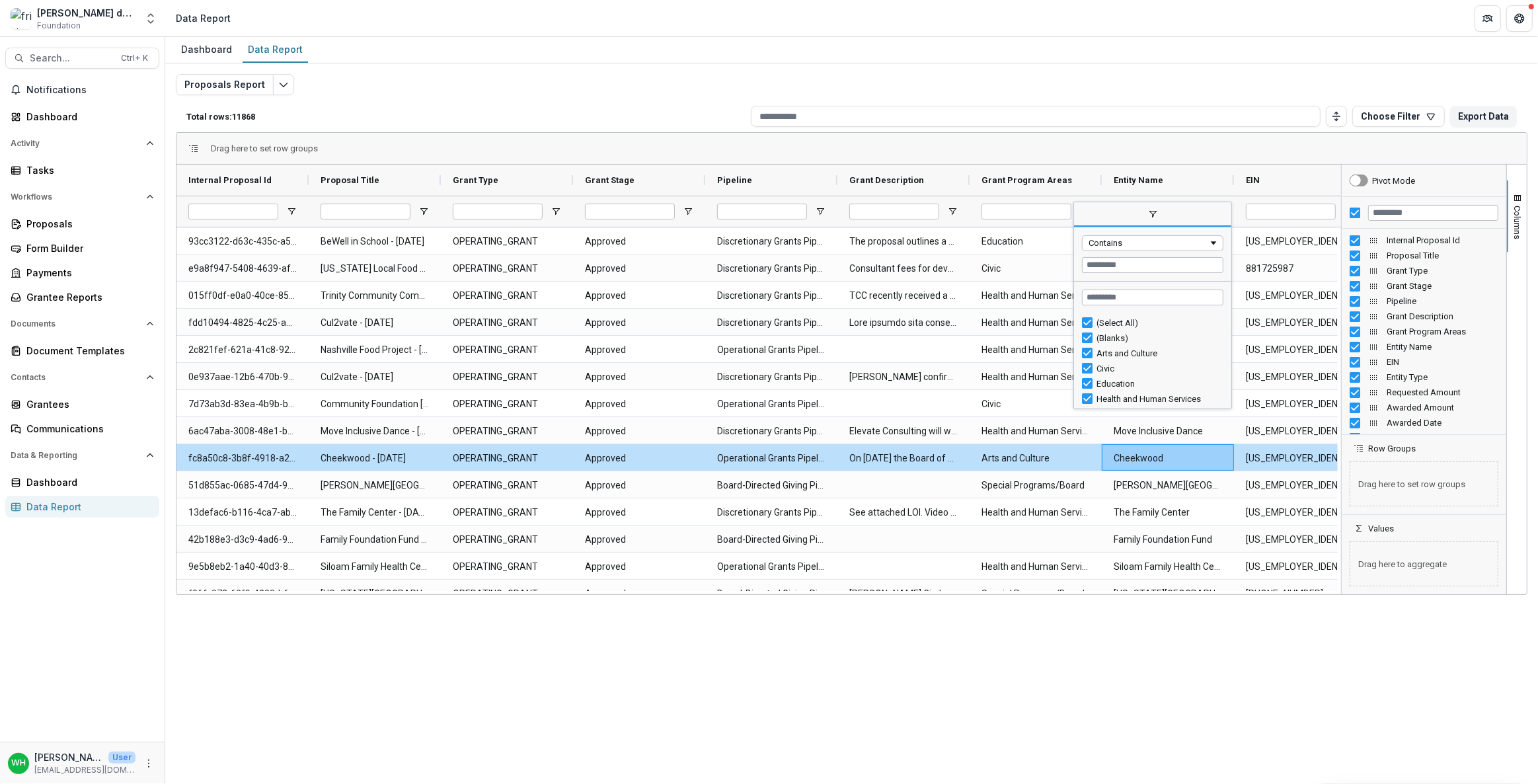
click at [958, 709] on div "Dashboard Data Report Proposals Report Total rows: 11868 Choose Filter Personal…" at bounding box center [851, 411] width 1372 height 747
click at [557, 207] on span "Open Filter Menu" at bounding box center [556, 212] width 11 height 11
click at [1518, 198] on span "button" at bounding box center [1518, 198] width 11 height 11
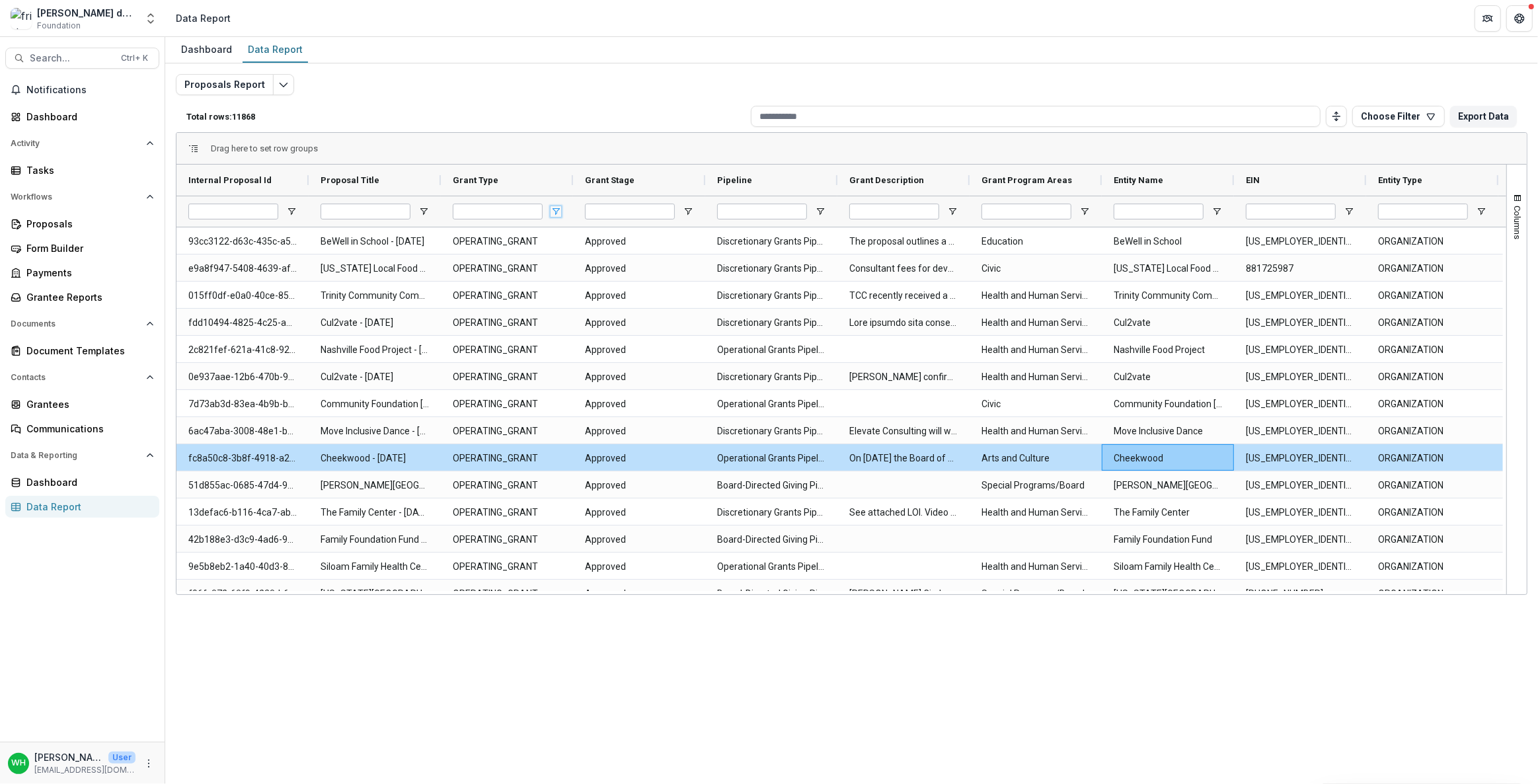
click at [554, 207] on span "Open Filter Menu" at bounding box center [556, 212] width 11 height 11
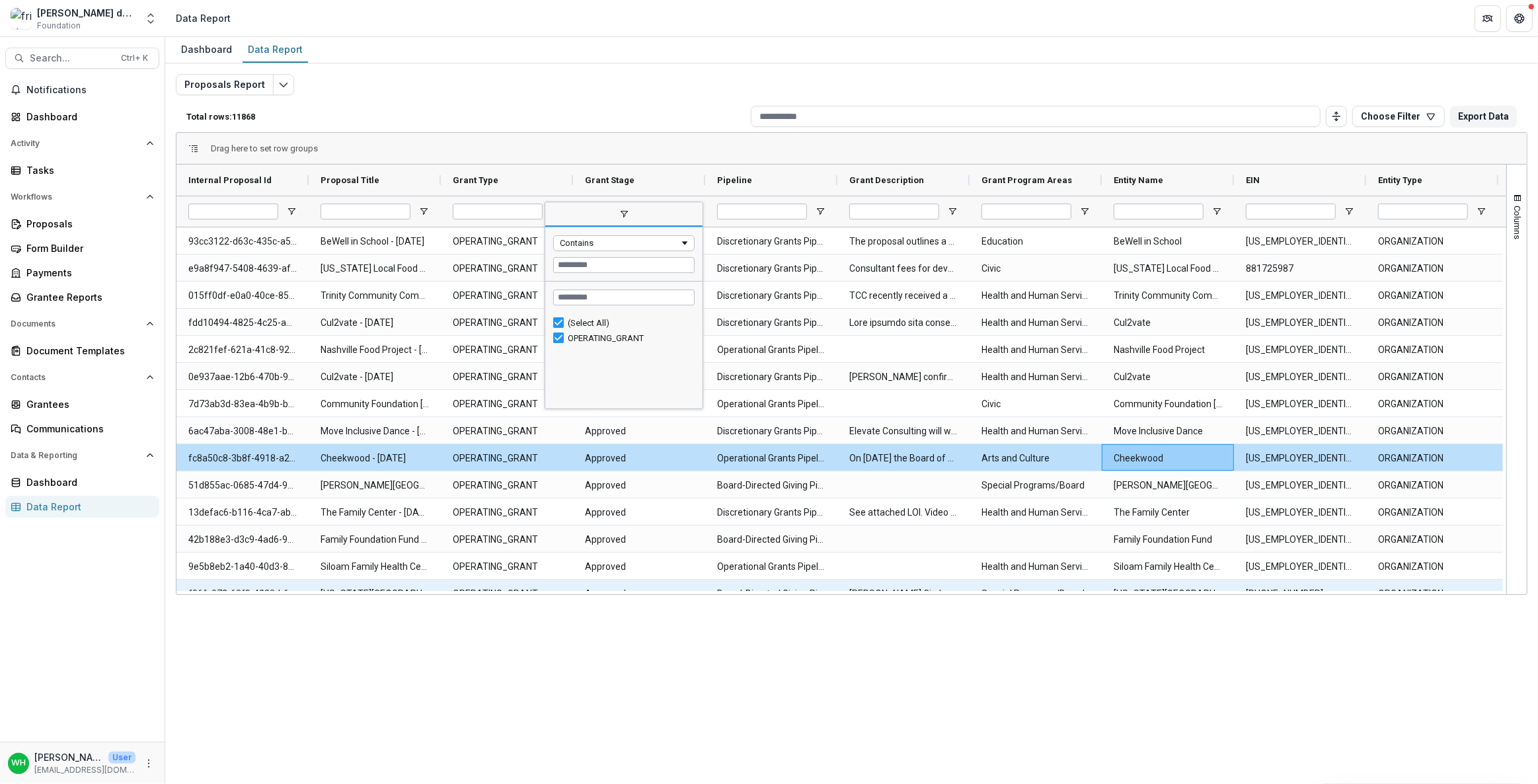
drag, startPoint x: 795, startPoint y: 588, endPoint x: 821, endPoint y: 575, distance: 29.1
click at [795, 588] on Pipeline-698 "Board-Directed Giving Pipeline" at bounding box center [771, 593] width 108 height 27
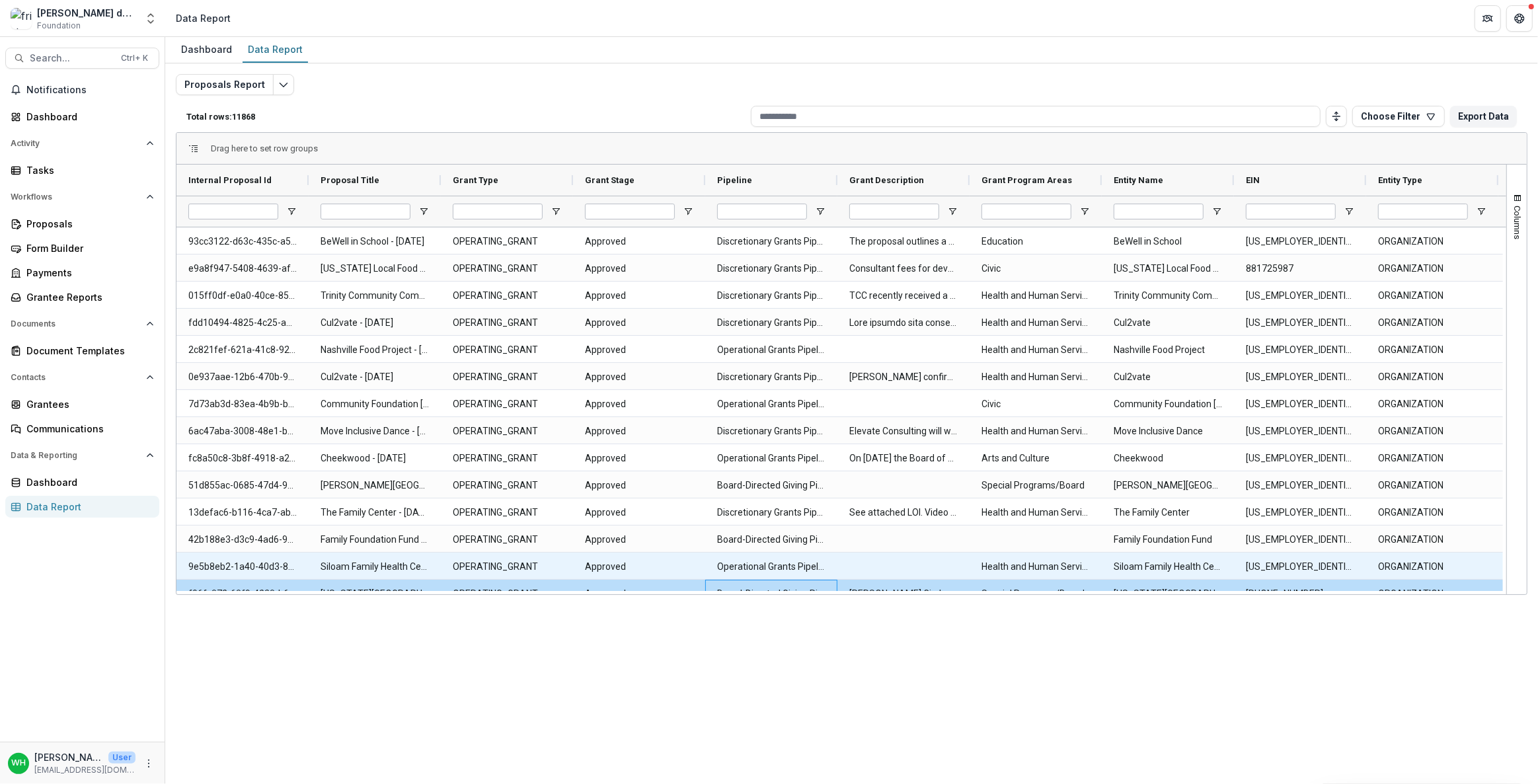
click at [916, 717] on div "Dashboard Data Report Proposals Report Total rows: 11868 Choose Filter Personal…" at bounding box center [851, 411] width 1372 height 747
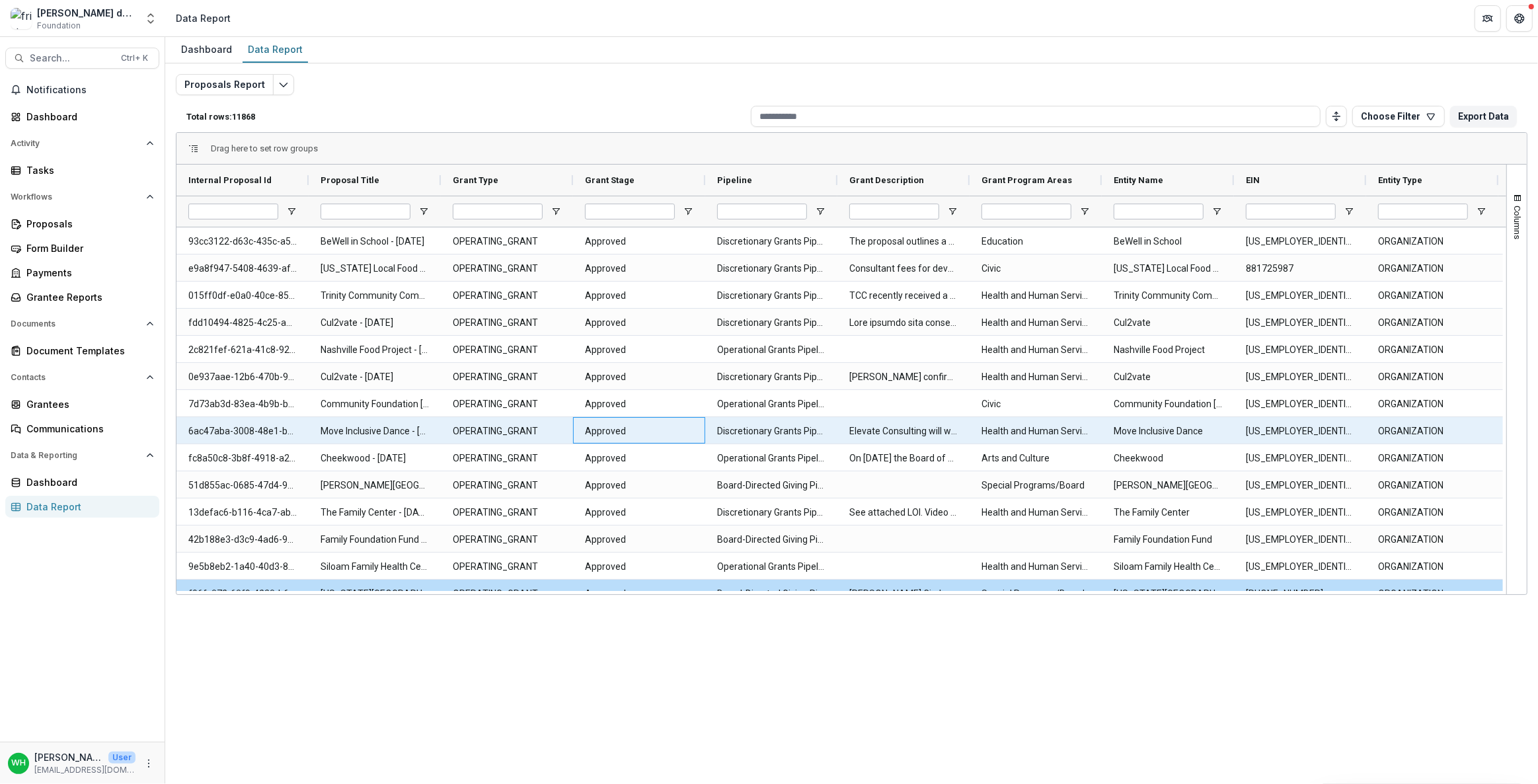
click at [653, 436] on Stage-2378 "Approved" at bounding box center [639, 431] width 108 height 27
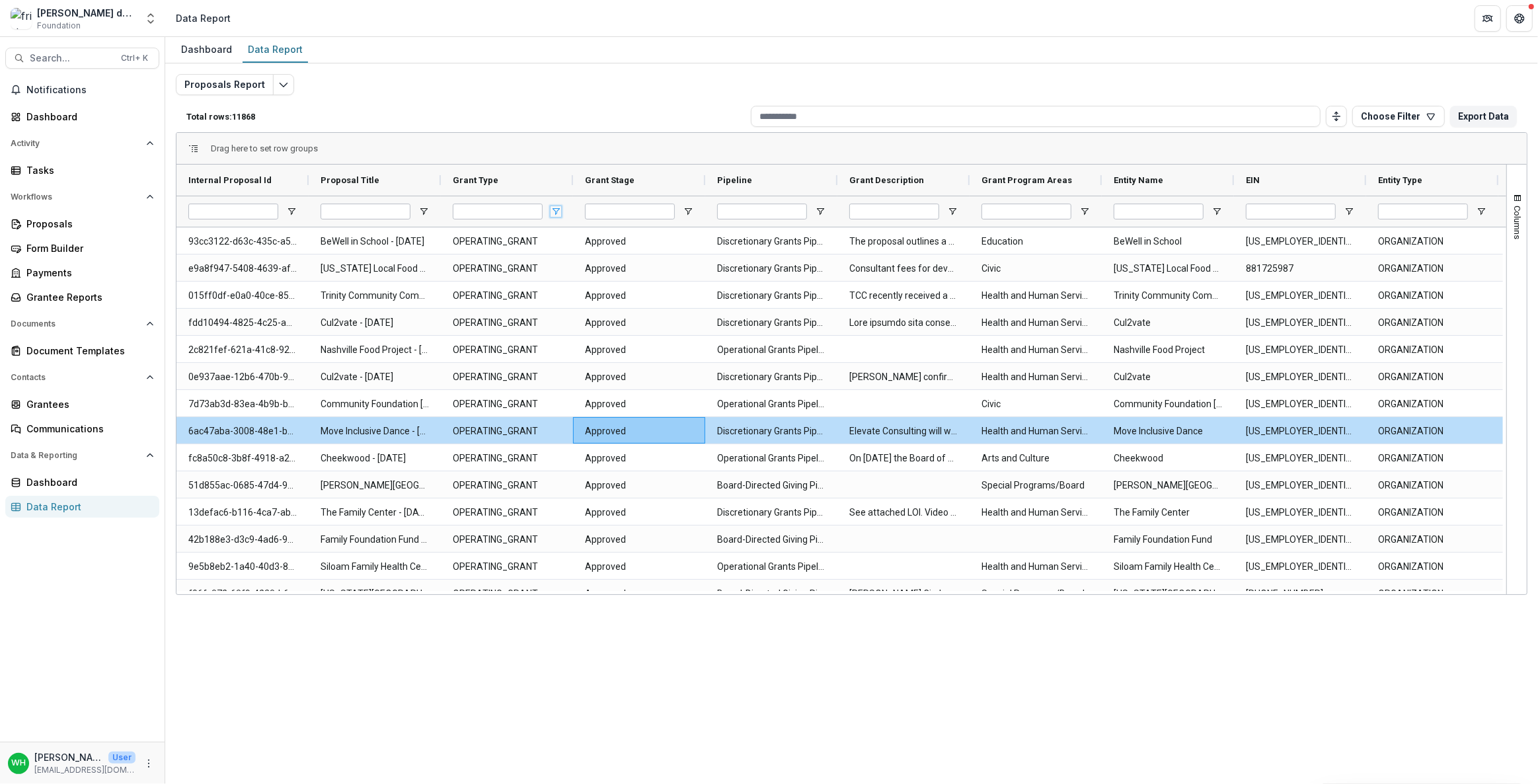
click at [552, 212] on span "Open Filter Menu" at bounding box center [556, 212] width 11 height 11
click at [629, 389] on div "(Select All) OPERATING_GRANT" at bounding box center [624, 361] width 157 height 91
drag, startPoint x: 664, startPoint y: 711, endPoint x: 663, endPoint y: 691, distance: 20.0
click at [664, 702] on div "Dashboard Data Report Proposals Report Total rows: 11868 Choose Filter Personal…" at bounding box center [851, 411] width 1372 height 747
click at [563, 215] on div at bounding box center [507, 211] width 132 height 31
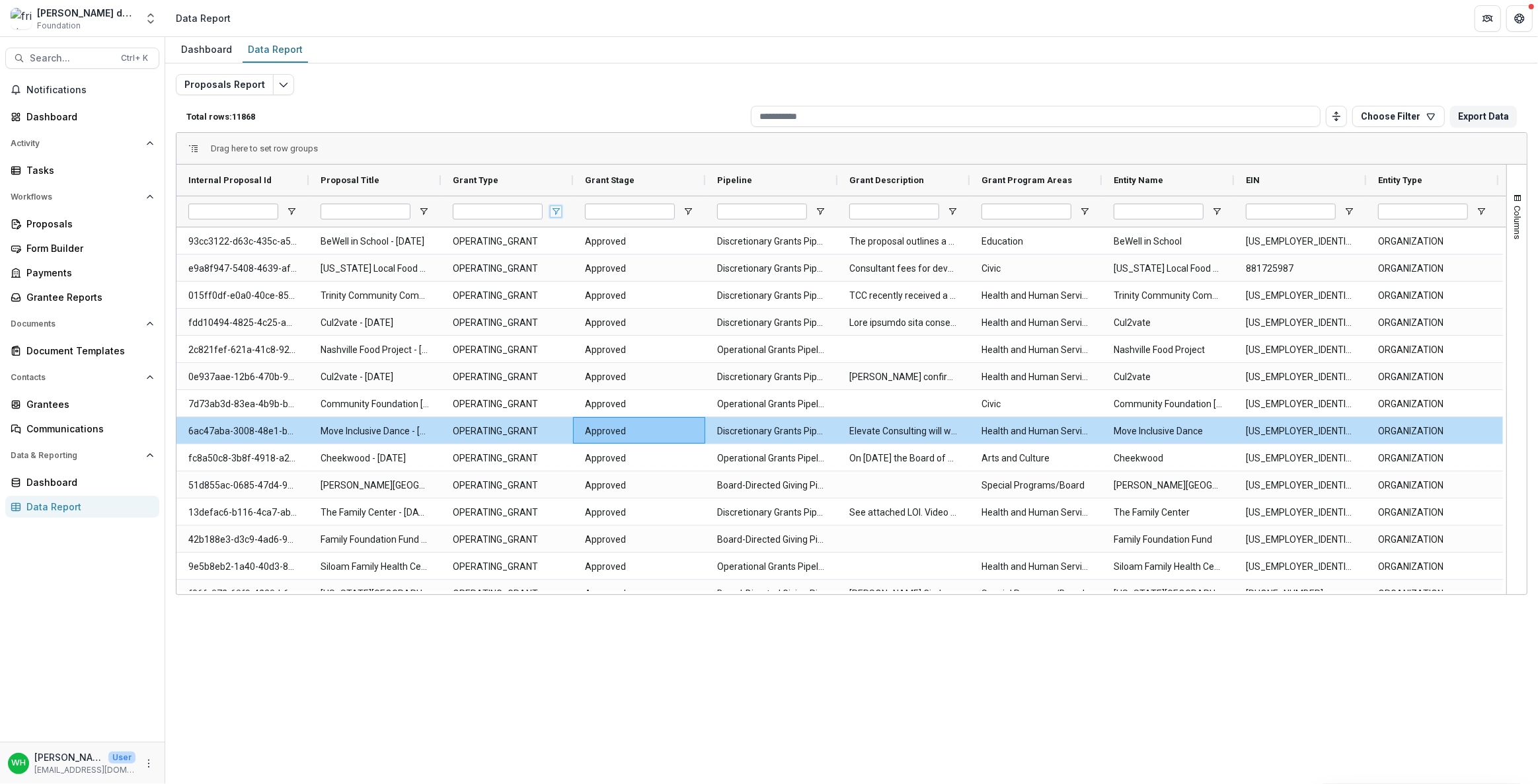
click at [554, 208] on span "Open Filter Menu" at bounding box center [556, 212] width 11 height 11
click at [562, 696] on div "Dashboard Data Report Proposals Report Total rows: 11868 Choose Filter Personal…" at bounding box center [851, 411] width 1372 height 747
click at [820, 211] on span "Open Filter Menu" at bounding box center [820, 212] width 11 height 11
click at [1000, 643] on div "Dashboard Data Report Proposals Report Total rows: 11868 Choose Filter Personal…" at bounding box center [851, 411] width 1372 height 747
click at [816, 204] on div at bounding box center [771, 211] width 132 height 31
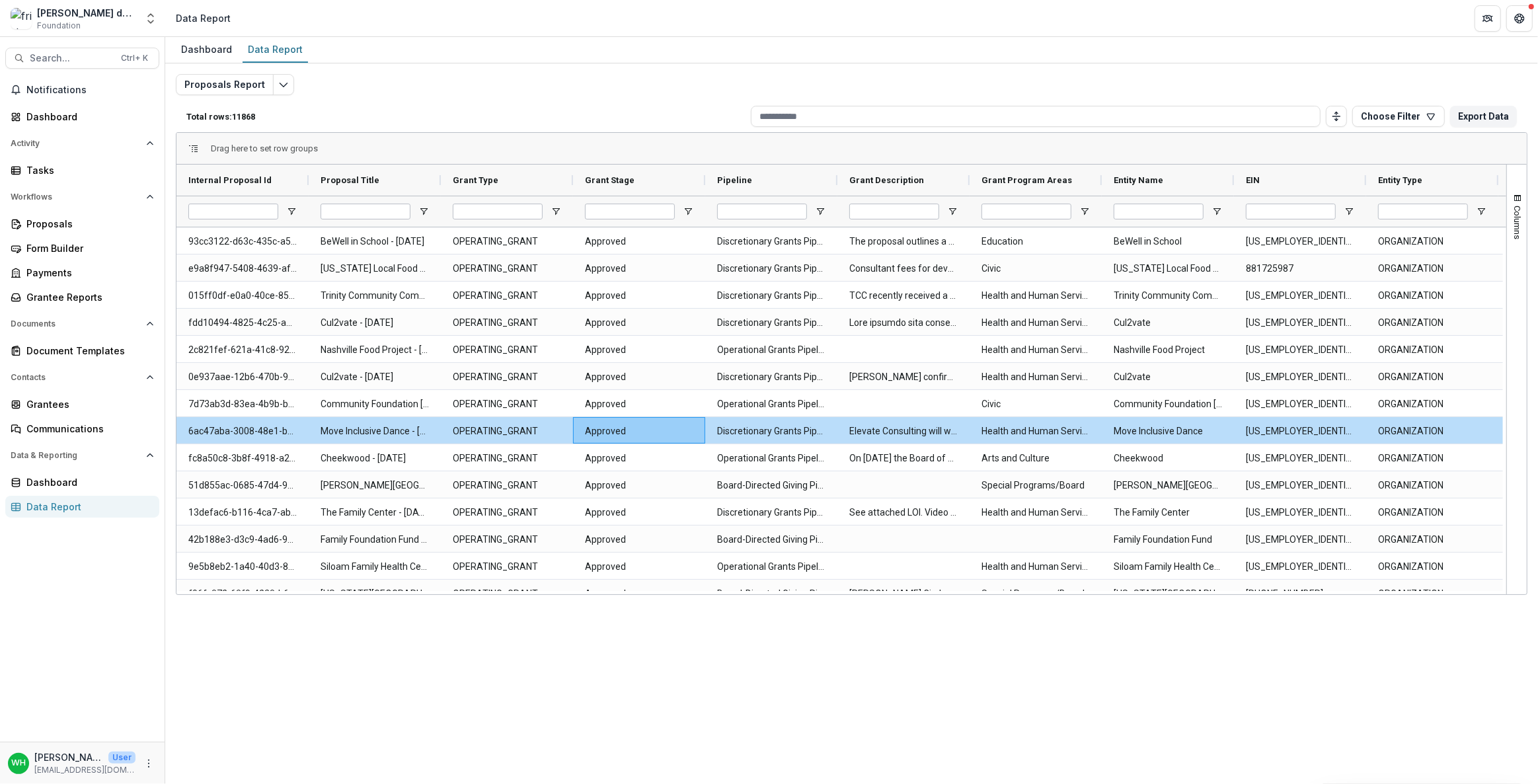
click at [826, 209] on div at bounding box center [771, 211] width 132 height 31
click at [820, 209] on span "Open Filter Menu" at bounding box center [820, 212] width 11 height 11
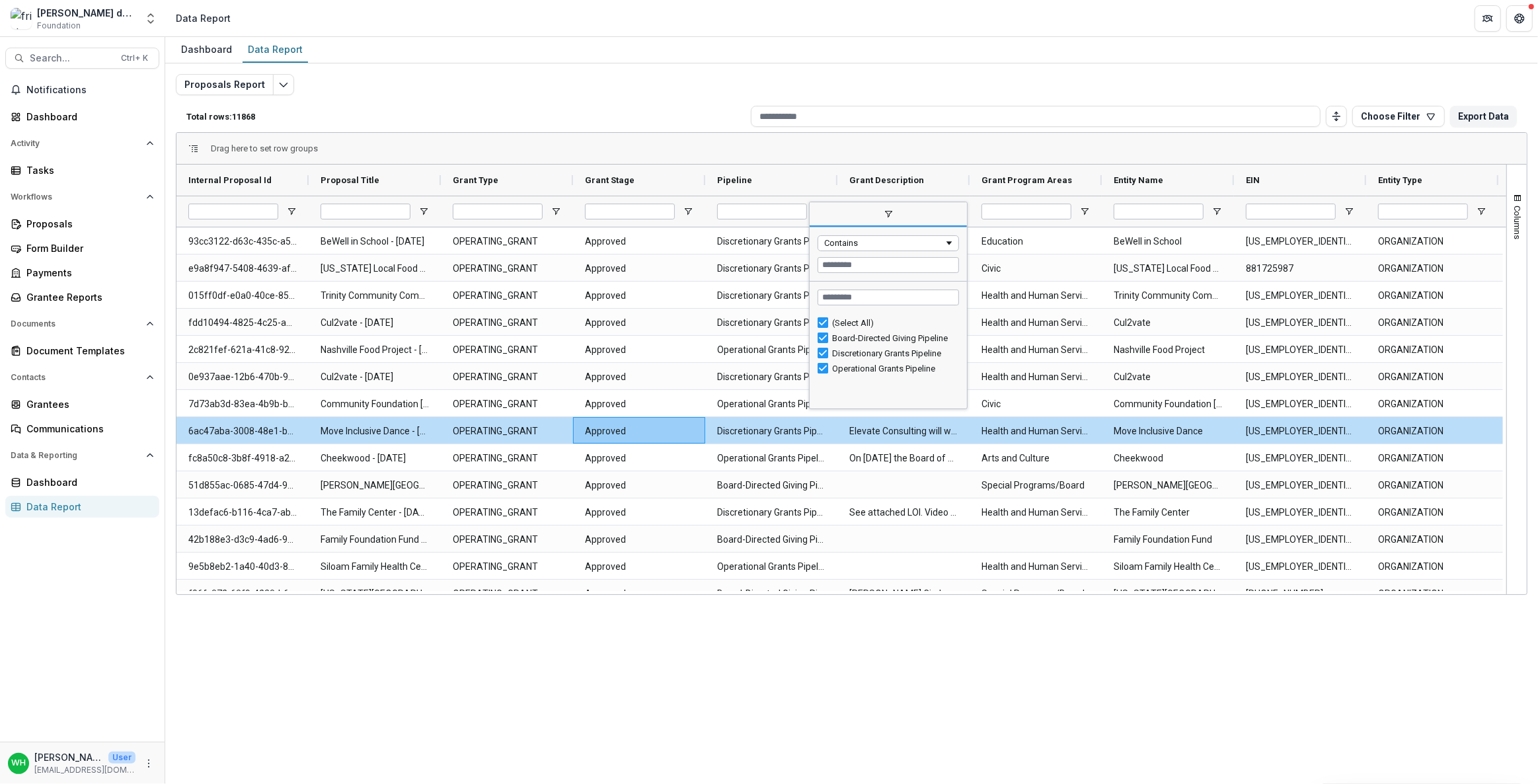
click at [859, 324] on div "(Select All)" at bounding box center [893, 322] width 123 height 10
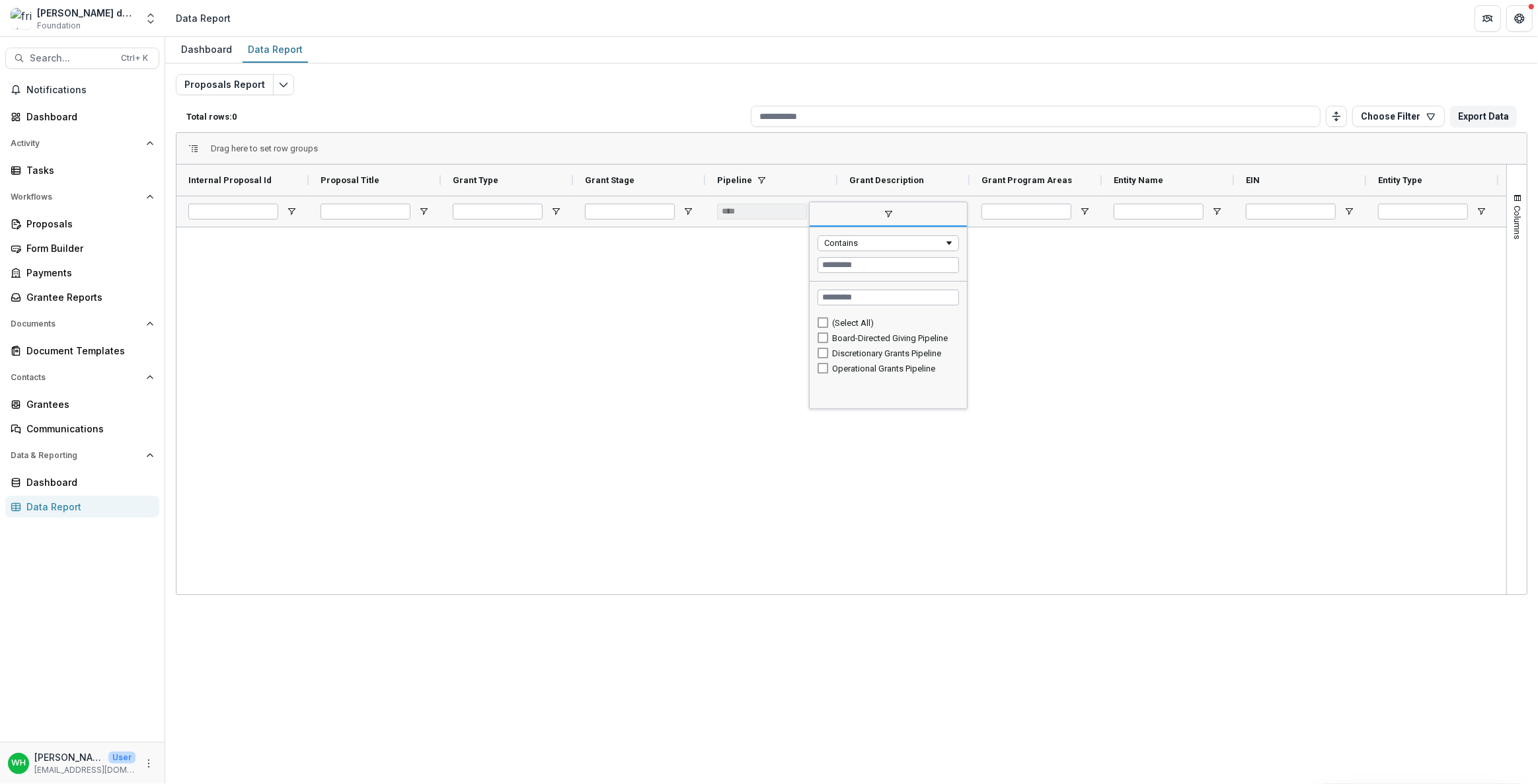
click at [858, 333] on div "Board-Directed Giving Pipeline" at bounding box center [893, 338] width 123 height 10
type input "**********"
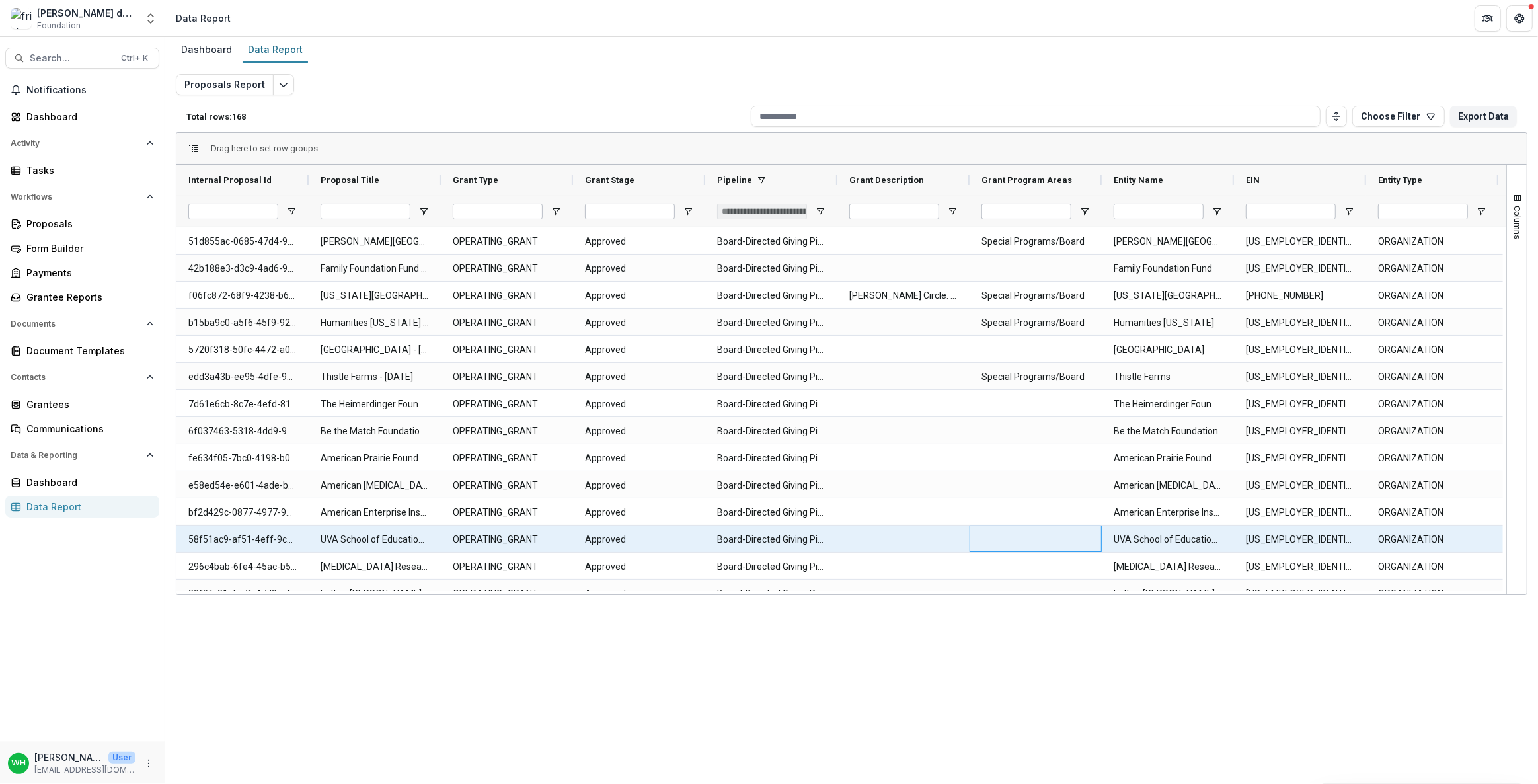
click at [1049, 548] on div at bounding box center [1035, 538] width 132 height 26
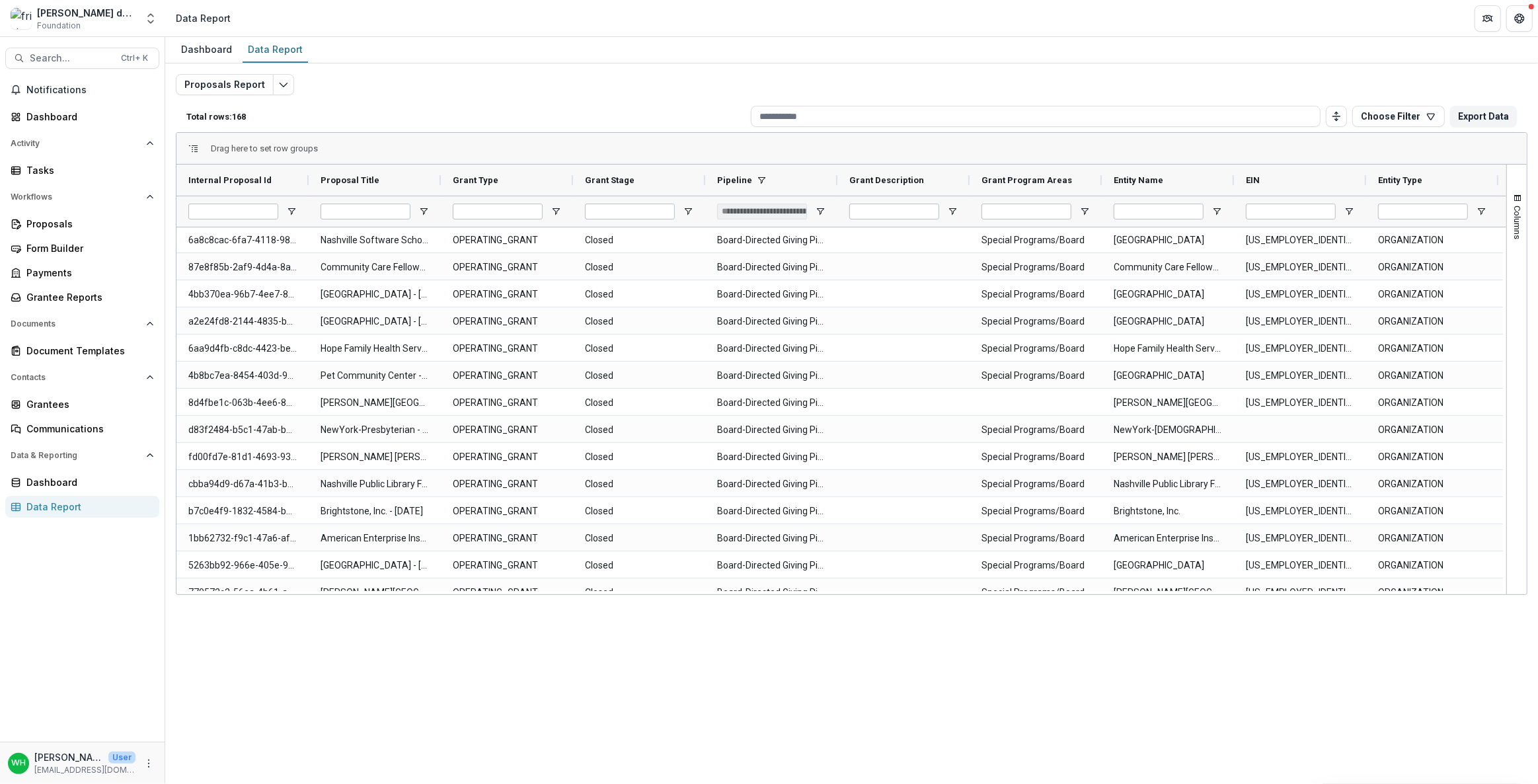
scroll to position [4188, 0]
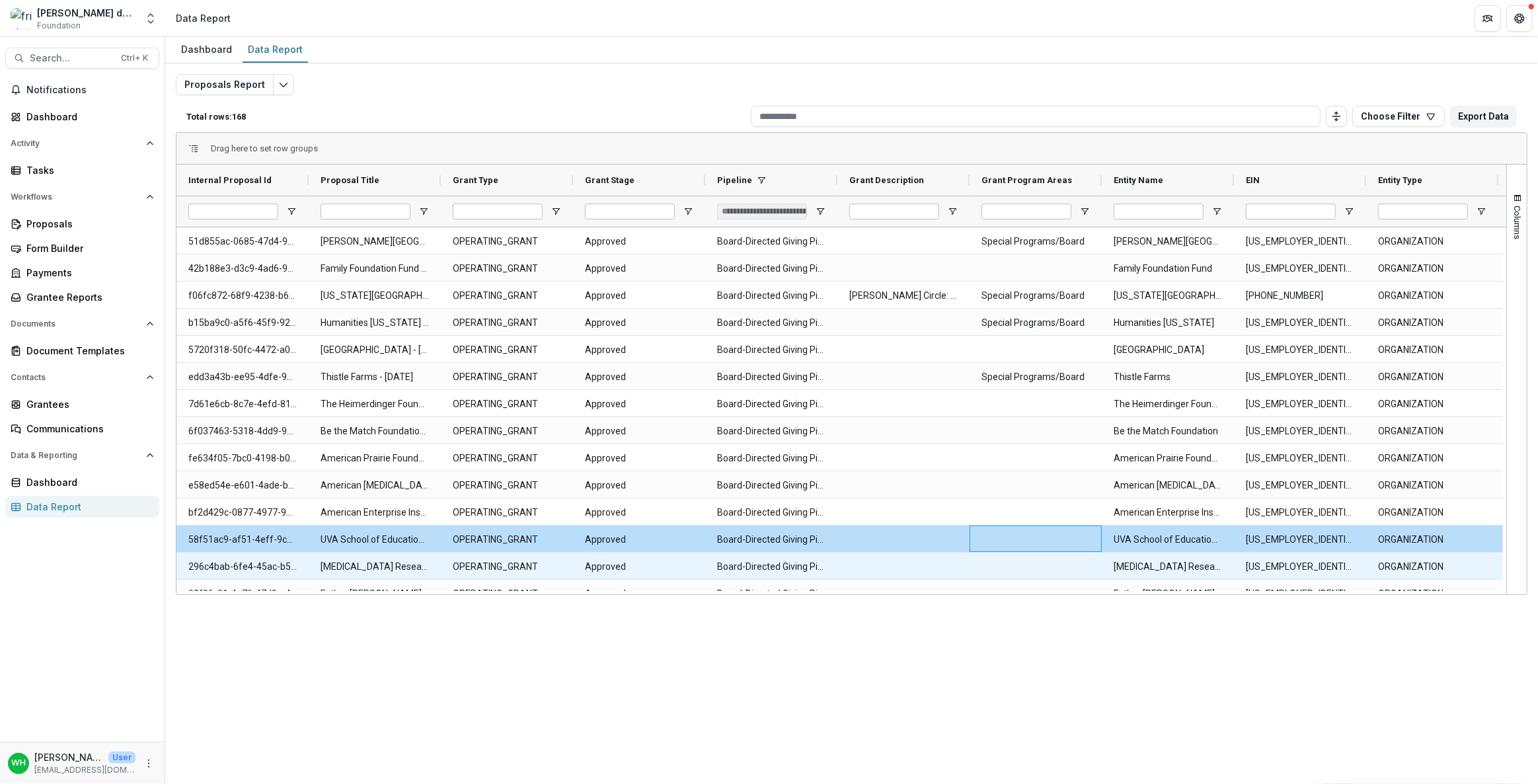
click at [919, 553] on div at bounding box center [903, 566] width 132 height 26
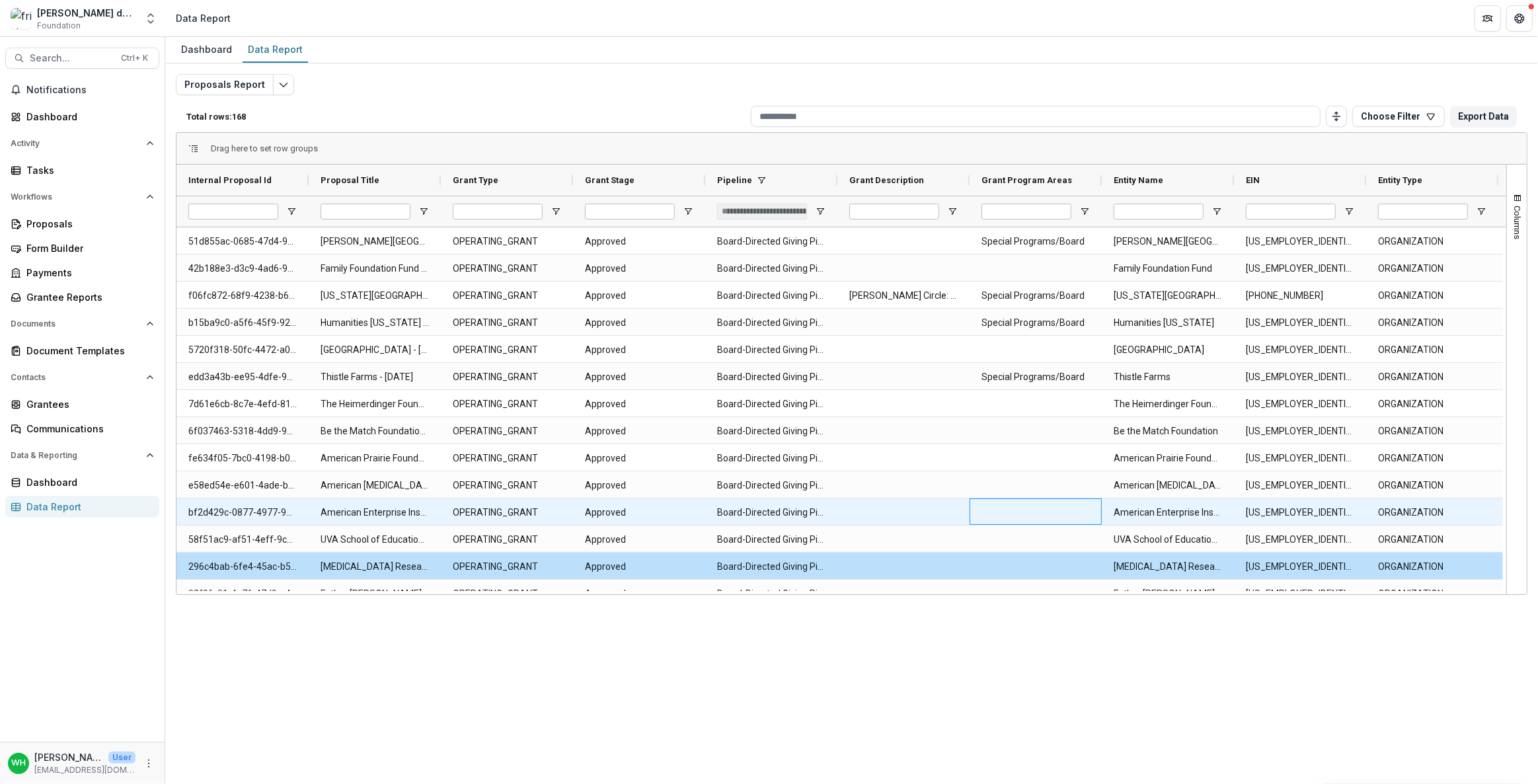
click at [1061, 507] on div at bounding box center [1035, 511] width 132 height 26
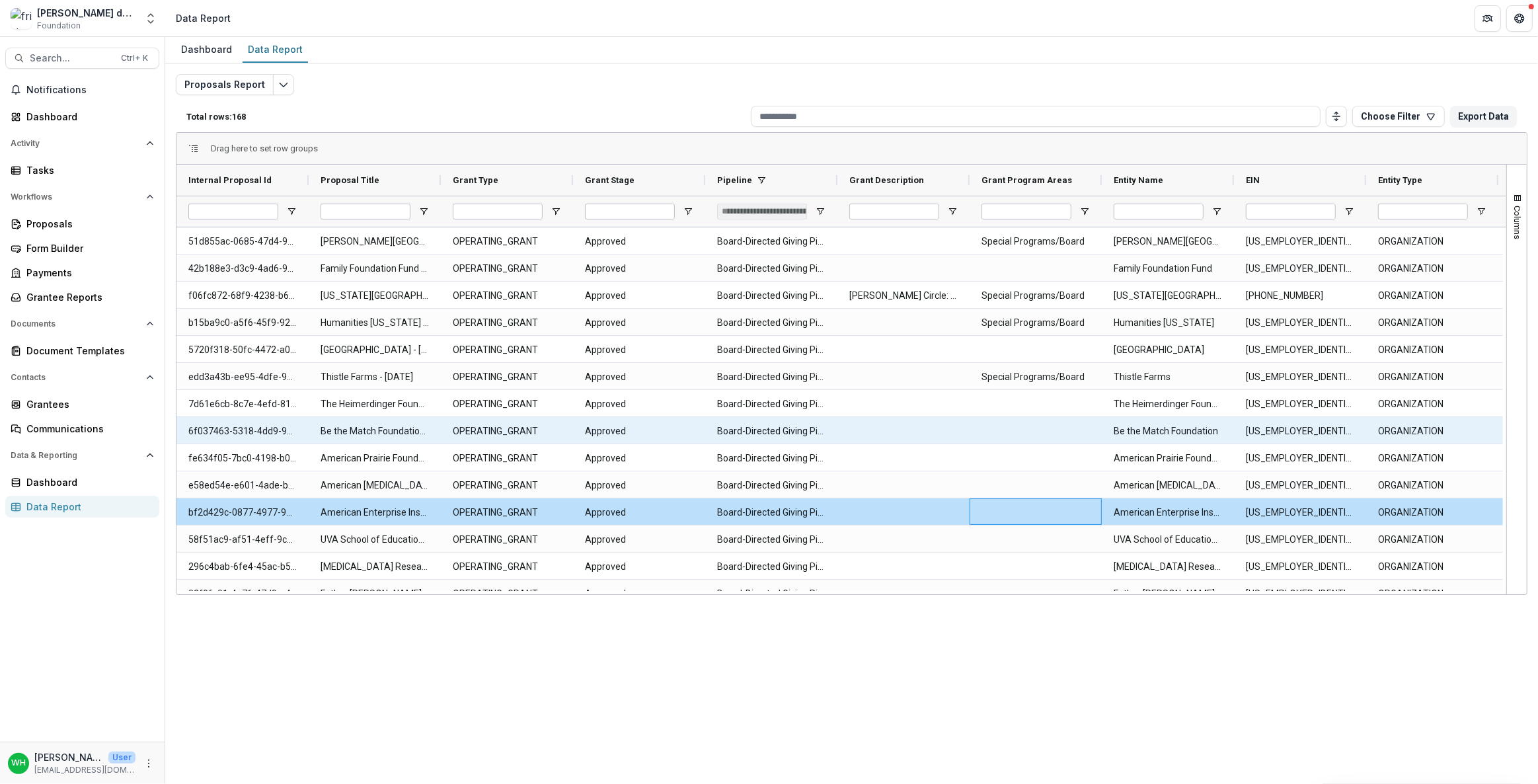
click at [1043, 429] on div at bounding box center [1035, 430] width 132 height 26
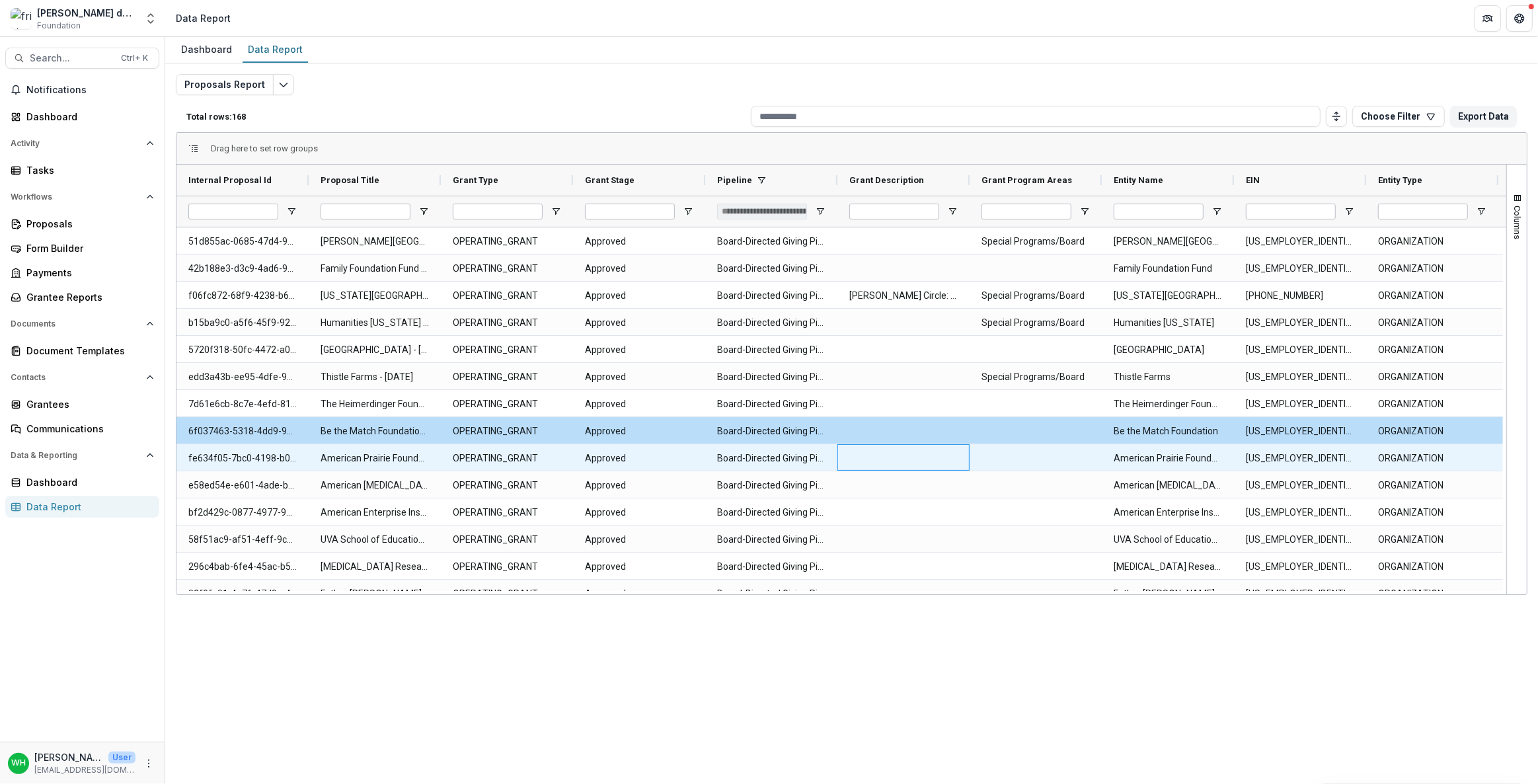
click at [877, 449] on div at bounding box center [903, 457] width 132 height 26
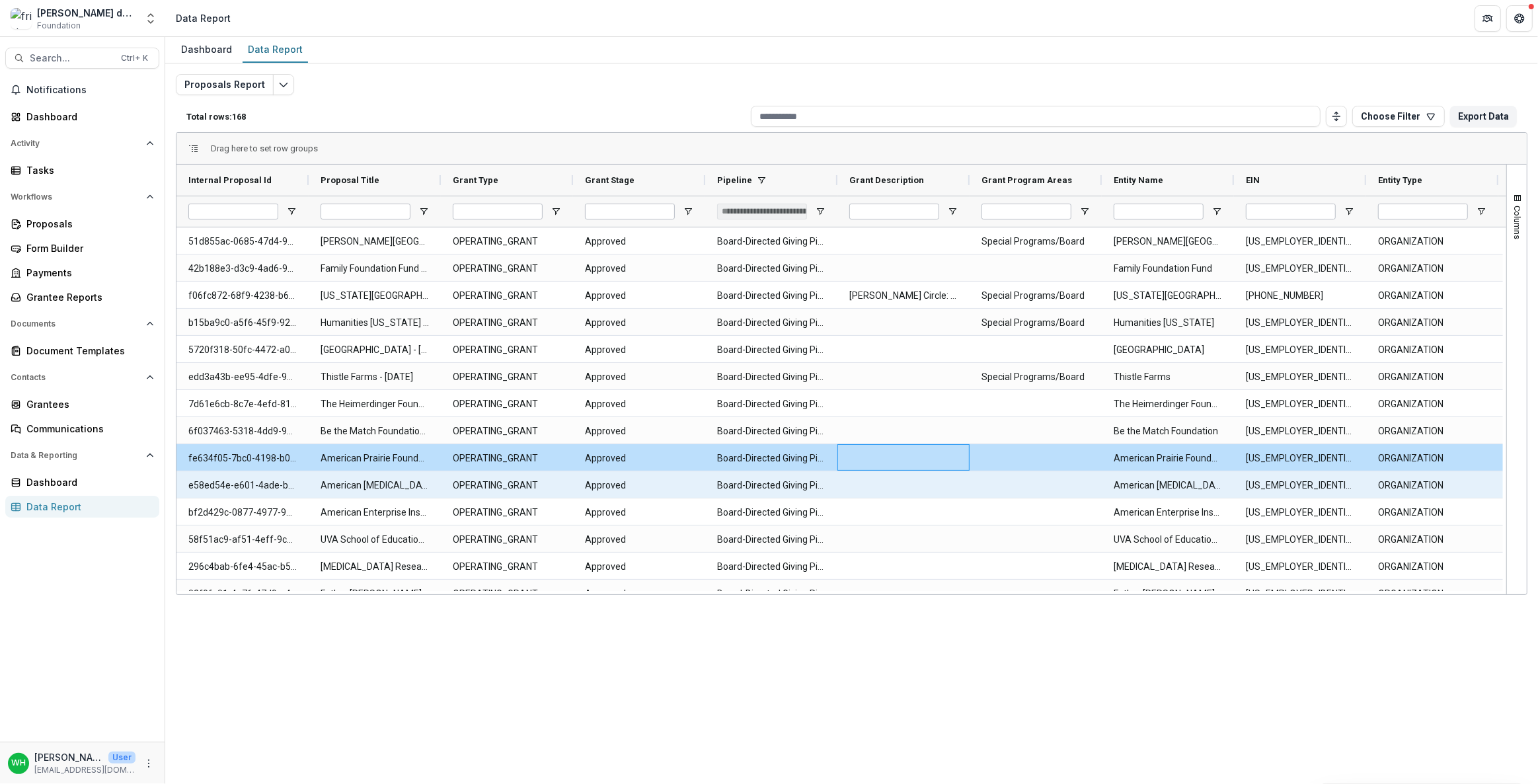
click at [1047, 492] on div at bounding box center [1035, 484] width 132 height 26
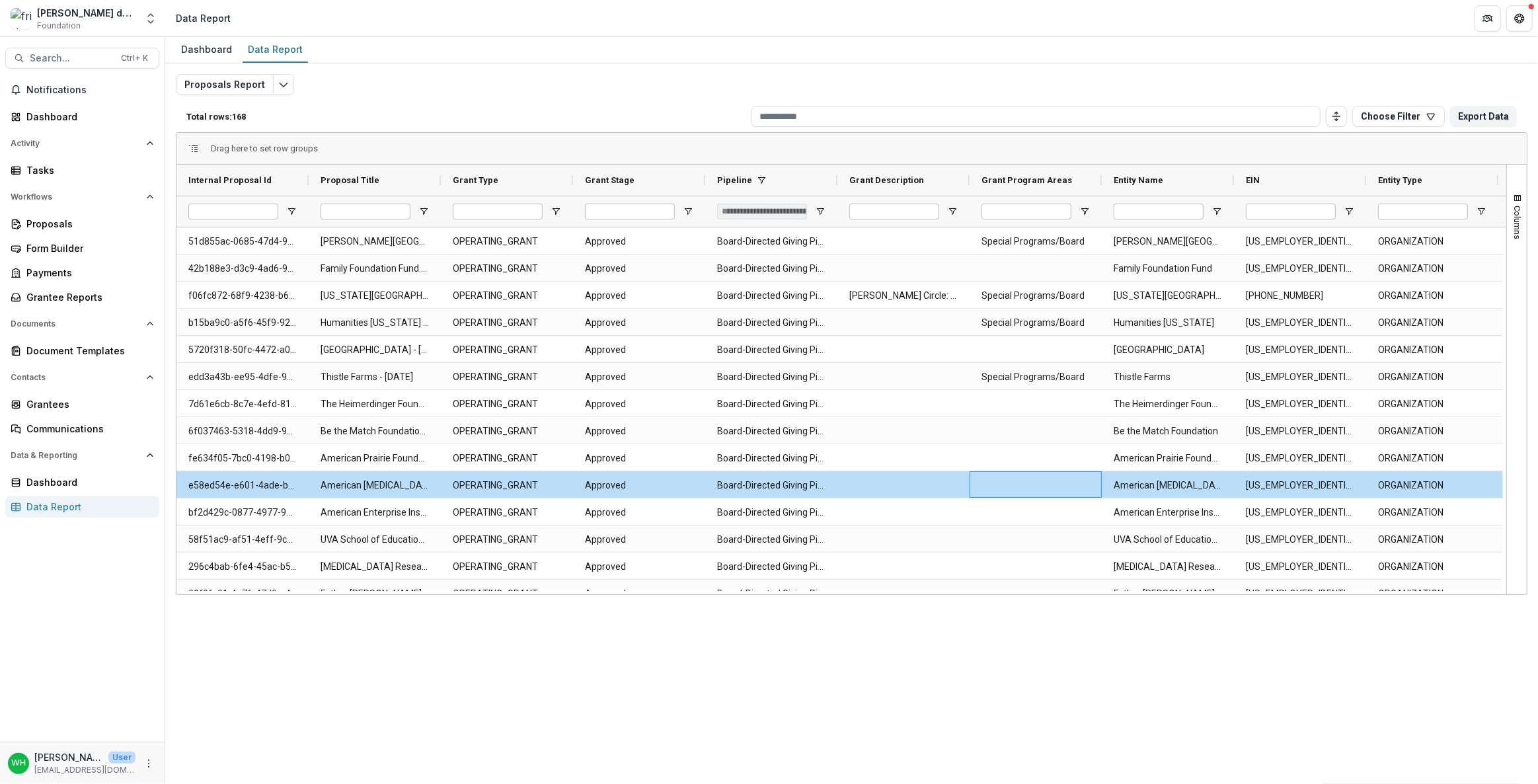
click at [603, 82] on div "Proposals Report Total rows: 168 Choose Filter Personal Filters Team Filters Te…" at bounding box center [852, 318] width 1352 height 489
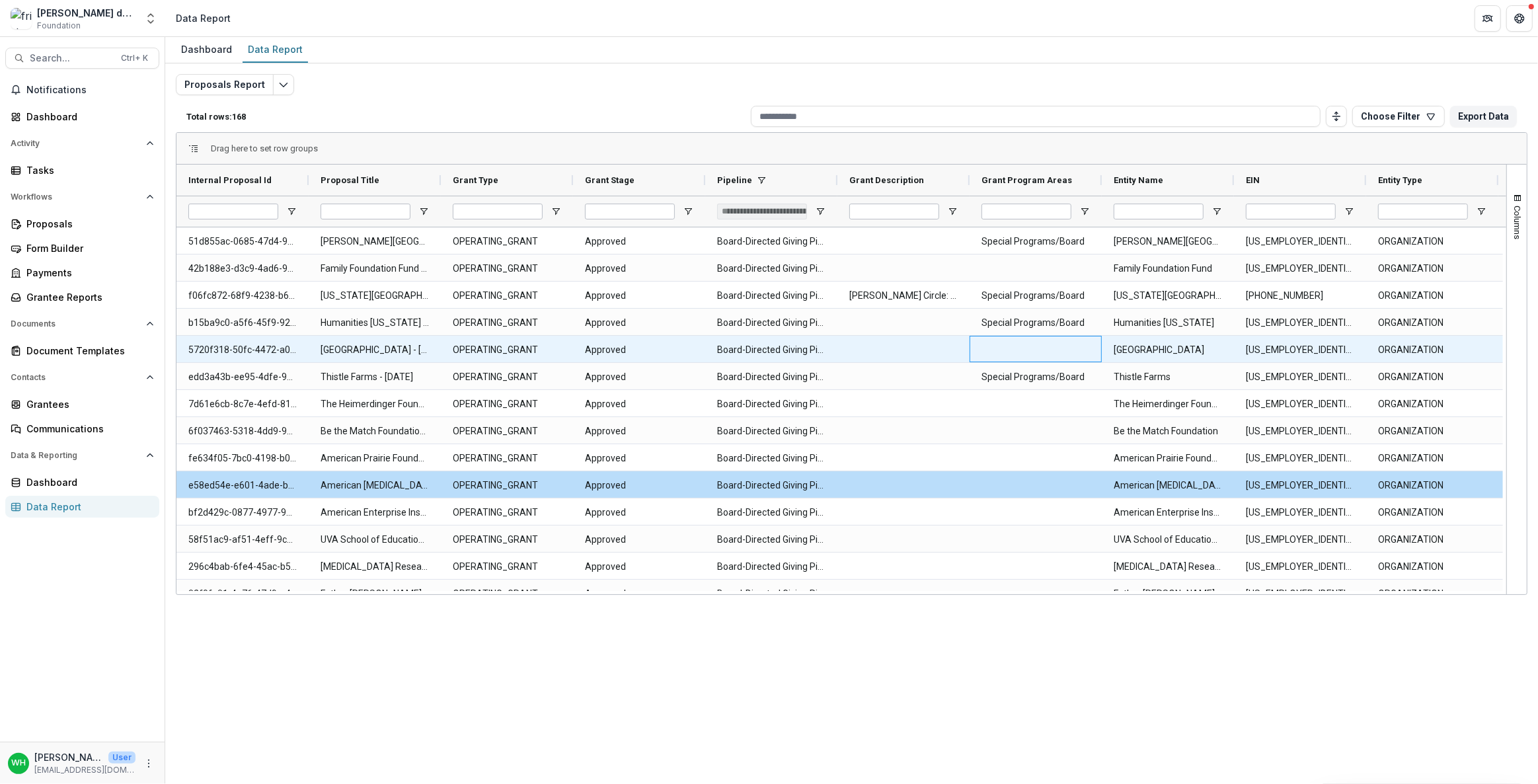
click at [1037, 359] on div at bounding box center [1035, 349] width 132 height 26
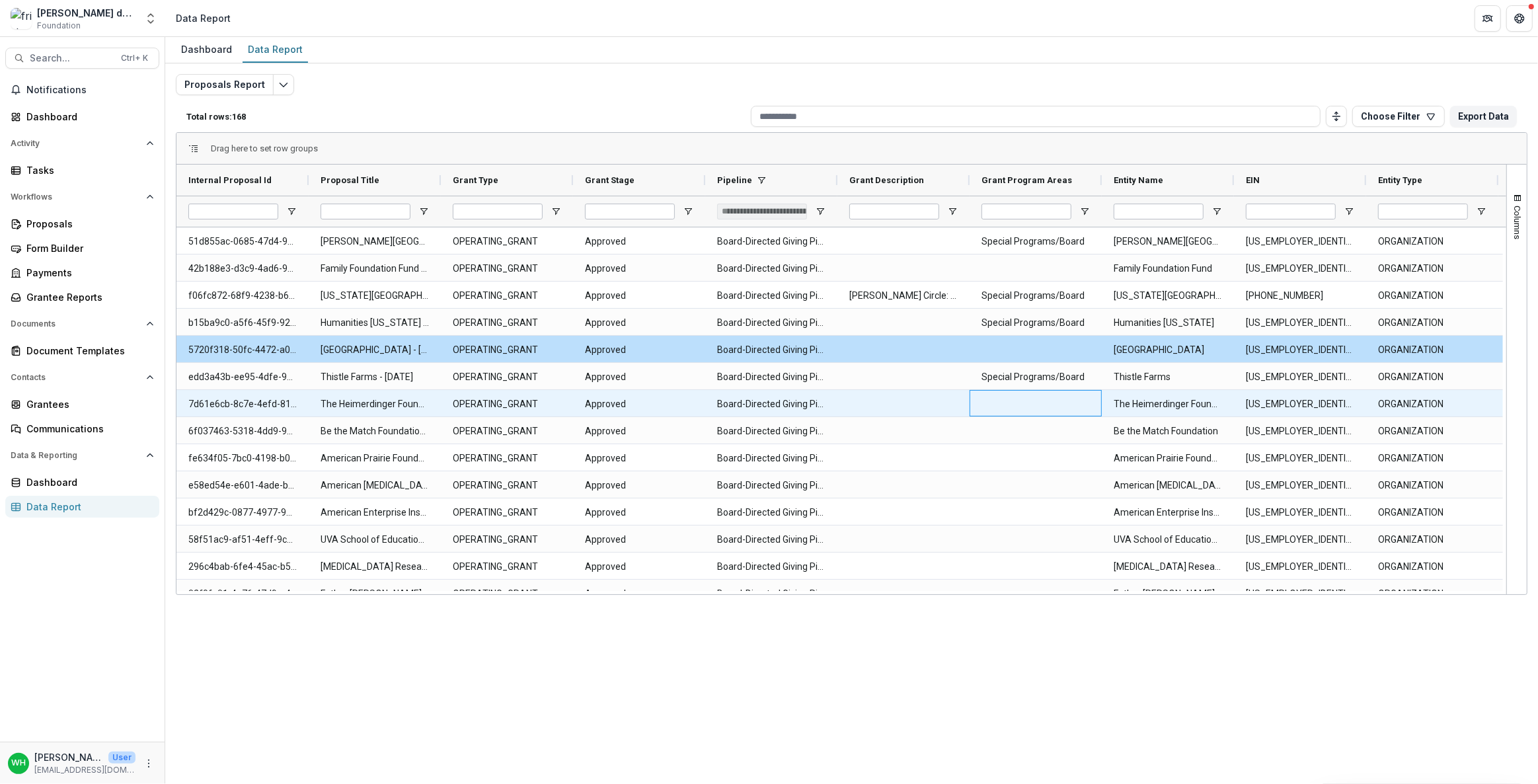
click at [1059, 401] on div at bounding box center [1035, 403] width 132 height 26
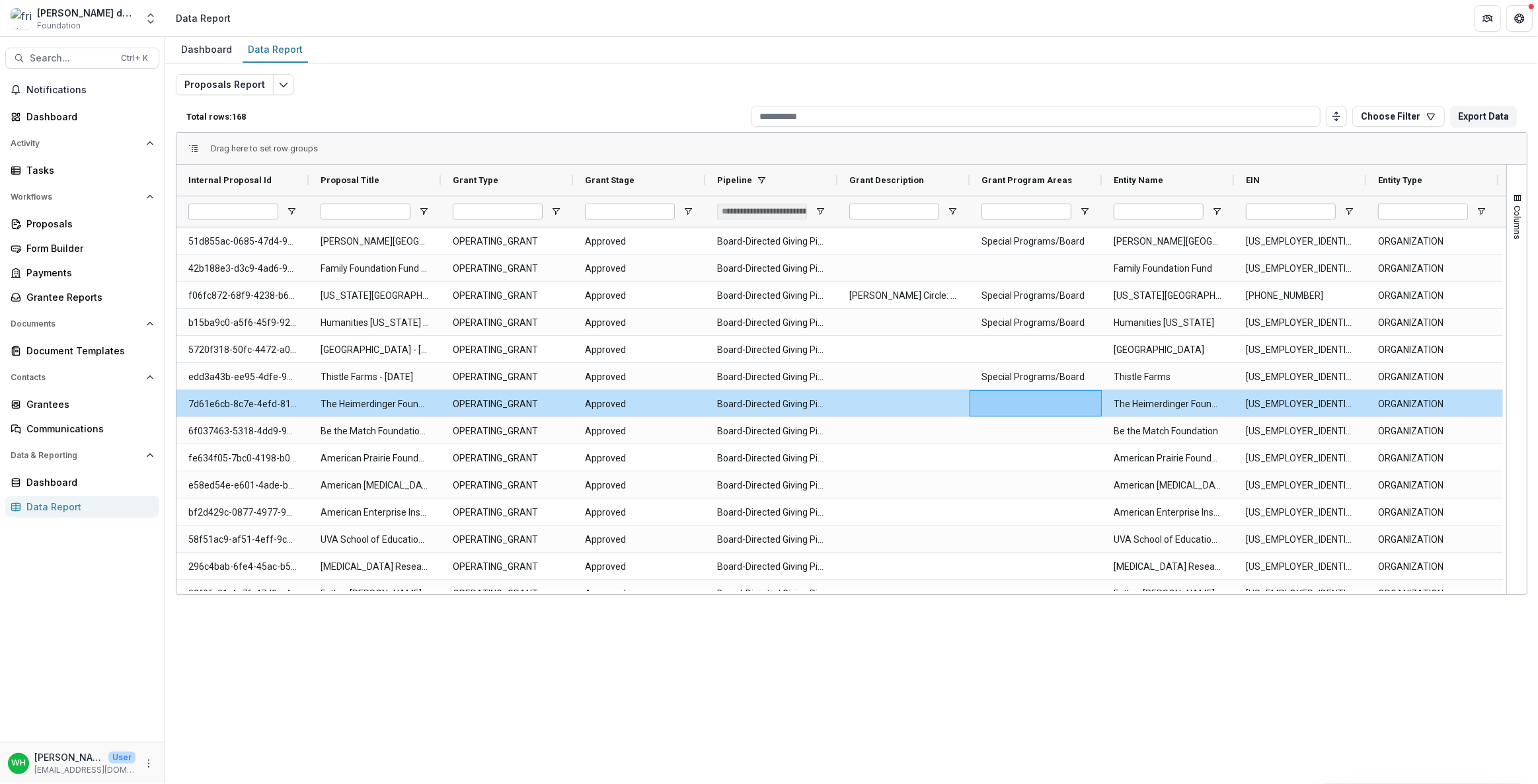
click at [150, 752] on div "WH Wes Hadley User whadley@w4sight.com" at bounding box center [82, 763] width 149 height 26
click at [150, 770] on div "WH Wes Hadley User whadley@w4sight.com" at bounding box center [82, 763] width 149 height 26
click at [144, 767] on icon "More" at bounding box center [149, 764] width 11 height 11
click at [249, 732] on link "User Settings" at bounding box center [236, 735] width 141 height 22
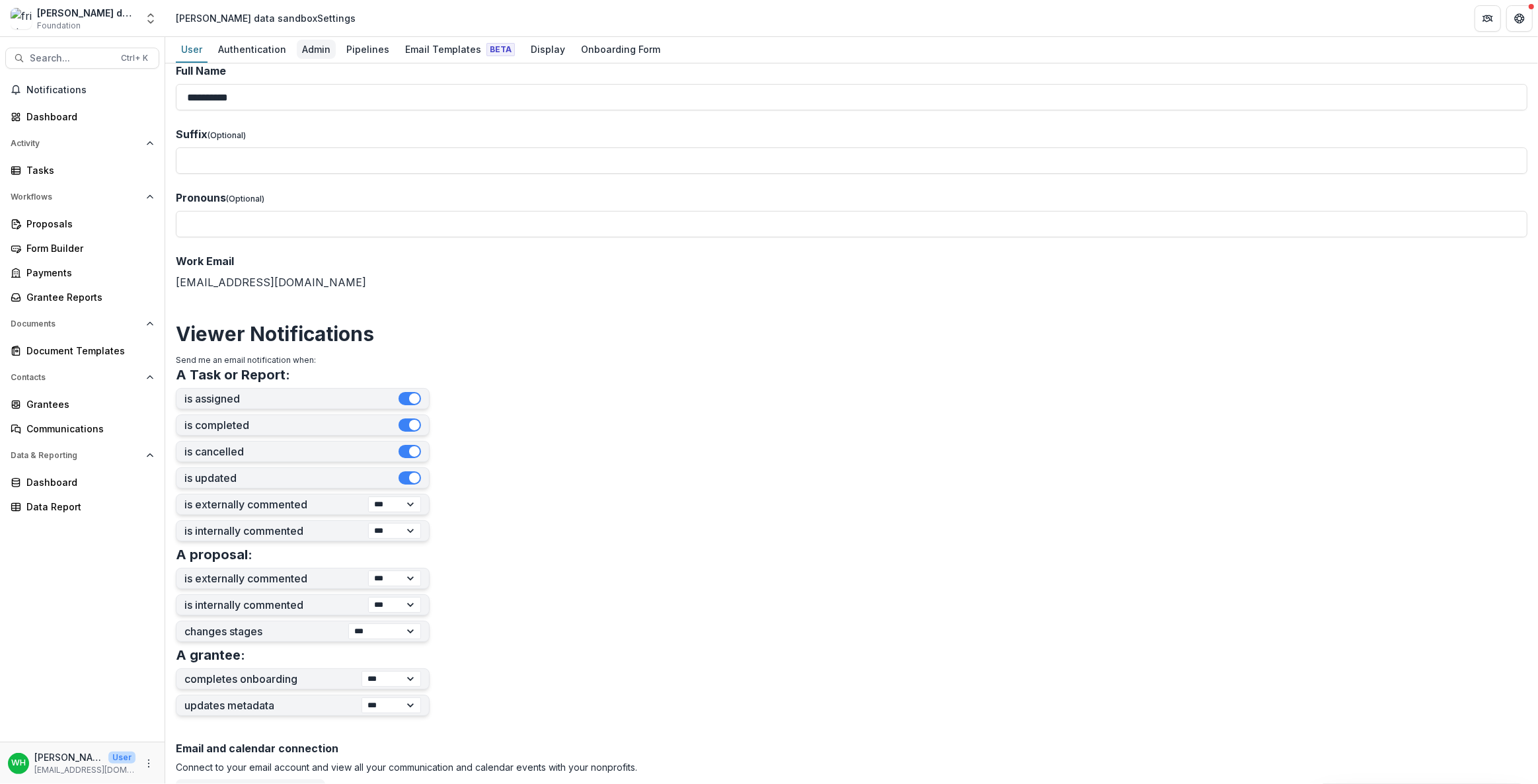
scroll to position [60, 0]
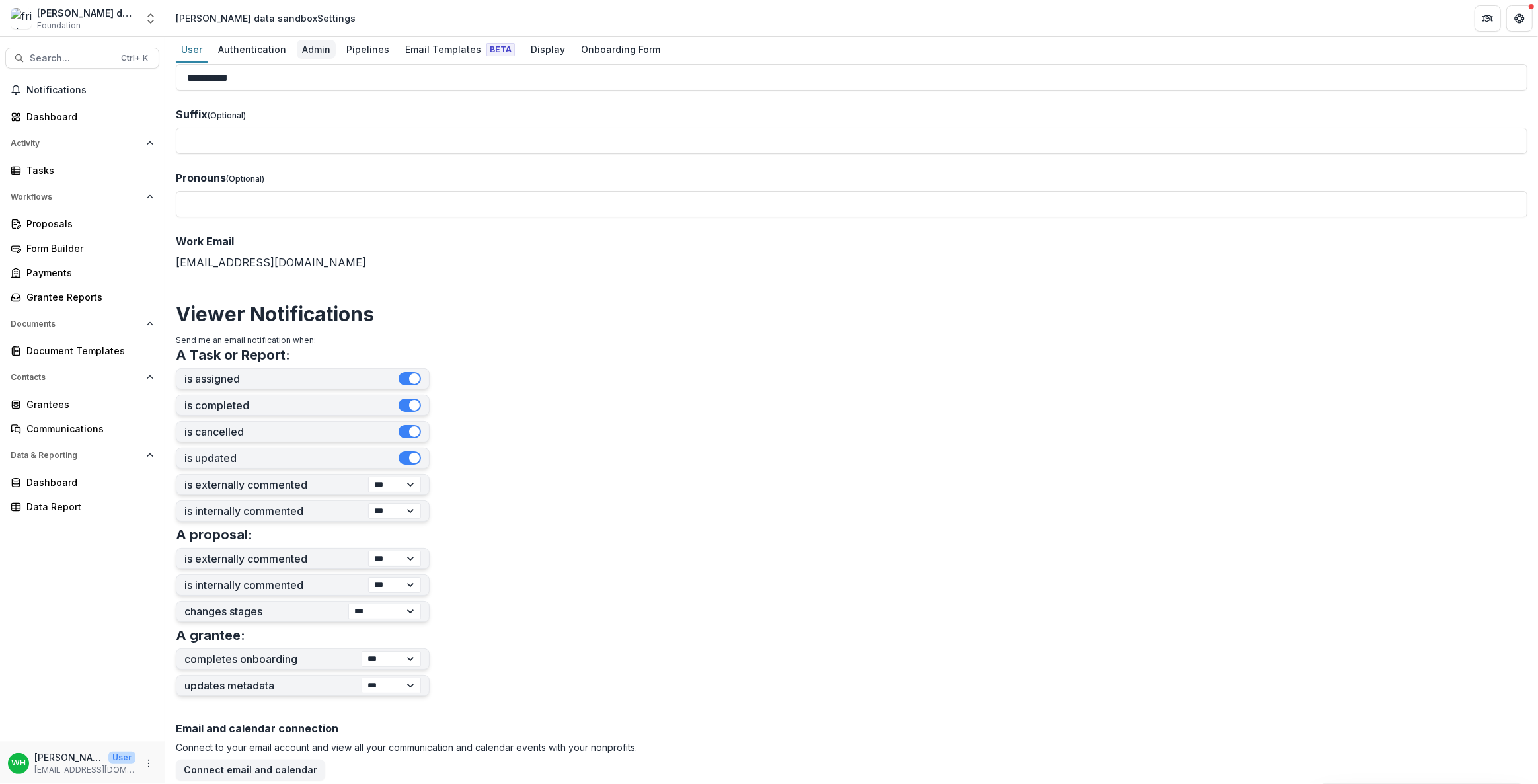
click at [324, 36] on div "**********" at bounding box center [769, 392] width 1538 height 784
click at [318, 46] on div "Admin" at bounding box center [316, 48] width 39 height 19
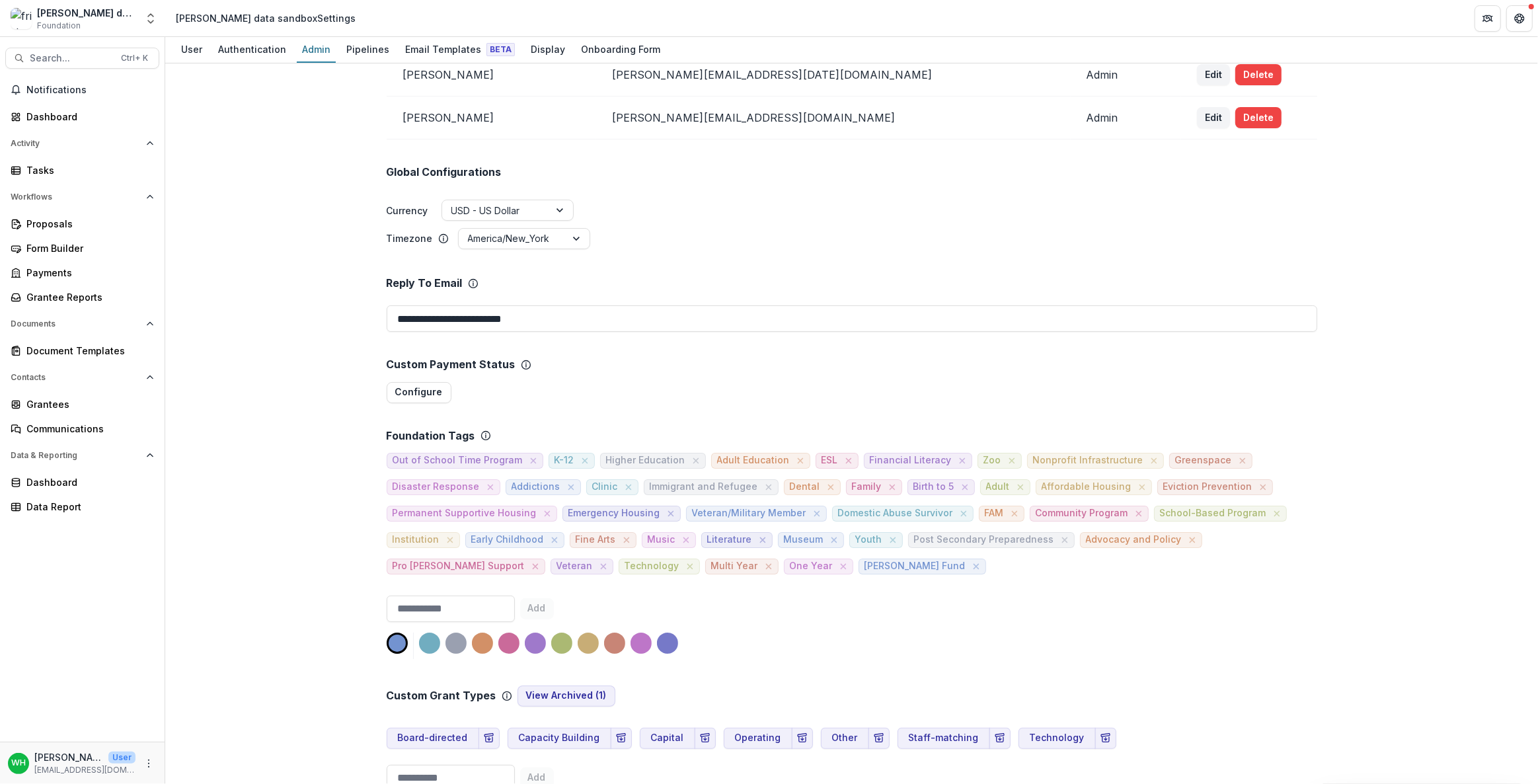
scroll to position [420, 0]
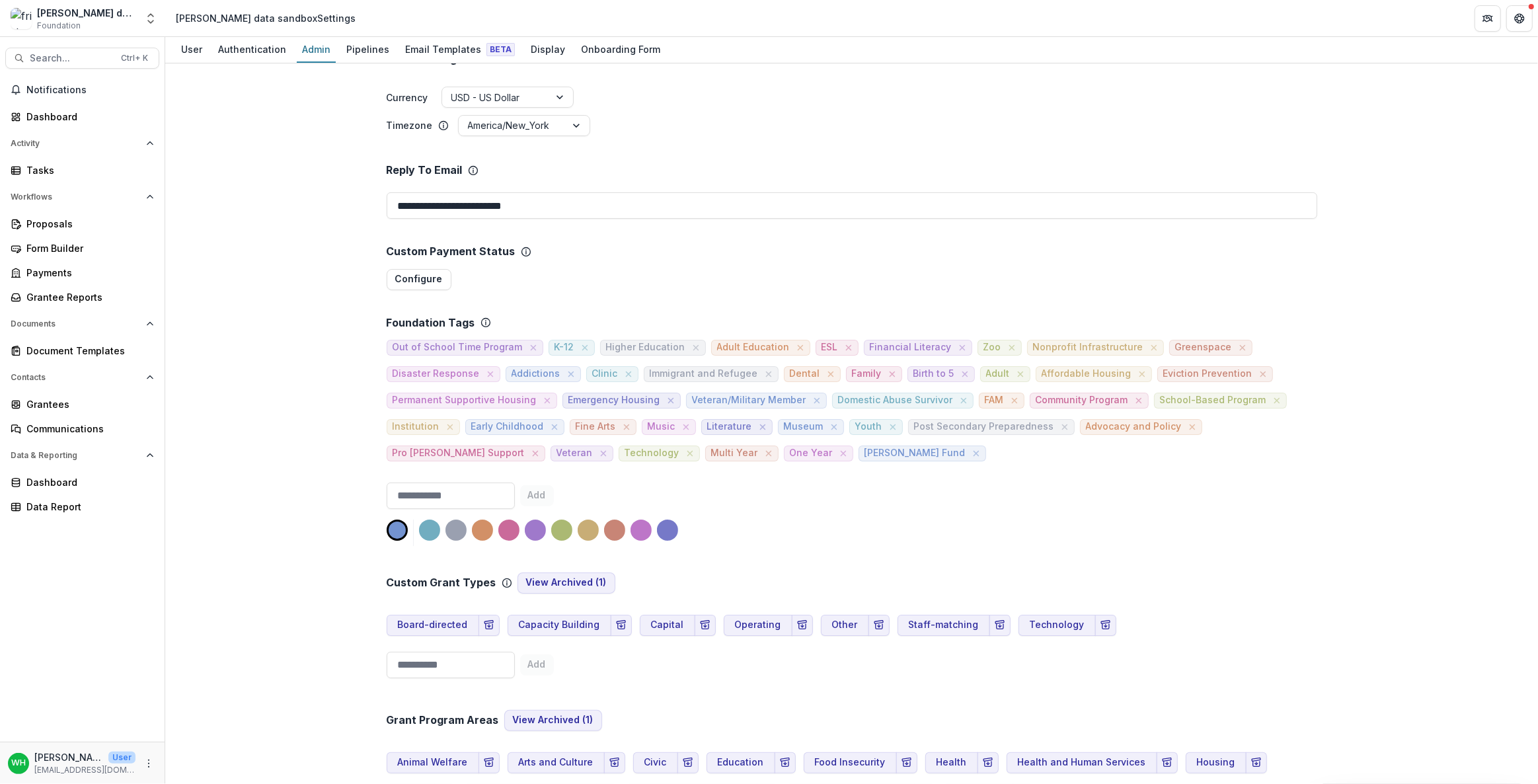
click at [820, 459] on div "Out of School Time Program K-12 Higher Education Adult Education ESL Financial …" at bounding box center [851, 395] width 931 height 132
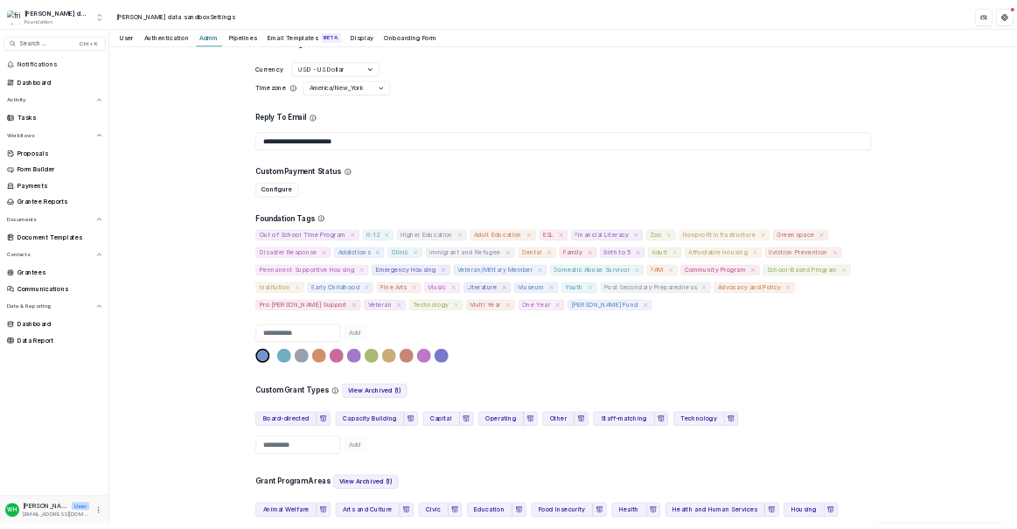
scroll to position [874, 0]
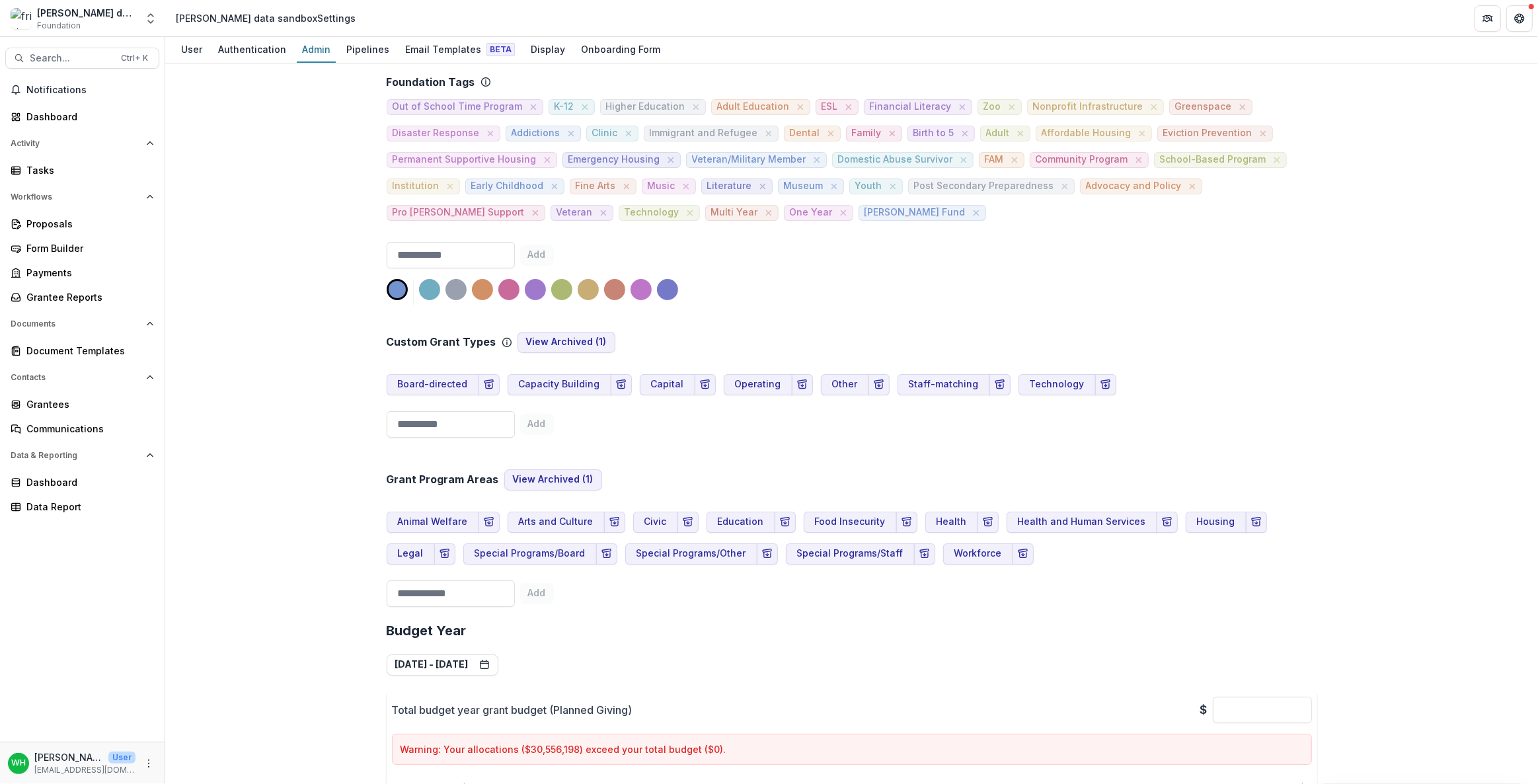
click at [42, 45] on div "Search... Ctrl + K Notifications Dashboard Activity Tasks Workflows Proposals F…" at bounding box center [82, 411] width 166 height 747
click at [62, 60] on span "Search..." at bounding box center [71, 58] width 83 height 11
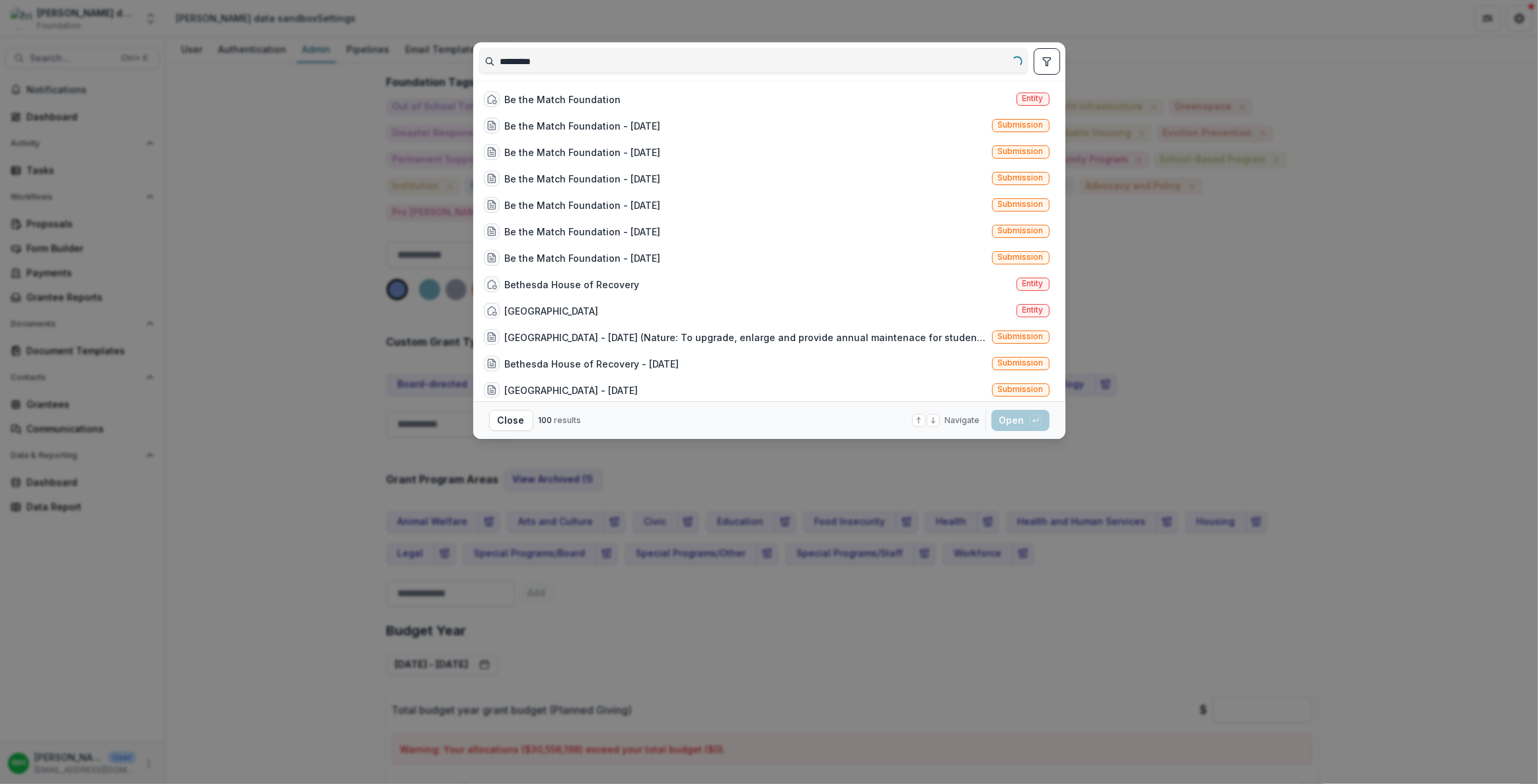
type input "*********"
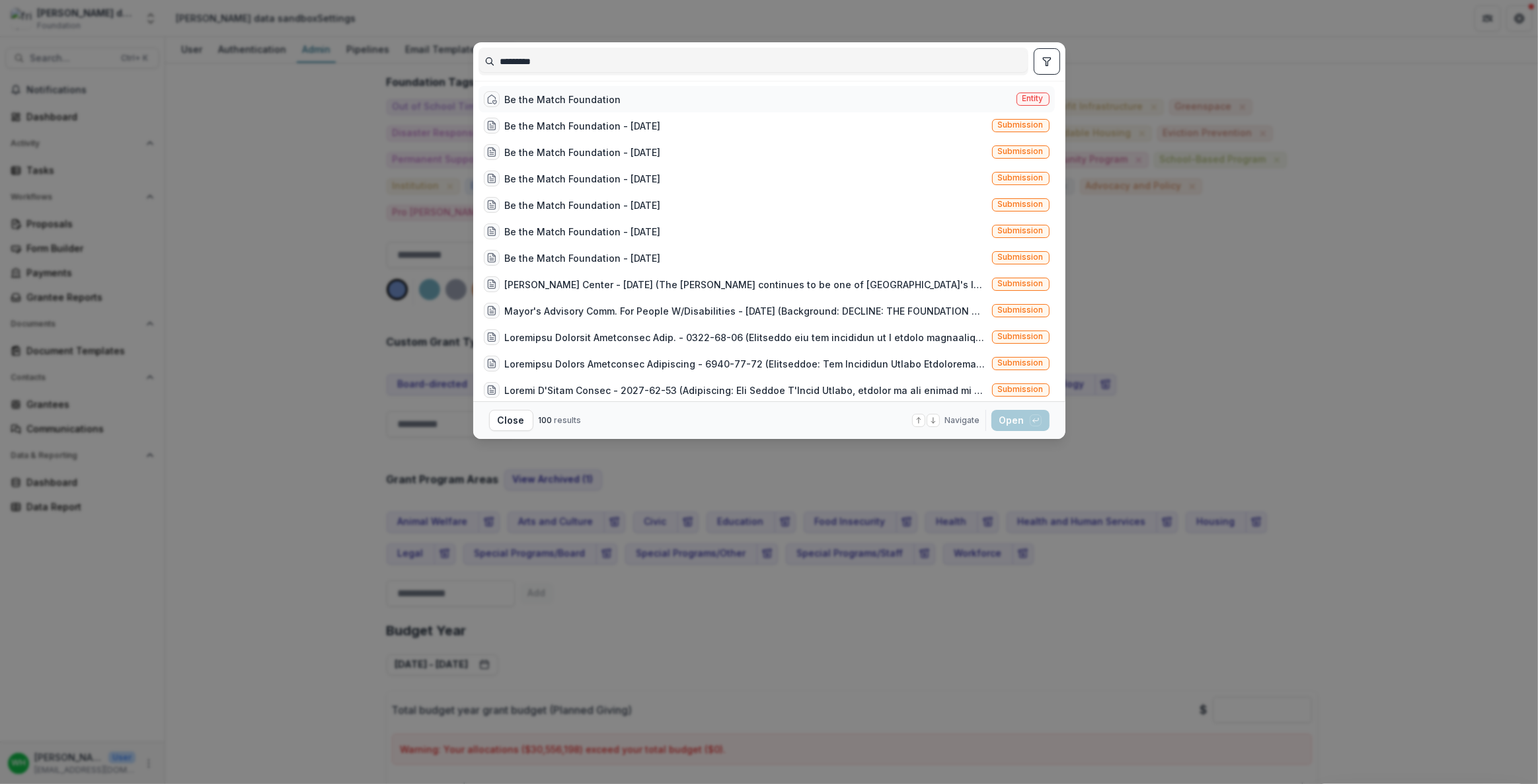
click at [655, 95] on div "Be the Match Foundation Entity" at bounding box center [767, 99] width 576 height 26
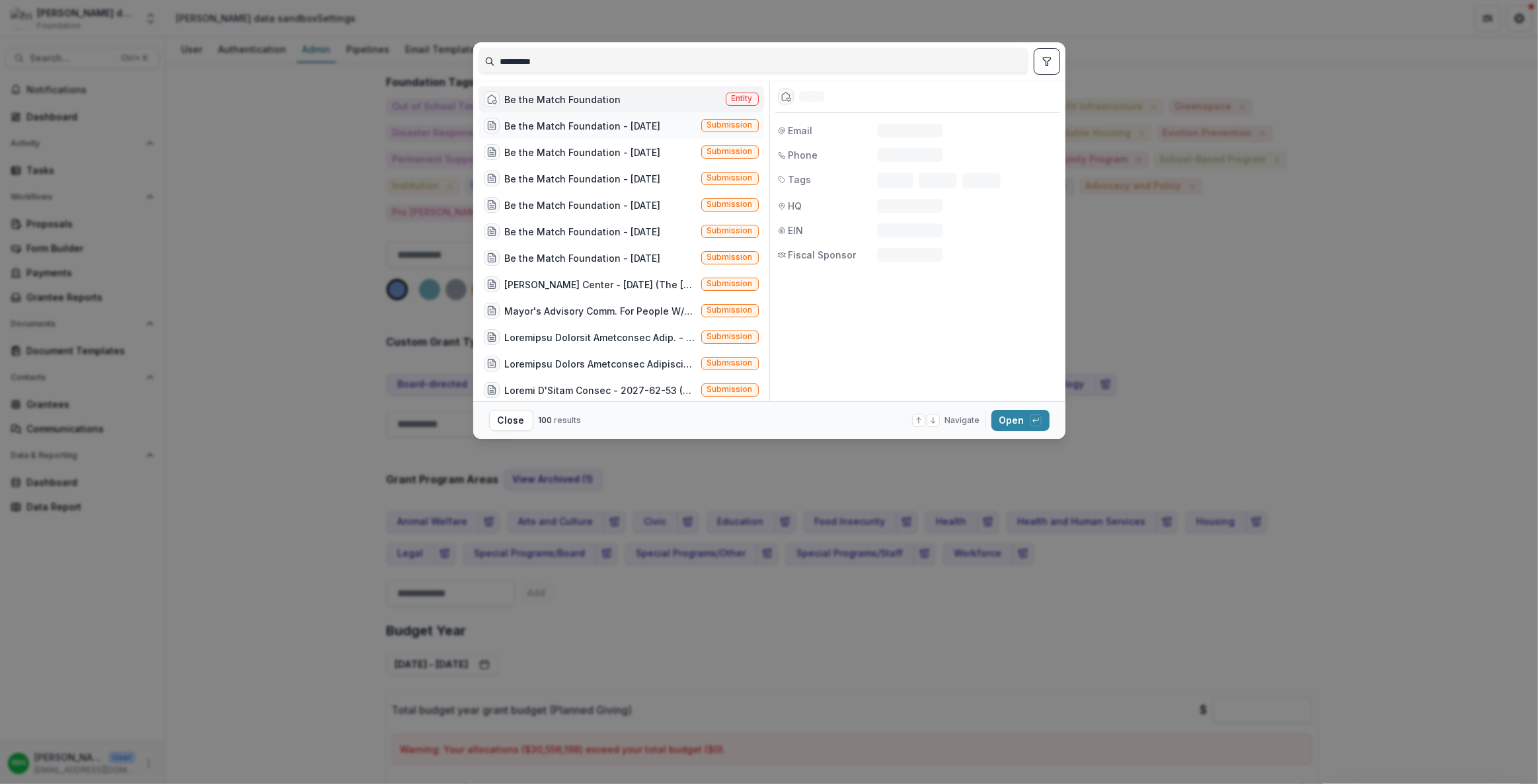
click at [651, 126] on div "Be the Match Foundation - [DATE]" at bounding box center [583, 126] width 156 height 14
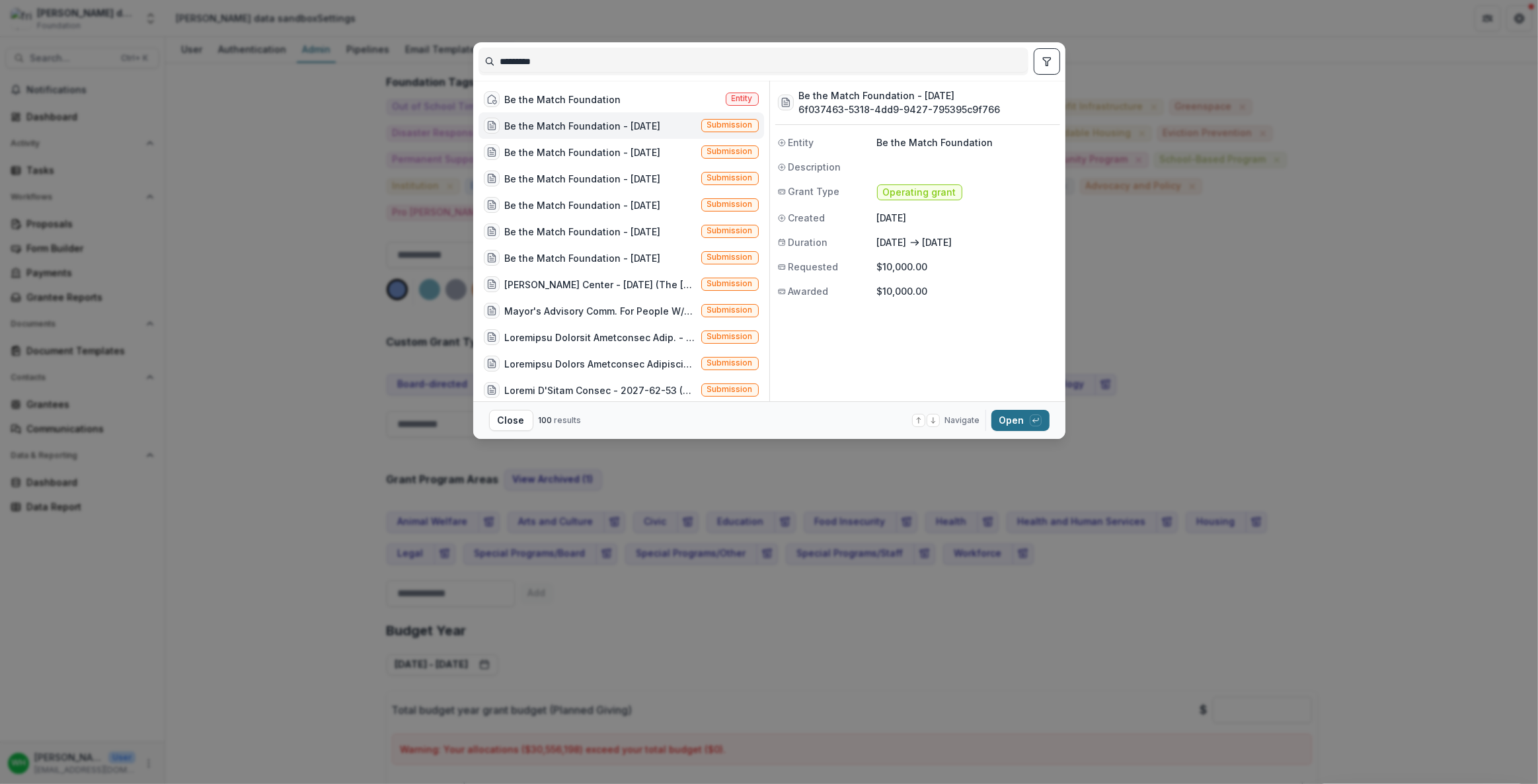
click at [1018, 417] on button "Open with enter key" at bounding box center [1020, 420] width 58 height 21
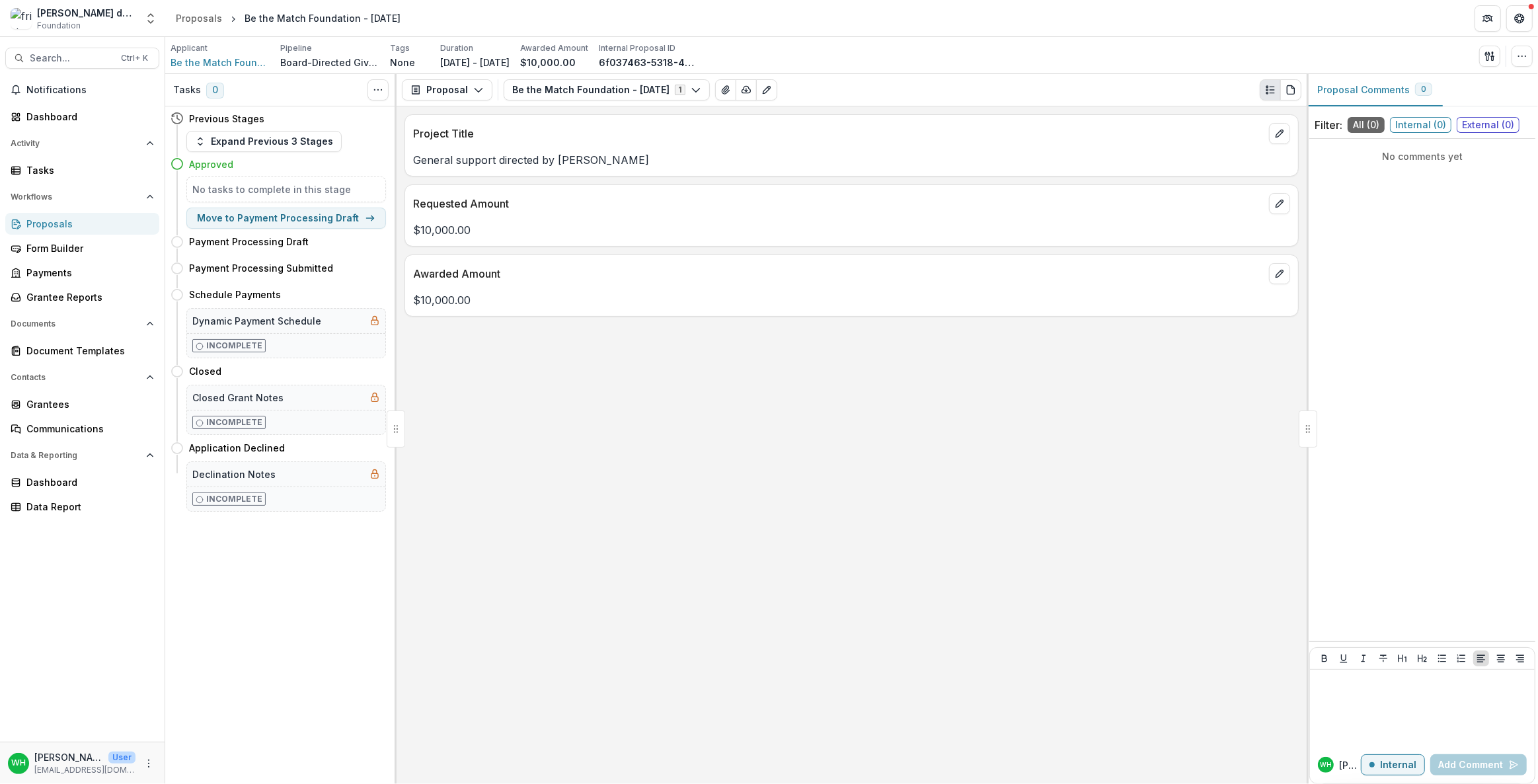
drag, startPoint x: 749, startPoint y: 614, endPoint x: 753, endPoint y: 575, distance: 39.2
click at [749, 615] on div "Project Title General support directed by Chuck Elcan Requested Amount $10,000.…" at bounding box center [851, 445] width 910 height 677
click at [916, 509] on div "Project Title General support directed by Chuck Elcan Requested Amount $10,000.…" at bounding box center [851, 445] width 910 height 677
drag, startPoint x: 921, startPoint y: 535, endPoint x: 932, endPoint y: 522, distance: 17.0
click at [921, 537] on div "Project Title General support directed by Chuck Elcan Requested Amount $10,000.…" at bounding box center [851, 445] width 910 height 677
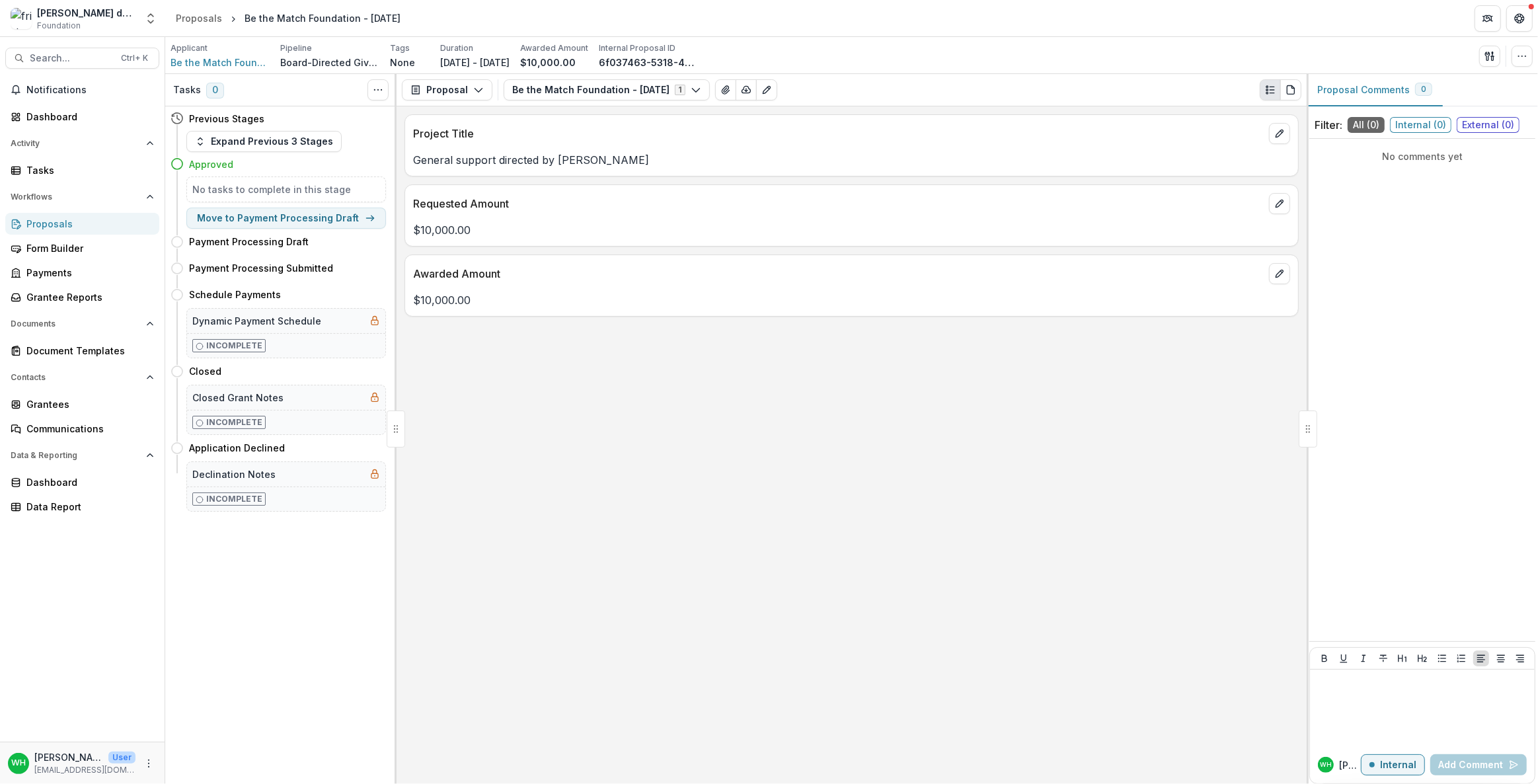
click at [858, 480] on div "Project Title General support directed by Chuck Elcan Requested Amount $10,000.…" at bounding box center [851, 445] width 910 height 677
drag, startPoint x: 841, startPoint y: 469, endPoint x: 864, endPoint y: 455, distance: 26.9
click at [841, 469] on div "Project Title General support directed by Chuck Elcan Requested Amount $10,000.…" at bounding box center [851, 445] width 910 height 677
click at [978, 565] on div "Project Title General support directed by Chuck Elcan Requested Amount $10,000.…" at bounding box center [851, 445] width 910 height 677
click at [1519, 59] on icon "button" at bounding box center [1522, 56] width 11 height 11
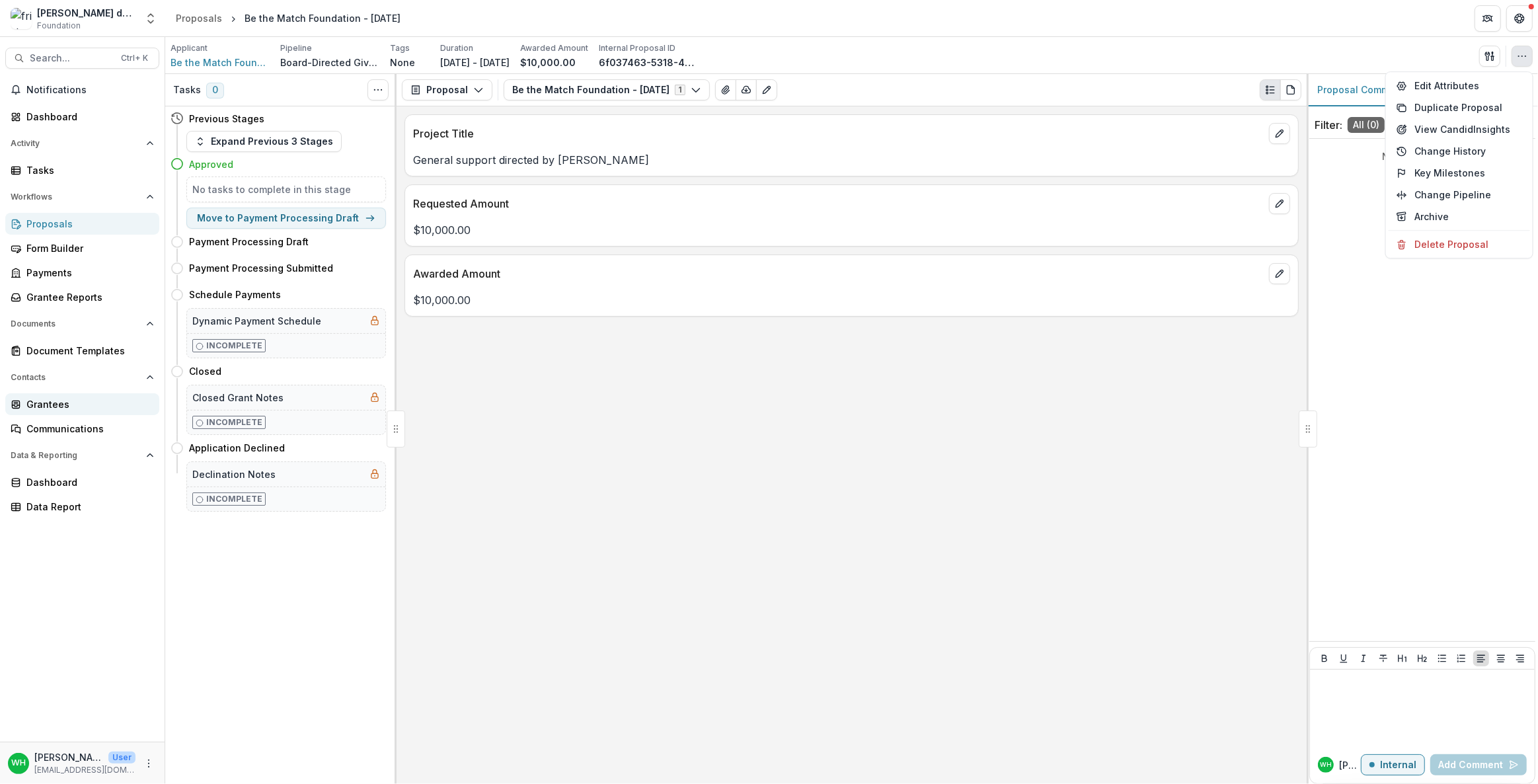
click at [57, 404] on div "Grantees" at bounding box center [88, 404] width 122 height 14
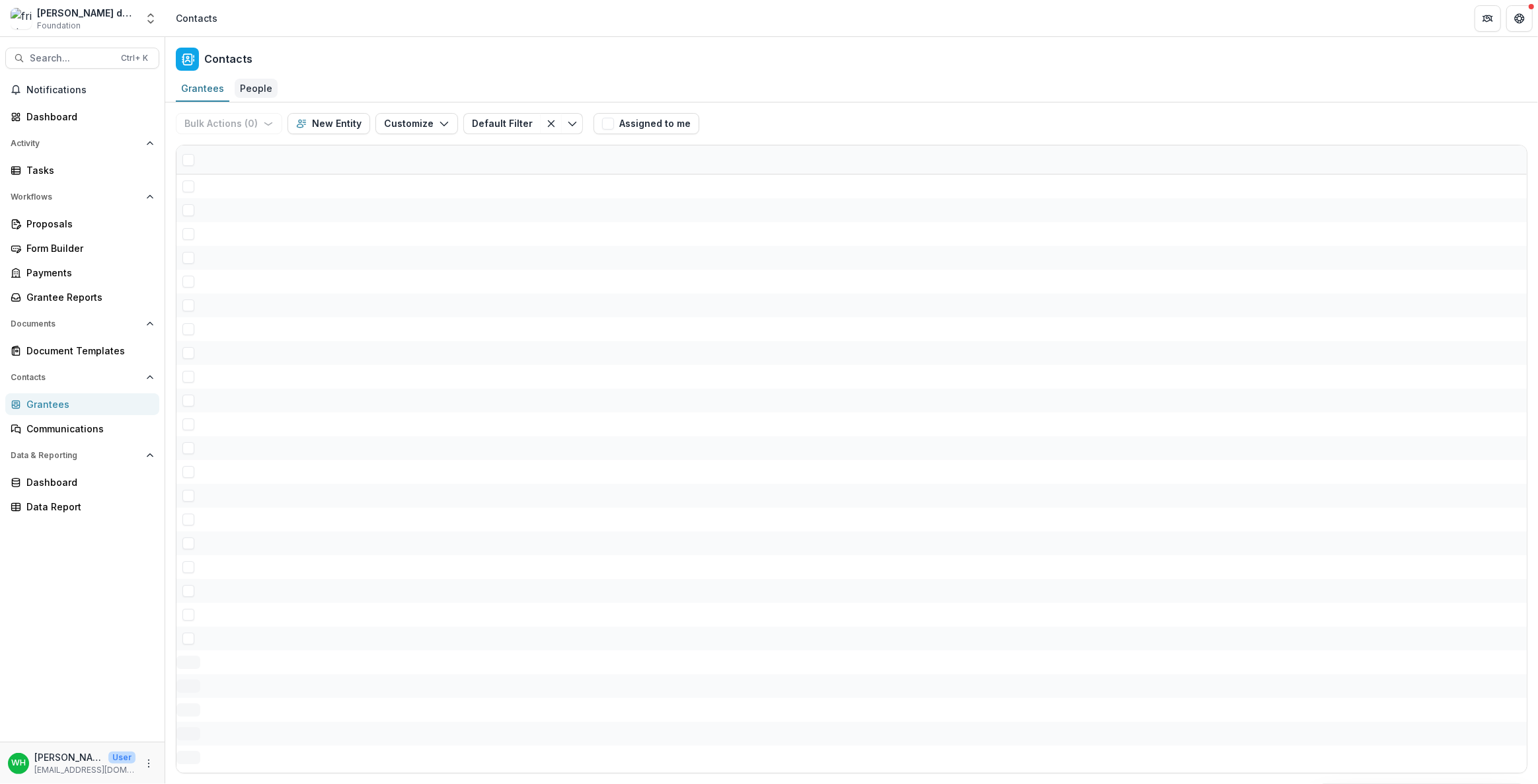
click at [250, 88] on div "People" at bounding box center [256, 88] width 43 height 19
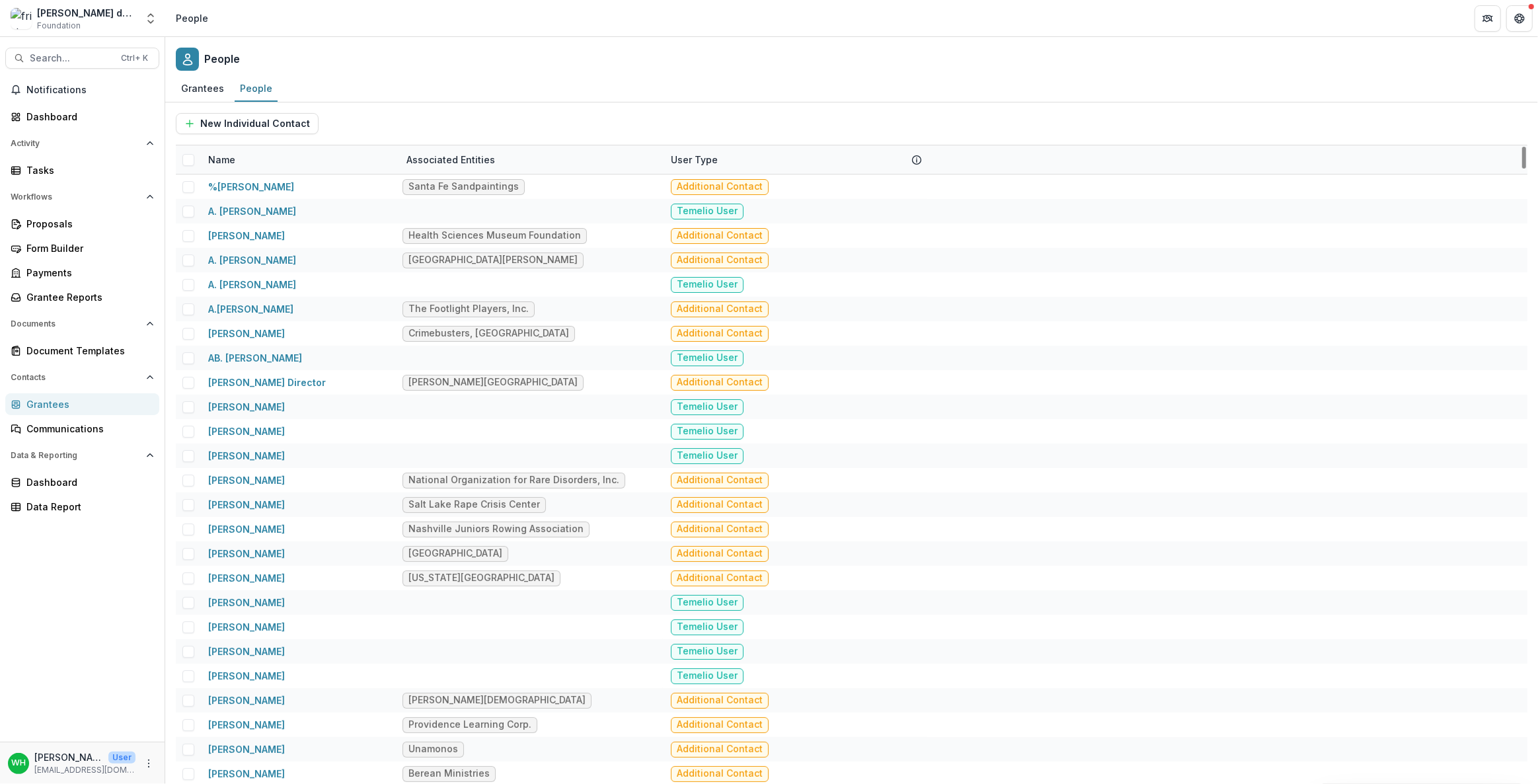
click at [294, 151] on div "Name" at bounding box center [299, 160] width 198 height 29
click at [281, 191] on input at bounding box center [282, 189] width 159 height 21
drag, startPoint x: 747, startPoint y: 127, endPoint x: 773, endPoint y: 134, distance: 26.9
click at [746, 129] on div "New Individual Contact" at bounding box center [852, 123] width 1352 height 21
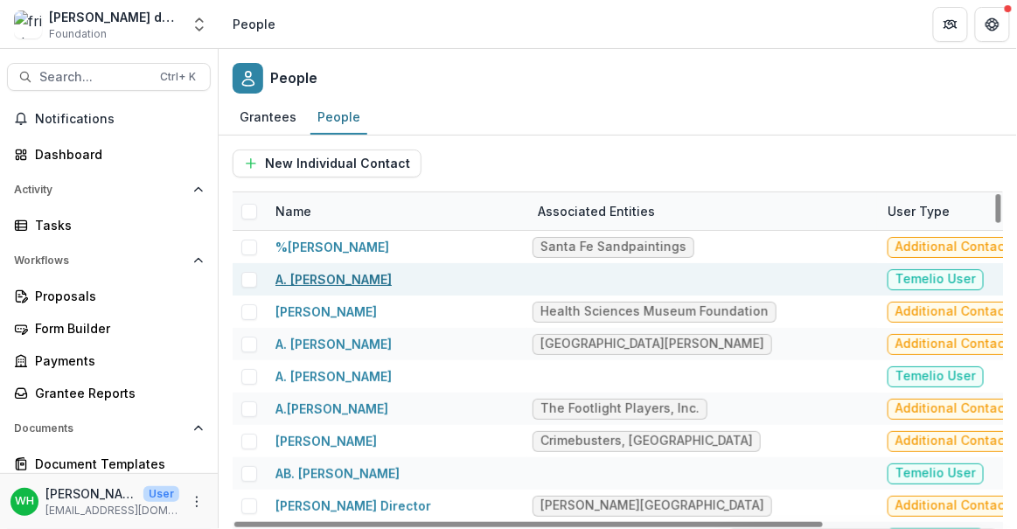
click at [318, 279] on link "A. Clark Flatt" at bounding box center [333, 279] width 116 height 15
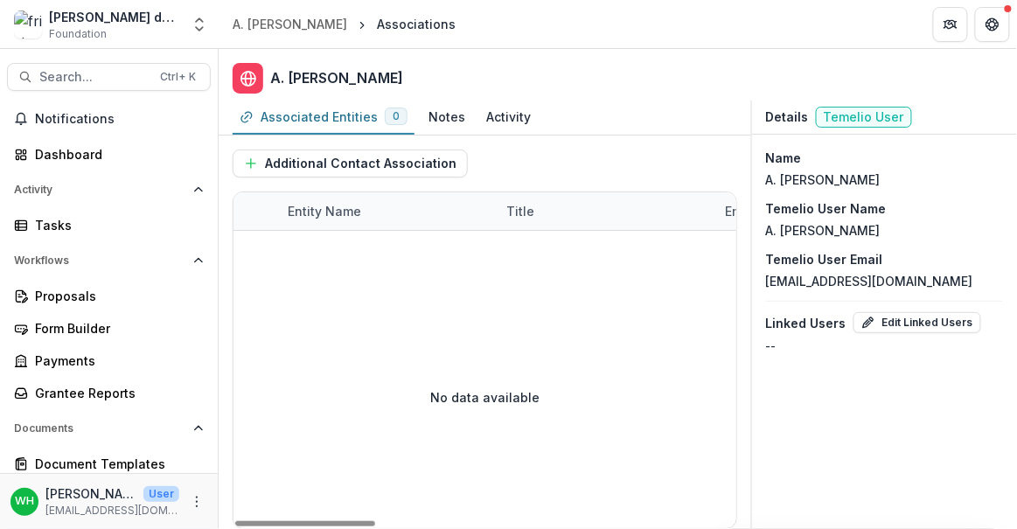
click at [615, 163] on div "Additional Contact Association" at bounding box center [485, 163] width 504 height 56
click at [626, 163] on div "Additional Contact Association" at bounding box center [485, 163] width 504 height 56
click at [565, 164] on div "Additional Contact Association" at bounding box center [485, 163] width 504 height 56
click at [104, 224] on div "Tasks" at bounding box center [116, 225] width 162 height 18
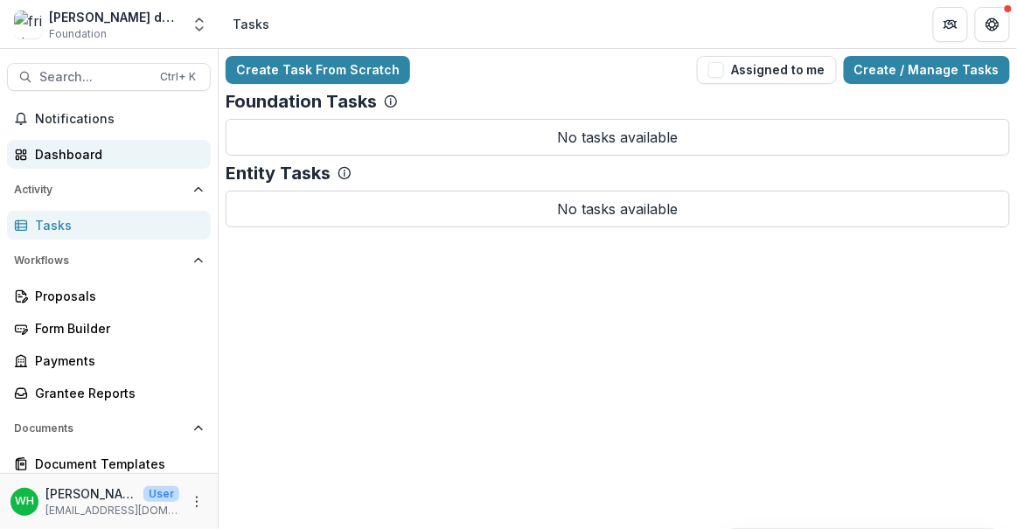
click at [121, 154] on div "Dashboard" at bounding box center [116, 154] width 162 height 18
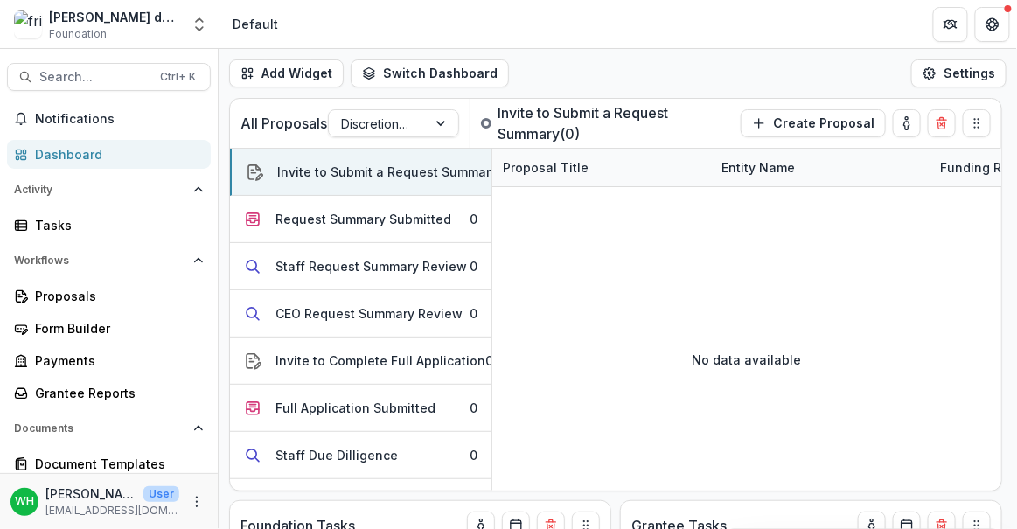
drag, startPoint x: 434, startPoint y: 35, endPoint x: 476, endPoint y: 5, distance: 50.7
click at [434, 34] on header "Default" at bounding box center [618, 24] width 798 height 48
click at [705, 17] on header "Default" at bounding box center [618, 24] width 798 height 48
